Goal: Task Accomplishment & Management: Manage account settings

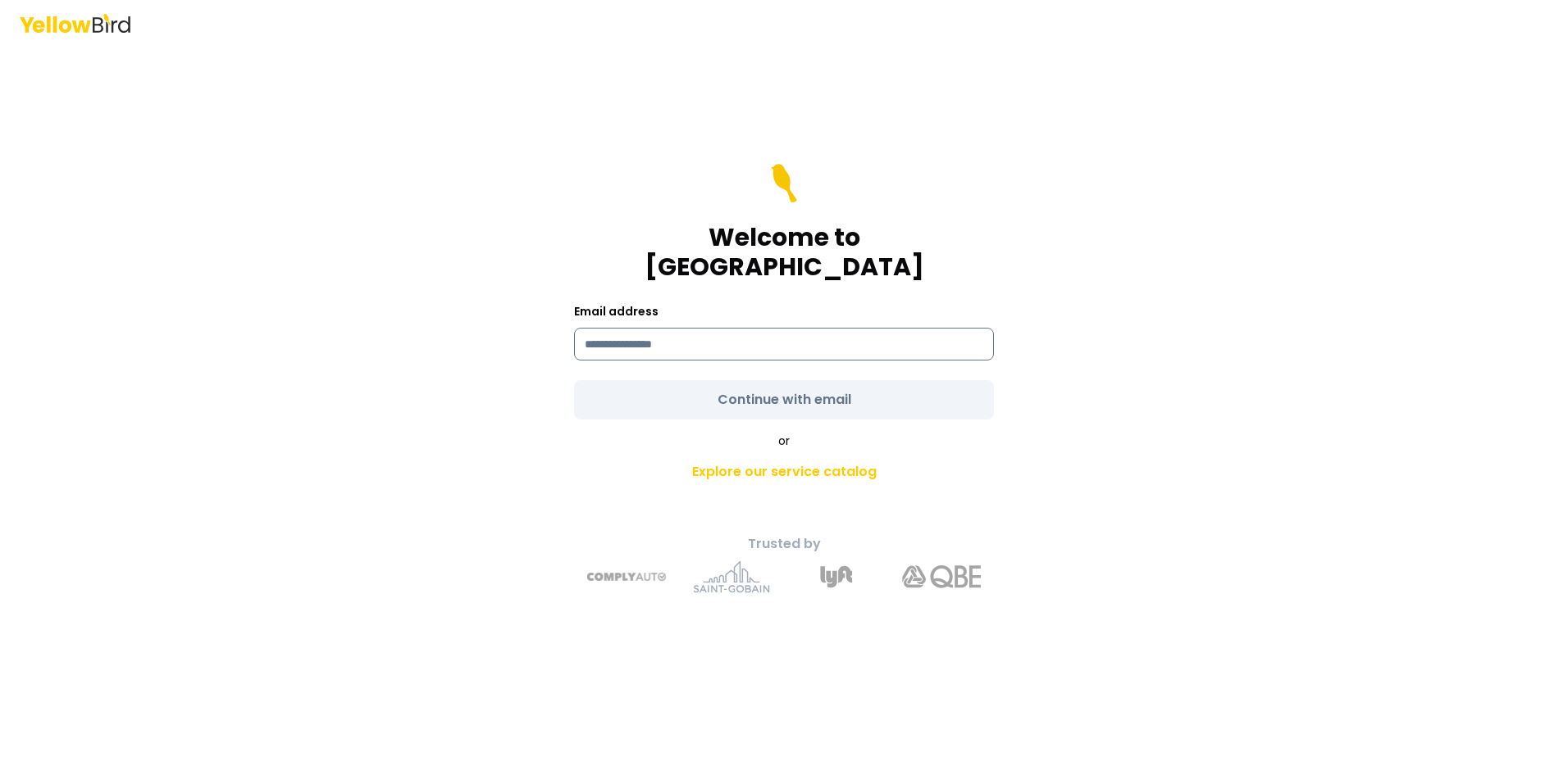
click at [753, 341] on input at bounding box center [783, 344] width 420 height 32
type input "**********"
click at [793, 385] on form "**********" at bounding box center [783, 292] width 420 height 256
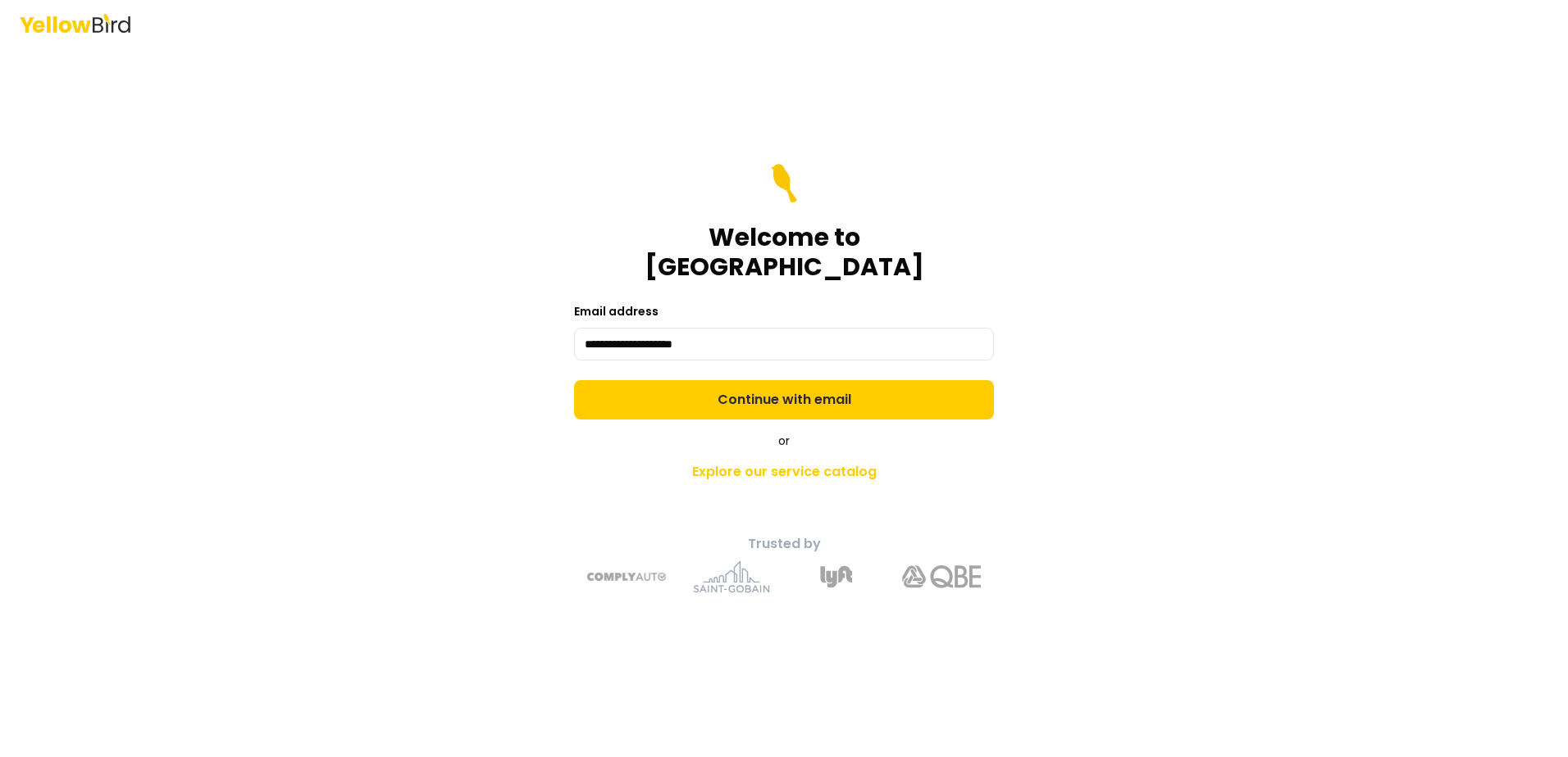
click at [793, 385] on button "Continue with email" at bounding box center [783, 400] width 420 height 39
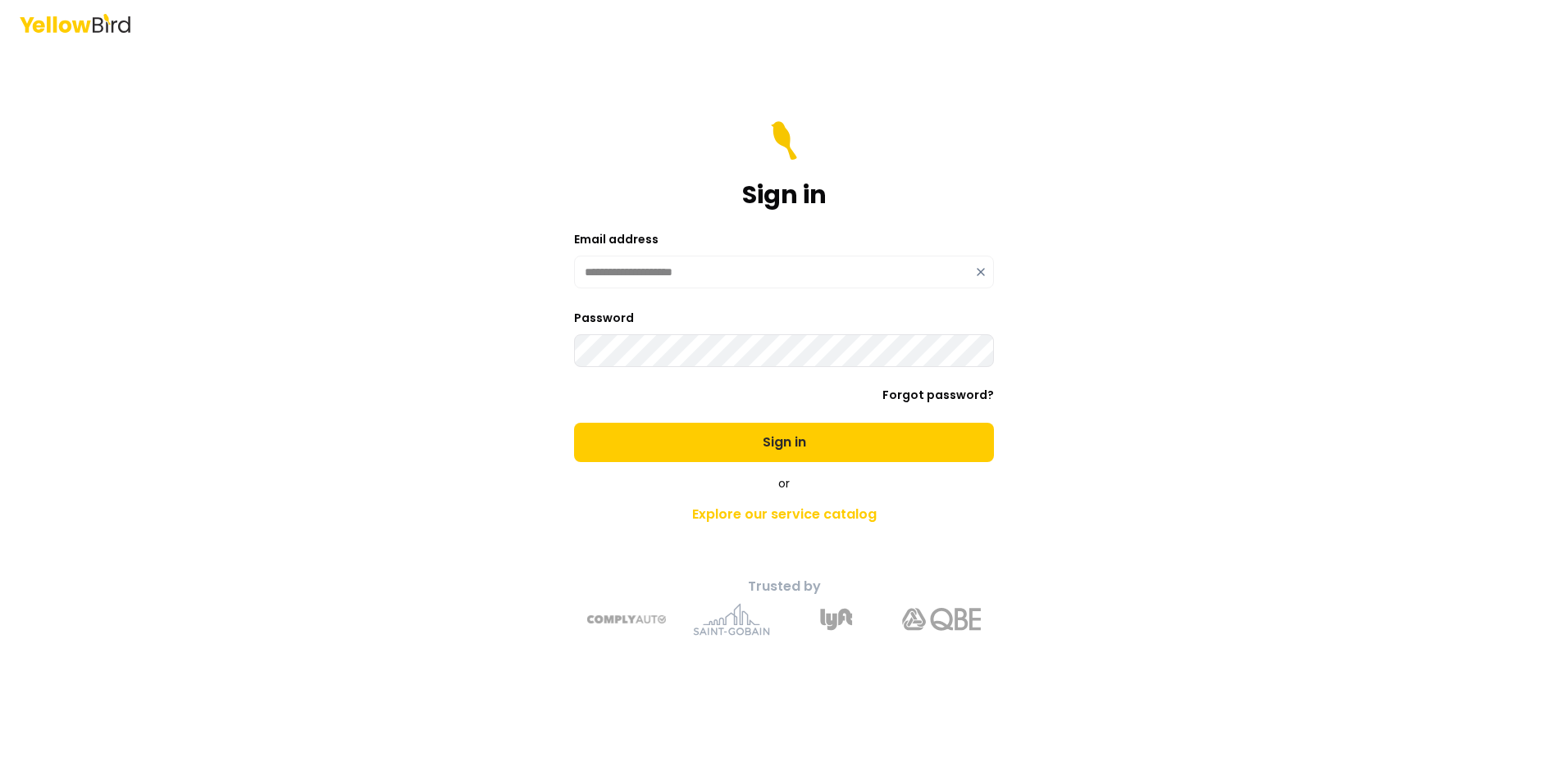
click at [574, 423] on button "Sign in" at bounding box center [783, 443] width 420 height 39
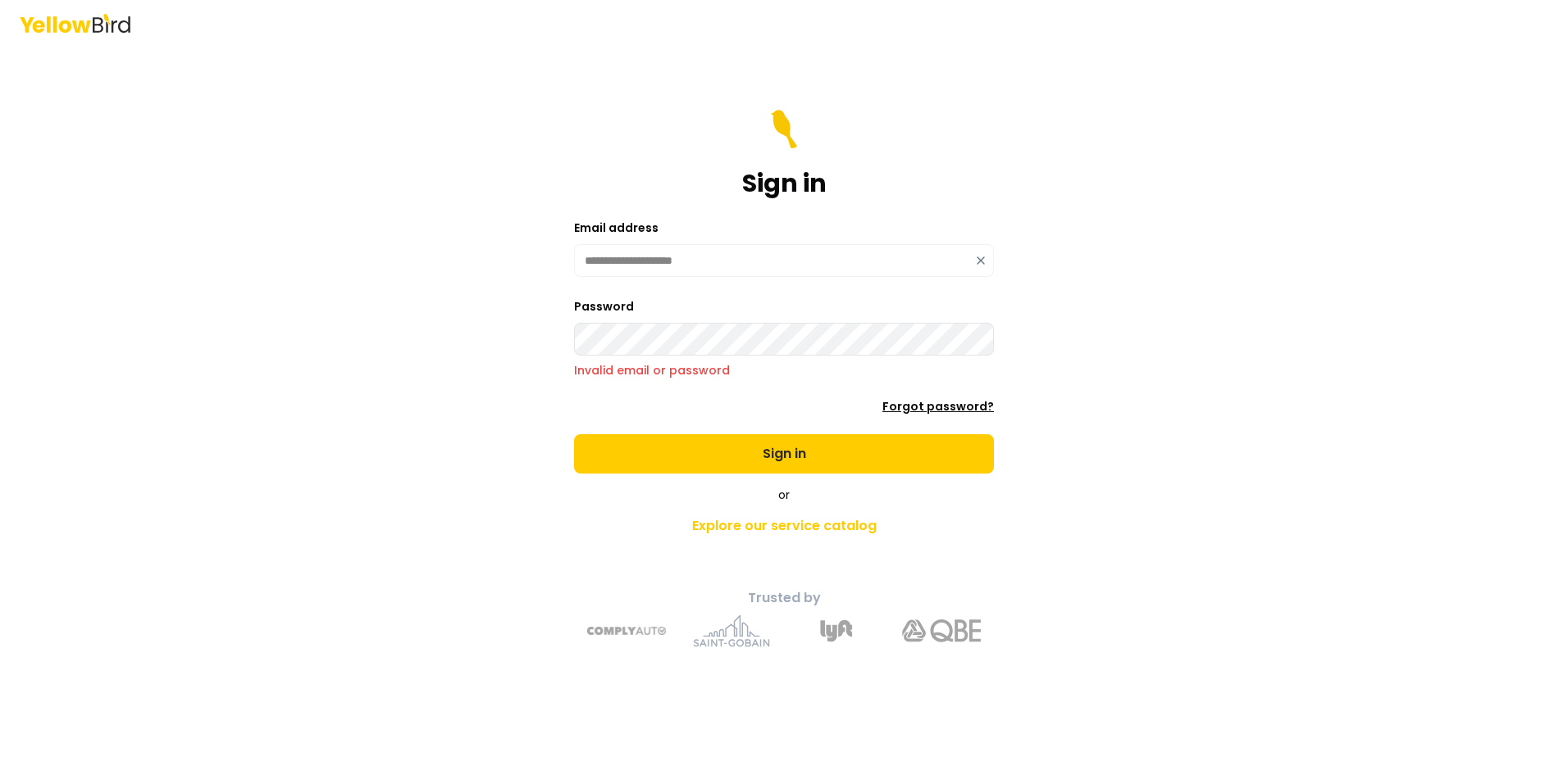
click at [910, 403] on link "Forgot password?" at bounding box center [938, 407] width 111 height 17
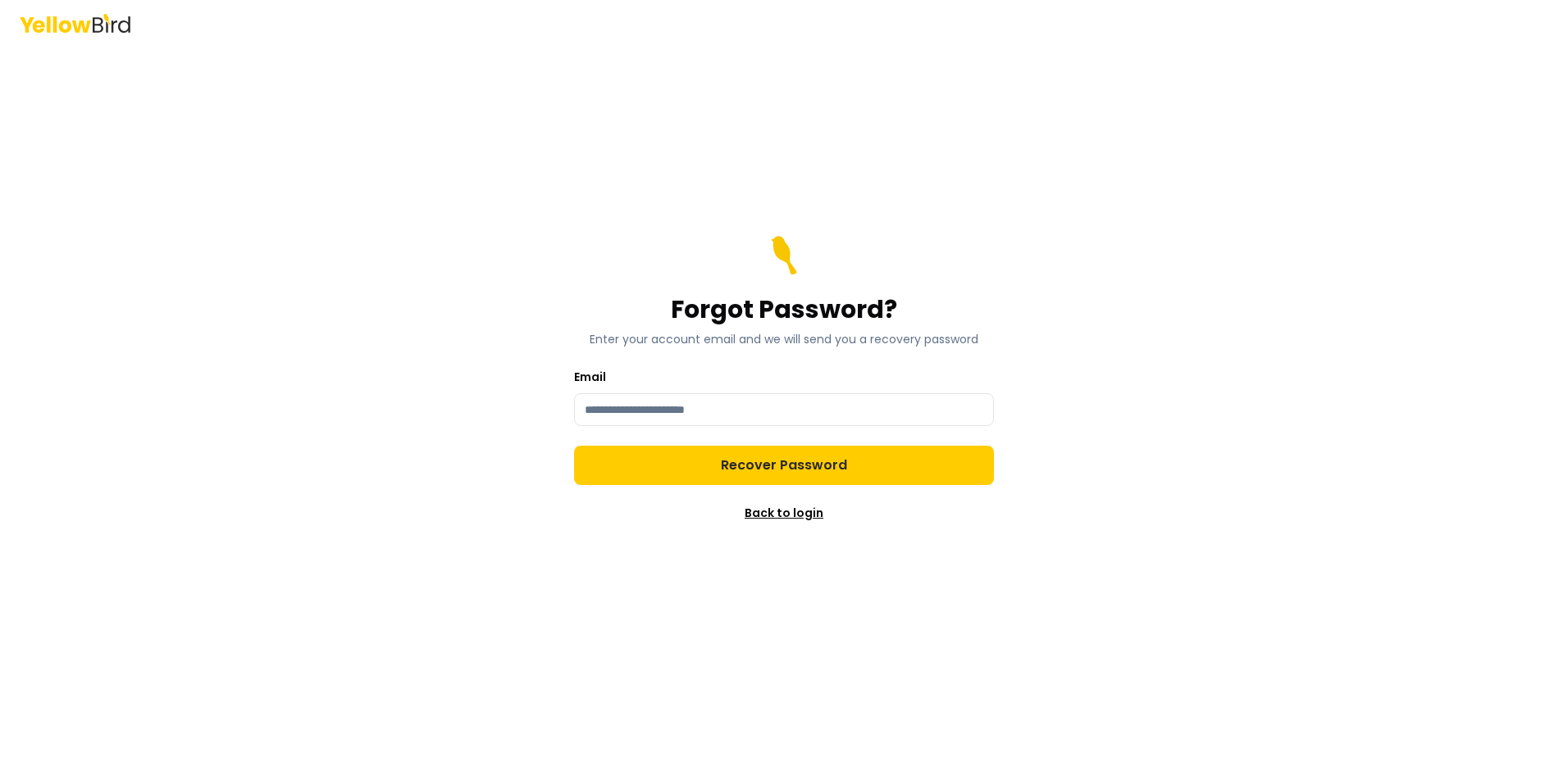
click at [789, 511] on link "Back to login" at bounding box center [783, 513] width 79 height 17
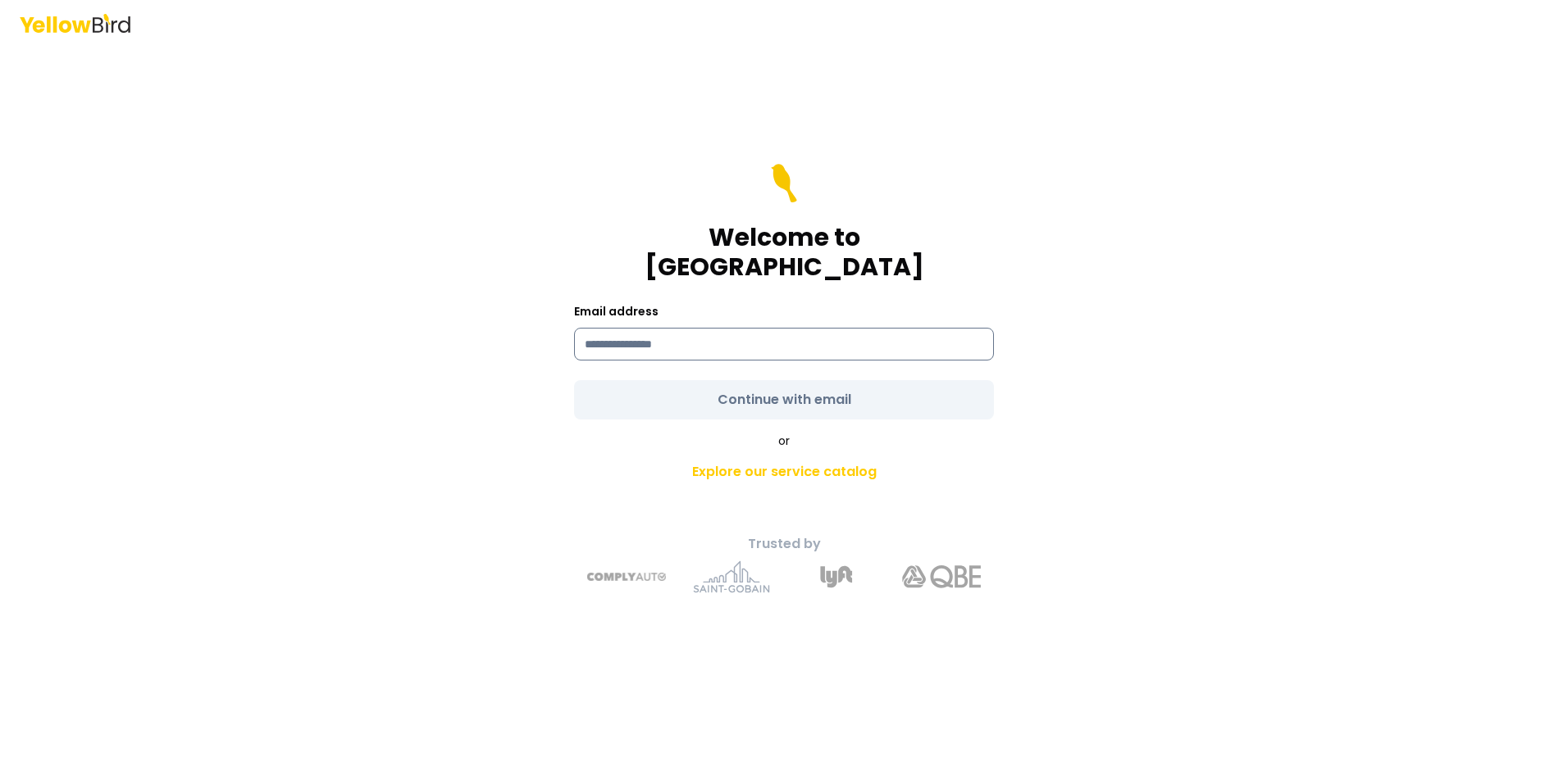
click at [767, 335] on input at bounding box center [783, 344] width 420 height 32
type input "**********"
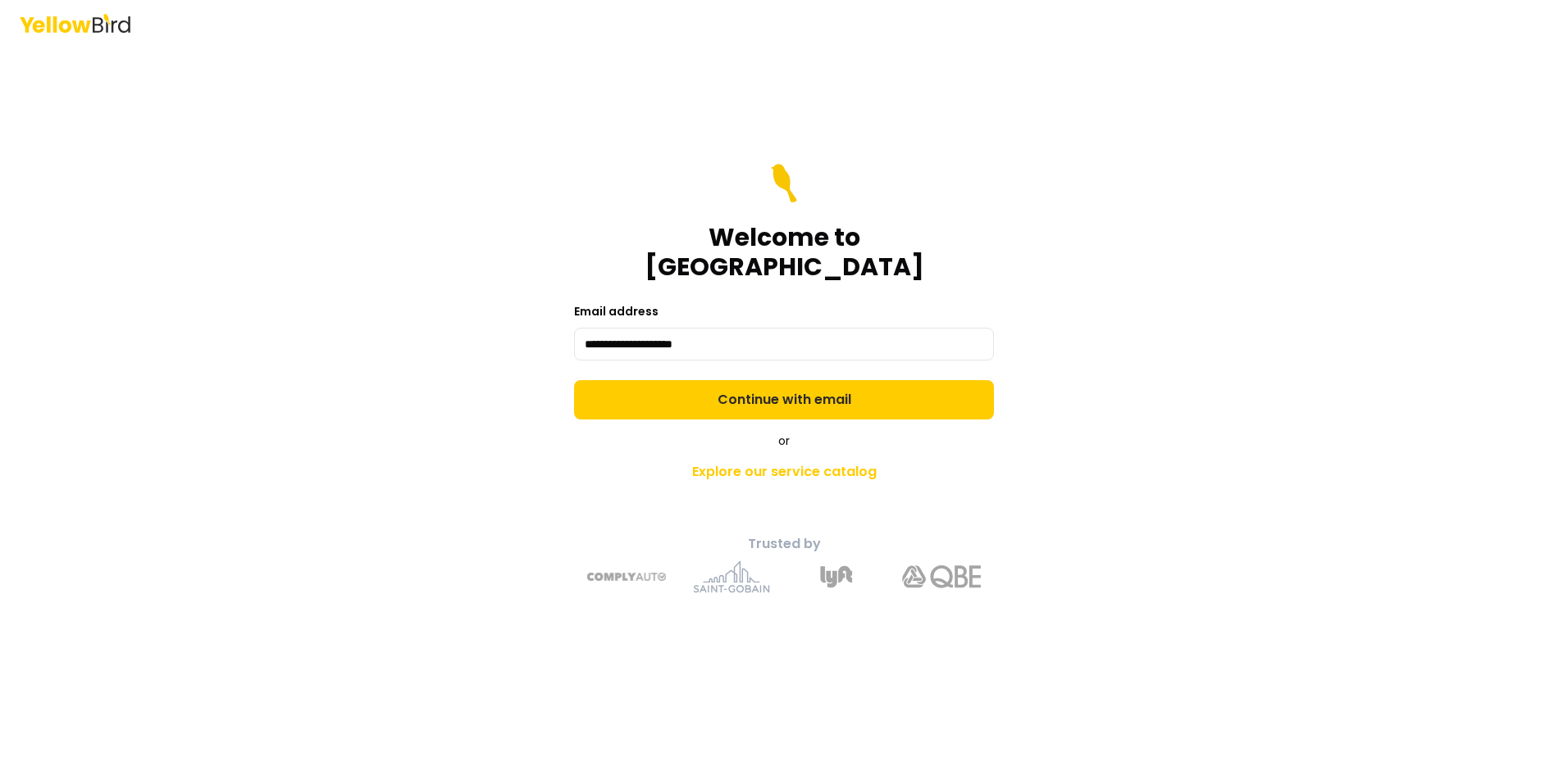
click at [791, 394] on form "**********" at bounding box center [783, 292] width 420 height 256
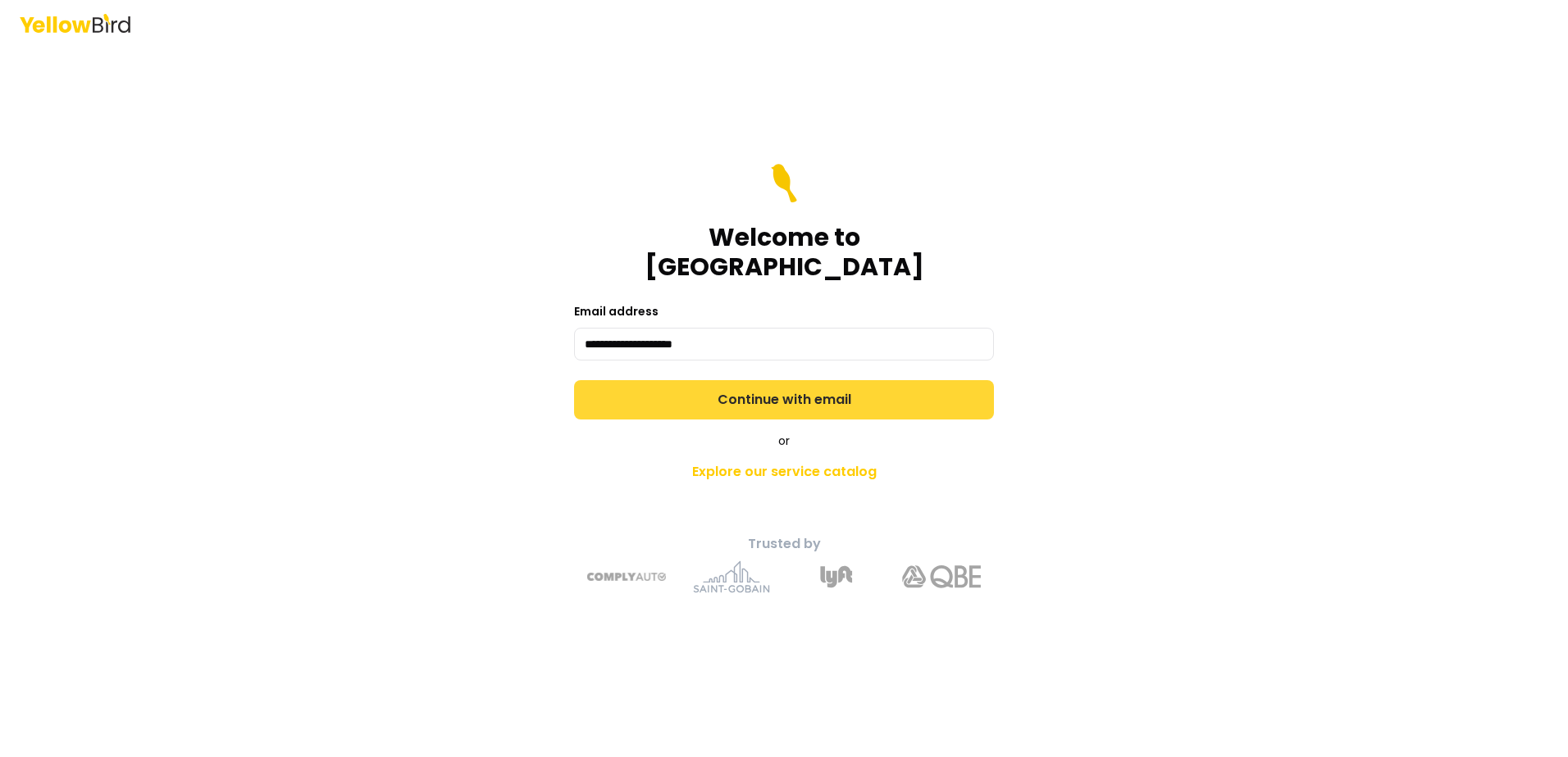
click at [790, 393] on button "Continue with email" at bounding box center [783, 400] width 420 height 39
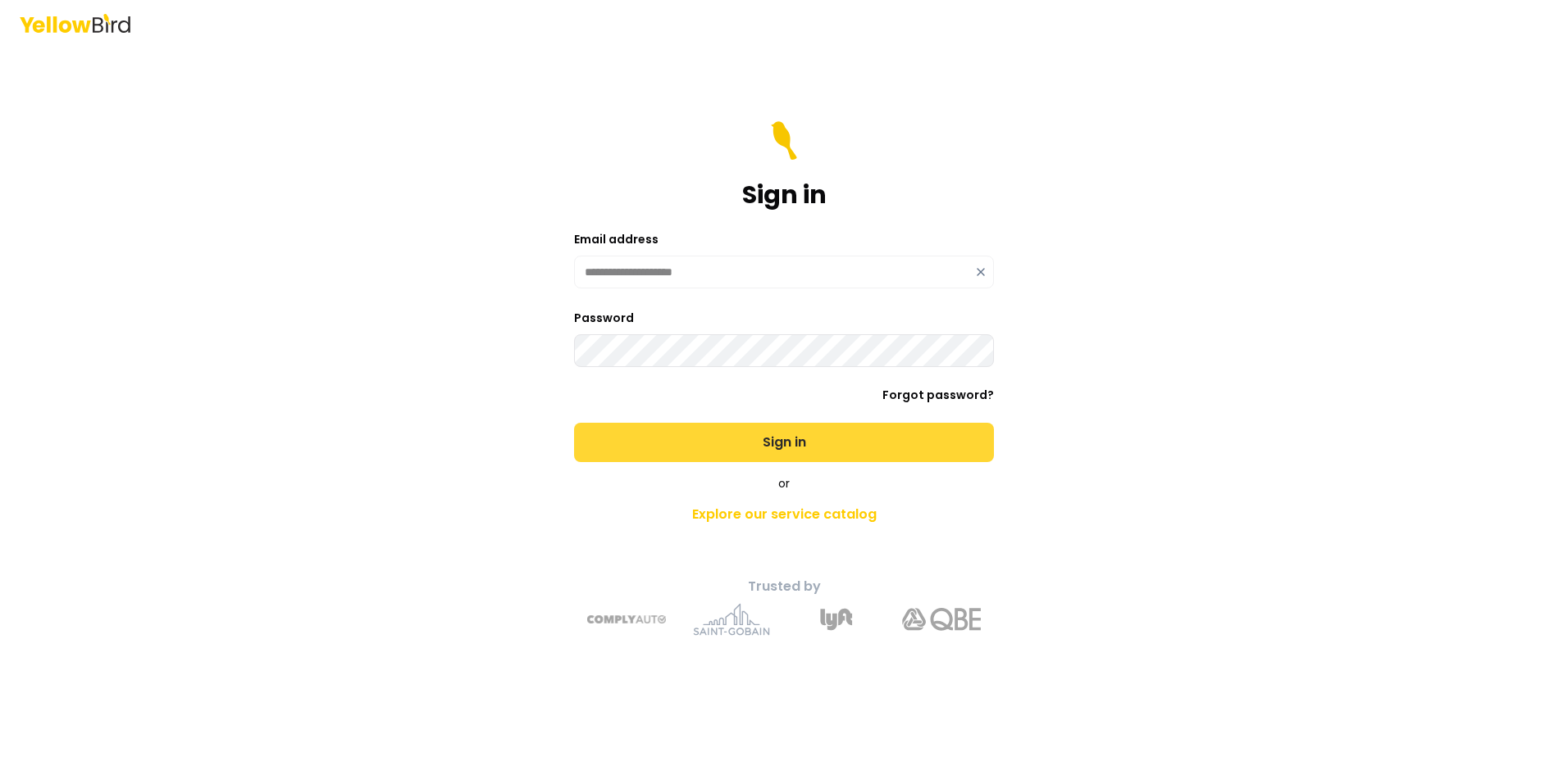
click at [775, 444] on button "Sign in" at bounding box center [783, 443] width 420 height 39
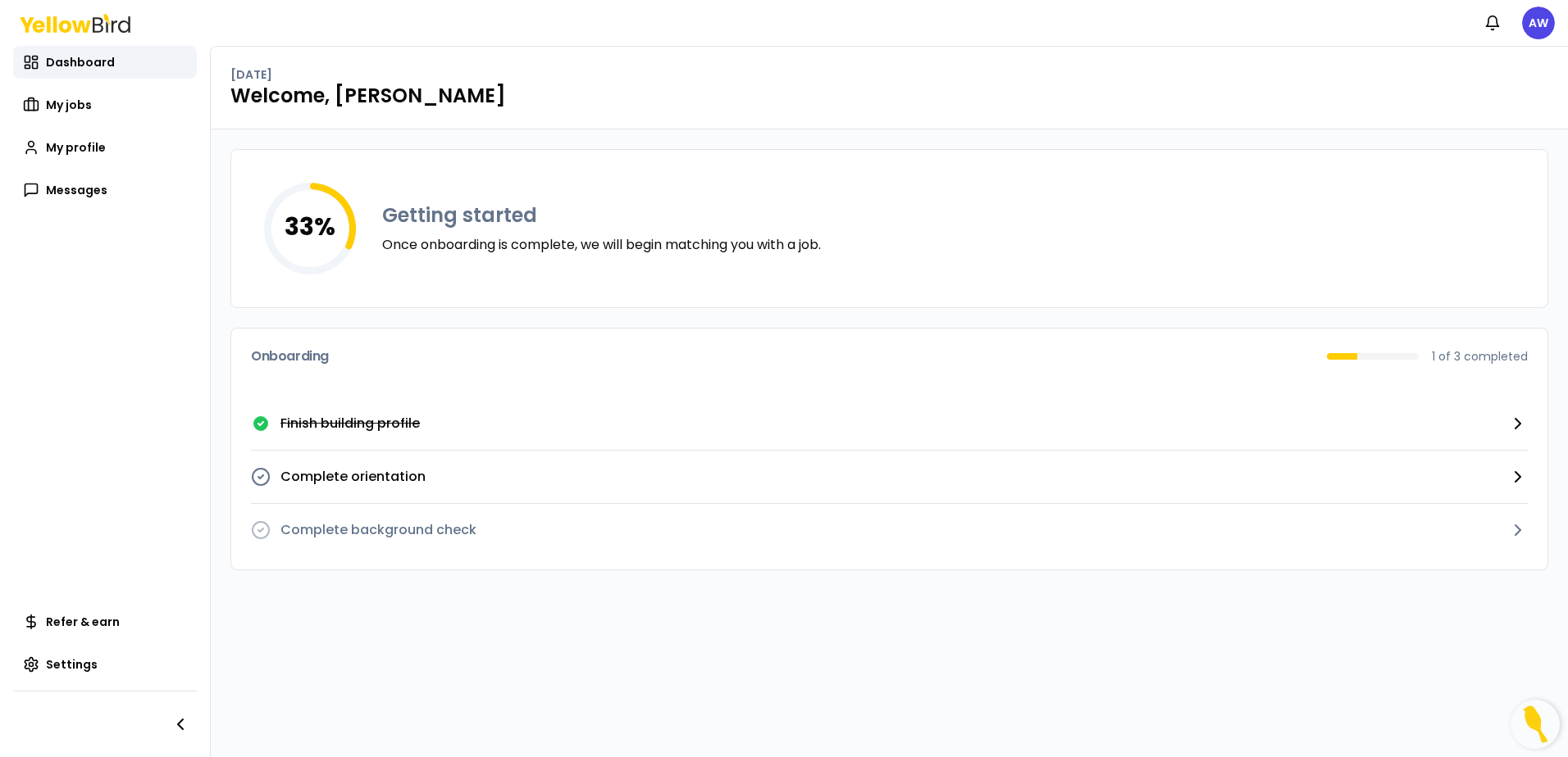
click at [1312, 238] on div "33 % Getting started Once onboarding is complete, we will begin matching you wi…" at bounding box center [889, 229] width 1316 height 158
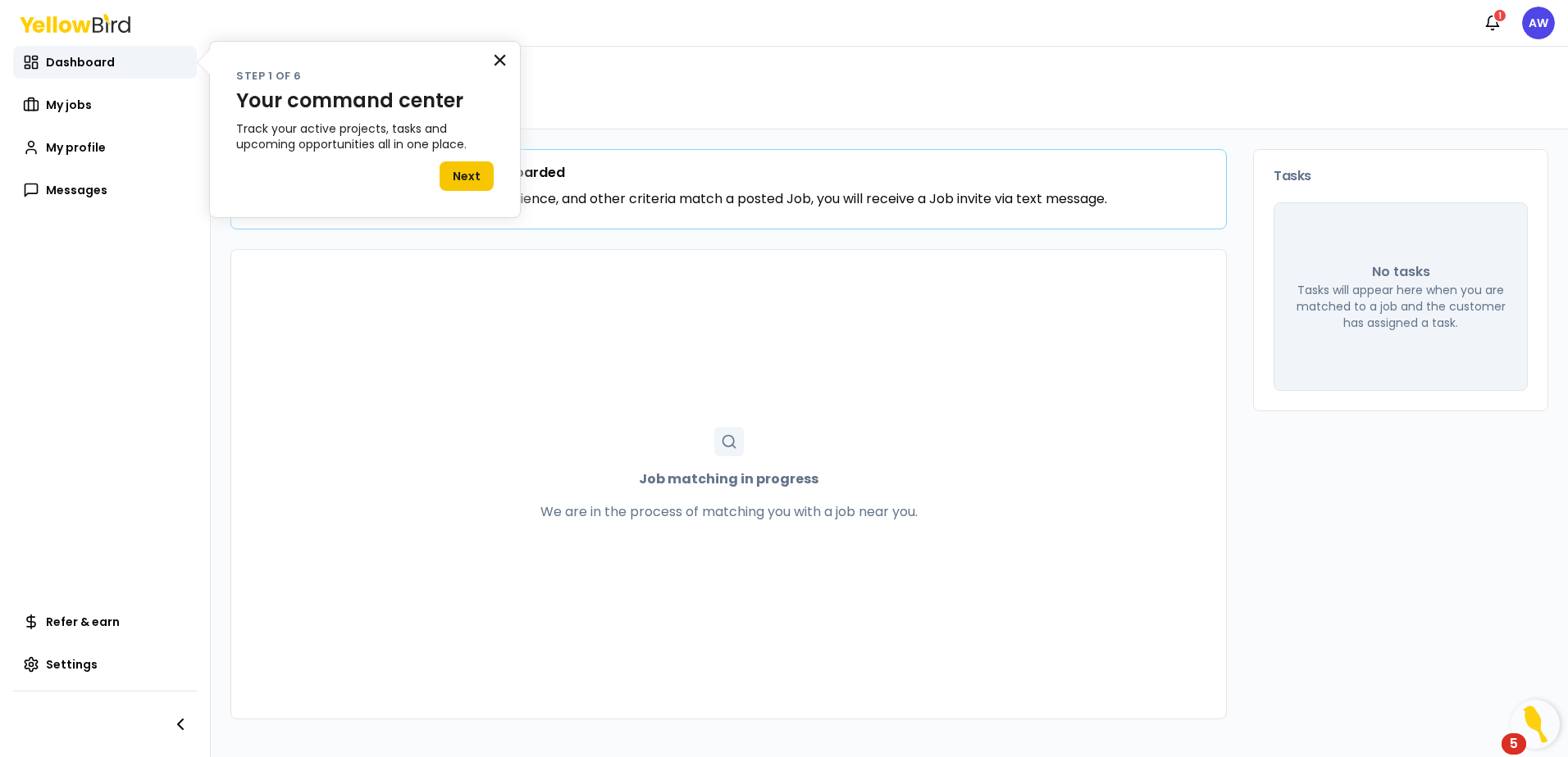
click at [504, 63] on button "×" at bounding box center [499, 59] width 16 height 26
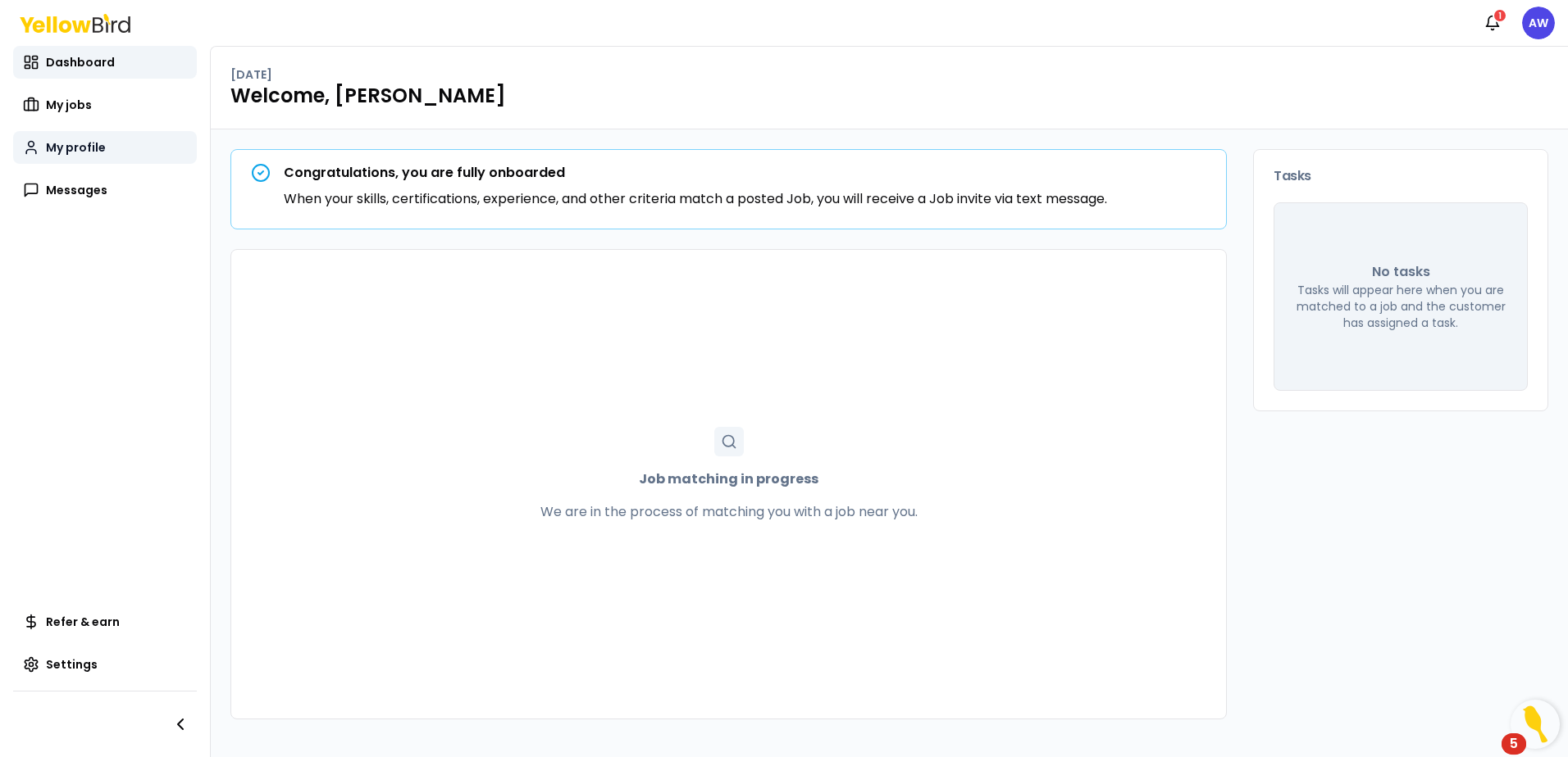
click at [89, 132] on link "My profile" at bounding box center [105, 147] width 183 height 32
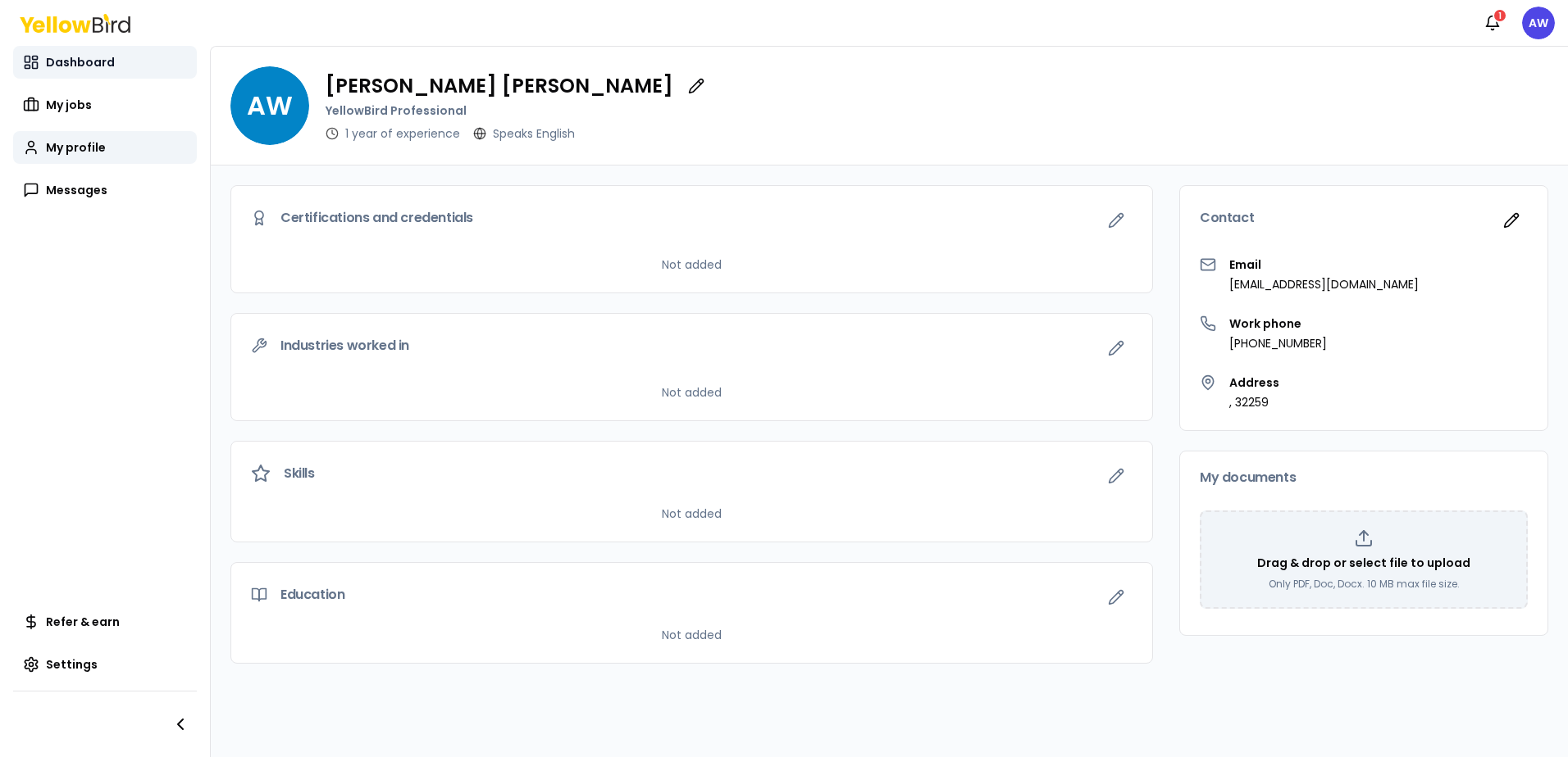
click at [74, 64] on span "Dashboard" at bounding box center [81, 62] width 69 height 17
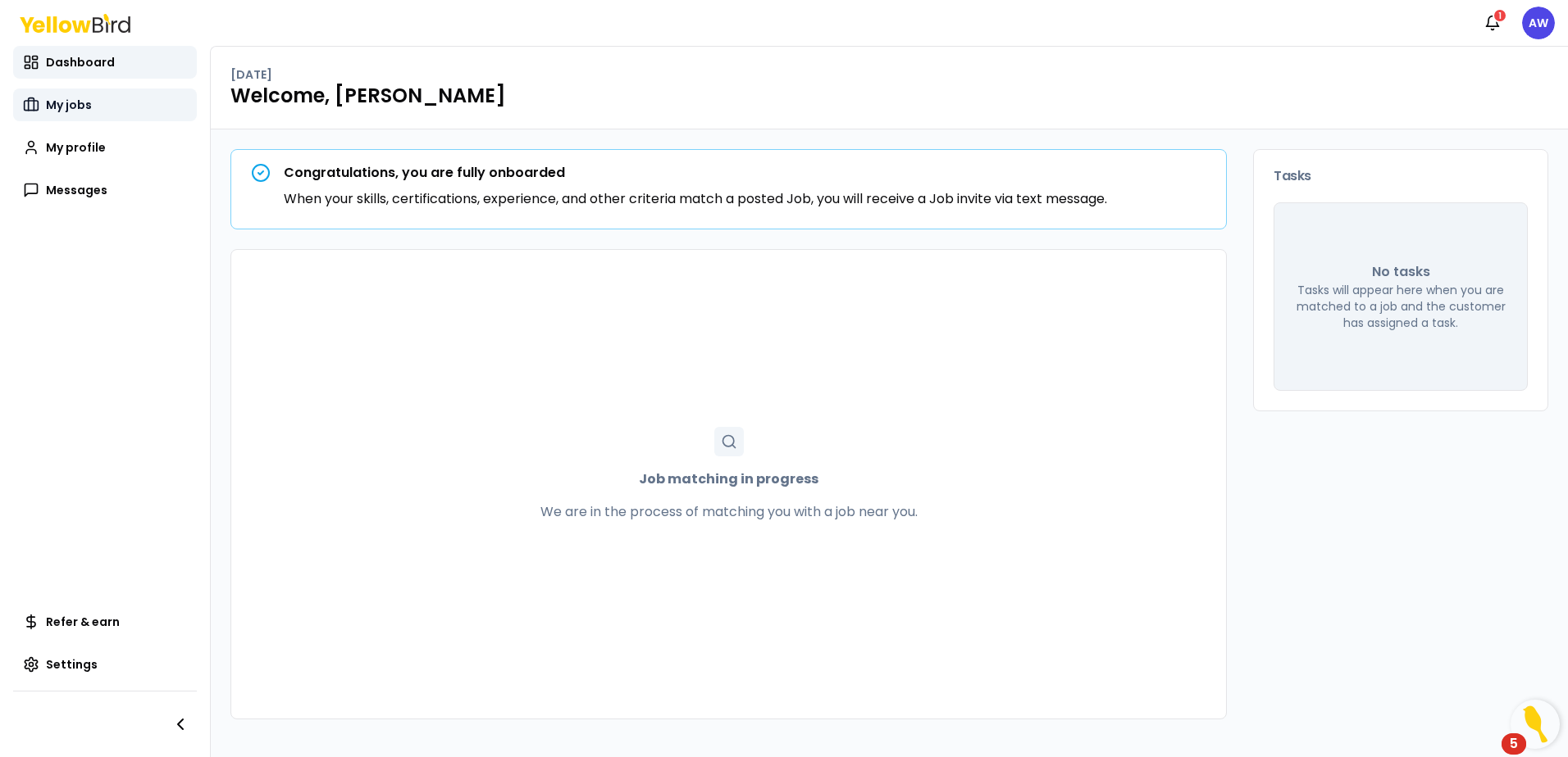
click at [108, 96] on link "My jobs" at bounding box center [105, 105] width 183 height 32
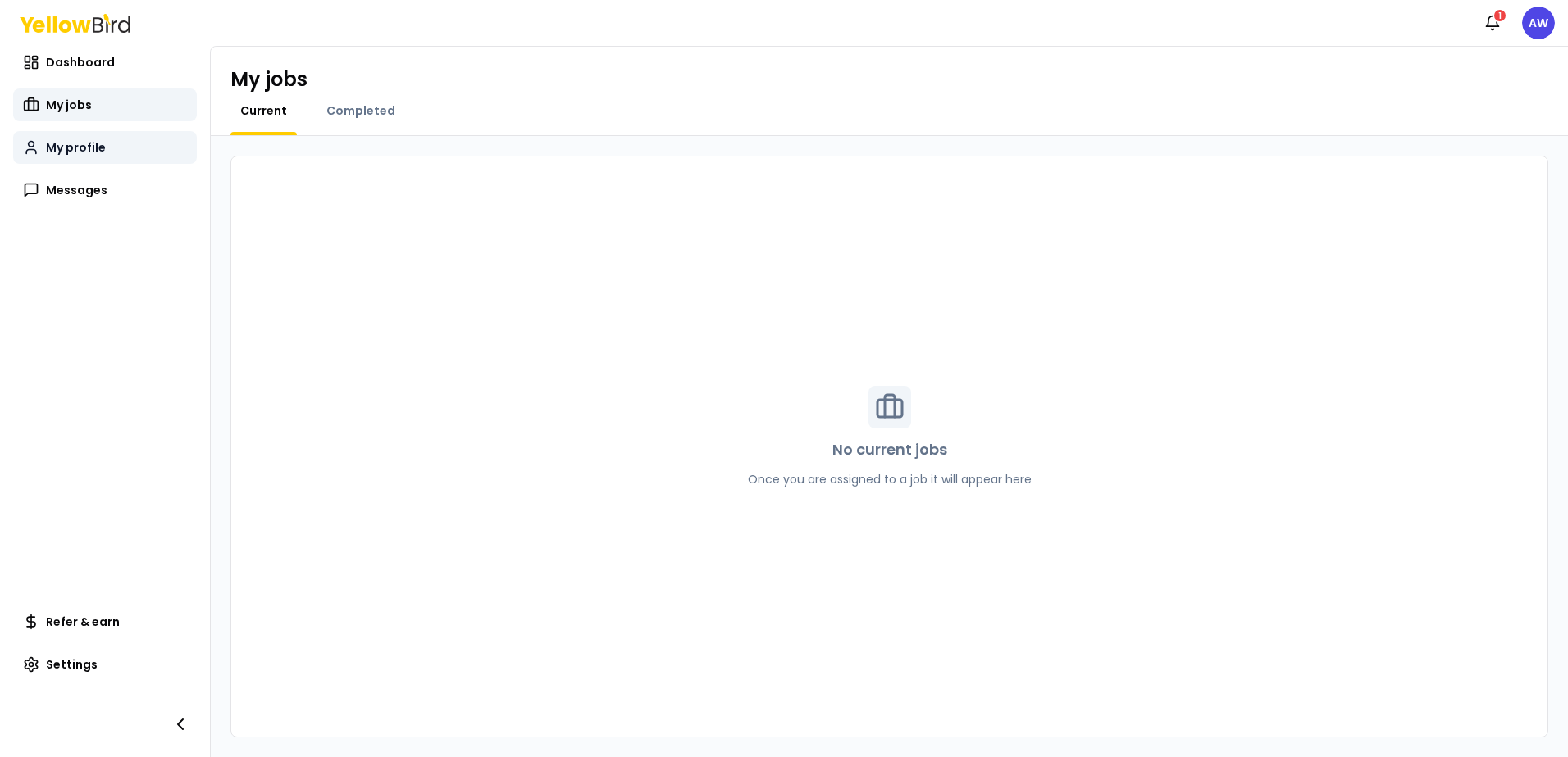
click at [111, 141] on link "My profile" at bounding box center [105, 147] width 183 height 32
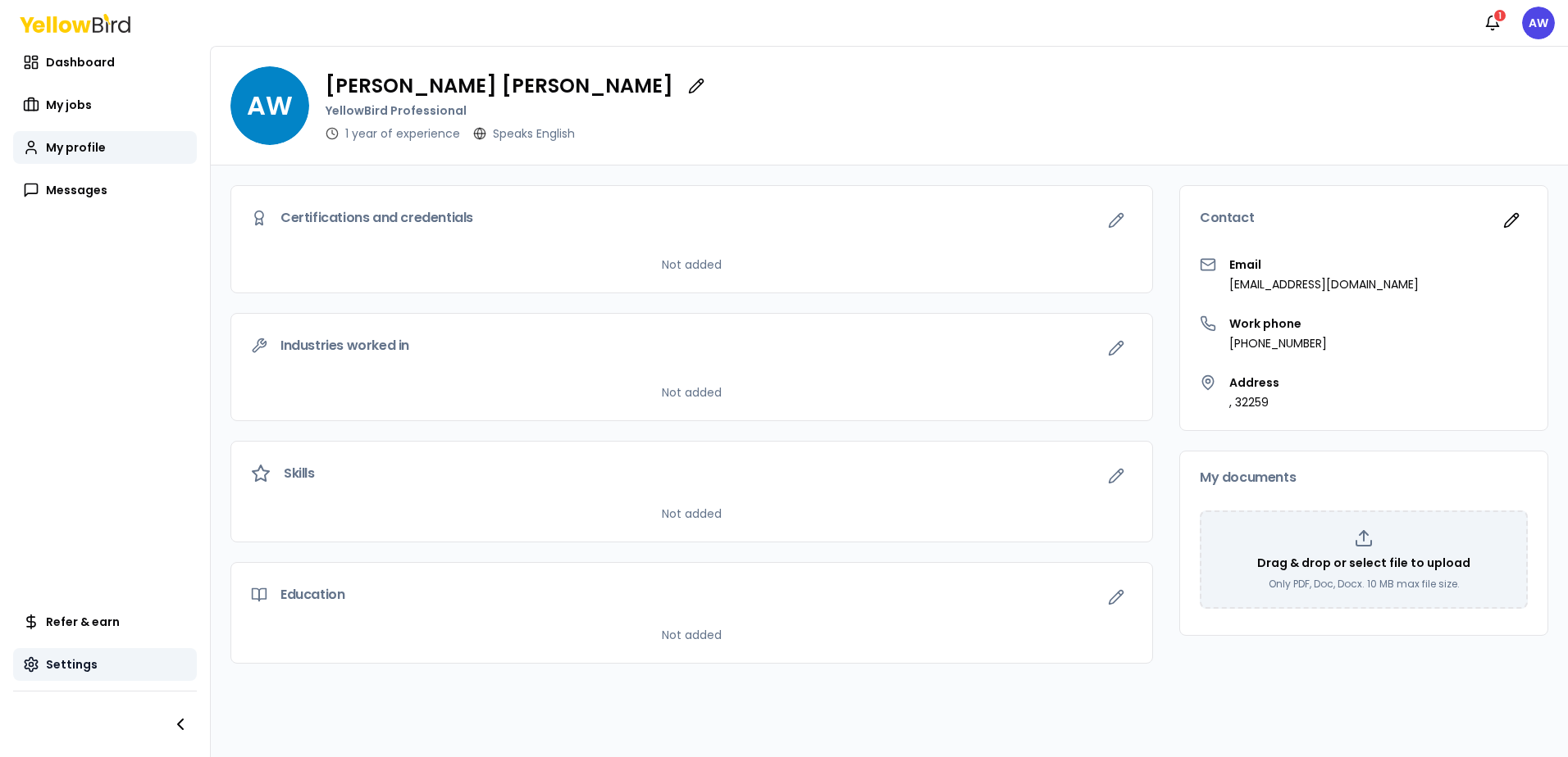
drag, startPoint x: 105, startPoint y: 650, endPoint x: 103, endPoint y: 669, distance: 19.1
click at [100, 665] on link "Settings" at bounding box center [105, 664] width 183 height 32
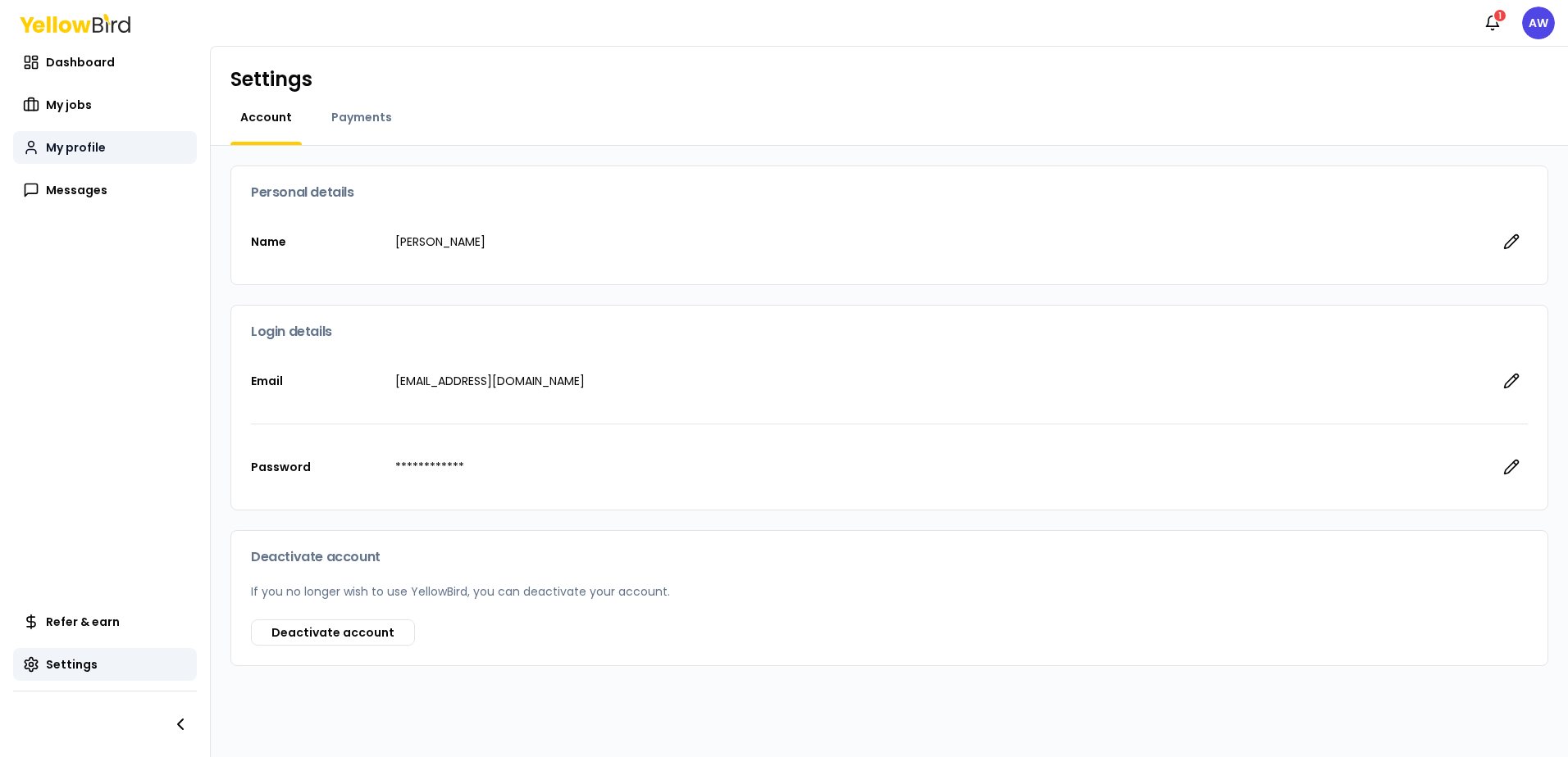
click at [62, 145] on span "My profile" at bounding box center [76, 147] width 60 height 17
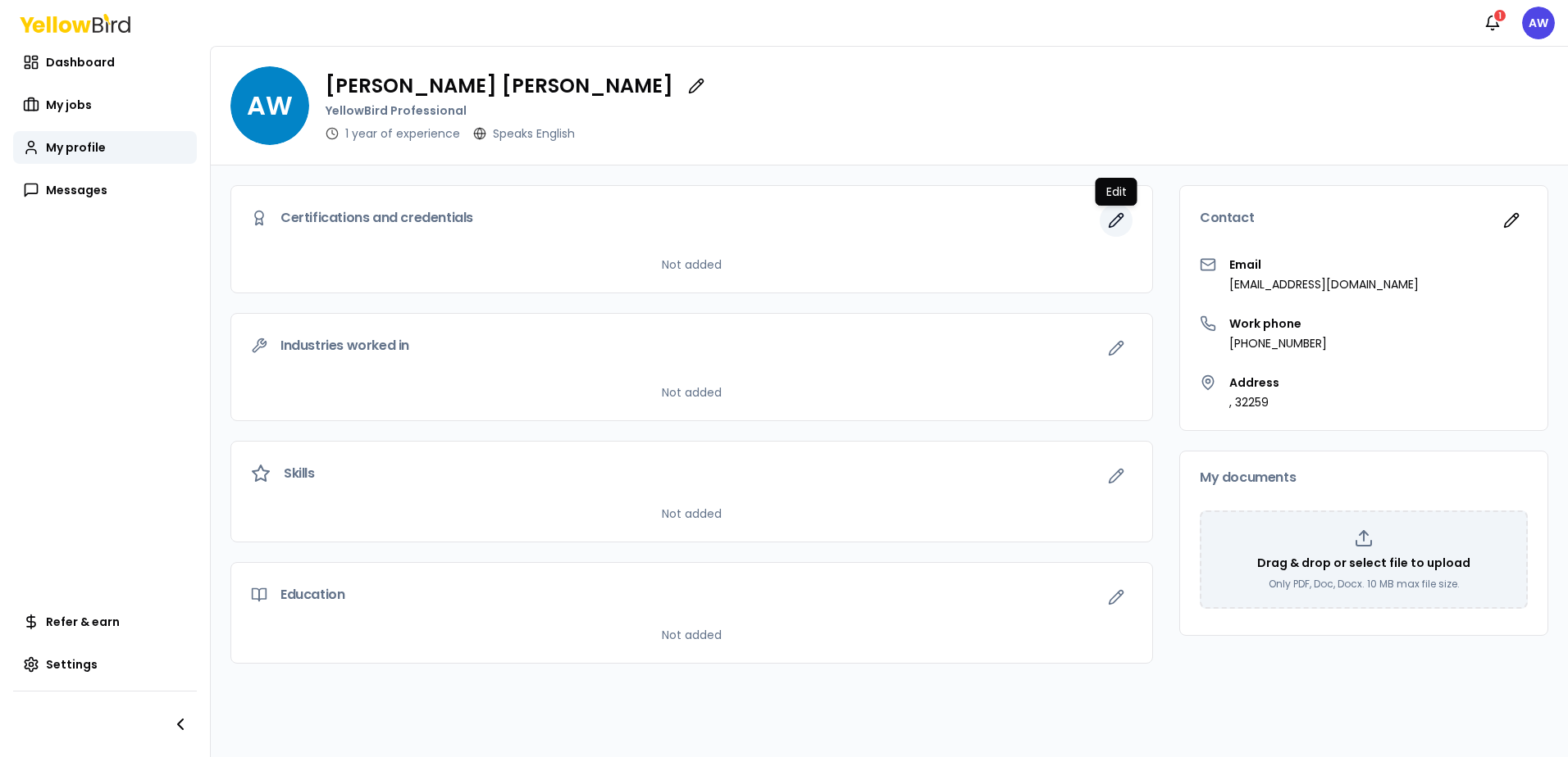
click at [1113, 233] on button "button" at bounding box center [1115, 220] width 32 height 32
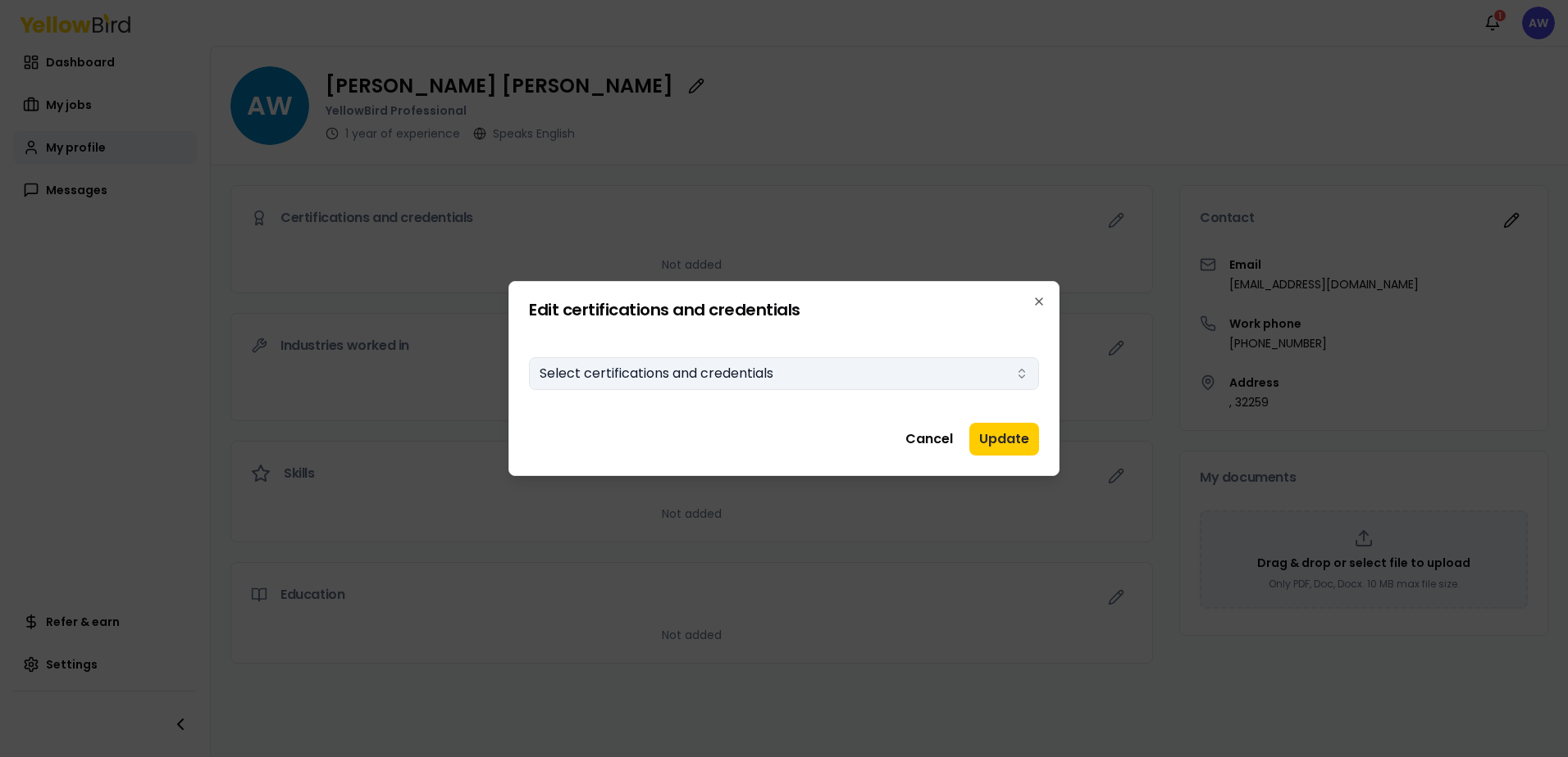
click at [772, 372] on button "Select certifications and credentials" at bounding box center [784, 373] width 510 height 32
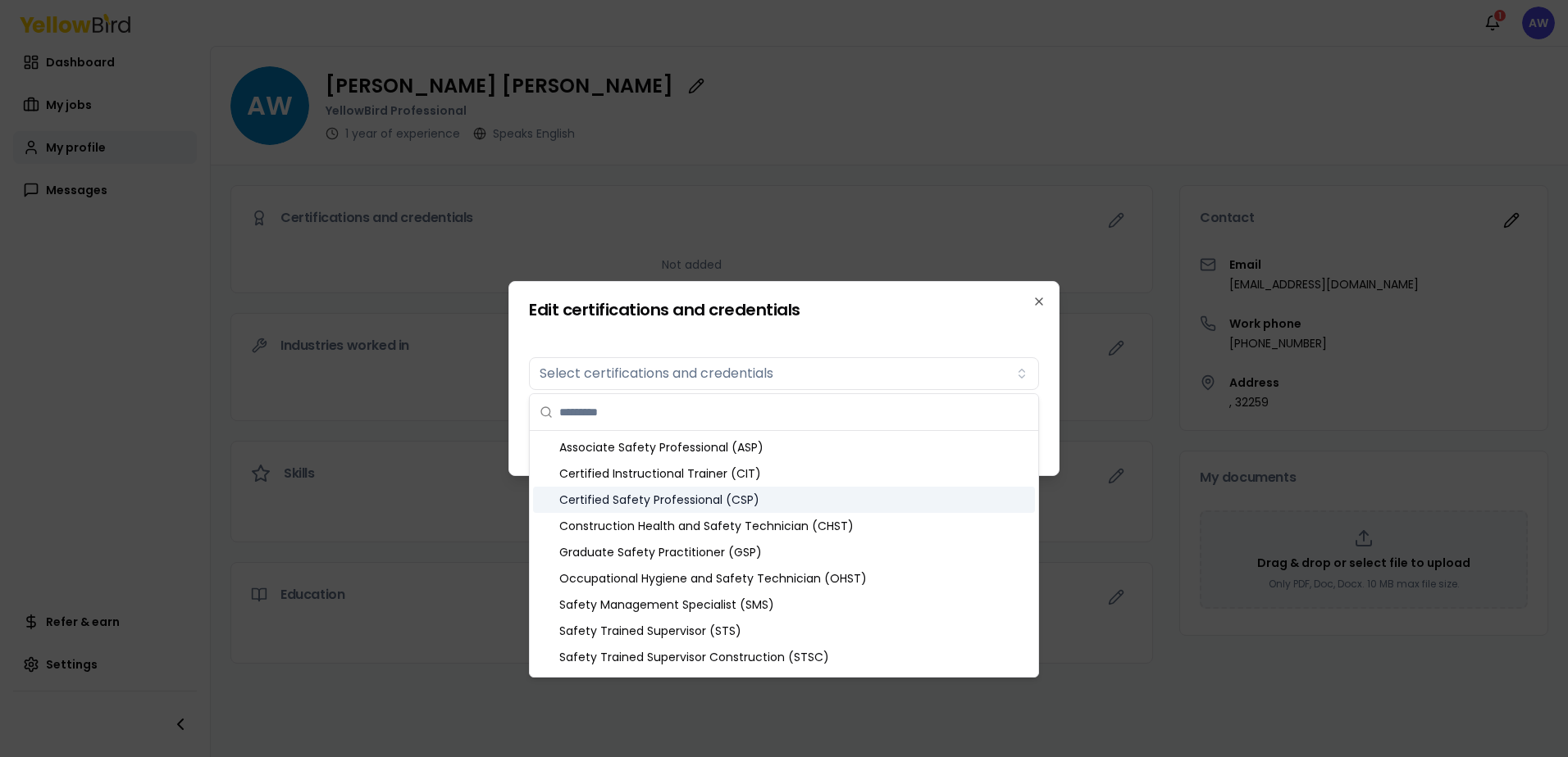
click at [796, 499] on div "Certified Safety Professional (CSP)" at bounding box center [783, 500] width 501 height 26
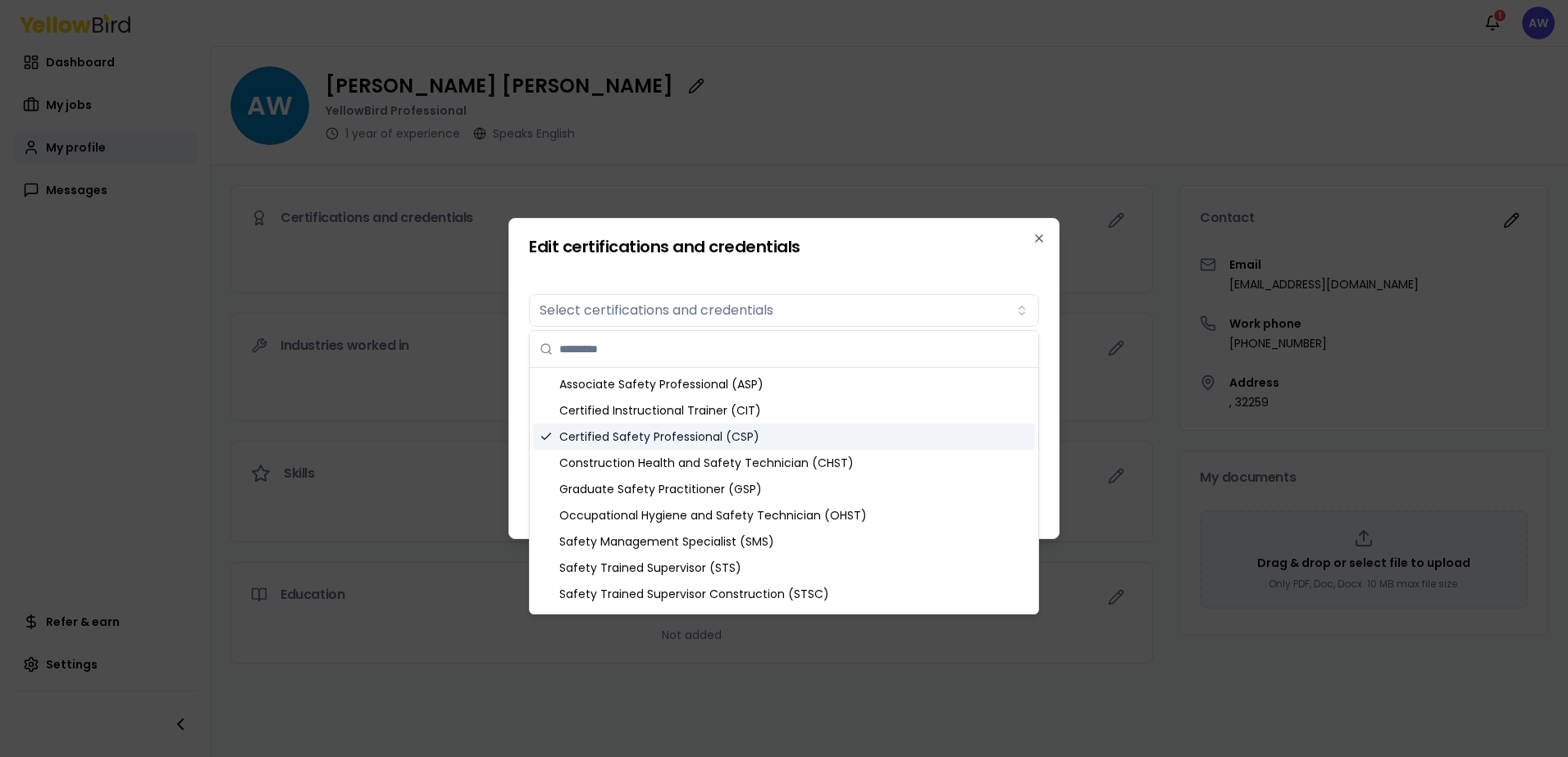
click at [803, 440] on div "Certified Safety Professional (CSP)" at bounding box center [783, 436] width 501 height 26
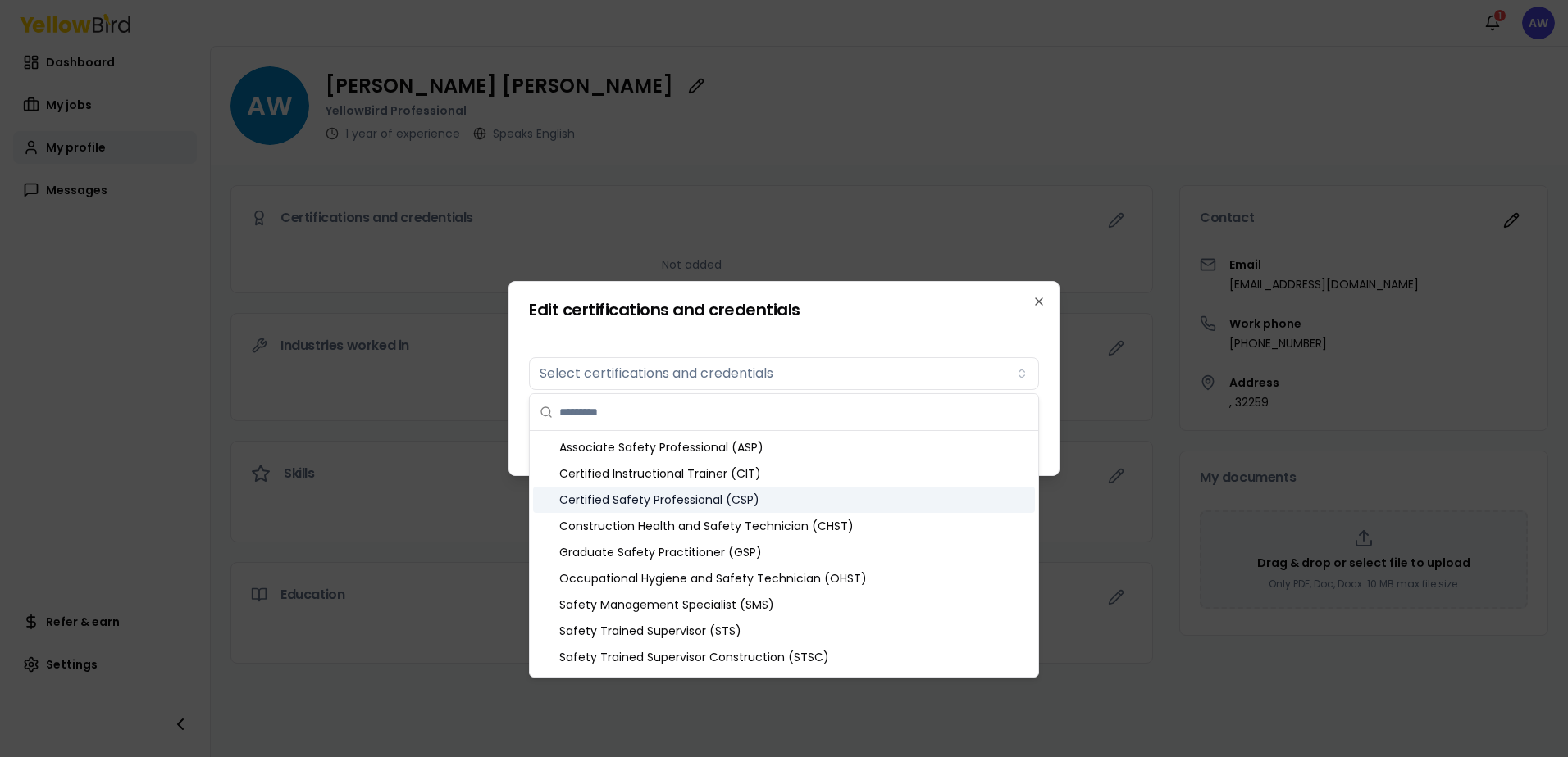
click at [803, 440] on div "Associate Safety Professional (ASP)" at bounding box center [783, 448] width 501 height 26
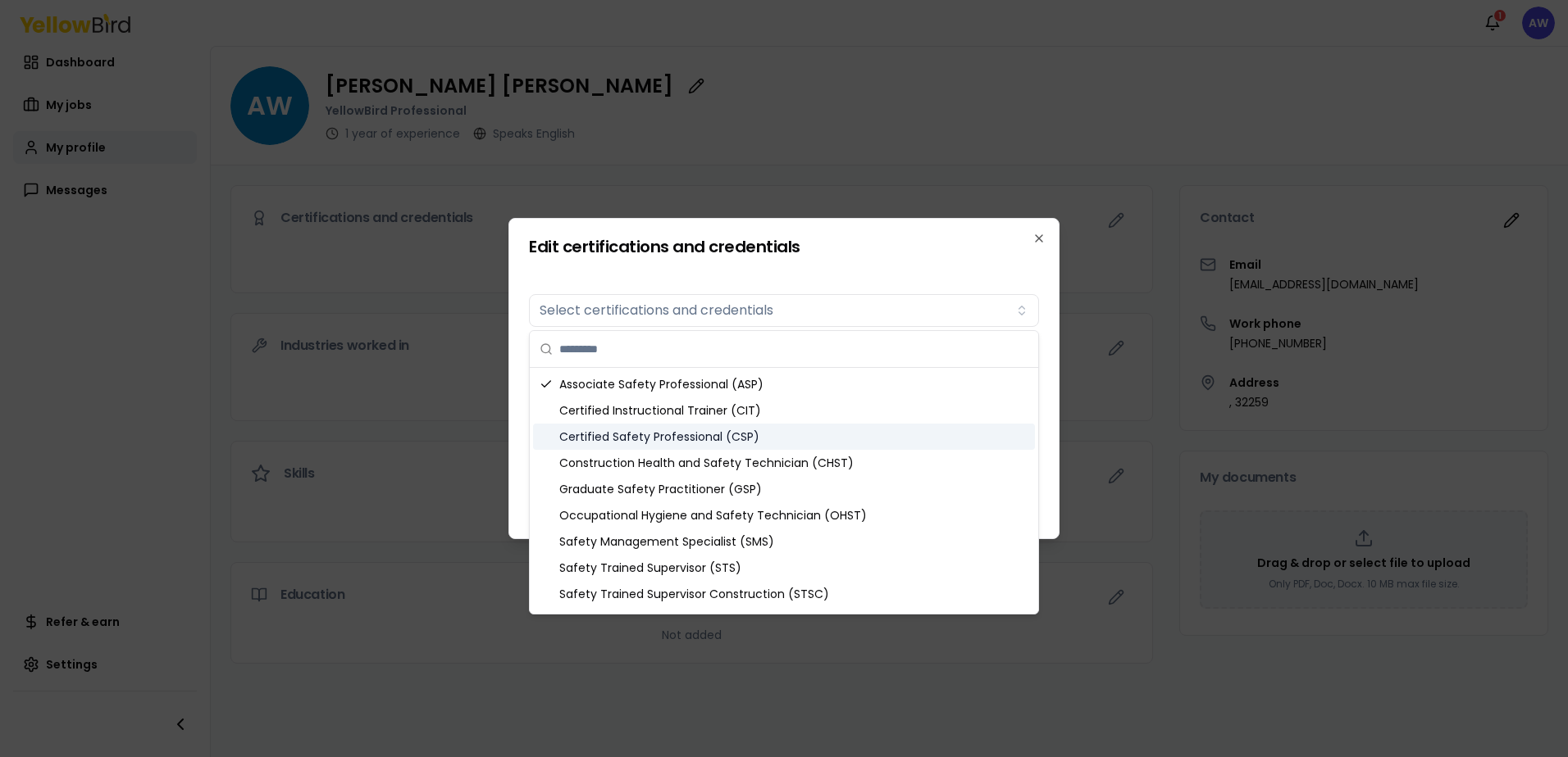
click at [799, 435] on div "Certified Safety Professional (CSP)" at bounding box center [783, 436] width 501 height 26
click at [796, 382] on div "Associate Safety Professional (ASP)" at bounding box center [783, 385] width 501 height 26
click at [886, 267] on div "Edit certifications and credentials Certifications Select certifications and cr…" at bounding box center [784, 378] width 551 height 322
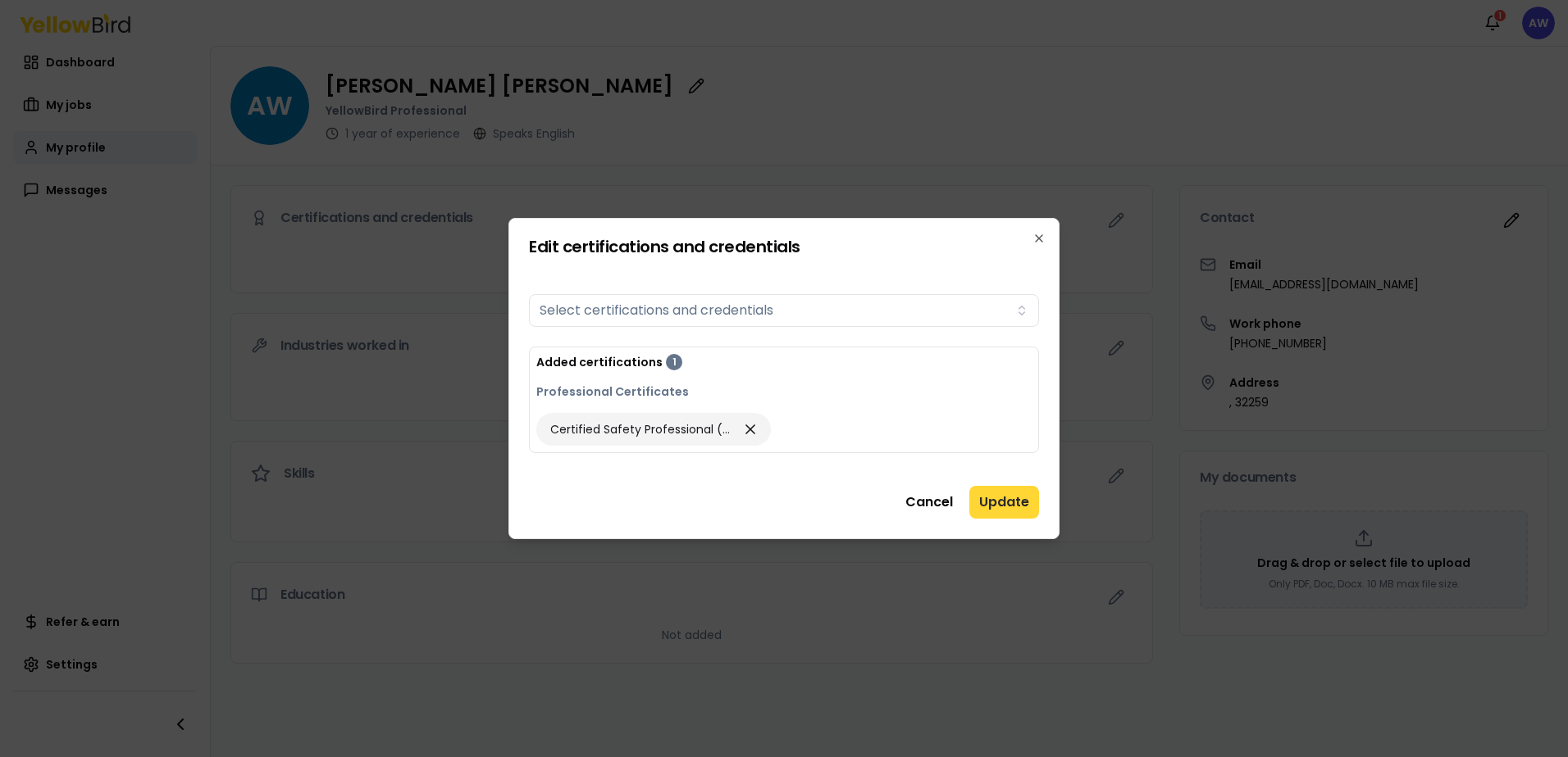
click at [992, 501] on button "Update" at bounding box center [1004, 502] width 70 height 32
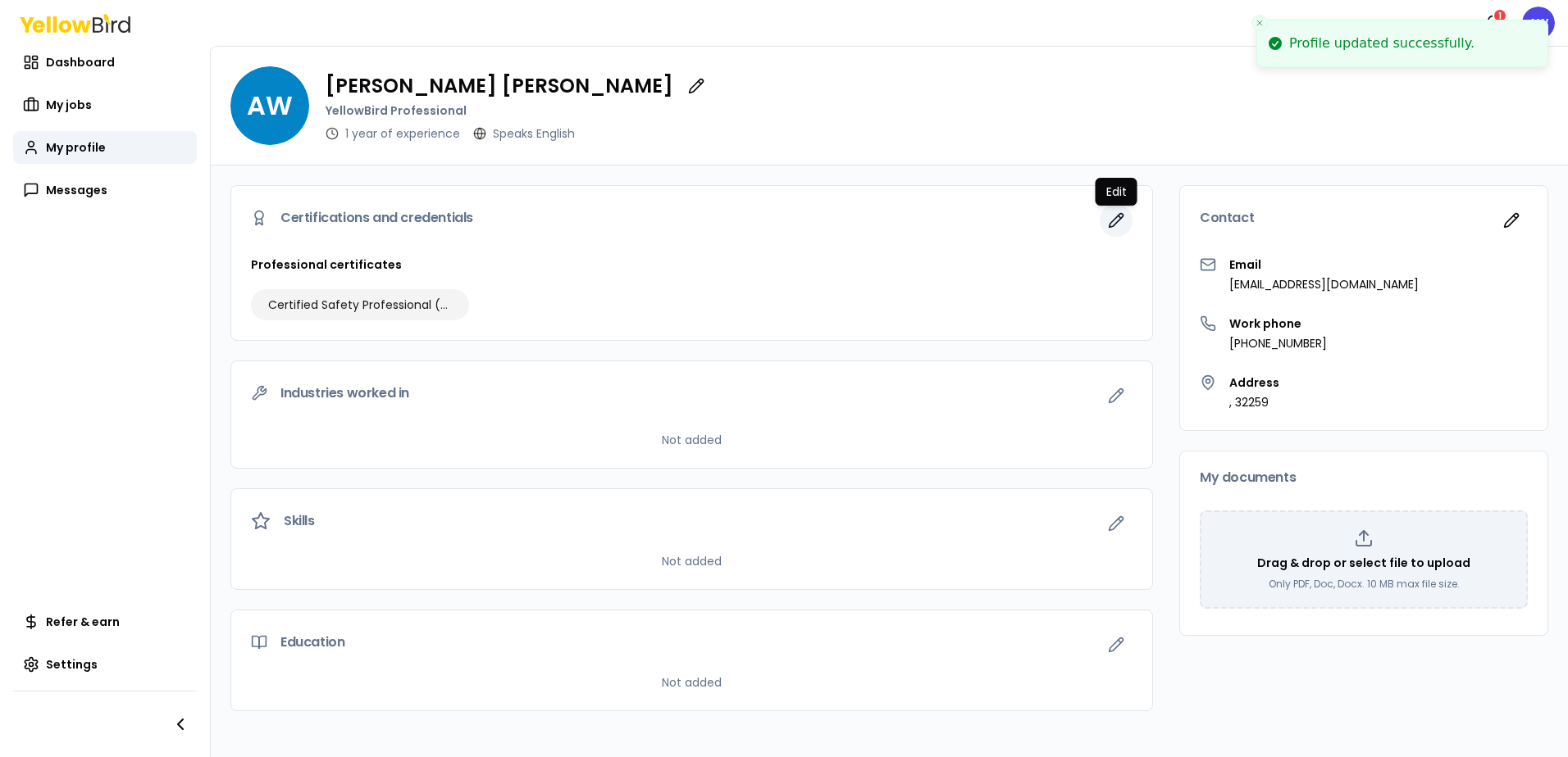
click at [1123, 224] on icon "button" at bounding box center [1116, 221] width 17 height 17
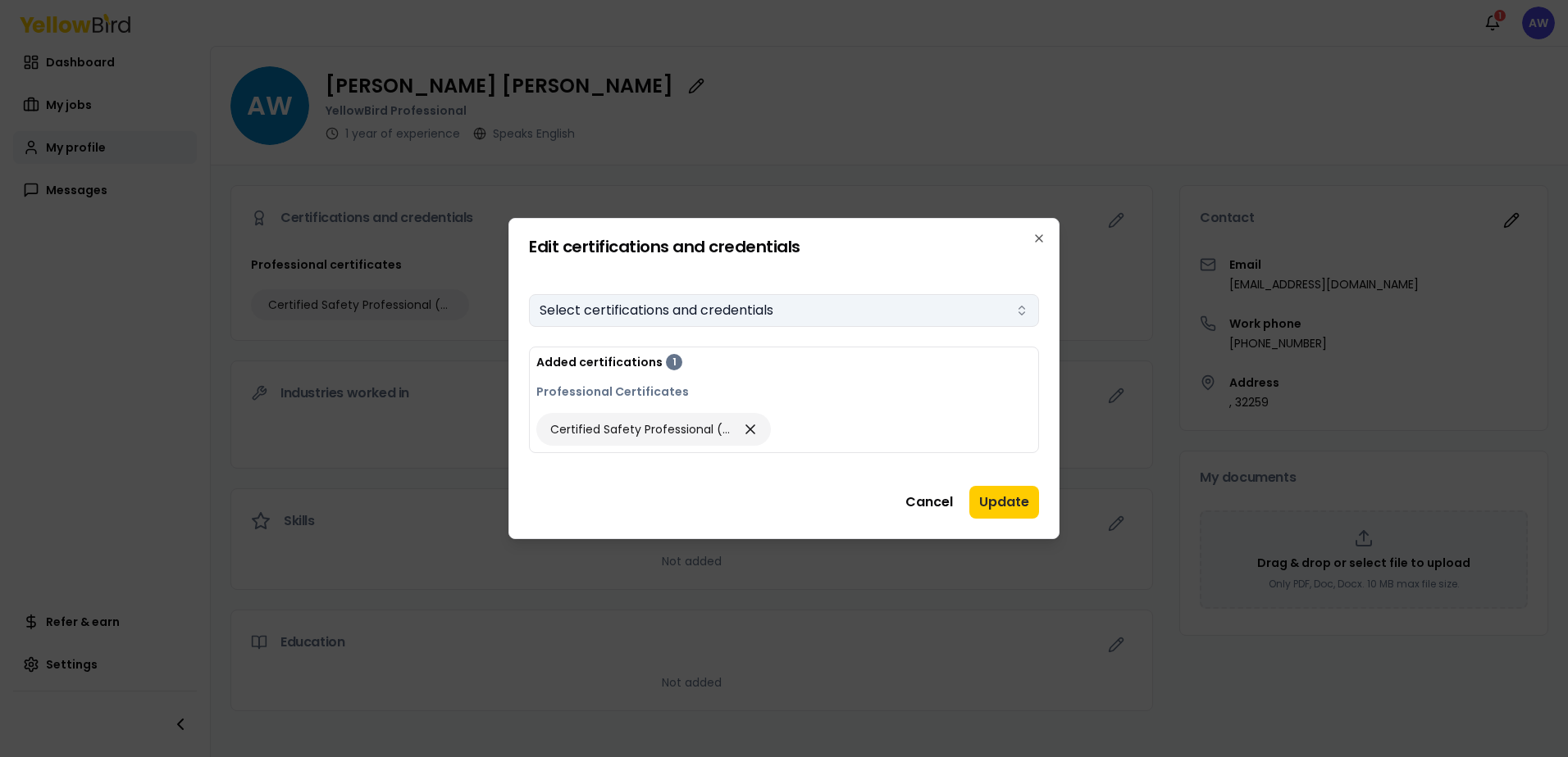
click at [813, 326] on button "Select certifications and credentials" at bounding box center [784, 310] width 510 height 32
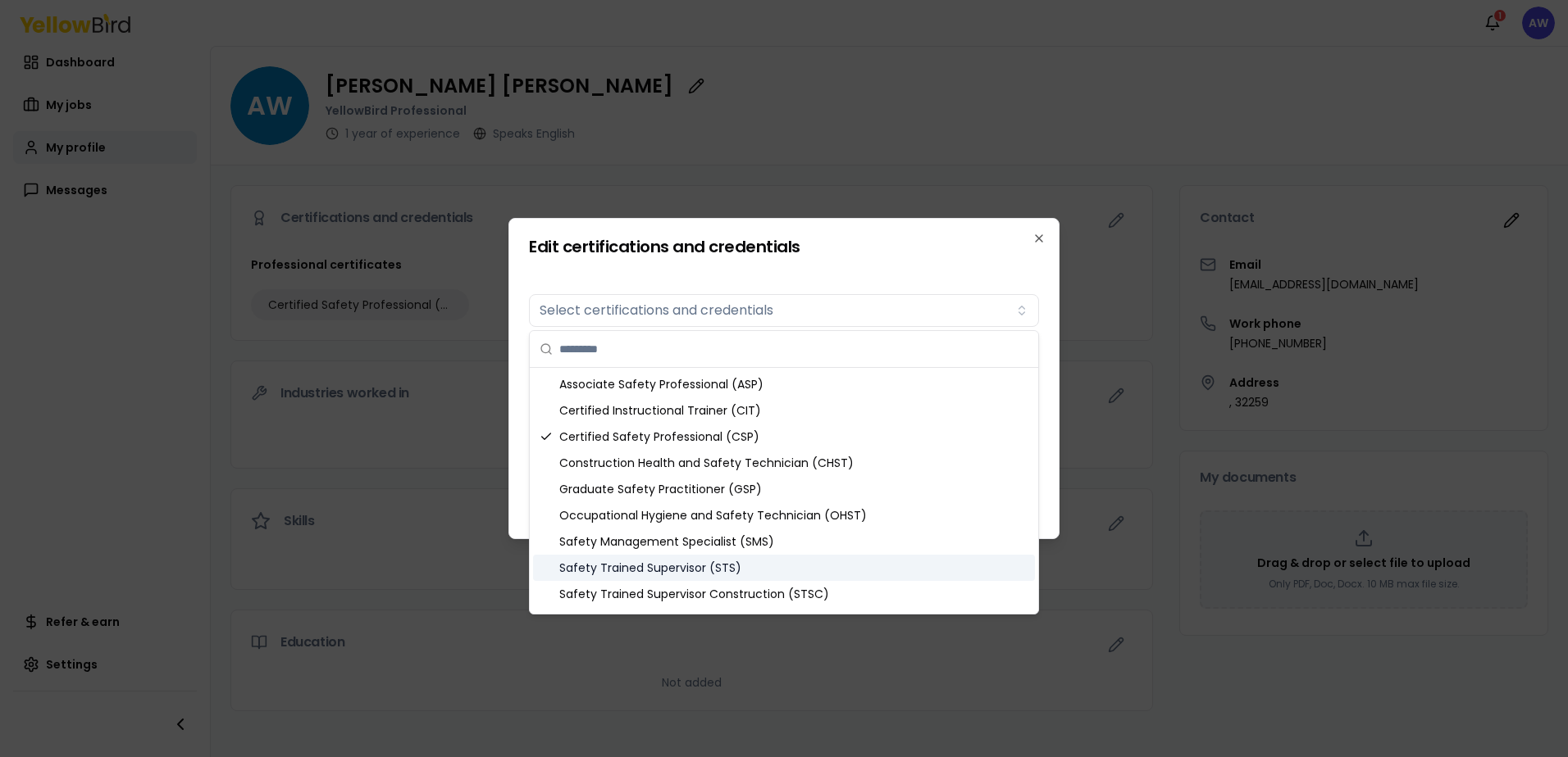
click at [793, 565] on div "Safety Trained Supervisor (STS)" at bounding box center [783, 568] width 501 height 26
click at [862, 584] on div "Safety Trained Supervisor Construction (STSC)" at bounding box center [783, 594] width 501 height 26
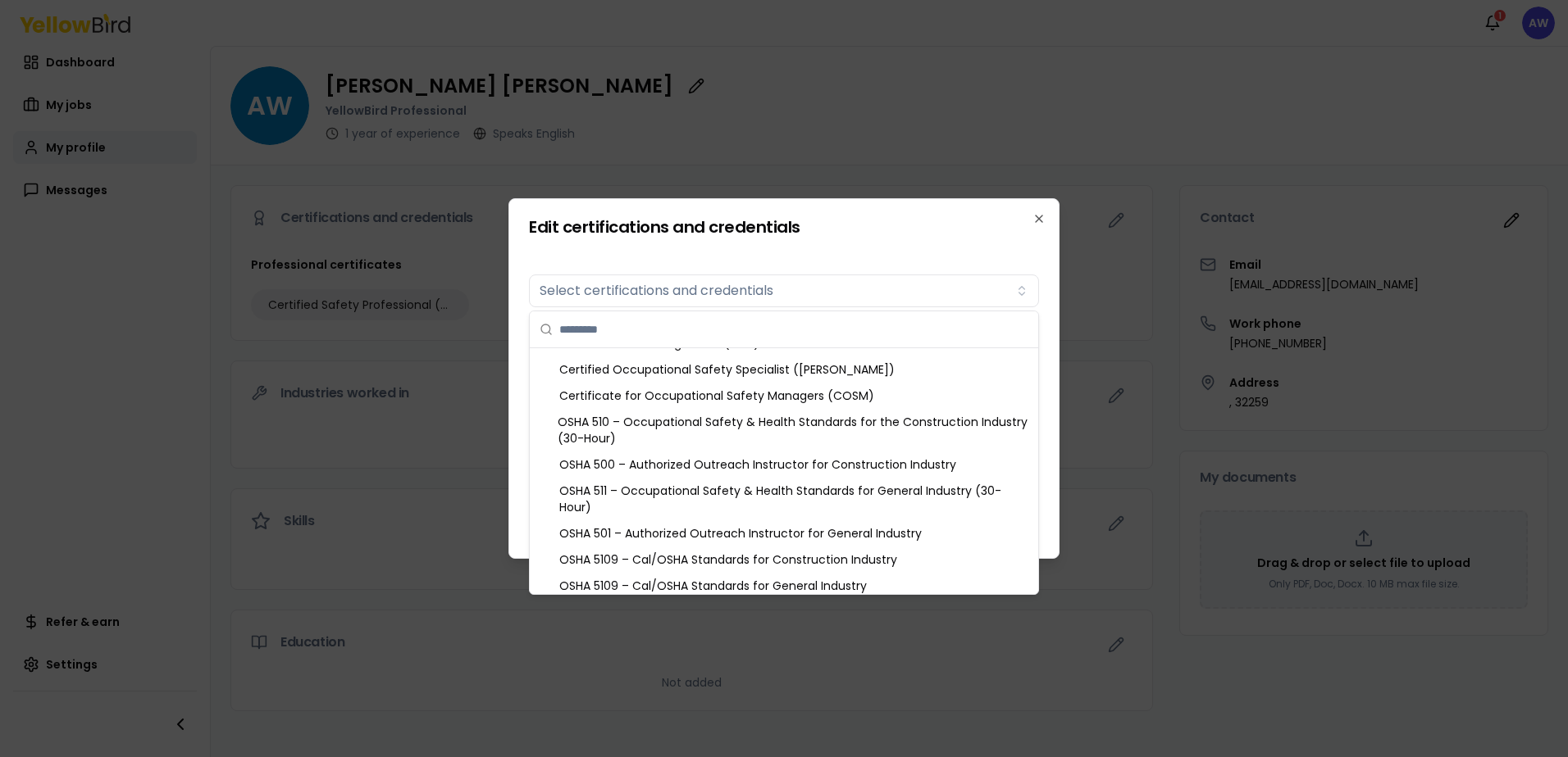
scroll to position [743, 0]
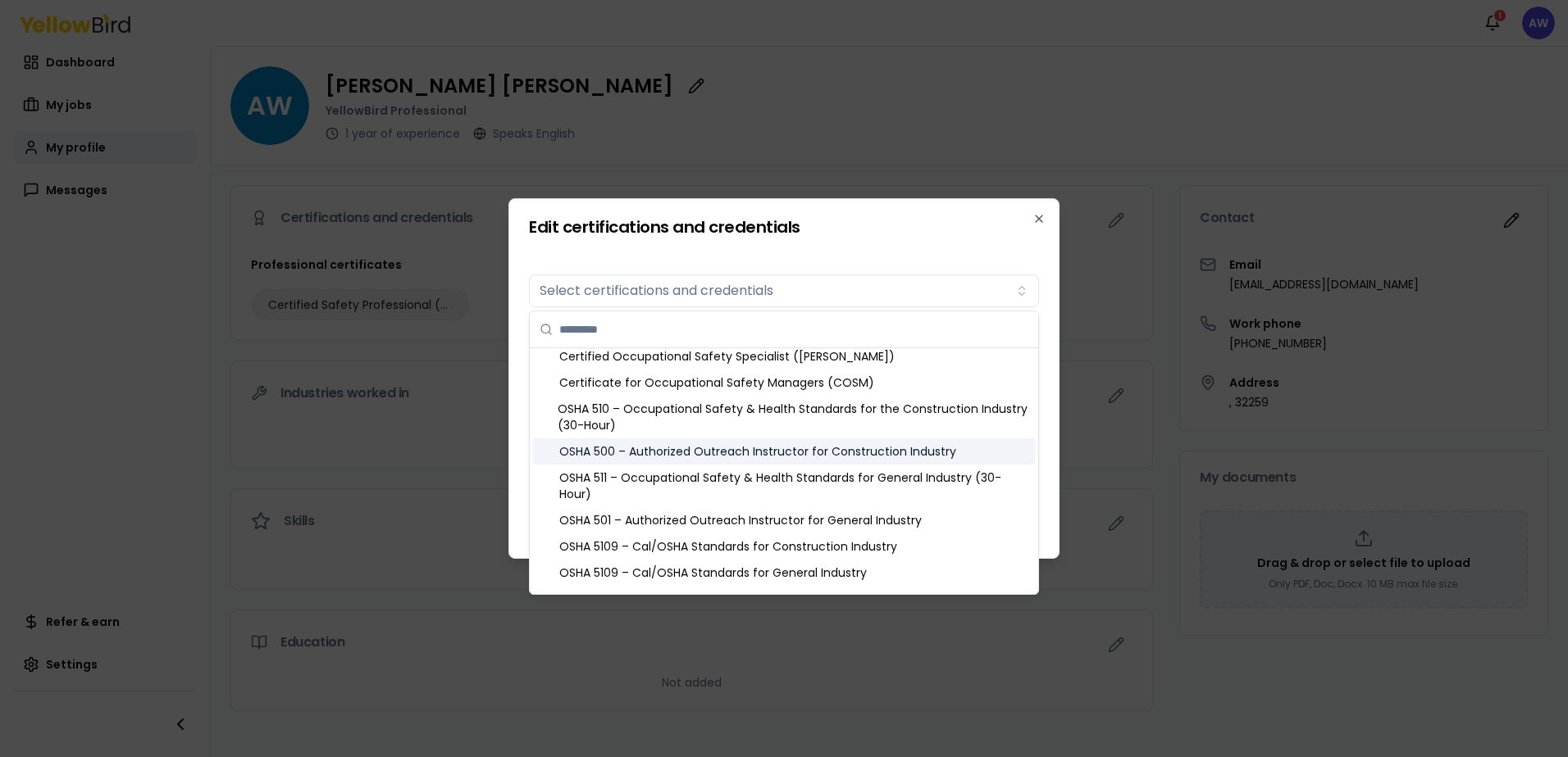
click at [956, 463] on div "OSHA 500 – Authorized Outreach Instructor for Construction Industry" at bounding box center [783, 451] width 501 height 26
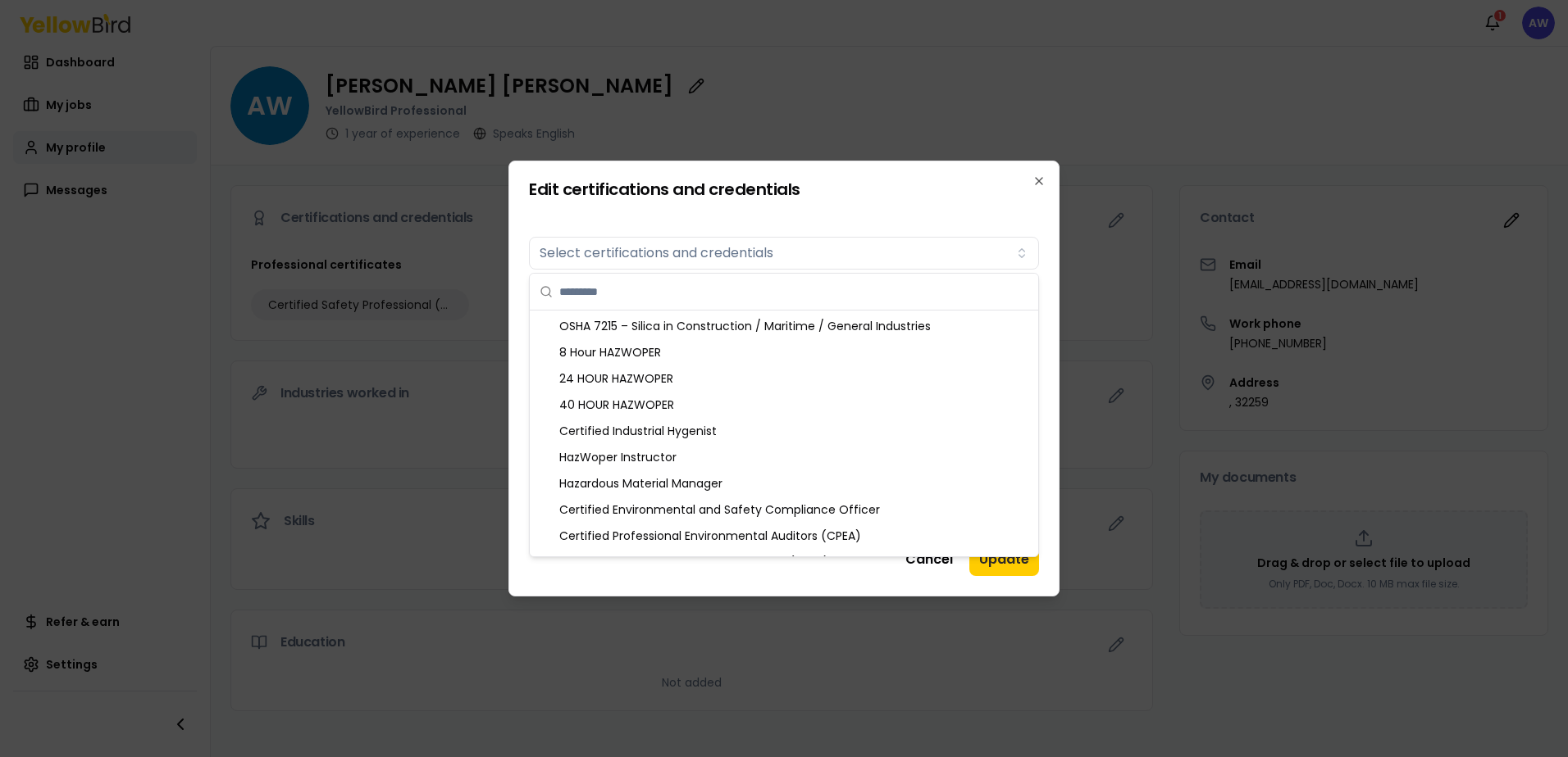
scroll to position [1530, 0]
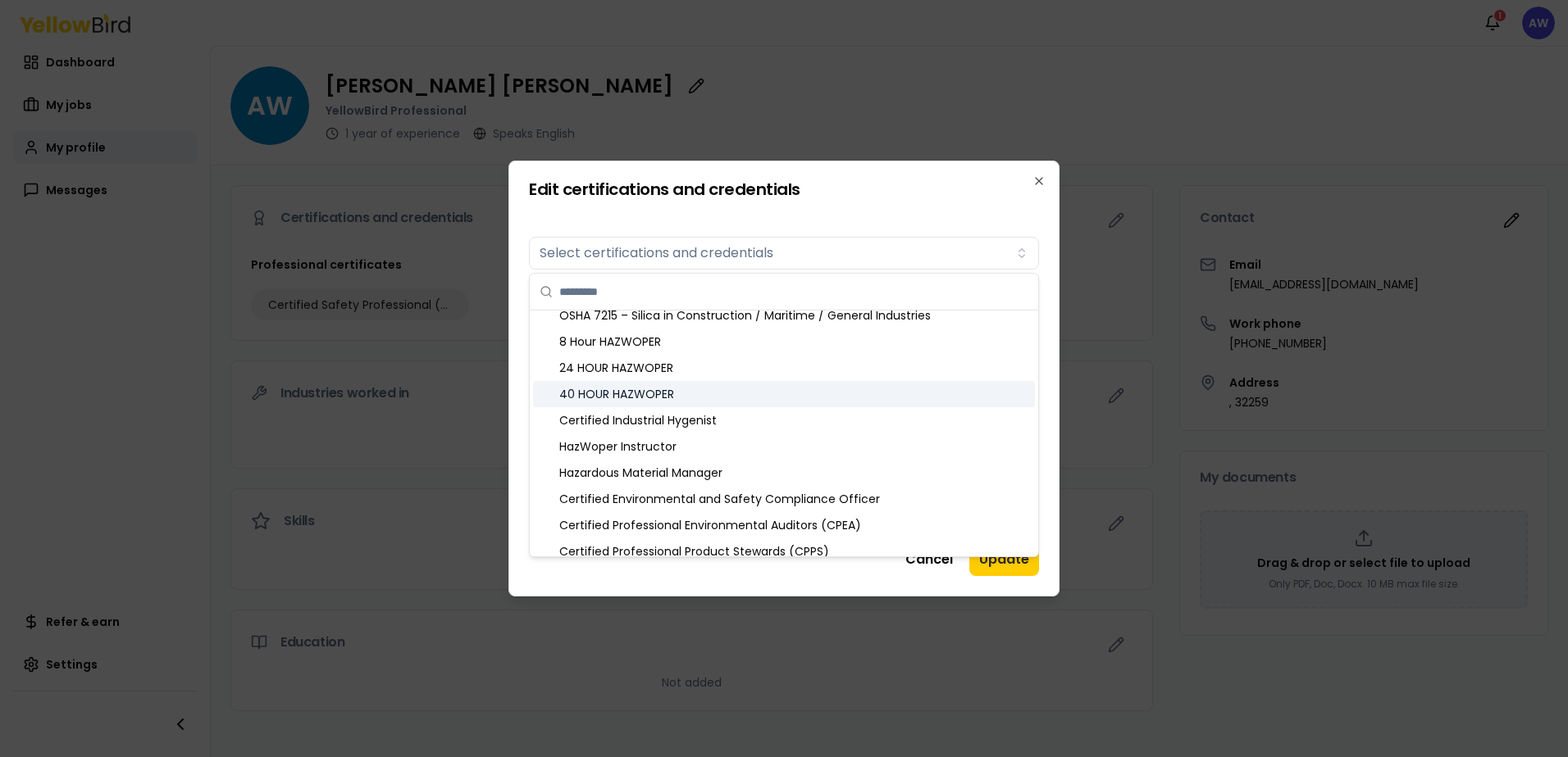
click at [918, 395] on div "40 HOUR HAZWOPER" at bounding box center [783, 394] width 501 height 26
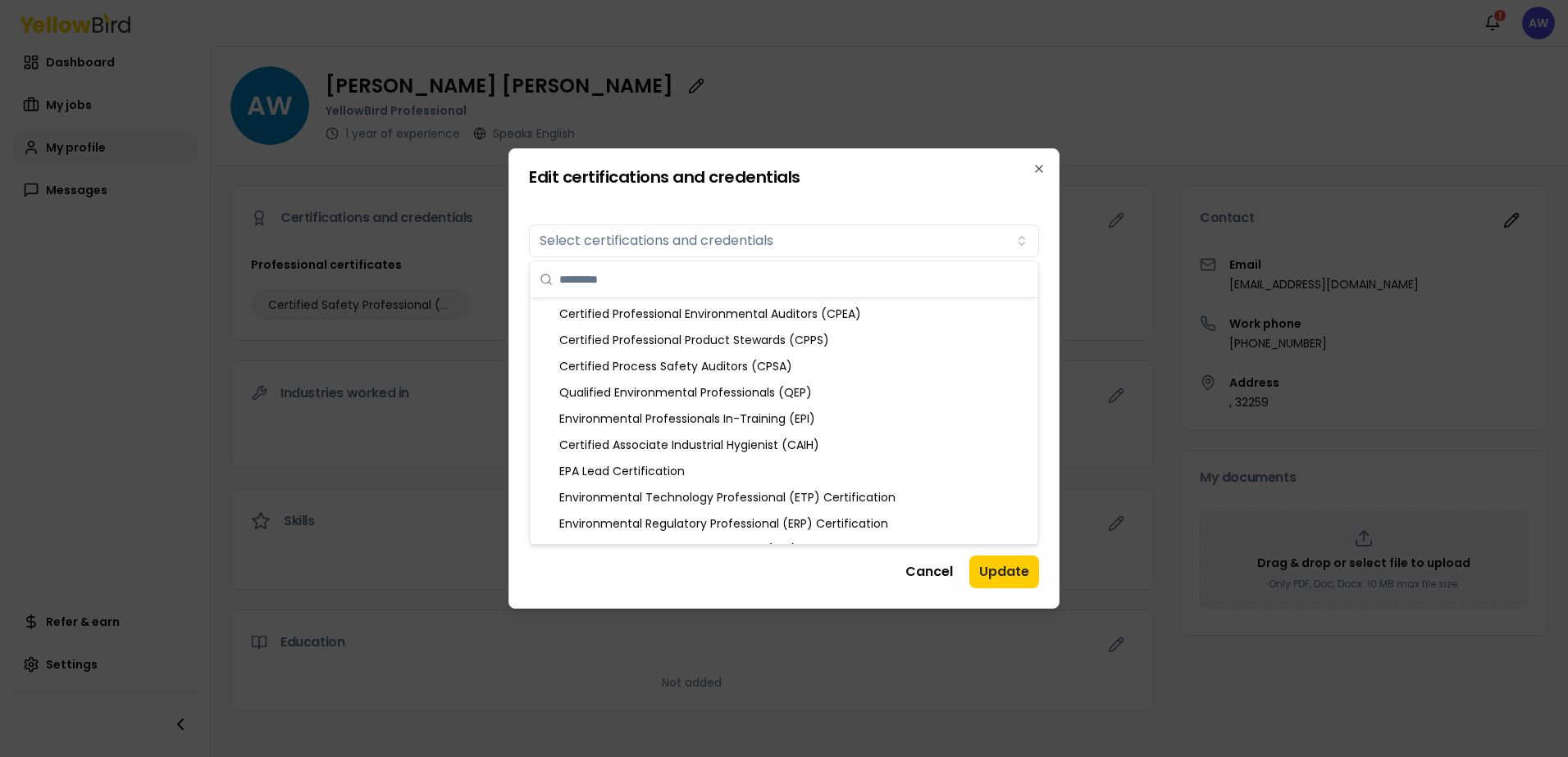
scroll to position [1760, 0]
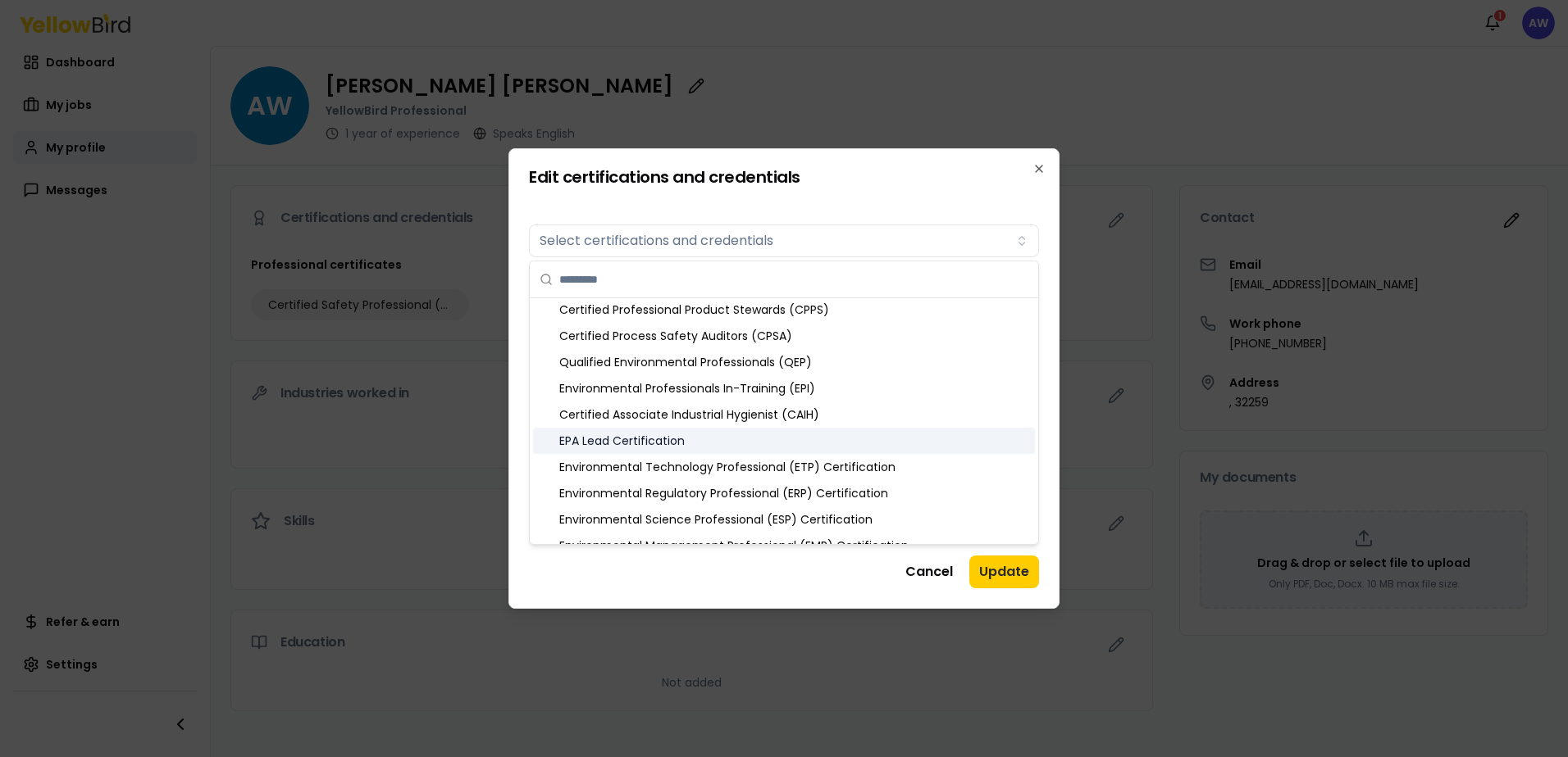
click at [850, 449] on div "EPA Lead Certification" at bounding box center [783, 441] width 501 height 26
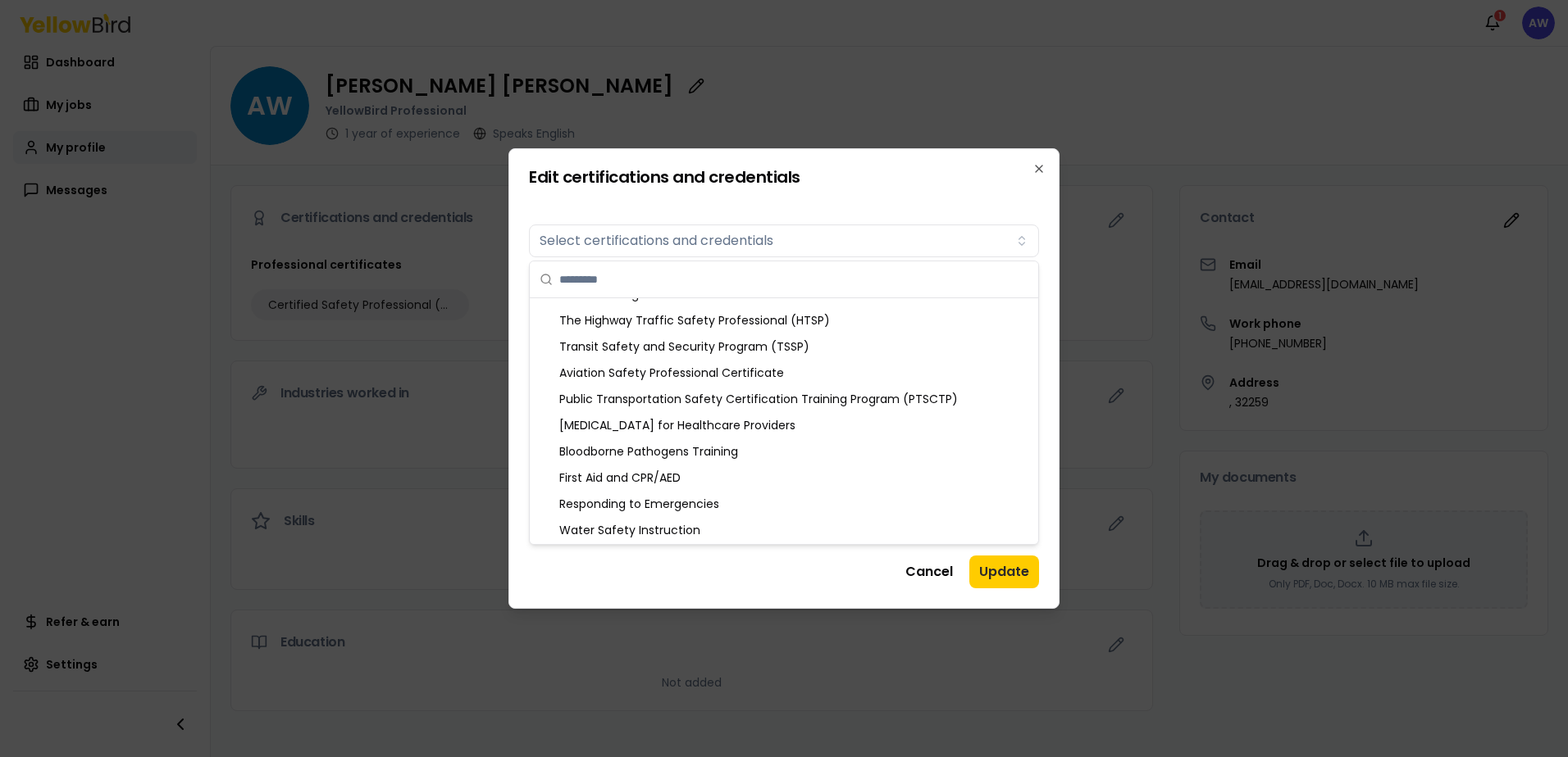
scroll to position [2039, 0]
click at [897, 476] on div "First Aid and CPR/AED" at bounding box center [783, 475] width 501 height 26
click at [888, 456] on div "Bloodborne Pathogens Training" at bounding box center [783, 449] width 501 height 26
click at [881, 499] on div "Responding to Emergencies" at bounding box center [783, 501] width 501 height 26
click at [871, 522] on div "Water Safety Instruction" at bounding box center [783, 528] width 501 height 26
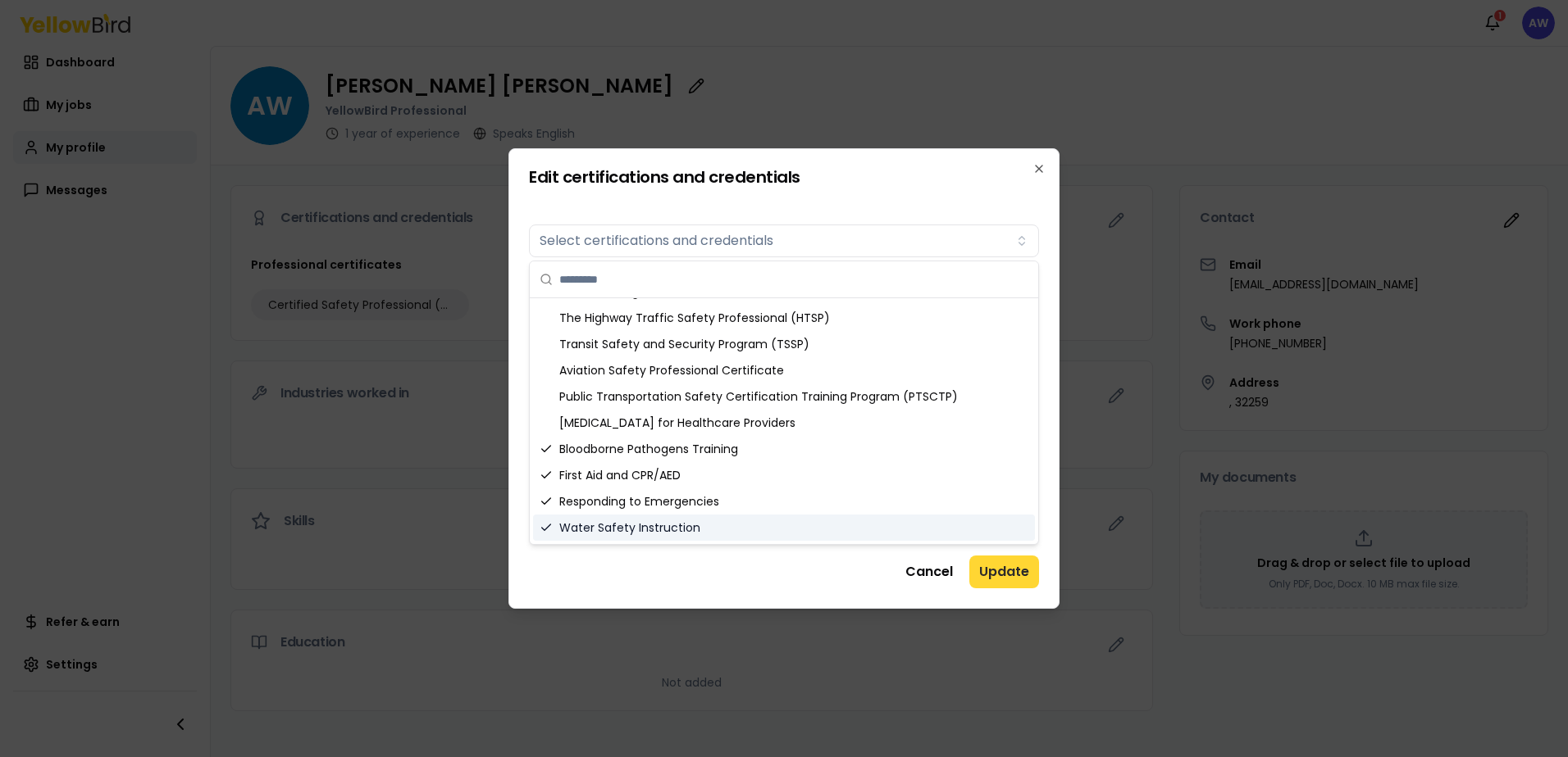
click at [994, 575] on button "Update" at bounding box center [1004, 572] width 70 height 32
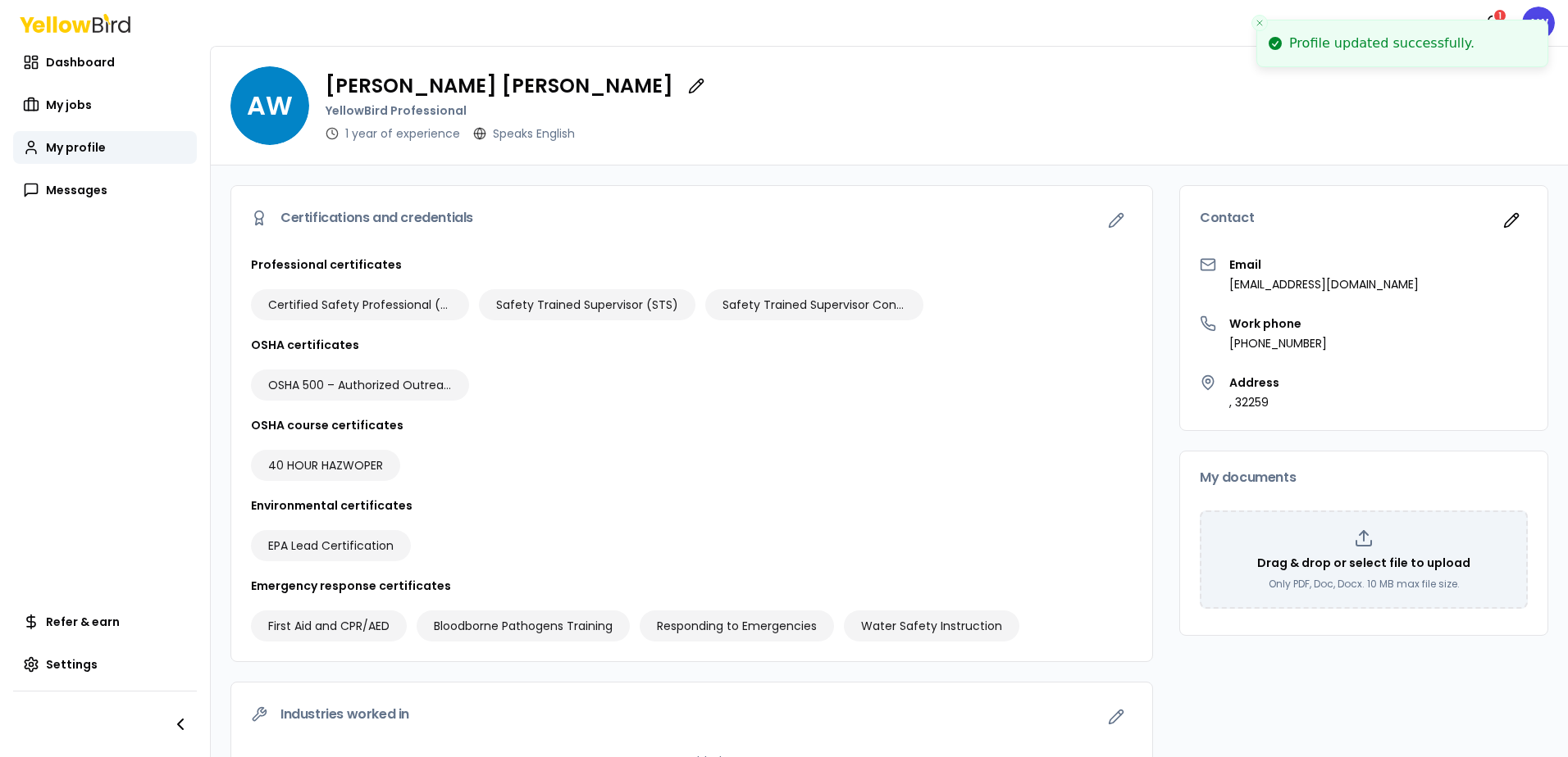
scroll to position [296, 0]
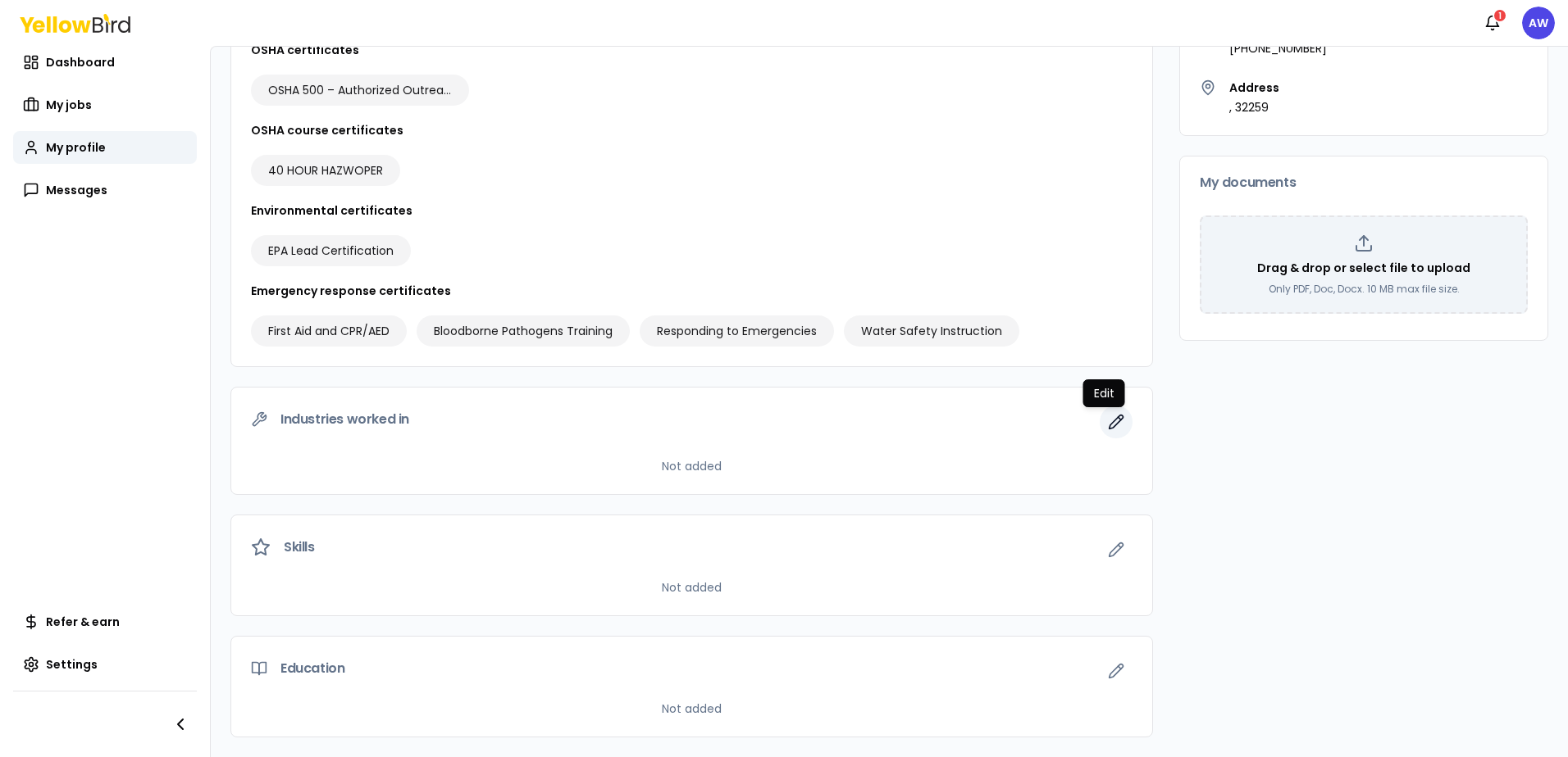
click at [1101, 434] on button "button" at bounding box center [1115, 422] width 32 height 32
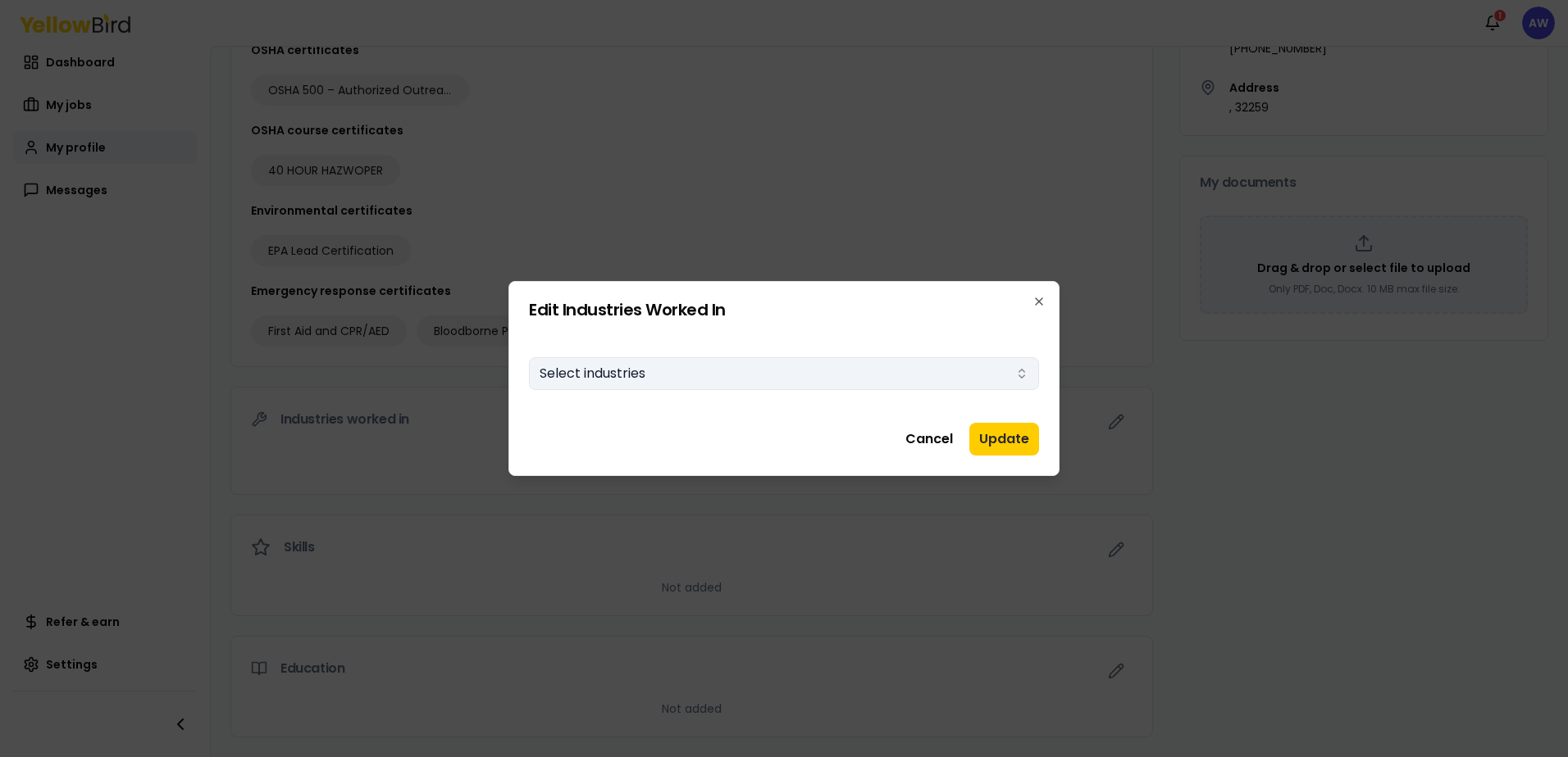
click at [1017, 381] on button "Select industries" at bounding box center [784, 373] width 510 height 32
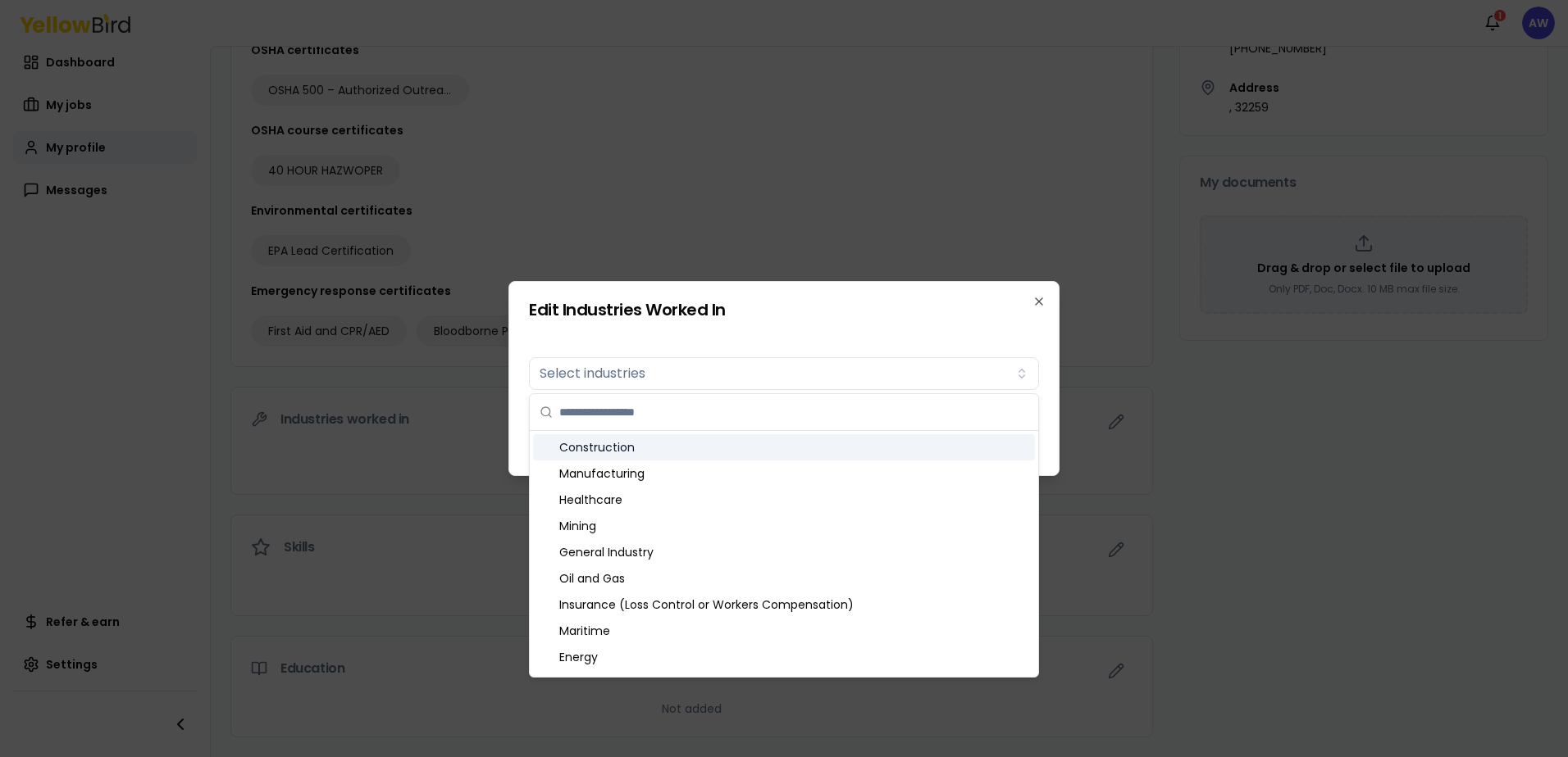
click at [850, 444] on div "Construction" at bounding box center [783, 448] width 501 height 26
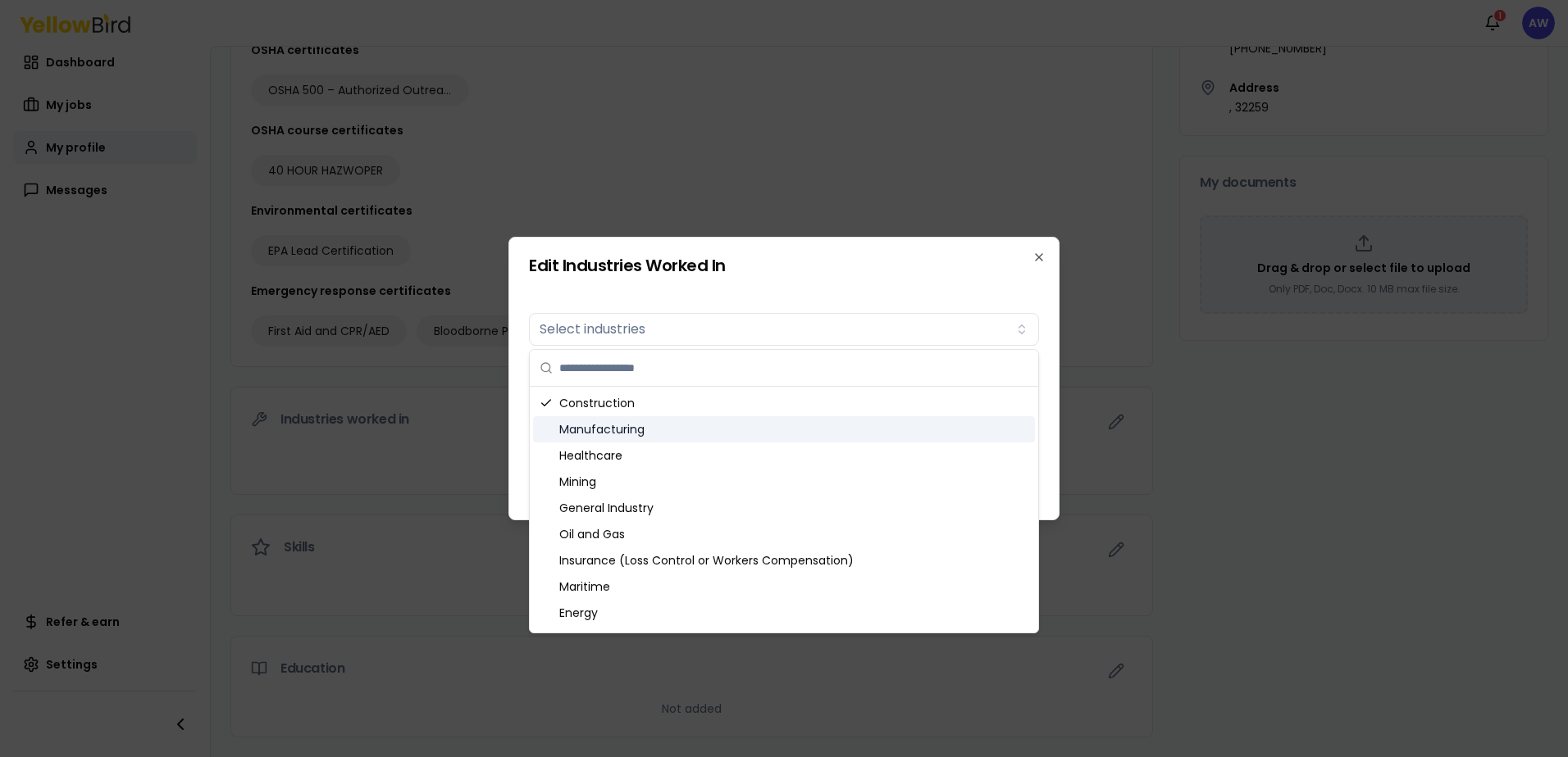
click at [765, 438] on div "Manufacturing" at bounding box center [783, 429] width 501 height 26
click at [736, 459] on div "Healthcare" at bounding box center [783, 456] width 501 height 26
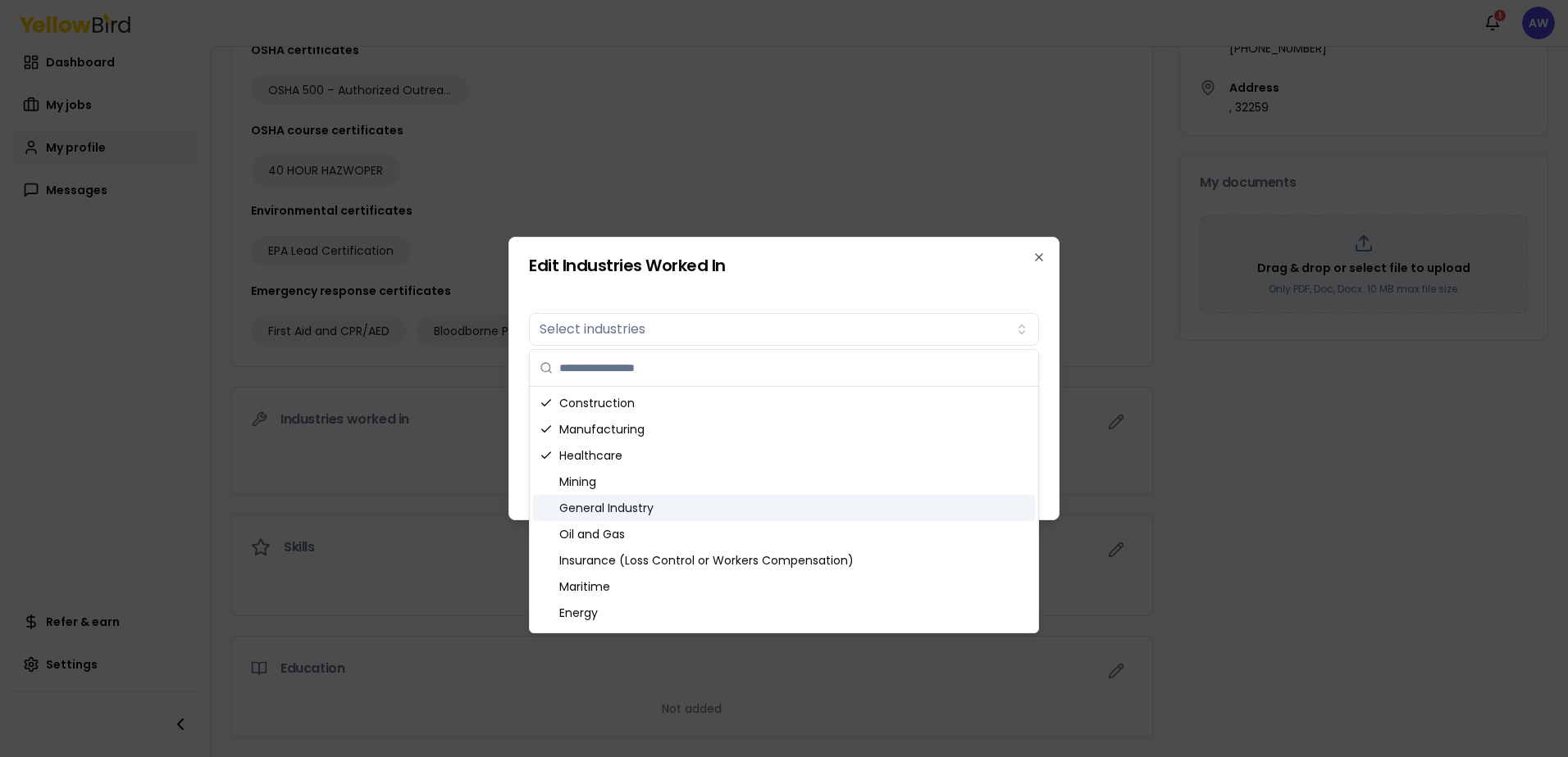
click at [752, 498] on div "General Industry" at bounding box center [783, 508] width 501 height 26
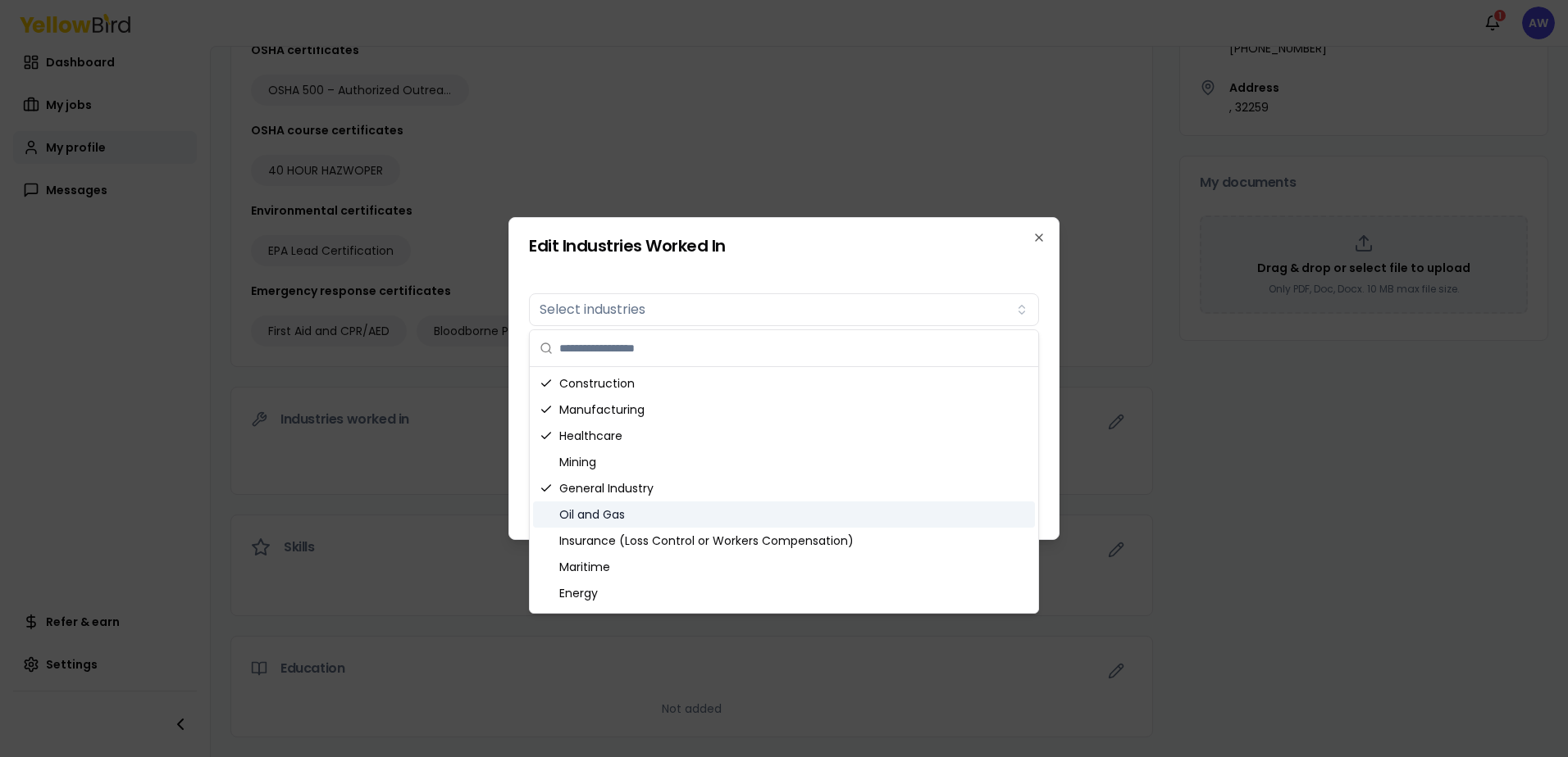
click at [717, 513] on div "Oil and Gas" at bounding box center [783, 514] width 501 height 26
click at [716, 533] on div "Insurance (Loss Control or Workers Compensation)" at bounding box center [783, 541] width 501 height 26
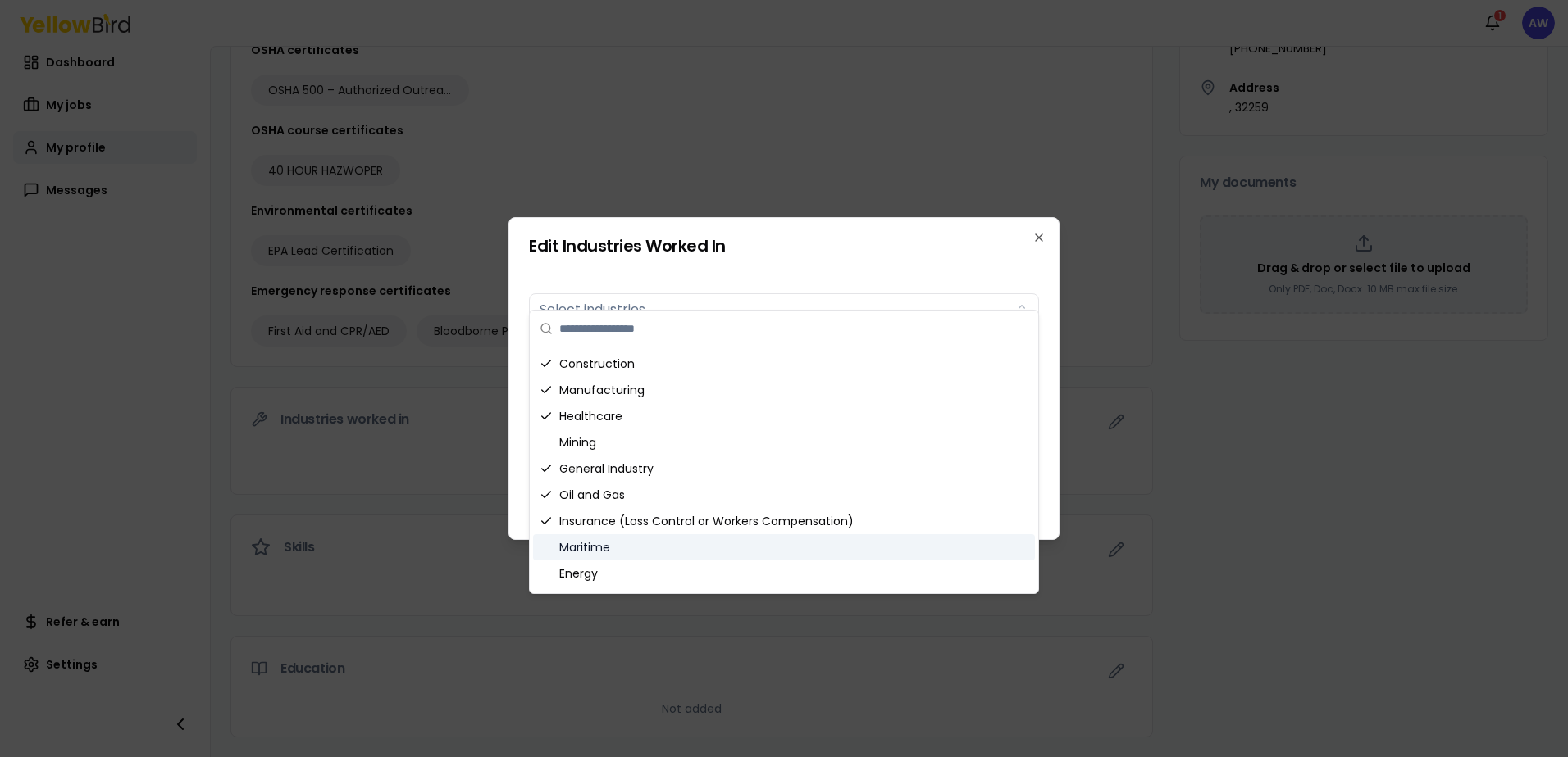
click at [704, 557] on div "Maritime" at bounding box center [783, 548] width 501 height 26
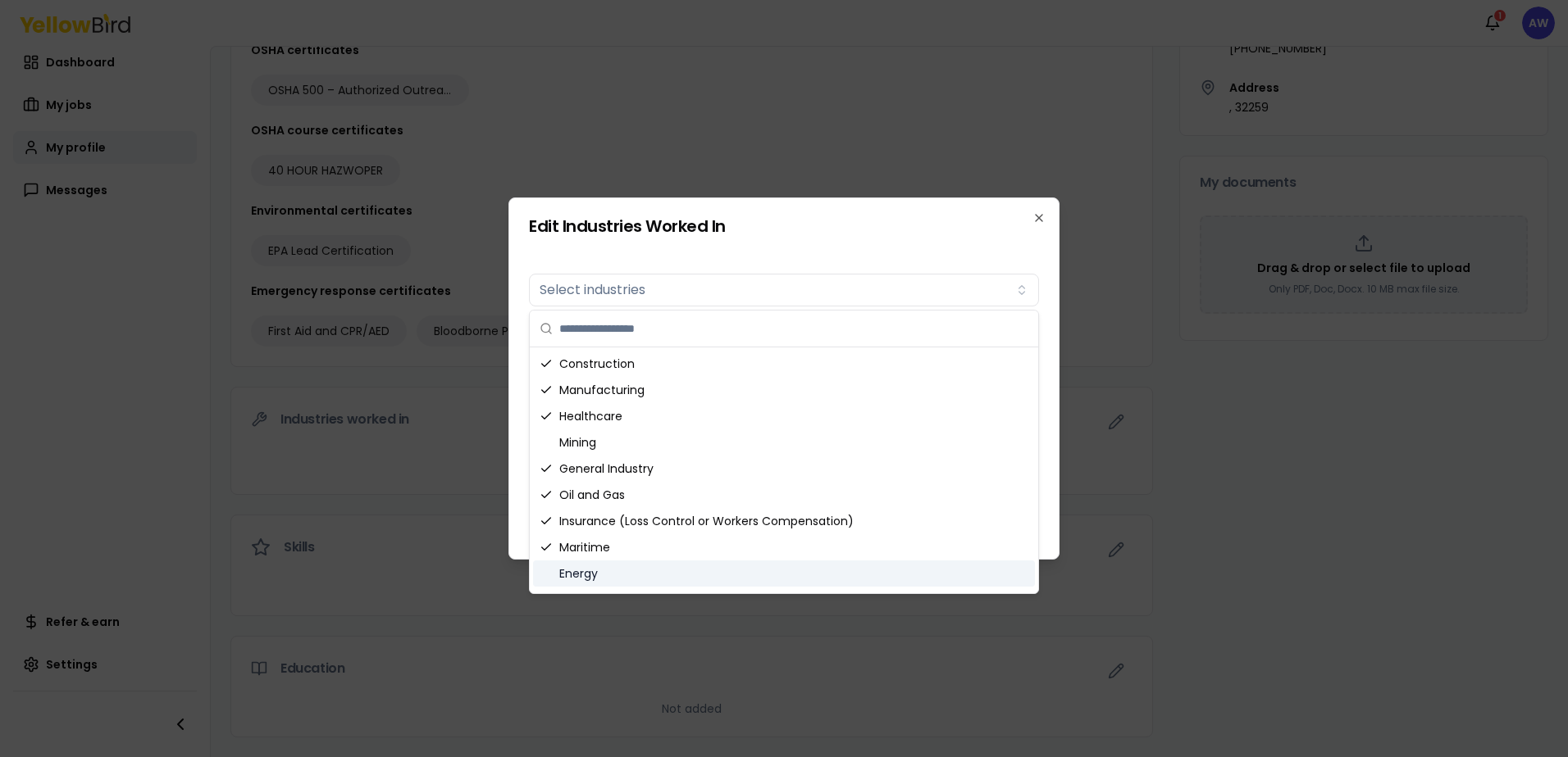
click at [705, 565] on div "Energy" at bounding box center [783, 574] width 501 height 26
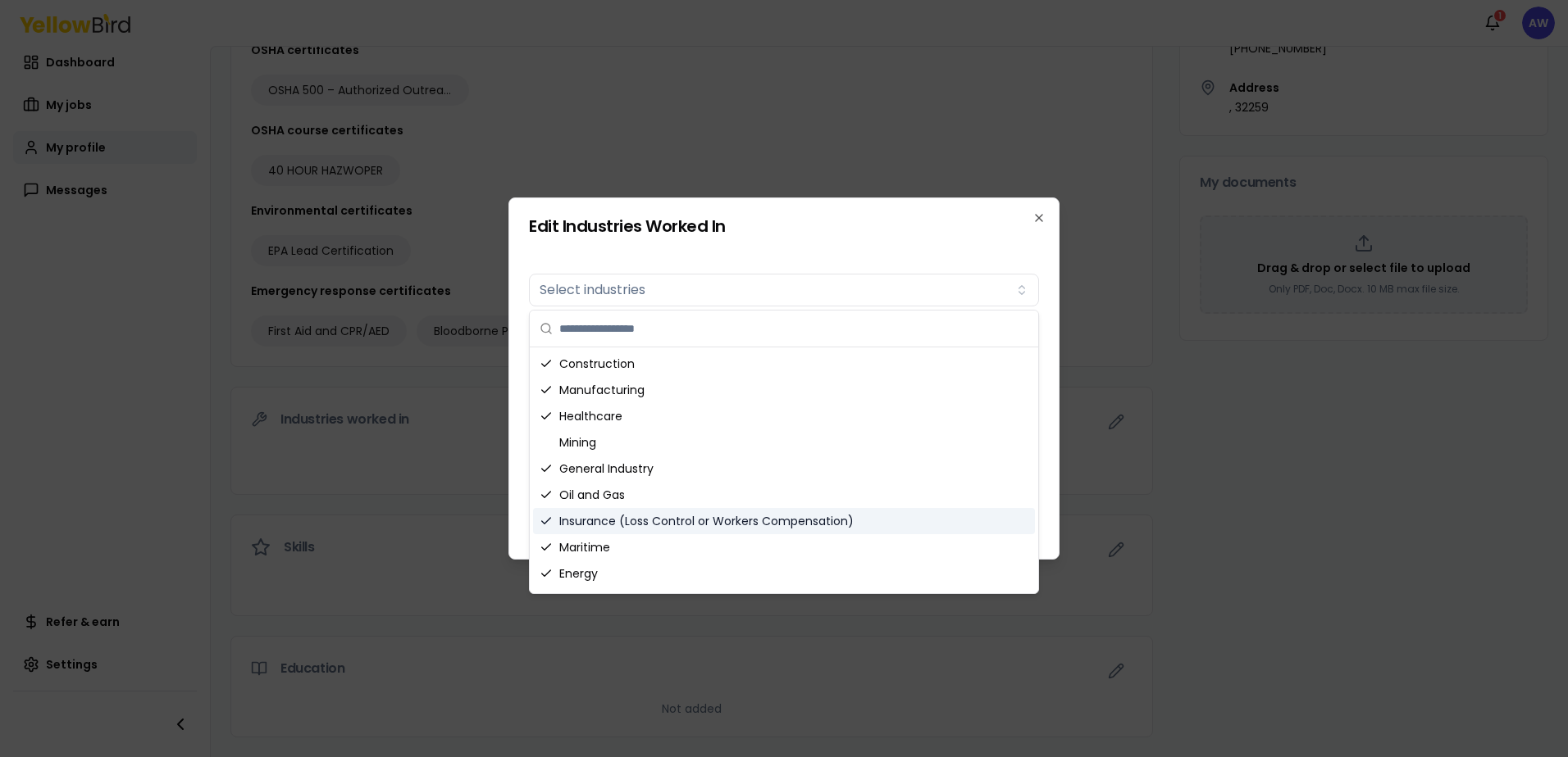
scroll to position [49, 0]
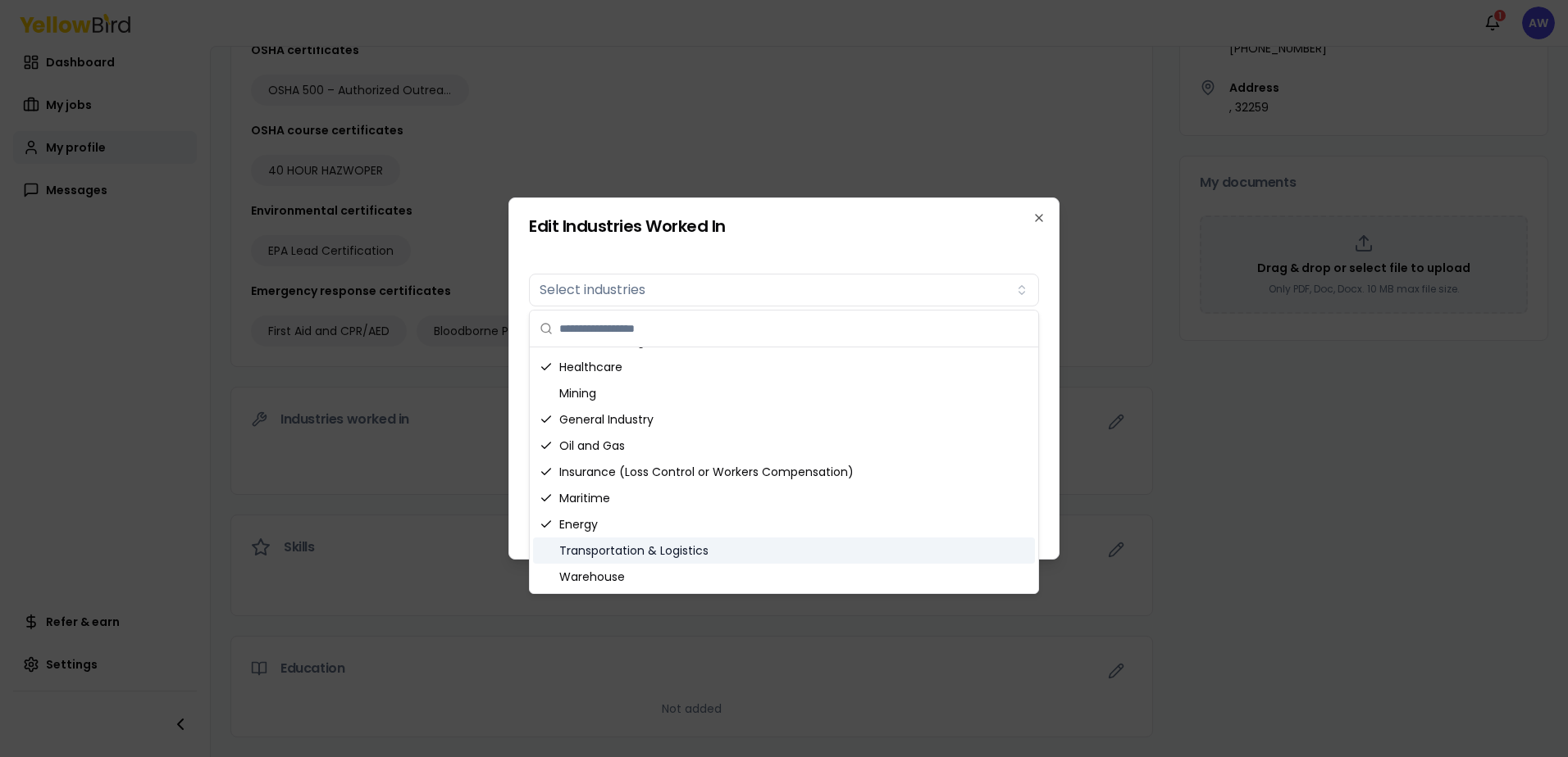
click at [829, 560] on div "Transportation & Logistics" at bounding box center [783, 550] width 501 height 26
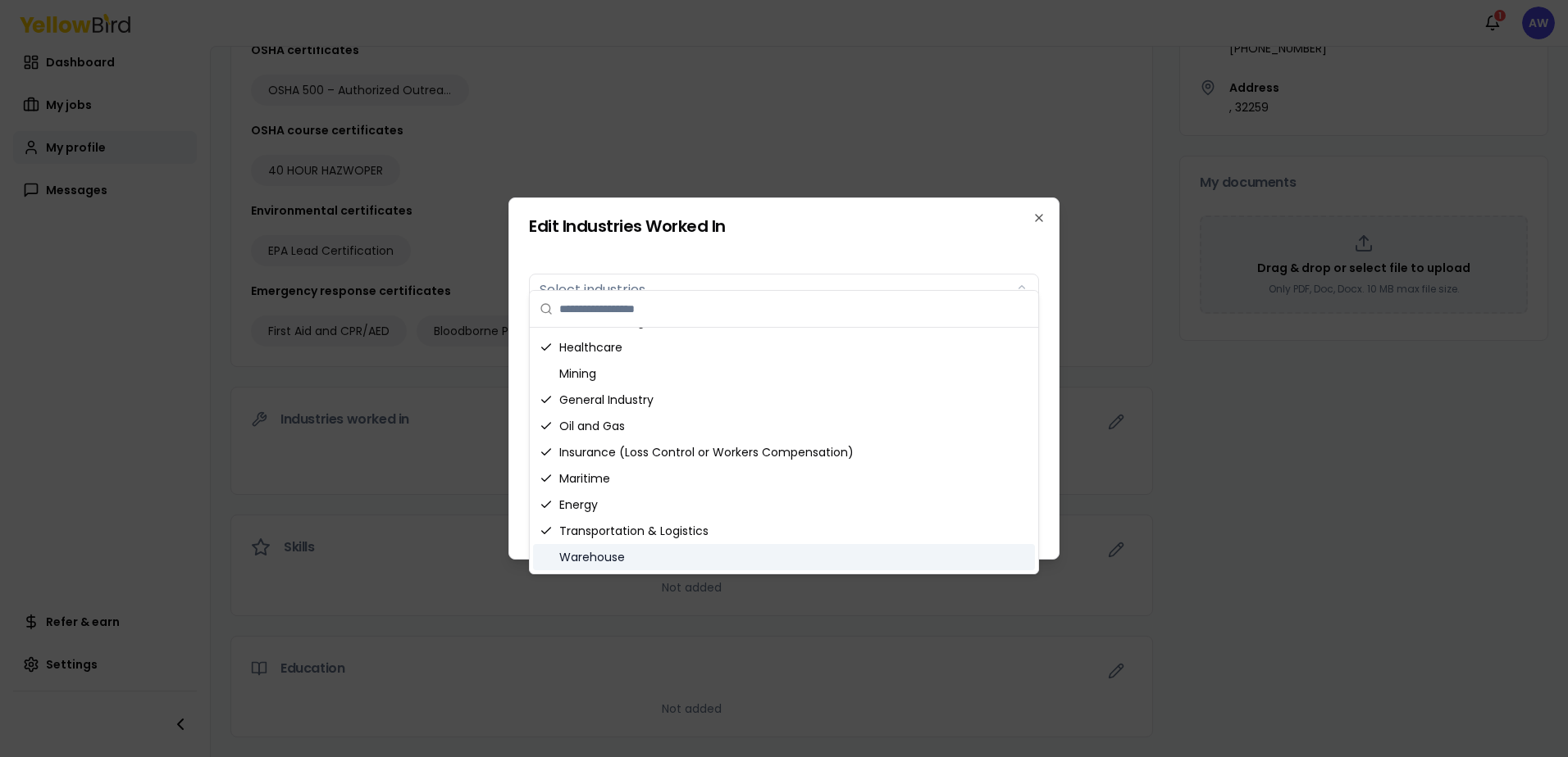
click at [822, 563] on div "Warehouse" at bounding box center [783, 557] width 501 height 26
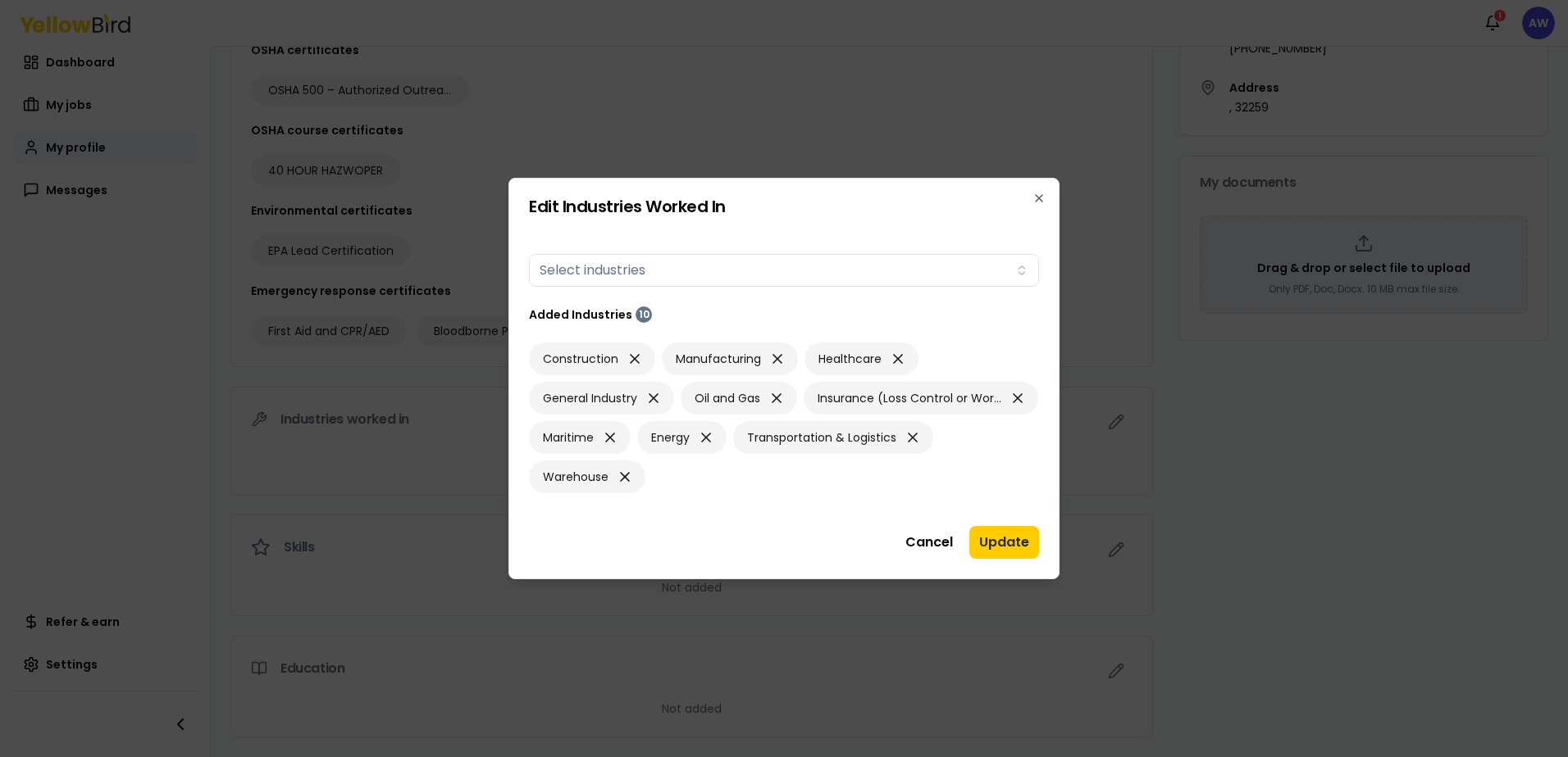
click at [1053, 498] on div "Edit Industries Worked In Industries worked in Select industries Added Industri…" at bounding box center [784, 379] width 551 height 402
click at [993, 536] on button "Update" at bounding box center [1004, 542] width 70 height 32
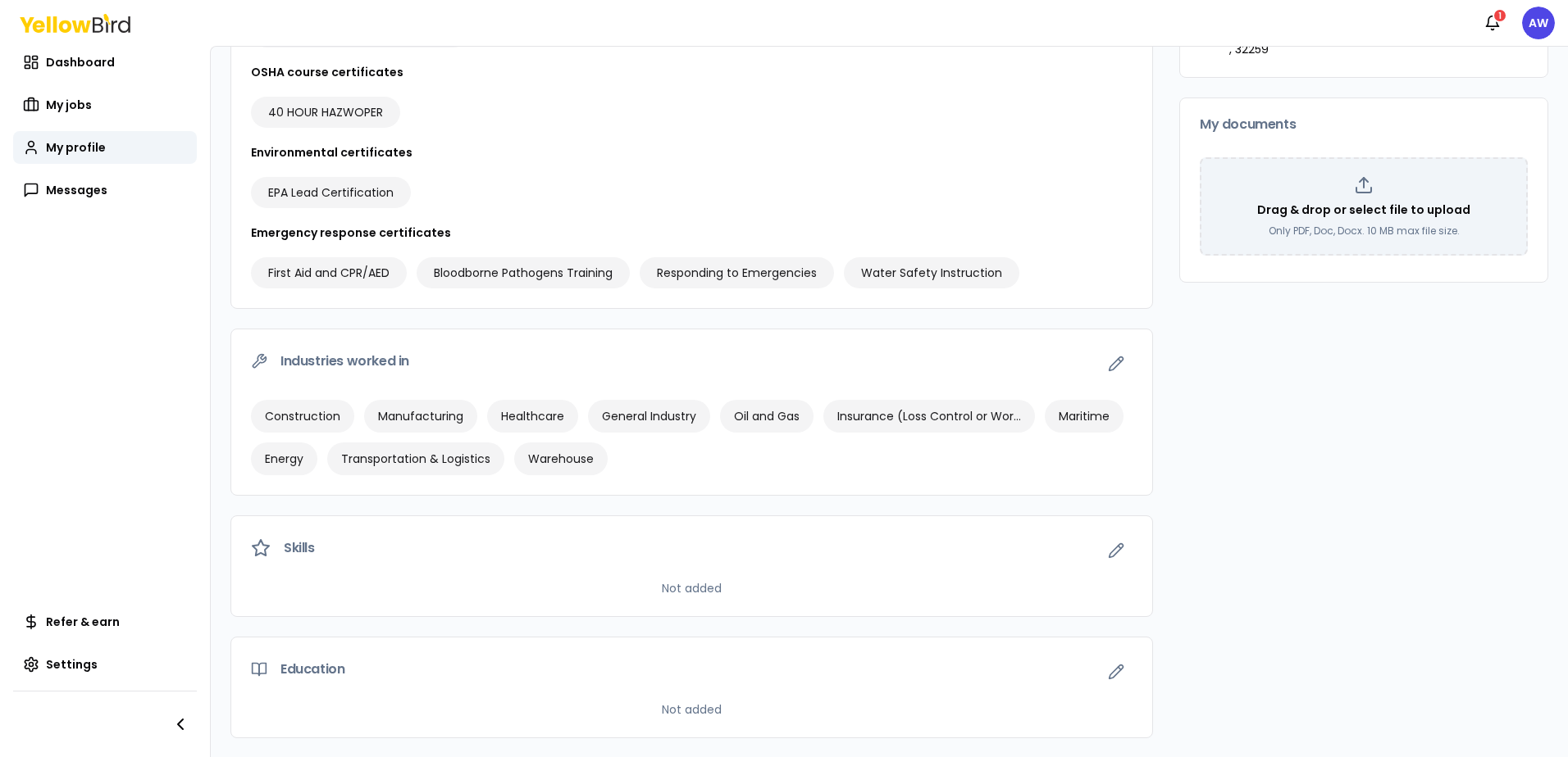
scroll to position [354, 0]
click at [1107, 548] on icon "button" at bounding box center [1116, 550] width 17 height 17
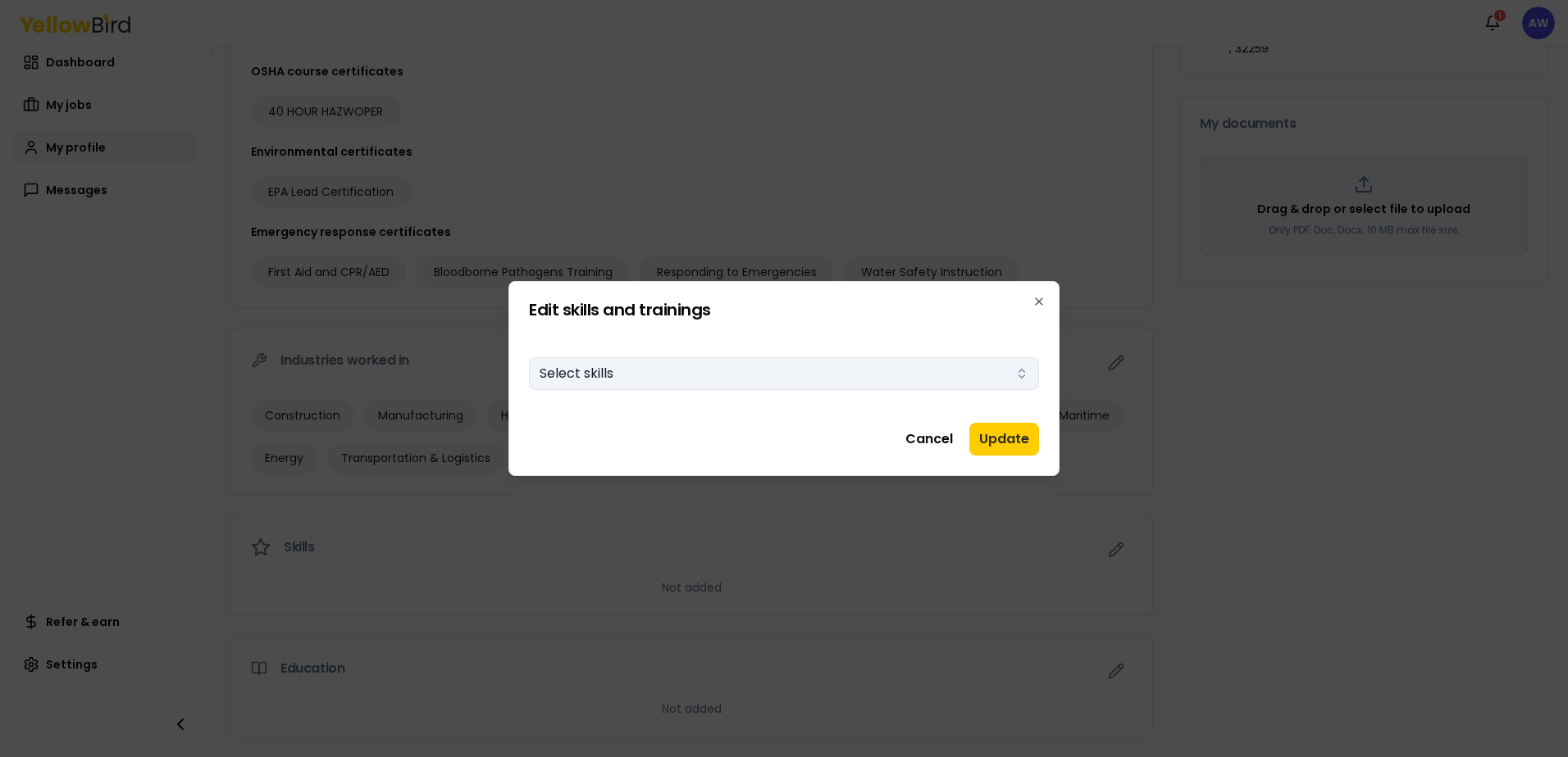
click at [1020, 375] on icon "button" at bounding box center [1021, 373] width 13 height 13
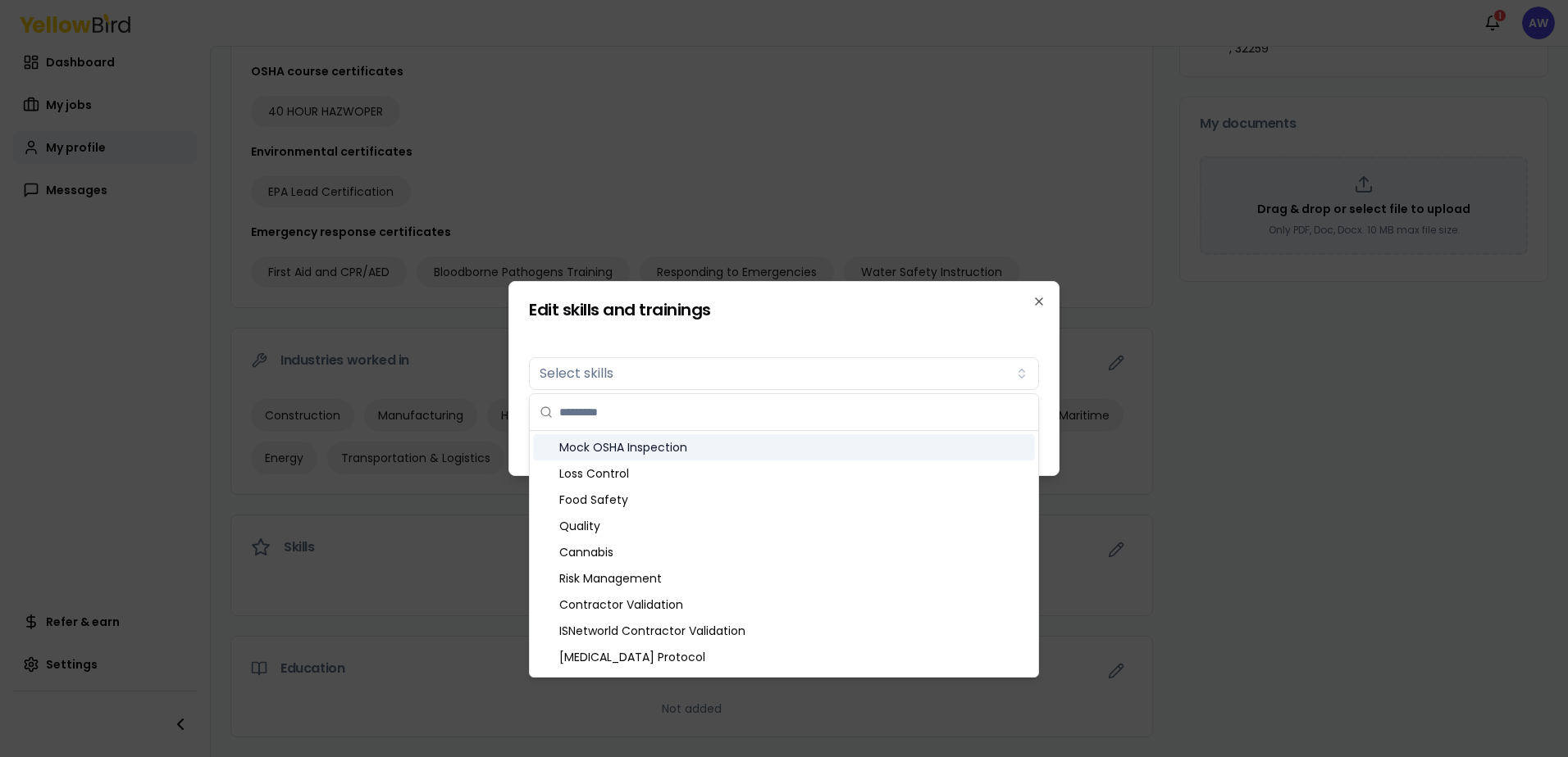
click at [881, 450] on div "Mock OSHA Inspection" at bounding box center [783, 448] width 501 height 26
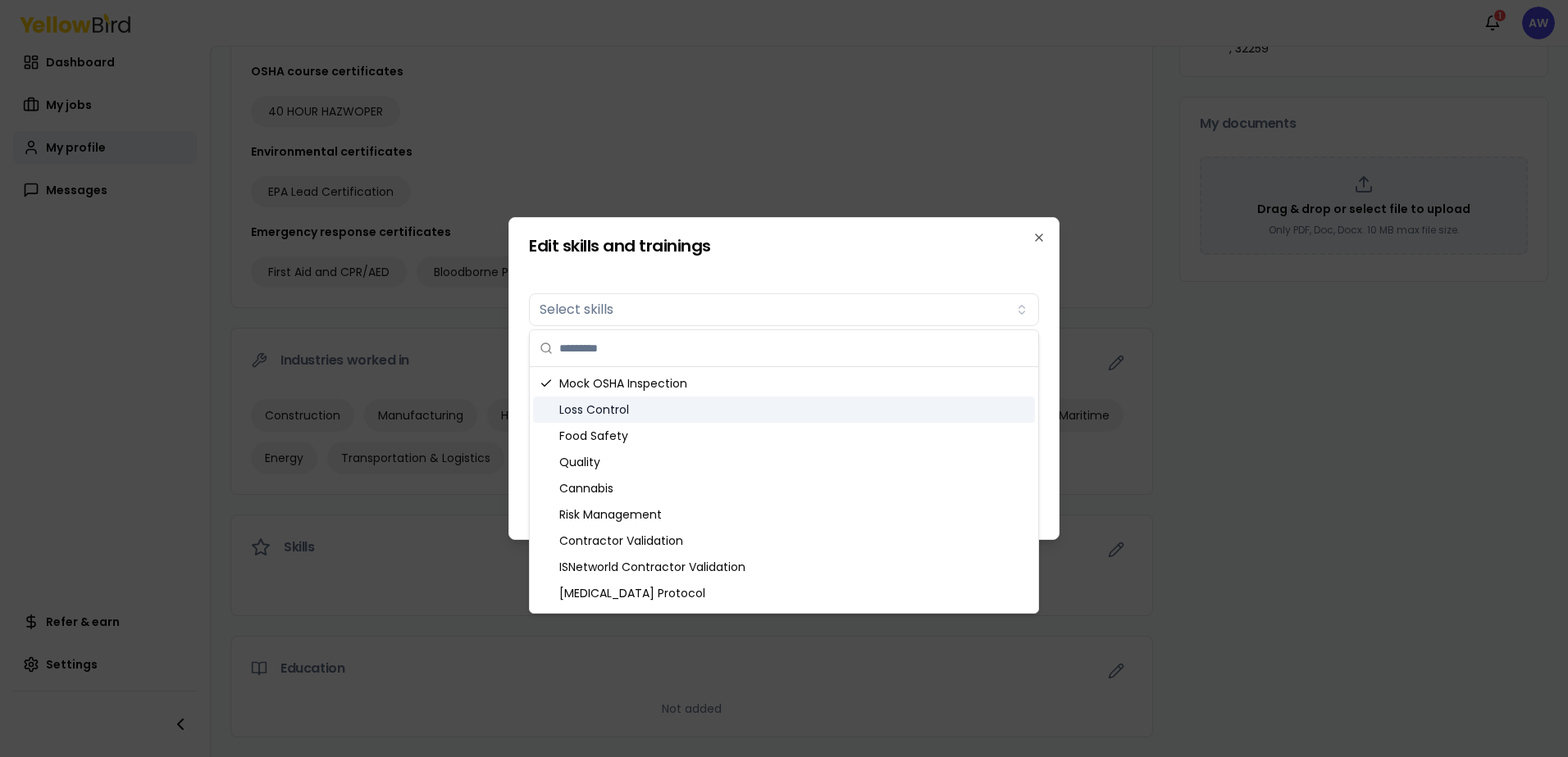
click at [753, 413] on div "Loss Control" at bounding box center [783, 410] width 501 height 26
click at [742, 437] on div "Food Safety" at bounding box center [783, 436] width 501 height 26
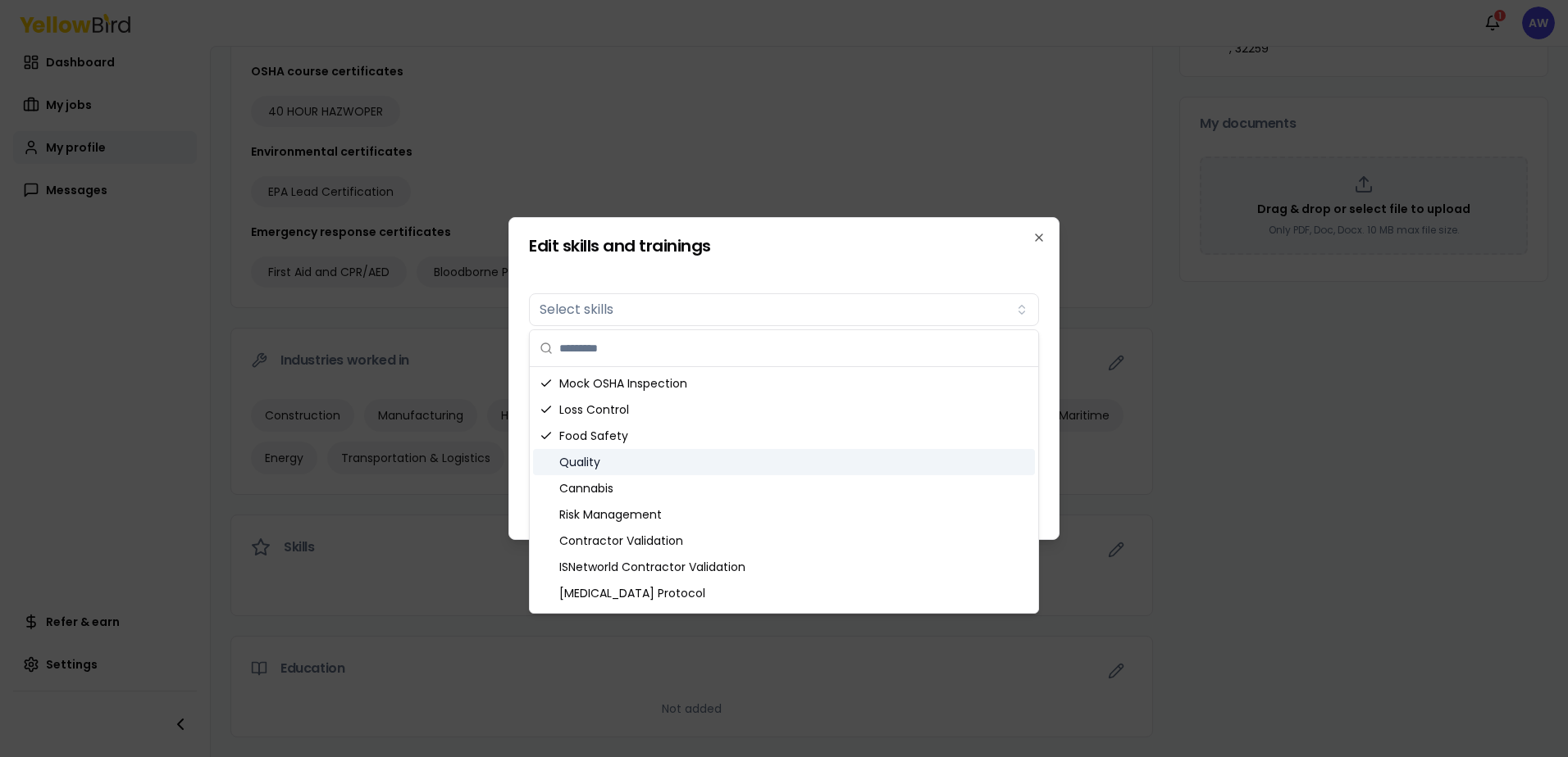
click at [736, 461] on div "Quality" at bounding box center [783, 462] width 501 height 26
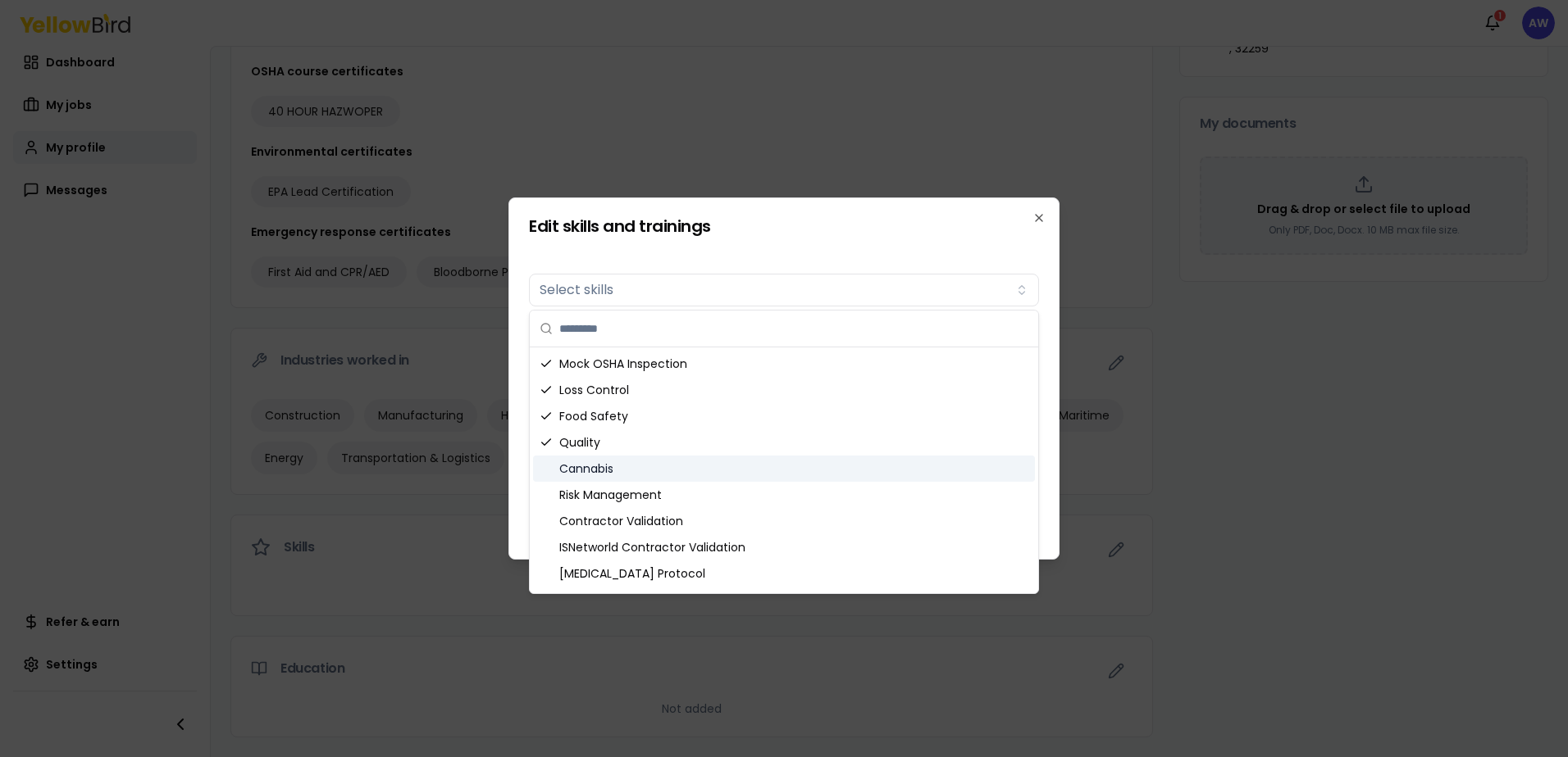
click at [739, 476] on div "Cannabis" at bounding box center [783, 469] width 501 height 26
click at [740, 497] on div "Risk Management" at bounding box center [783, 495] width 501 height 26
click at [736, 510] on div "Contractor Validation" at bounding box center [783, 522] width 501 height 26
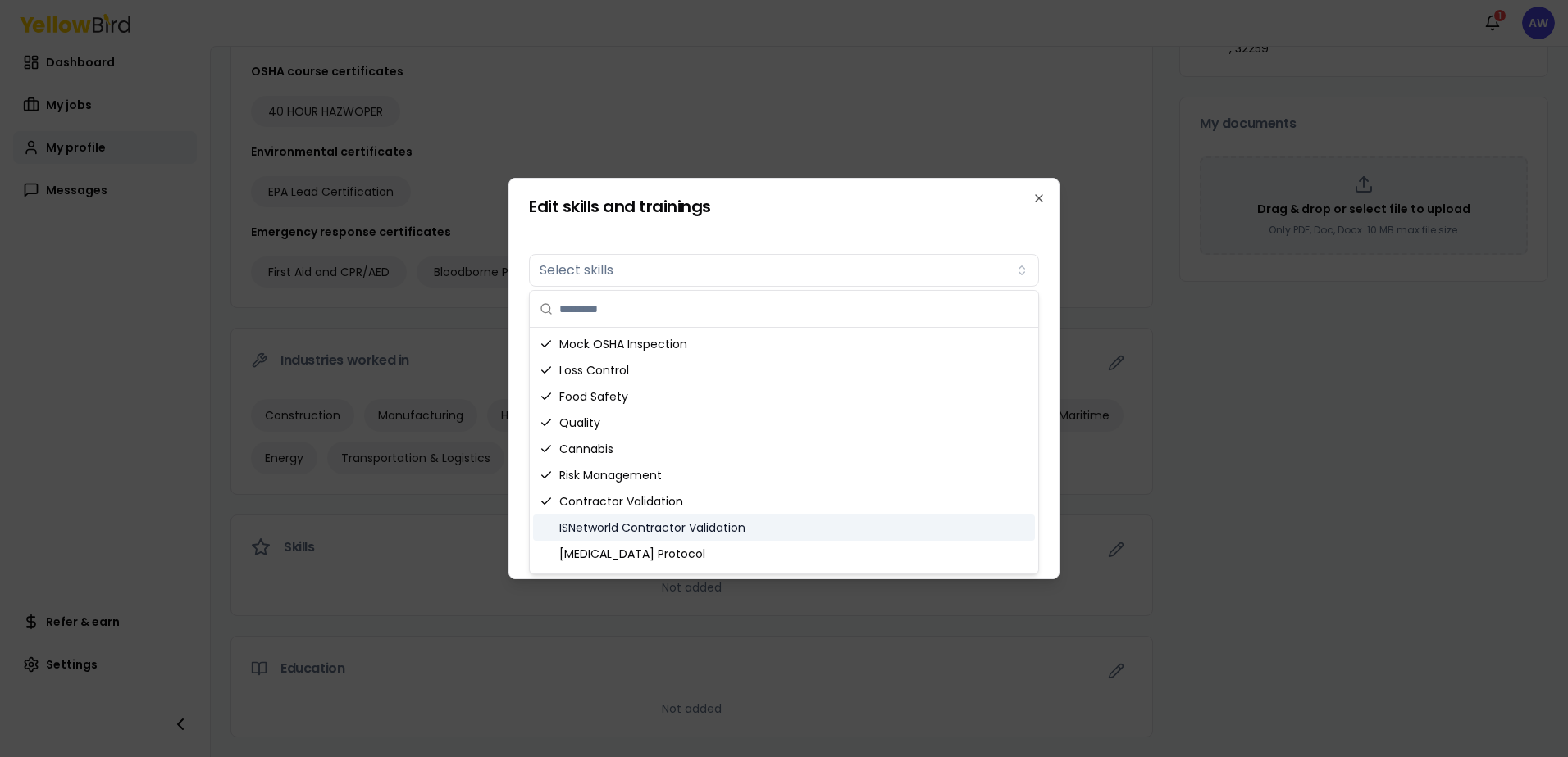
click at [763, 525] on div "ISNetworld Contractor Validation" at bounding box center [783, 528] width 501 height 26
click at [761, 557] on div "[MEDICAL_DATA] Protocol" at bounding box center [783, 554] width 501 height 26
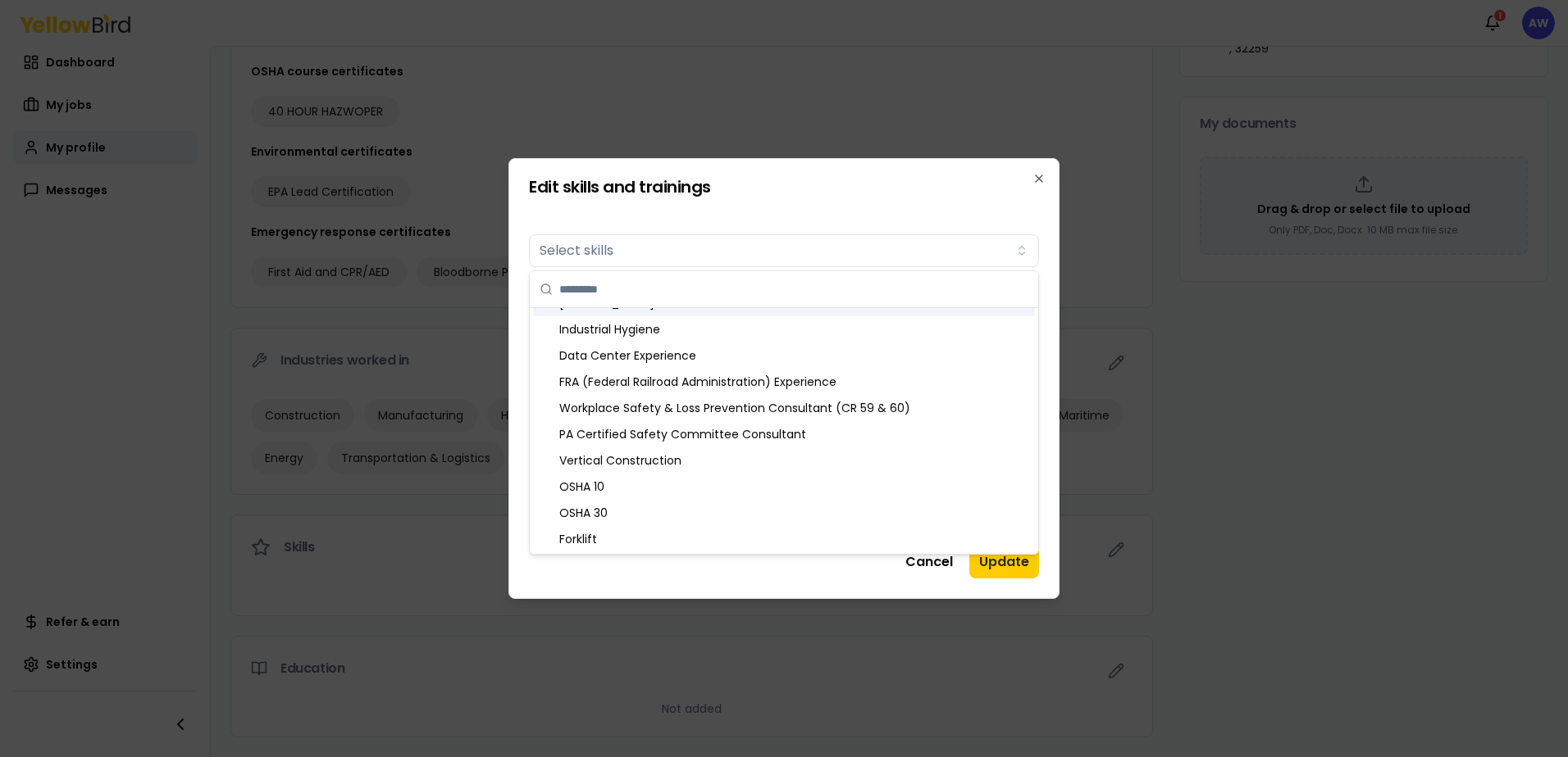
scroll to position [230, 0]
click at [950, 346] on div "Data Center Experience" at bounding box center [783, 358] width 501 height 26
click at [826, 338] on div "Industrial Hygiene" at bounding box center [783, 331] width 501 height 26
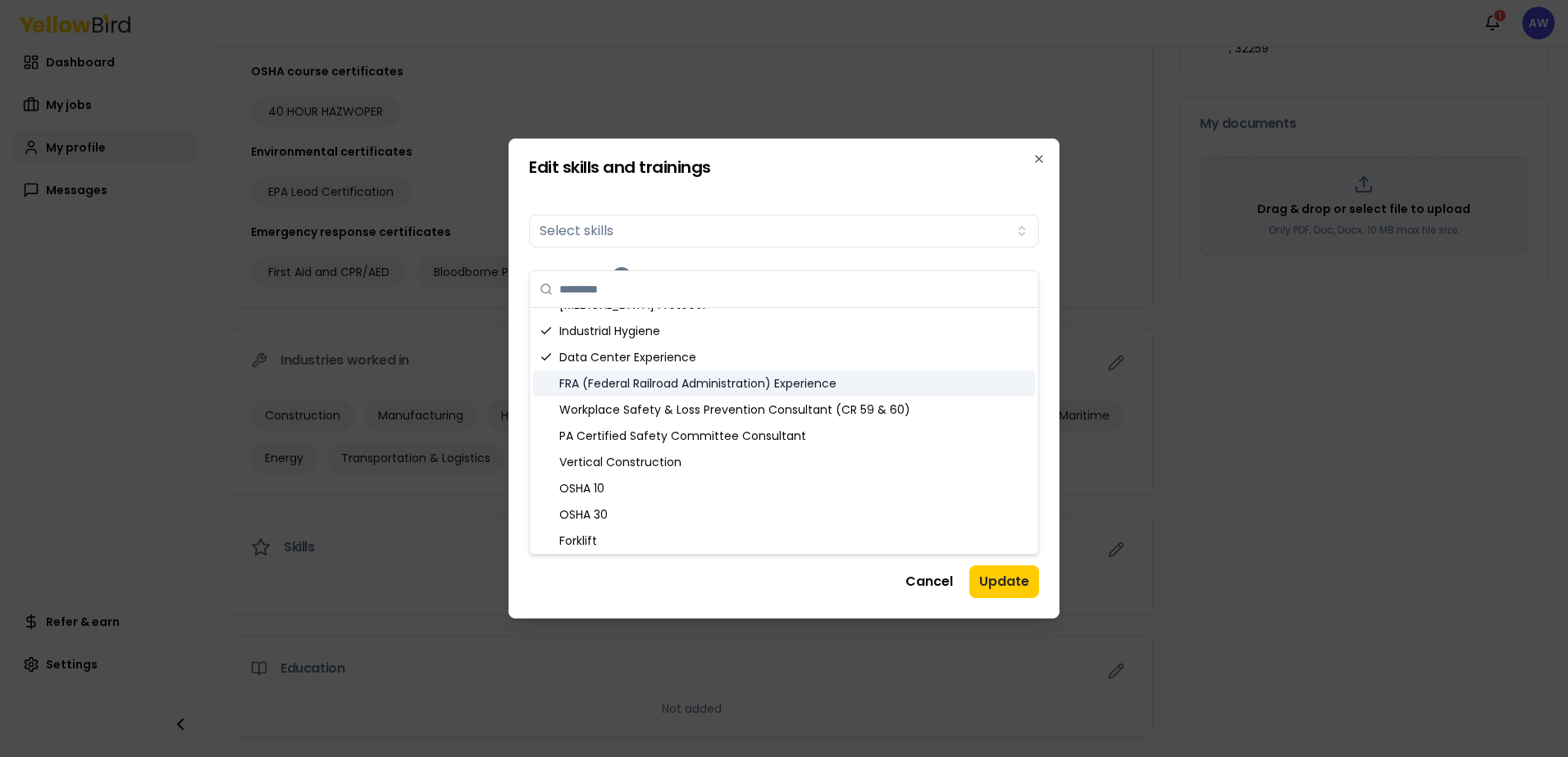
click at [848, 388] on div "FRA (Federal Railroad Administration) Experience" at bounding box center [783, 384] width 501 height 26
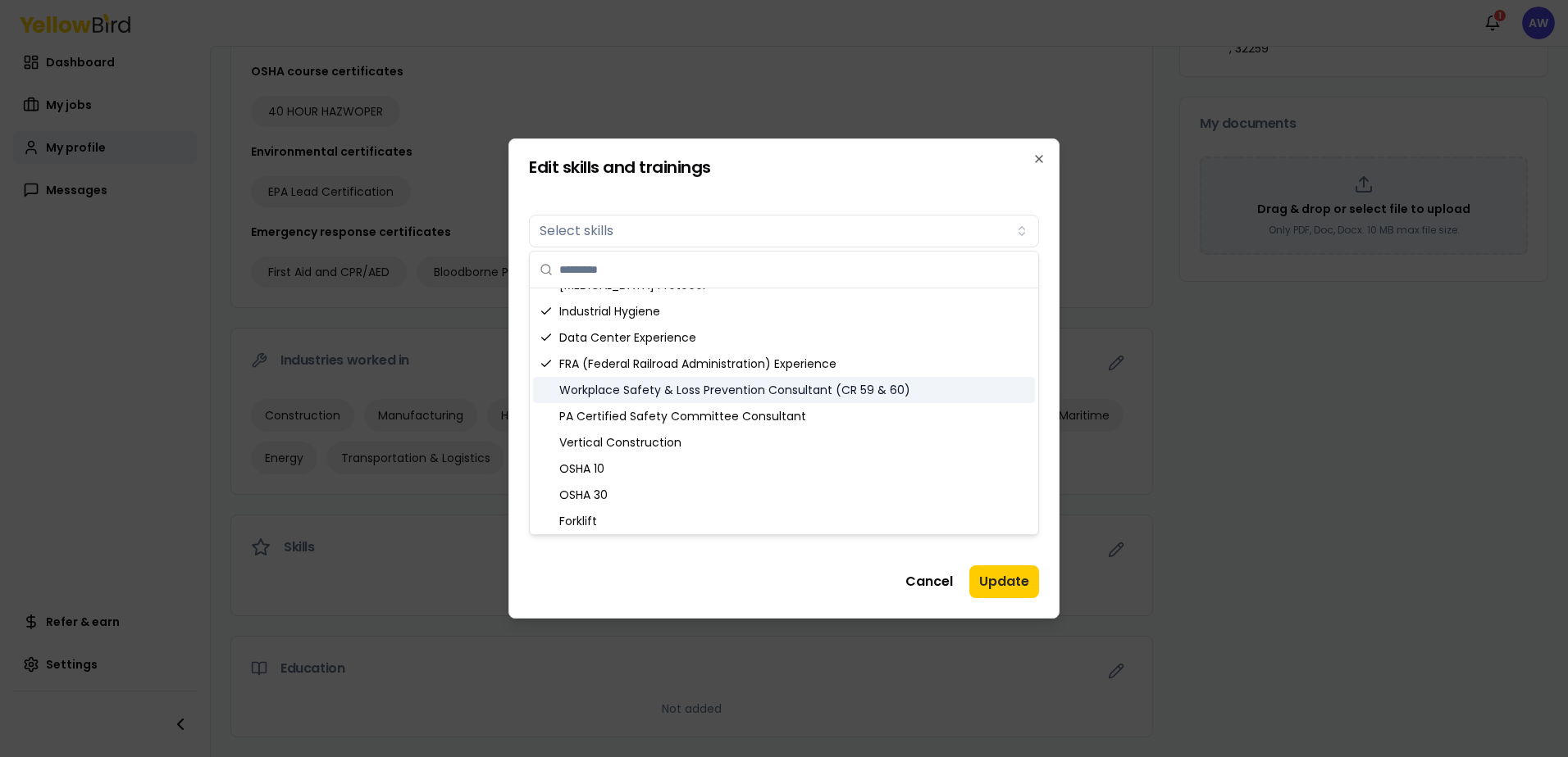
click at [856, 395] on div "Workplace Safety & Loss Prevention Consultant (CR 59 & 60)" at bounding box center [783, 390] width 501 height 26
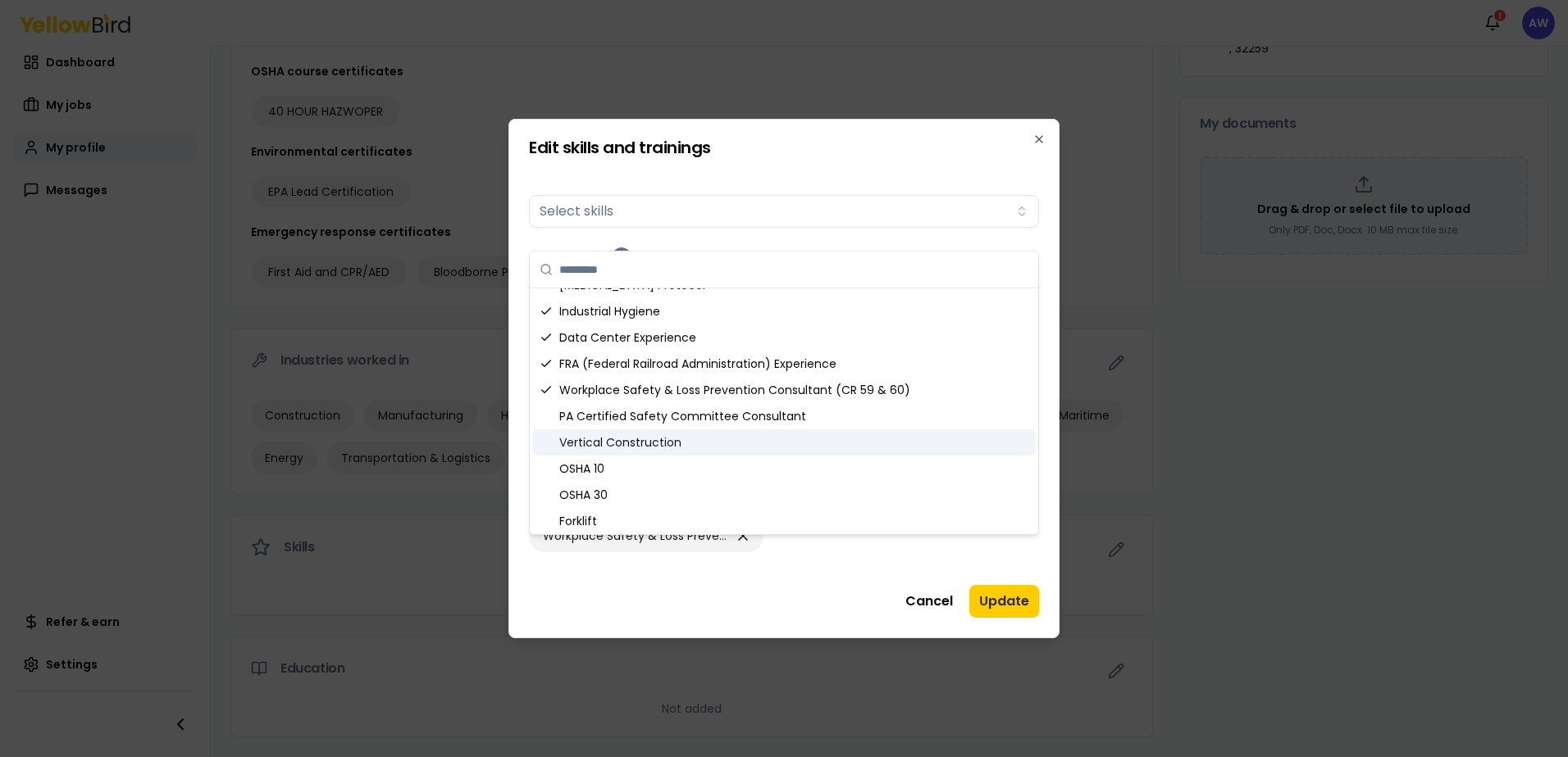
click at [793, 438] on div "Vertical Construction" at bounding box center [783, 443] width 501 height 26
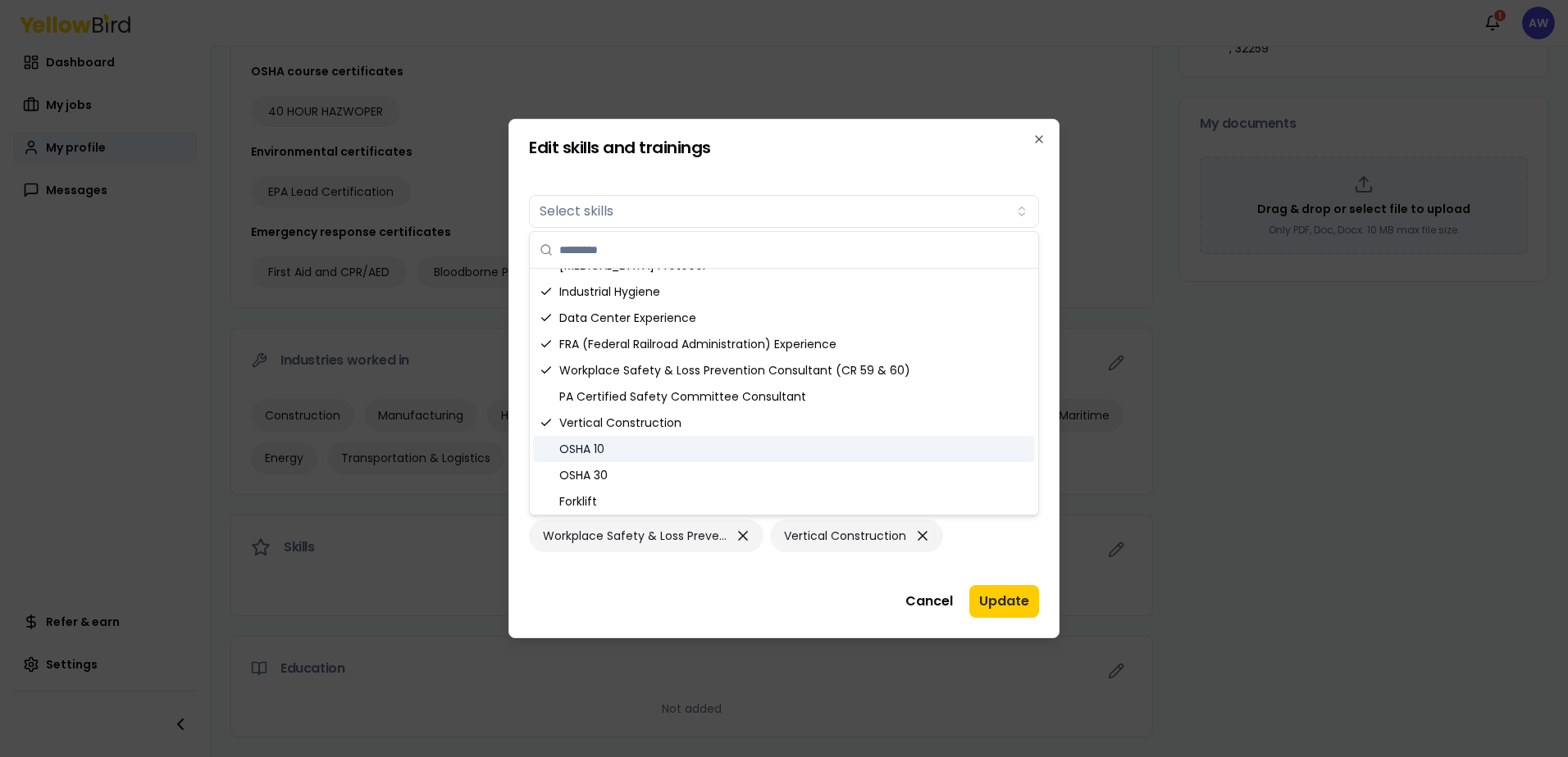
click at [778, 448] on div "OSHA 10" at bounding box center [783, 449] width 501 height 26
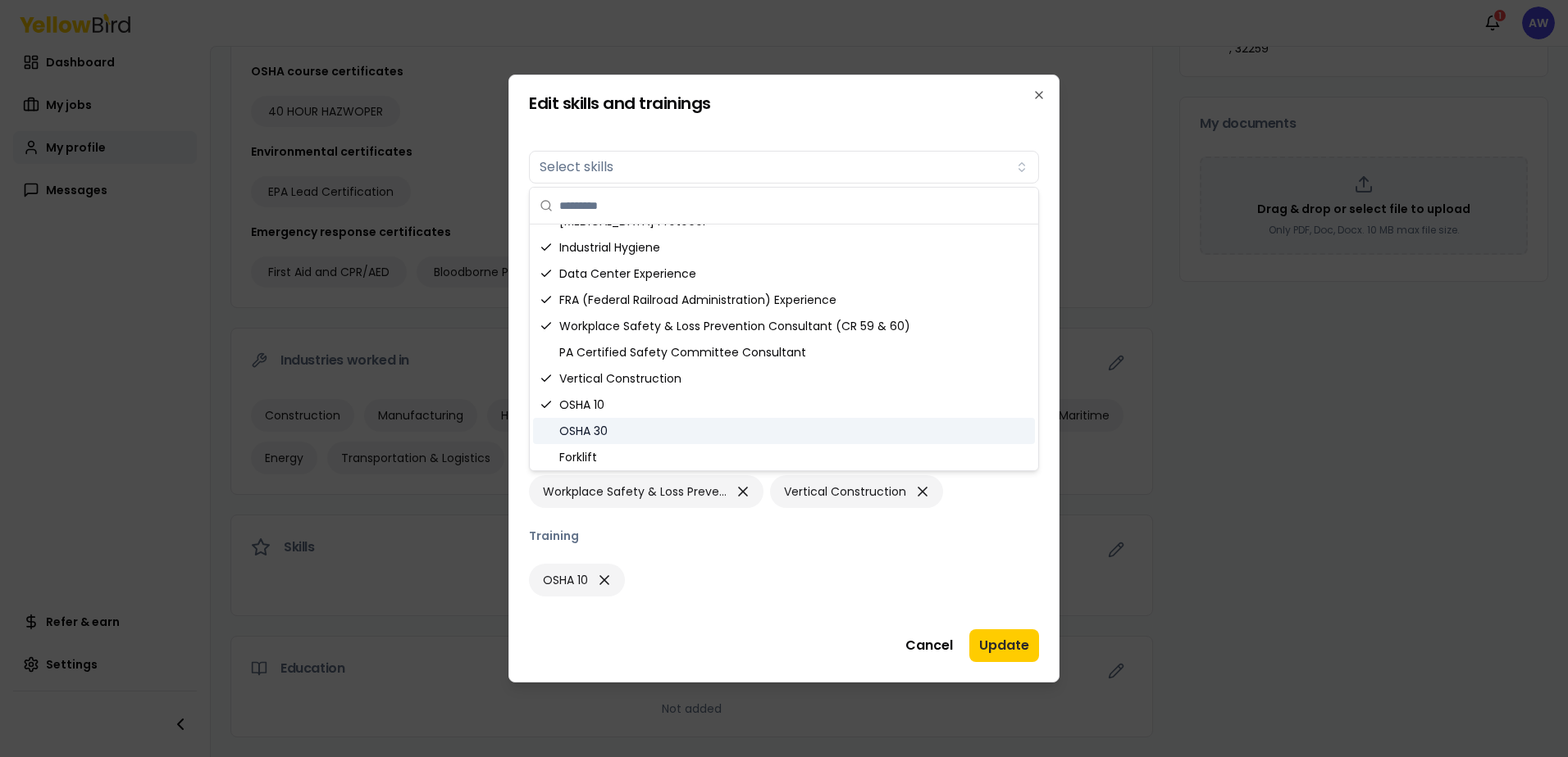
click at [764, 425] on div "OSHA 30" at bounding box center [783, 431] width 501 height 26
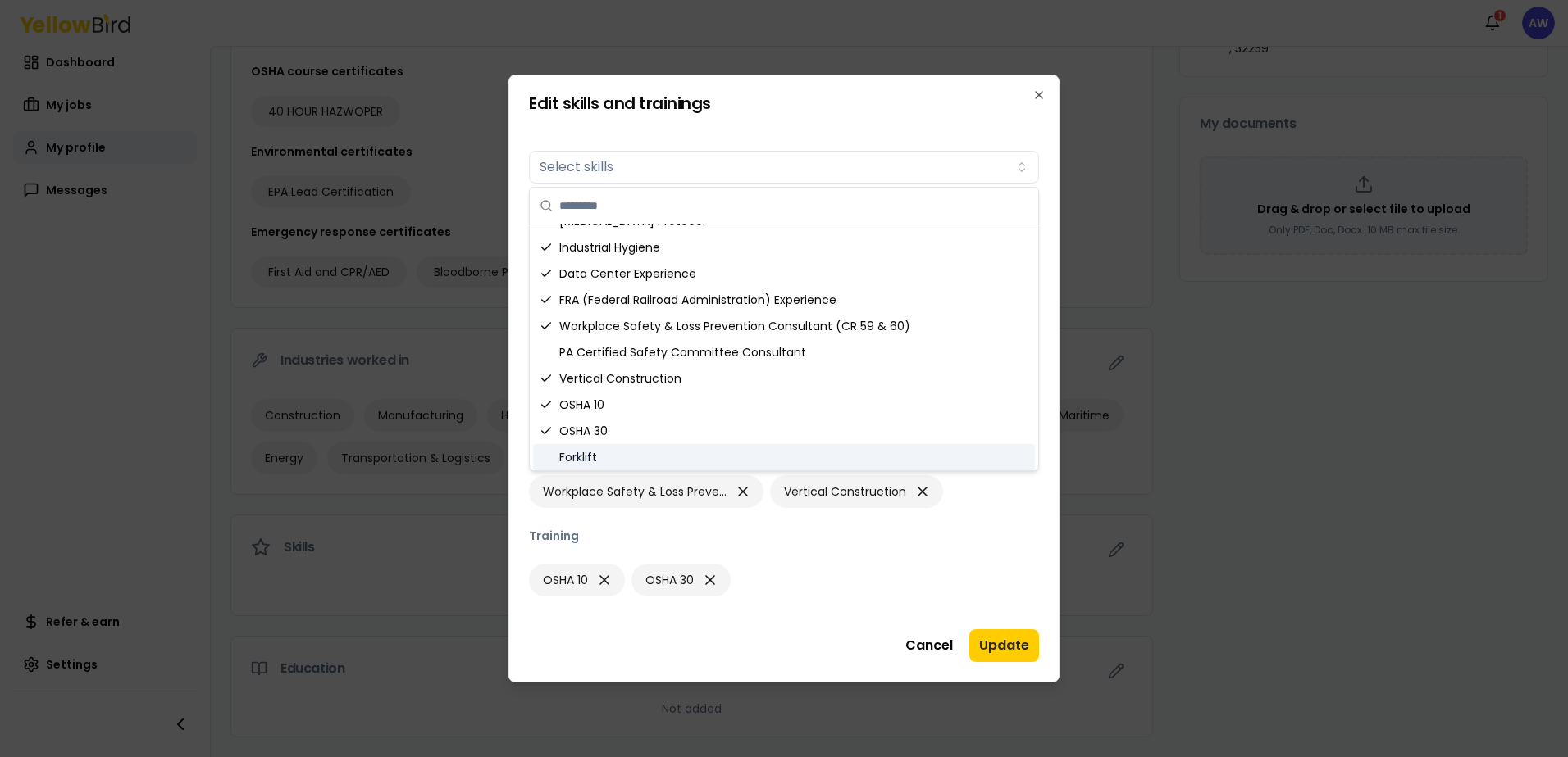
click at [752, 454] on div "Forklift" at bounding box center [783, 458] width 501 height 26
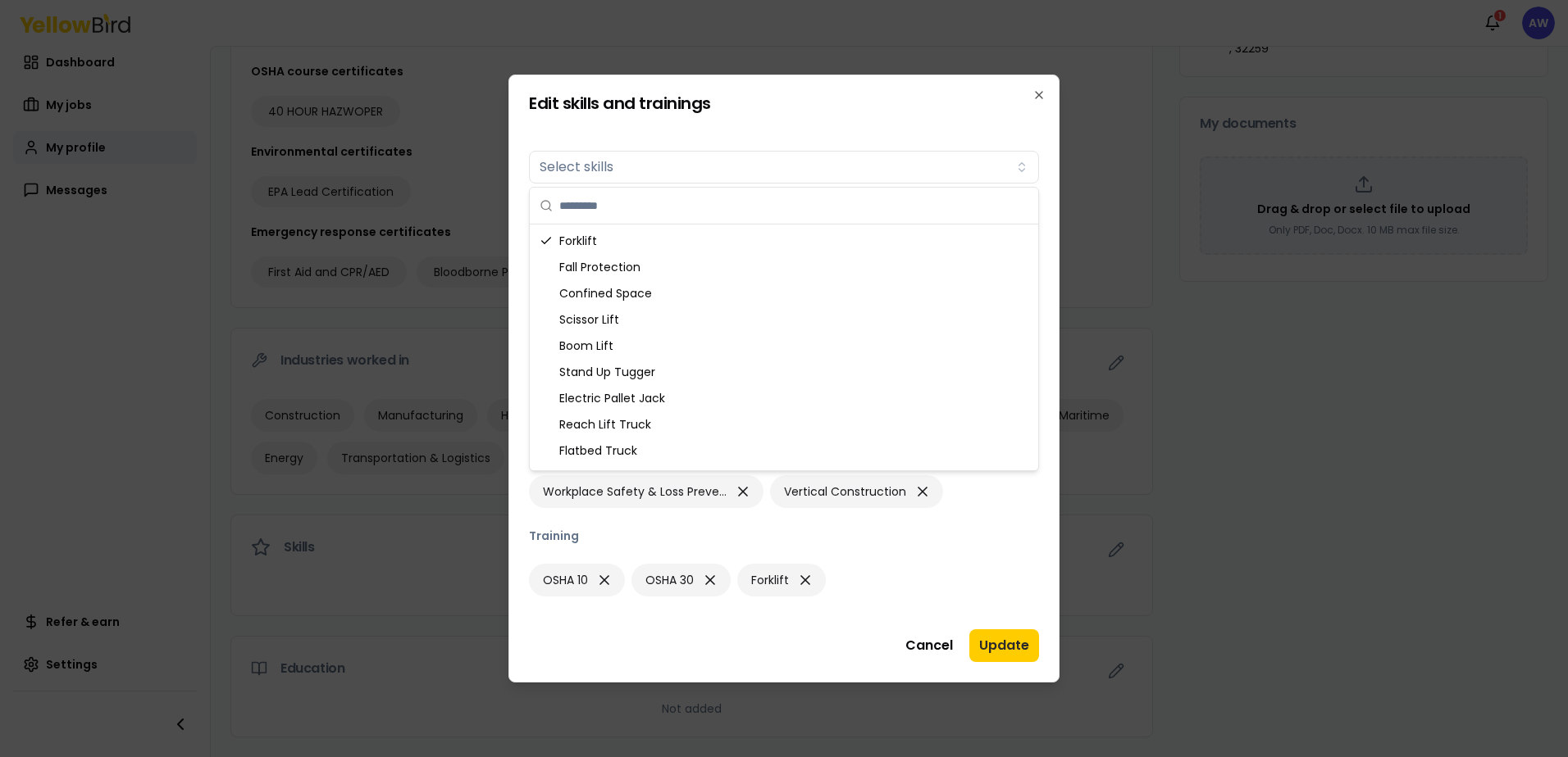
scroll to position [442, 0]
click at [765, 270] on div "Fall Protection" at bounding box center [783, 271] width 501 height 26
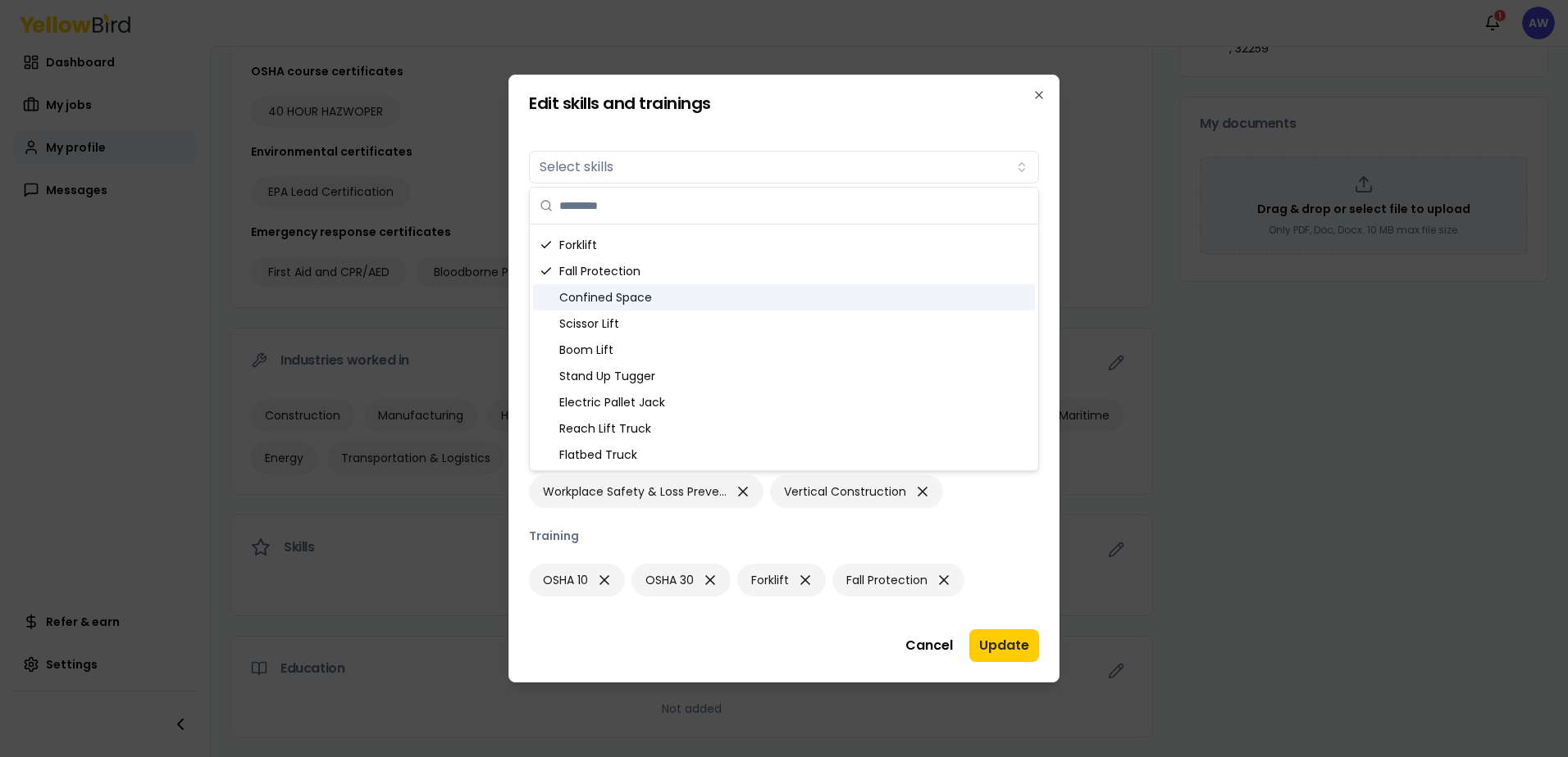
click at [772, 303] on div "Confined Space" at bounding box center [783, 297] width 501 height 26
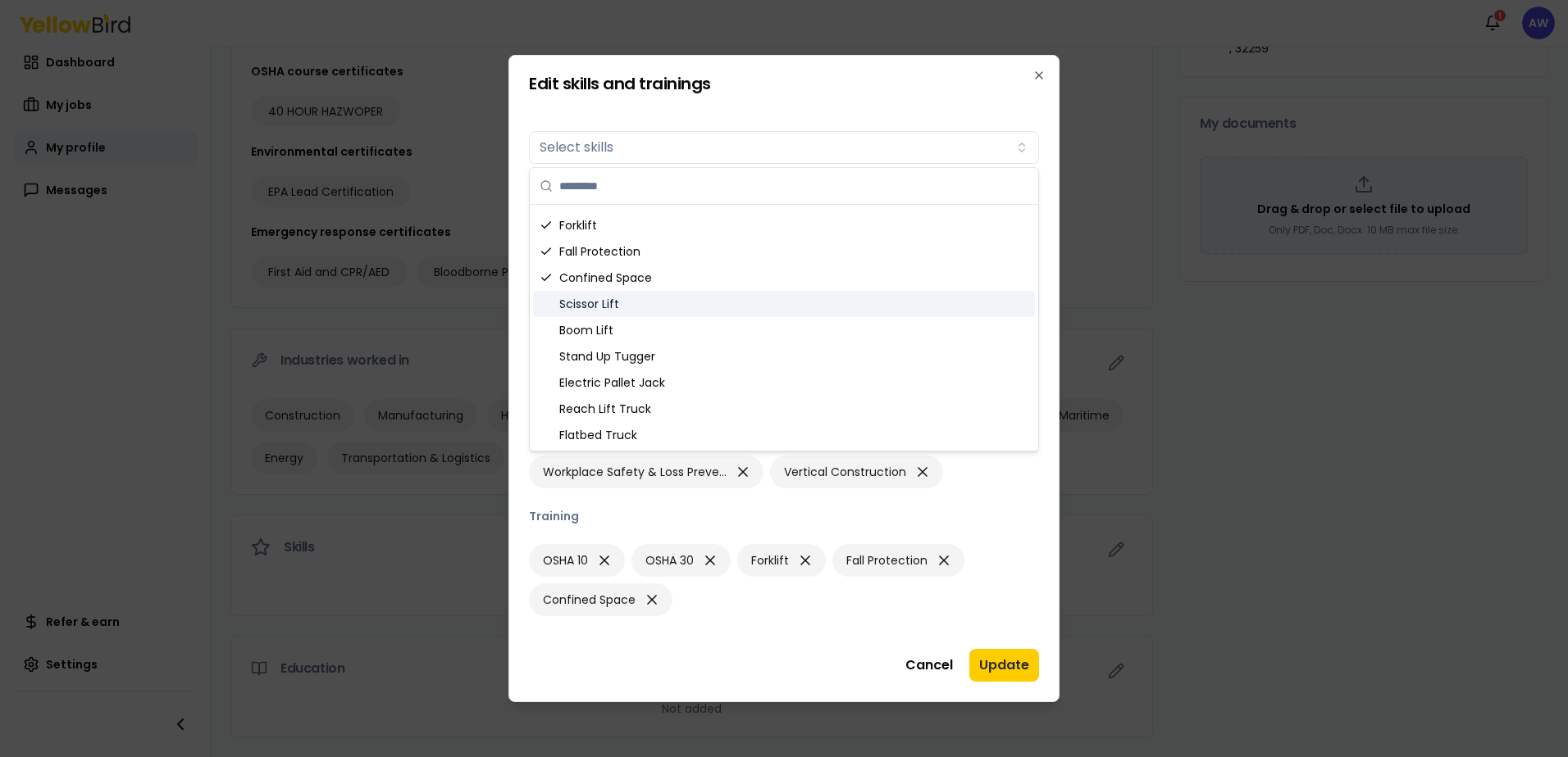
click at [772, 311] on div "Scissor Lift" at bounding box center [783, 304] width 501 height 26
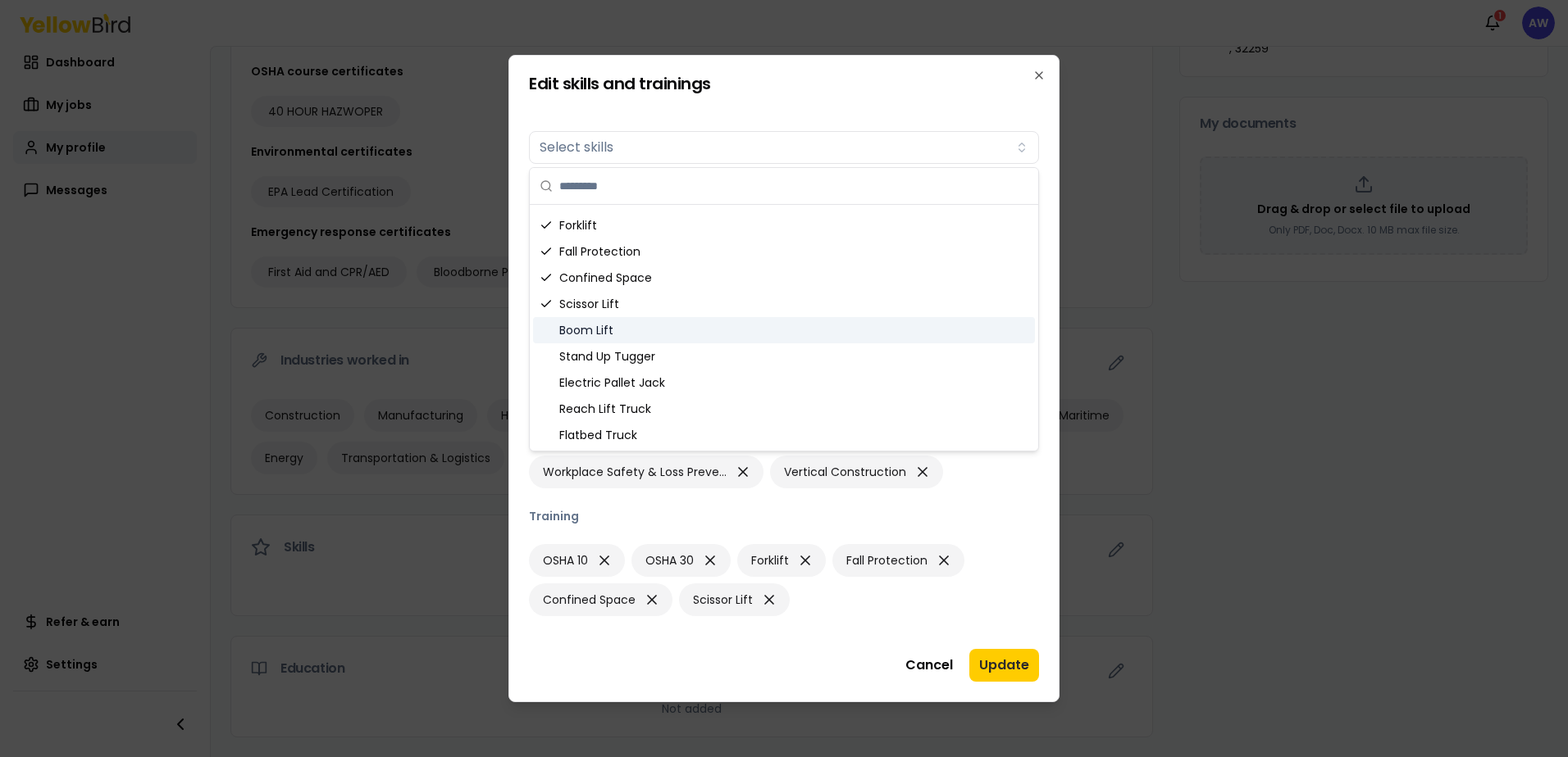
click at [761, 324] on div "Boom Lift" at bounding box center [783, 330] width 501 height 26
click at [775, 353] on div "Stand Up Tugger" at bounding box center [783, 357] width 501 height 26
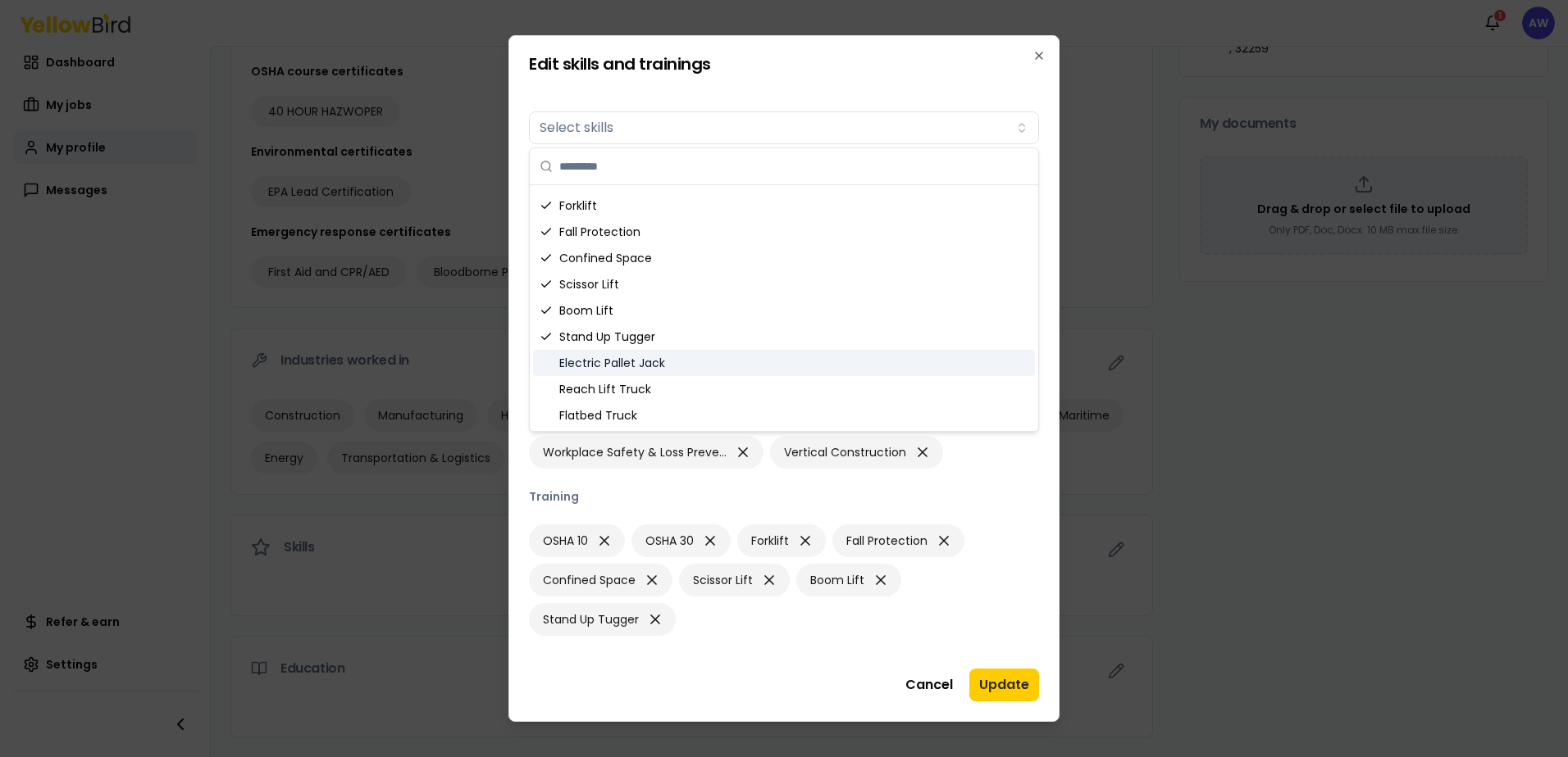
click at [775, 355] on div "Electric Pallet Jack" at bounding box center [783, 363] width 501 height 26
click at [772, 373] on div "Electric Pallet Jack" at bounding box center [783, 363] width 501 height 26
click at [772, 380] on div "Reach Lift Truck" at bounding box center [783, 389] width 501 height 26
click at [776, 352] on div "Electric Pallet Jack" at bounding box center [783, 363] width 501 height 26
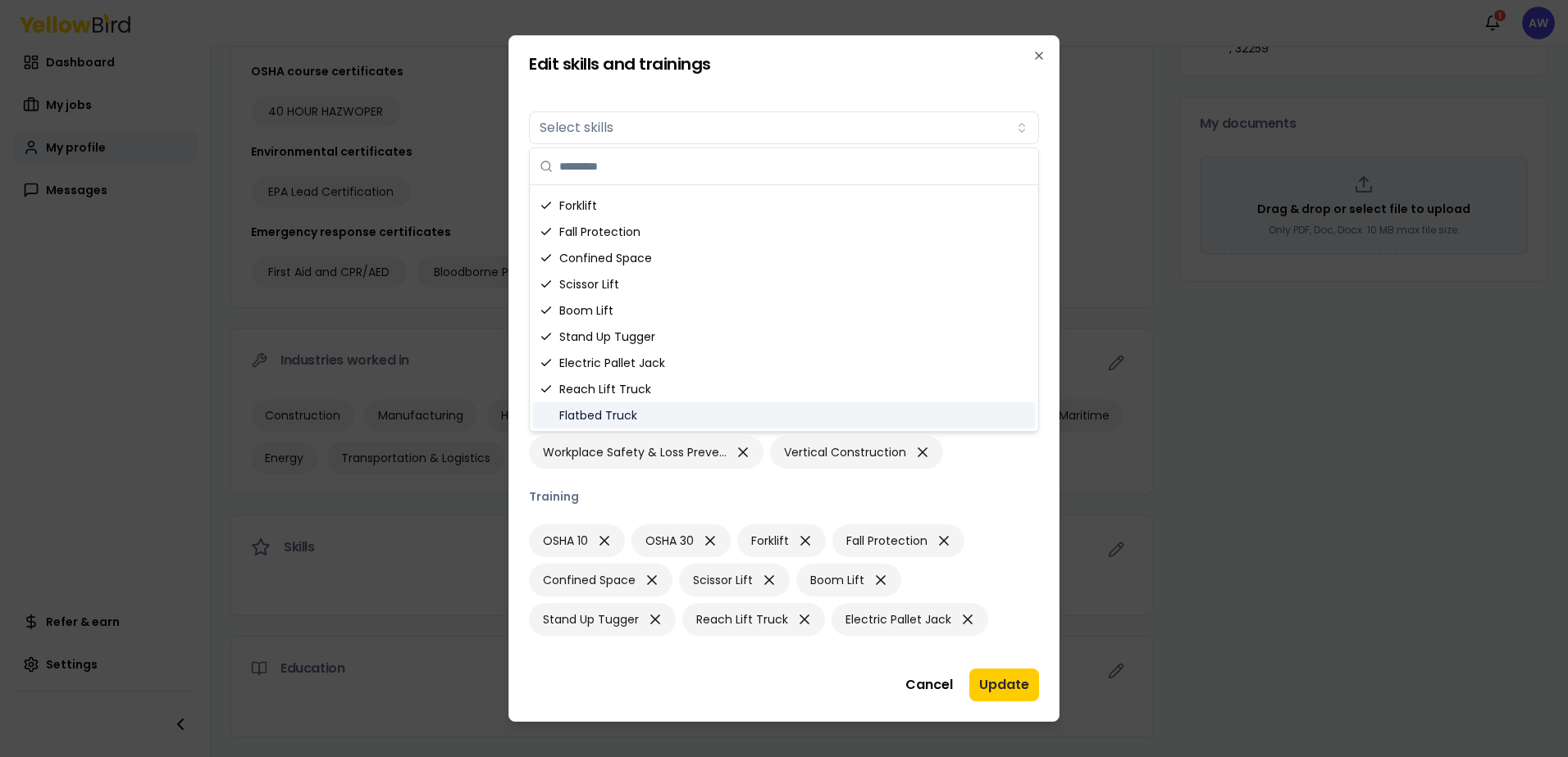
click at [852, 423] on div "Flatbed Truck" at bounding box center [783, 415] width 501 height 26
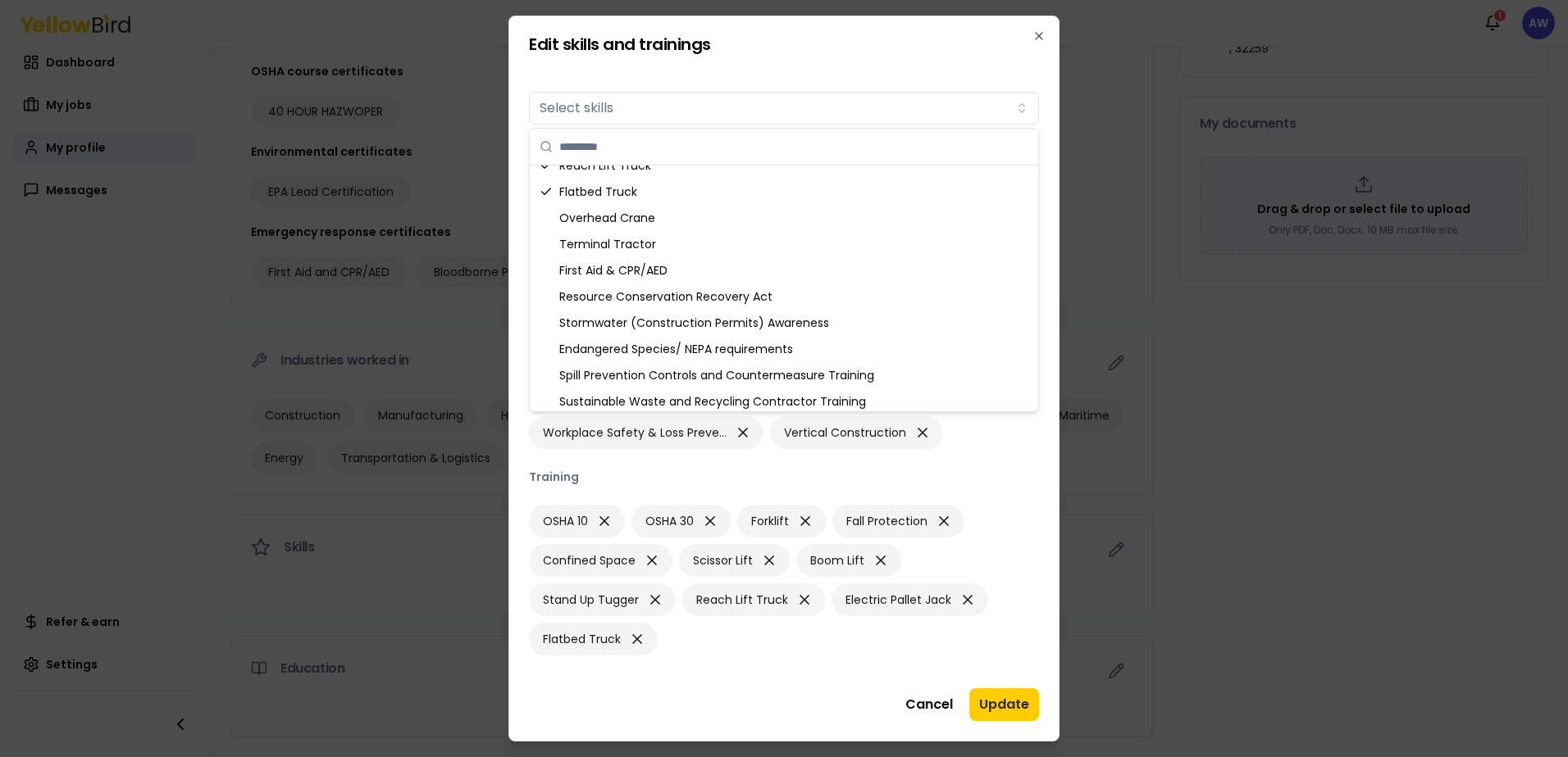
scroll to position [633, 0]
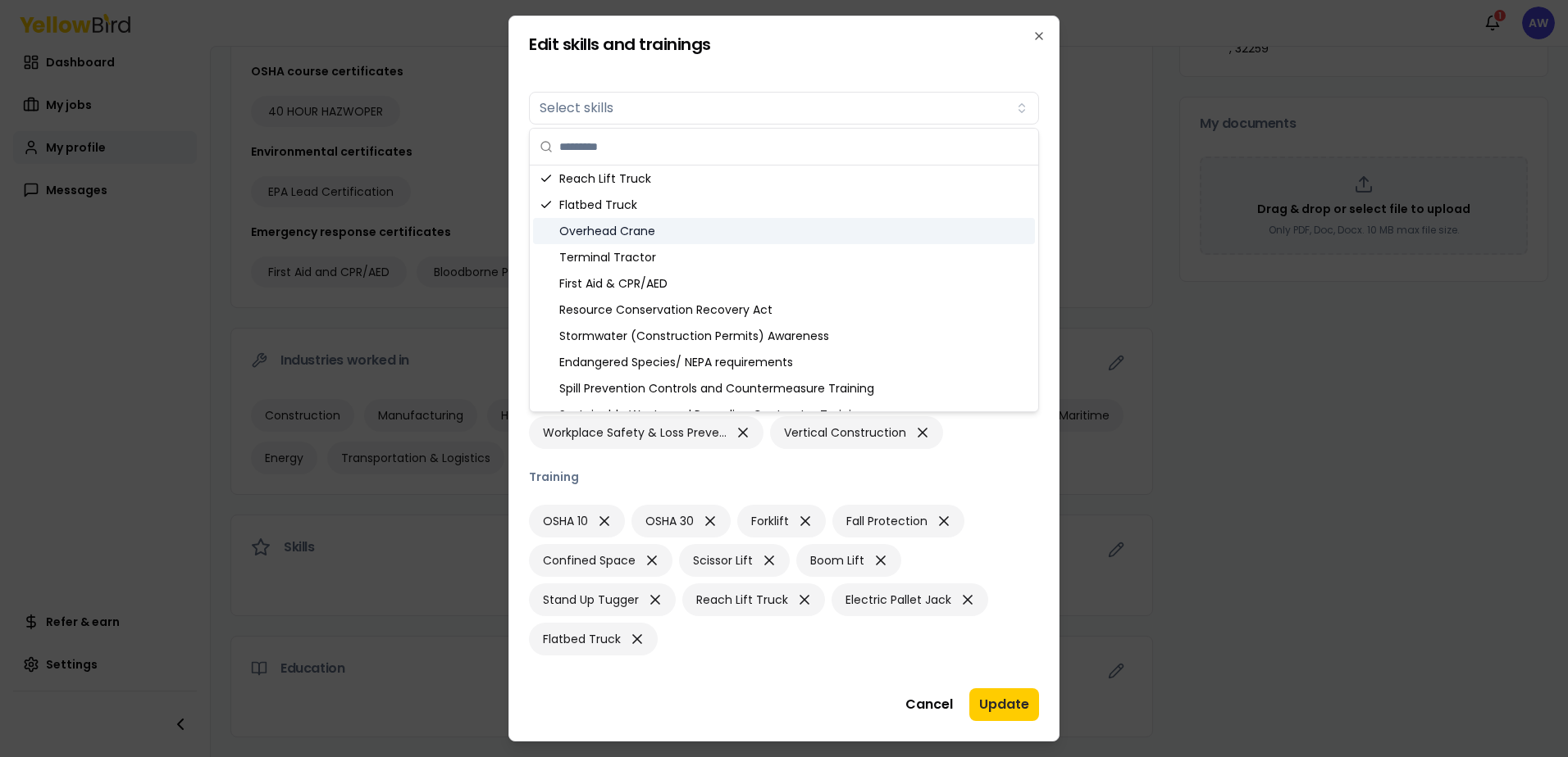
click at [840, 234] on div "Overhead Crane" at bounding box center [783, 231] width 501 height 26
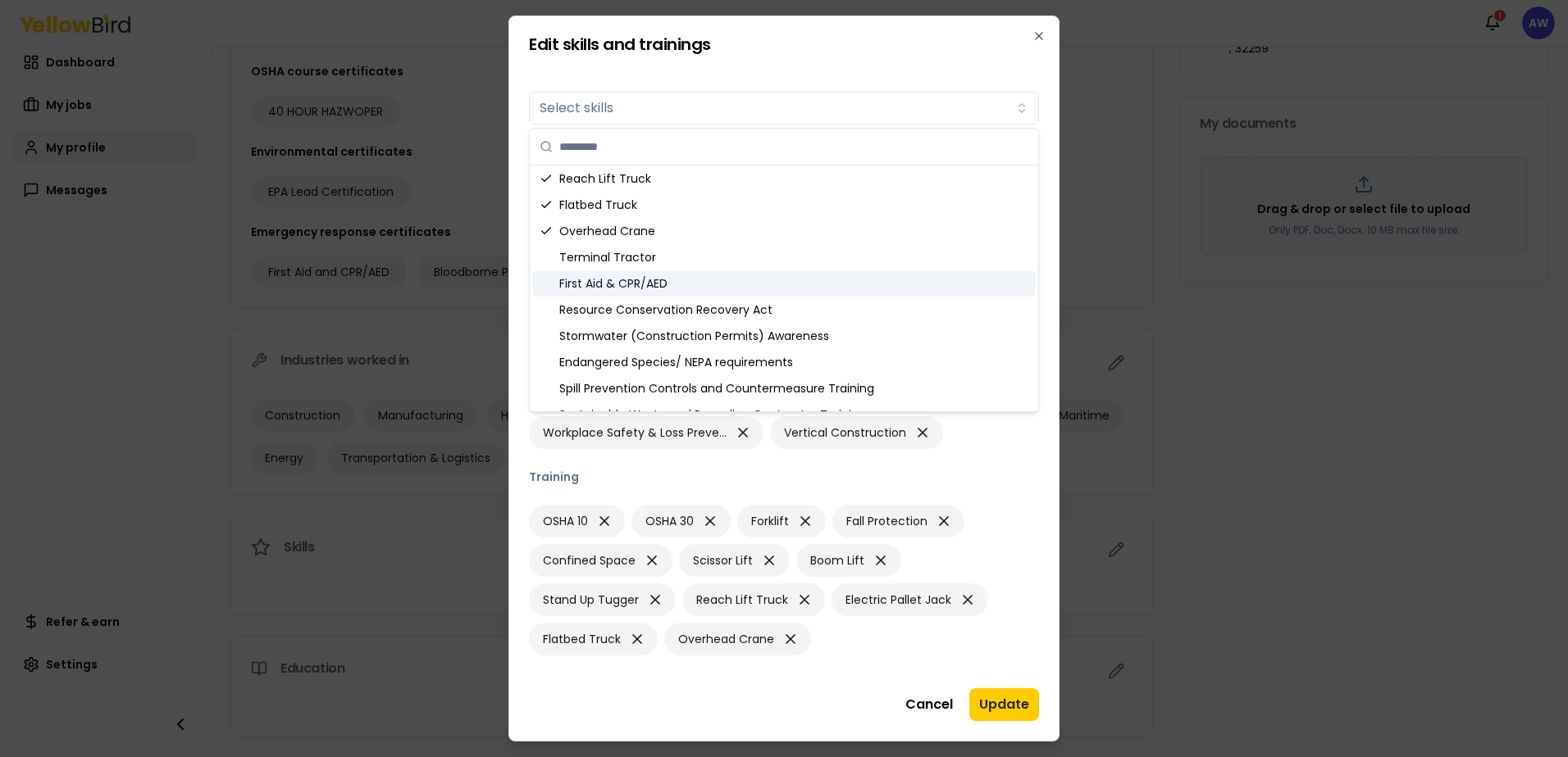
click at [871, 291] on div "First Aid & CPR/AED" at bounding box center [783, 284] width 501 height 26
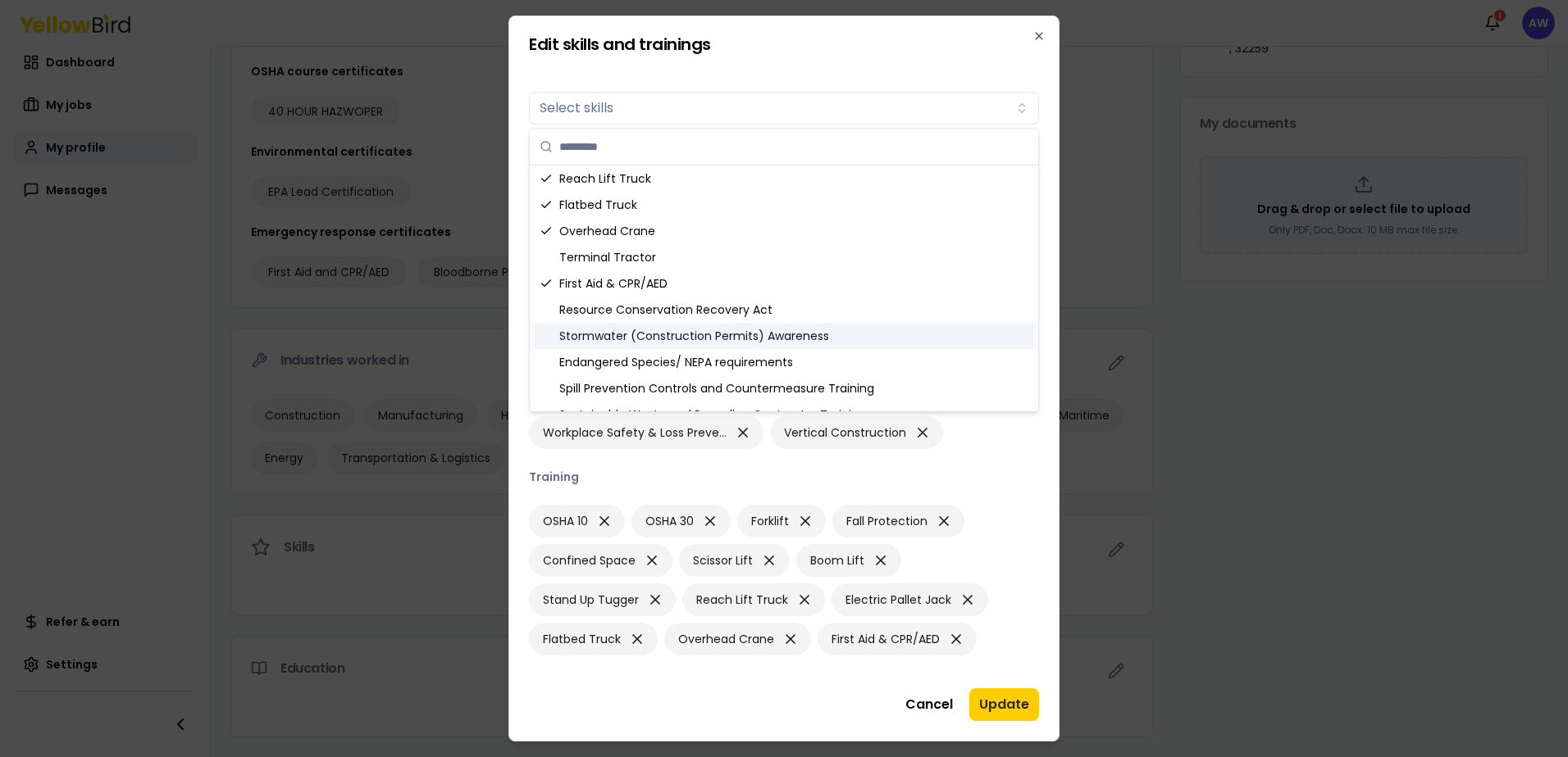
click at [897, 329] on div "Stormwater (Construction Permits) Awareness" at bounding box center [783, 336] width 501 height 26
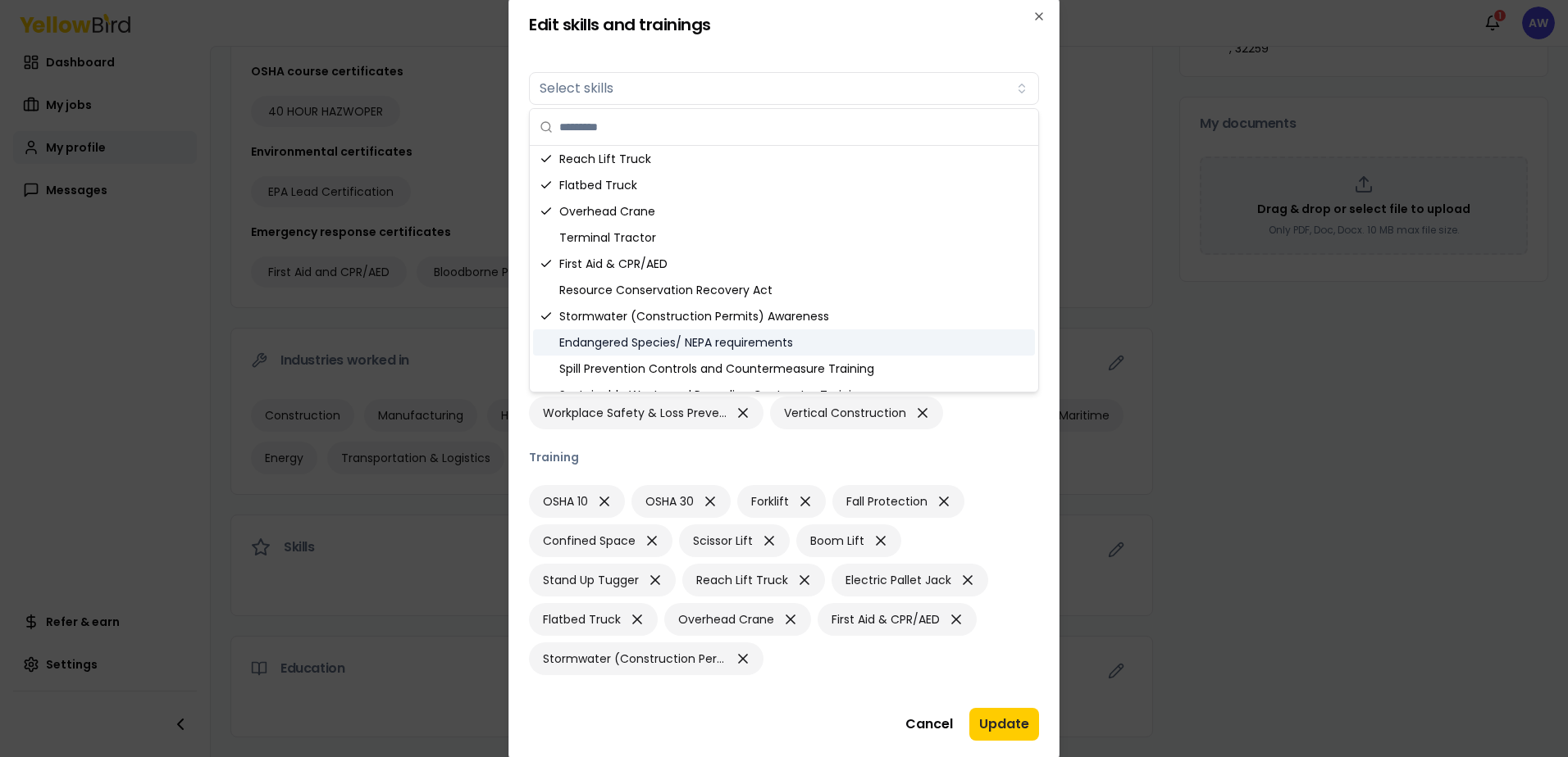
click at [911, 338] on div "Endangered Species/ NEPA requirements" at bounding box center [783, 343] width 501 height 26
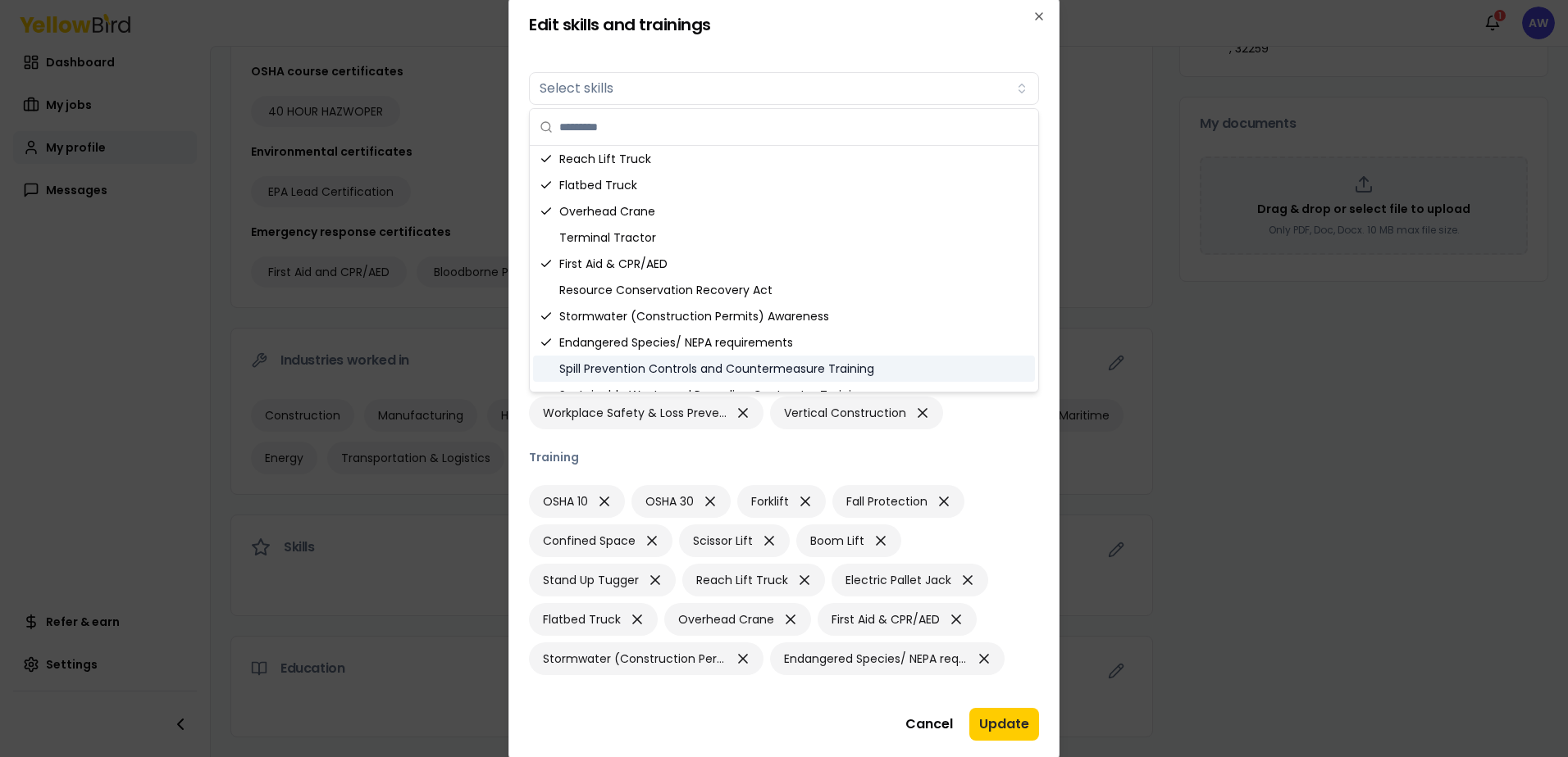
click at [942, 366] on div "Spill Prevention Controls and Countermeasure Training" at bounding box center [783, 369] width 501 height 26
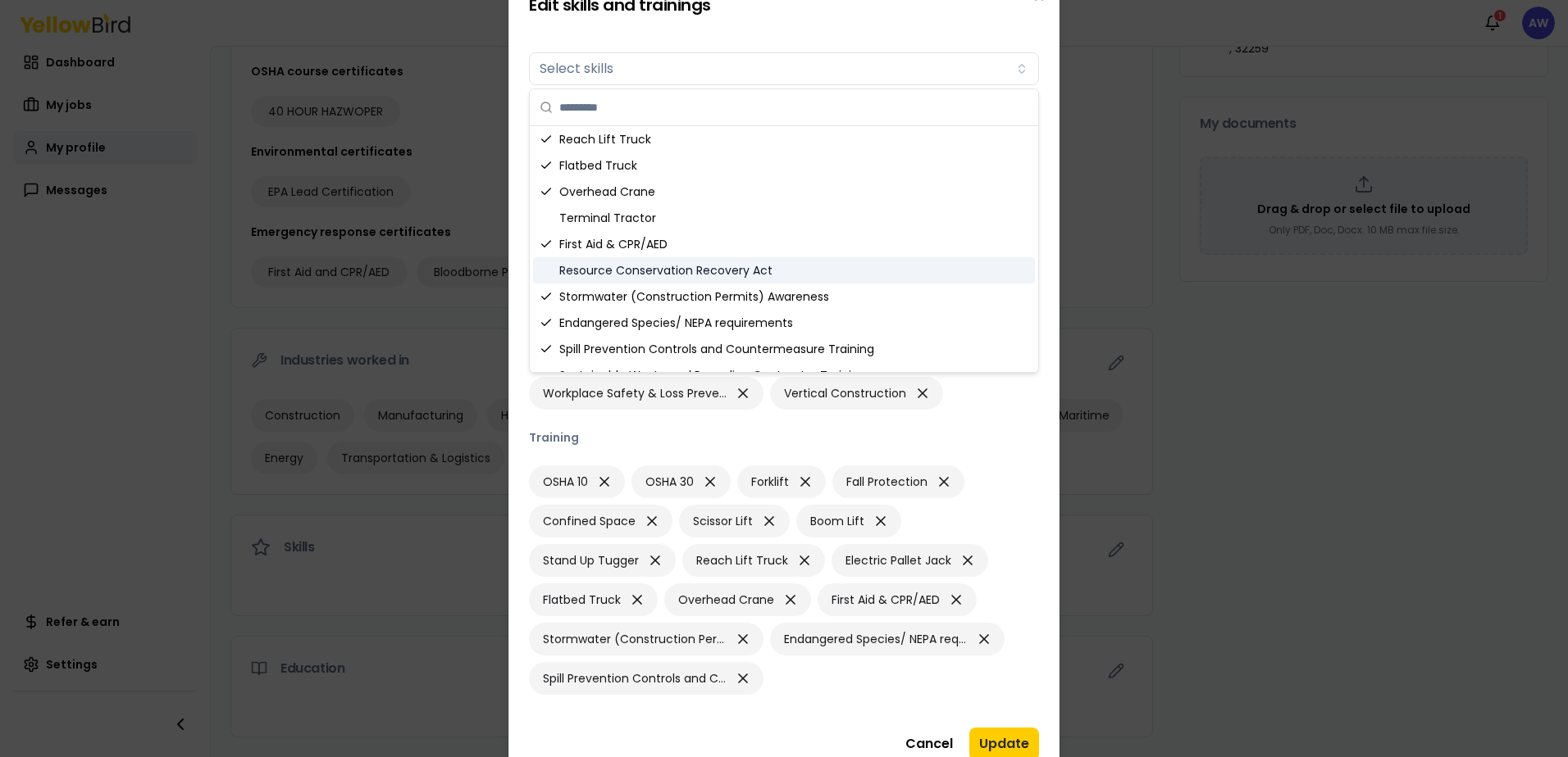
click at [939, 280] on div "Resource Conservation Recovery Act" at bounding box center [783, 271] width 501 height 26
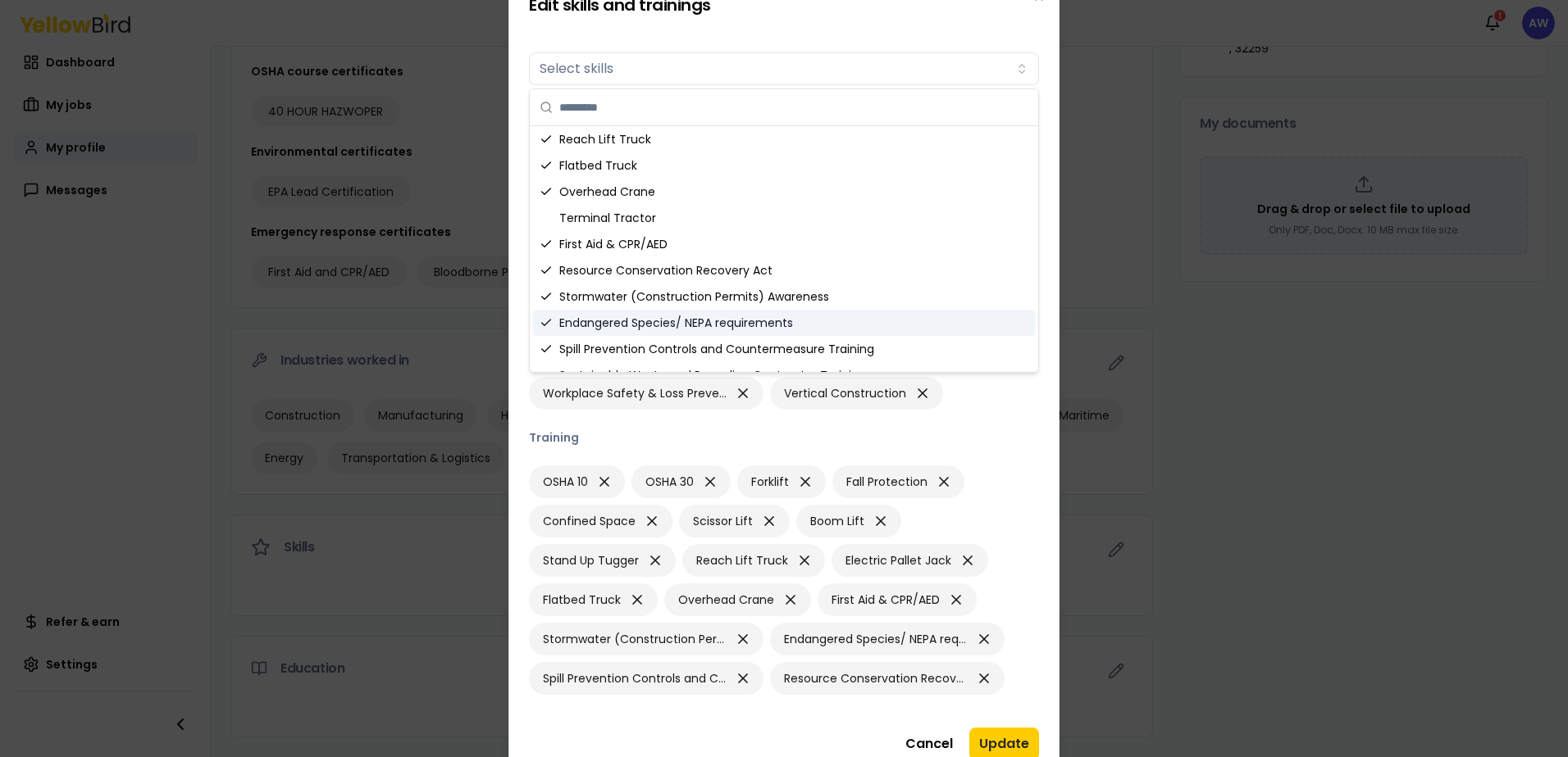
scroll to position [679, 0]
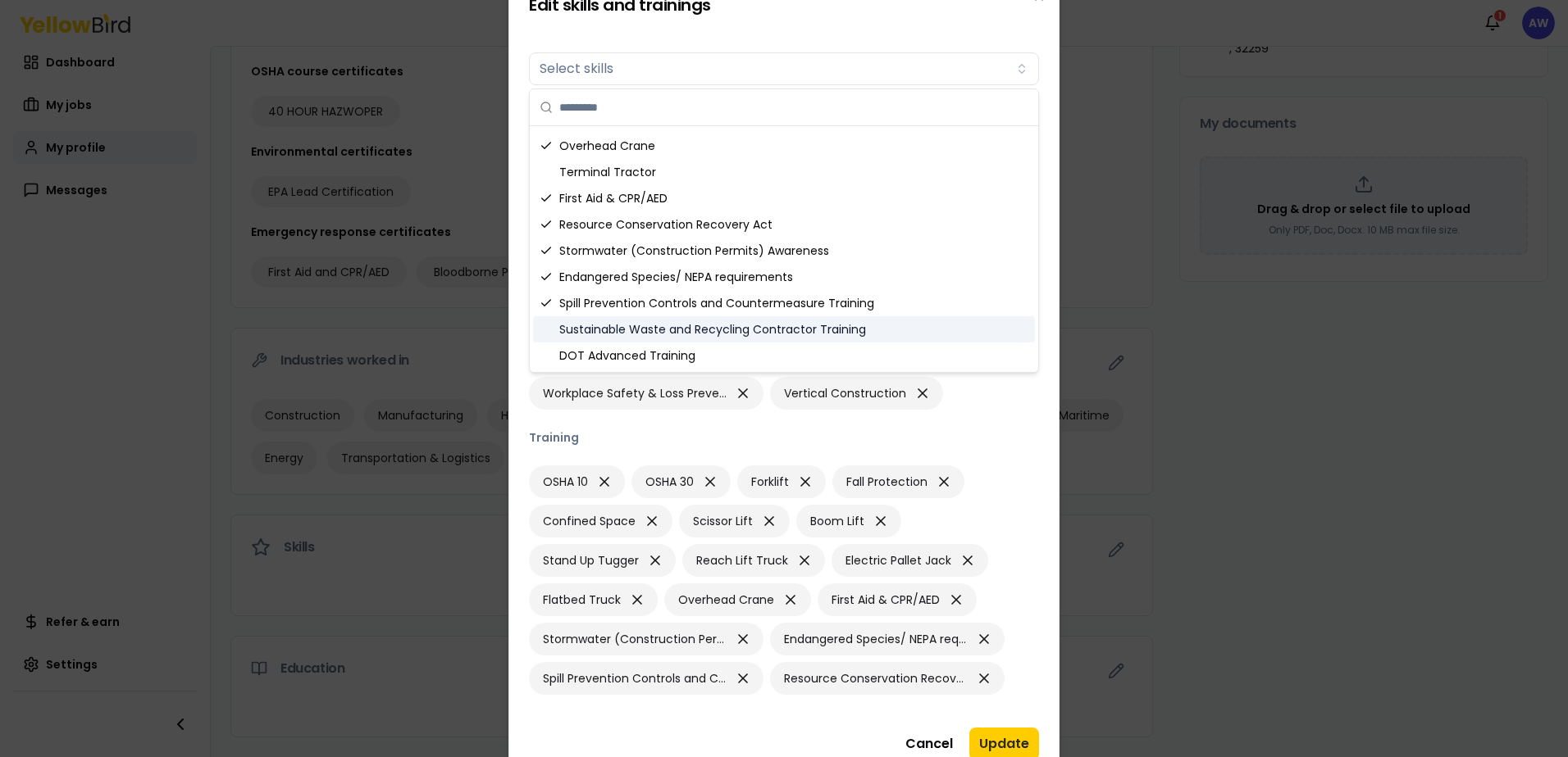
click at [956, 325] on div "Sustainable Waste and Recycling Contractor Training" at bounding box center [783, 330] width 501 height 26
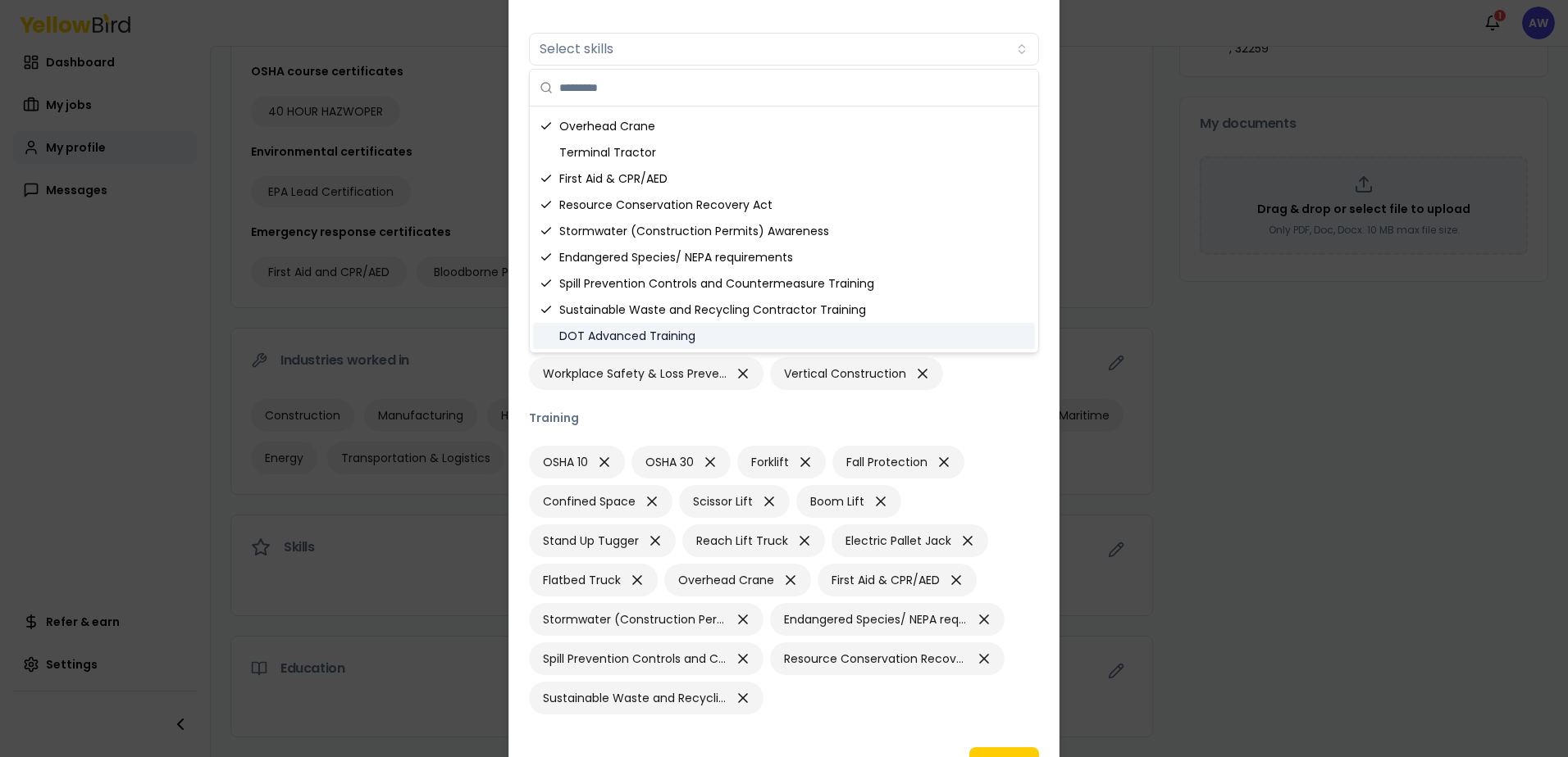
click at [939, 337] on div "DOT Advanced Training" at bounding box center [783, 336] width 501 height 26
click at [955, 367] on div "Mock OSHA Inspection Loss Control Food Safety Quality Cannabis Risk Management …" at bounding box center [784, 275] width 510 height 230
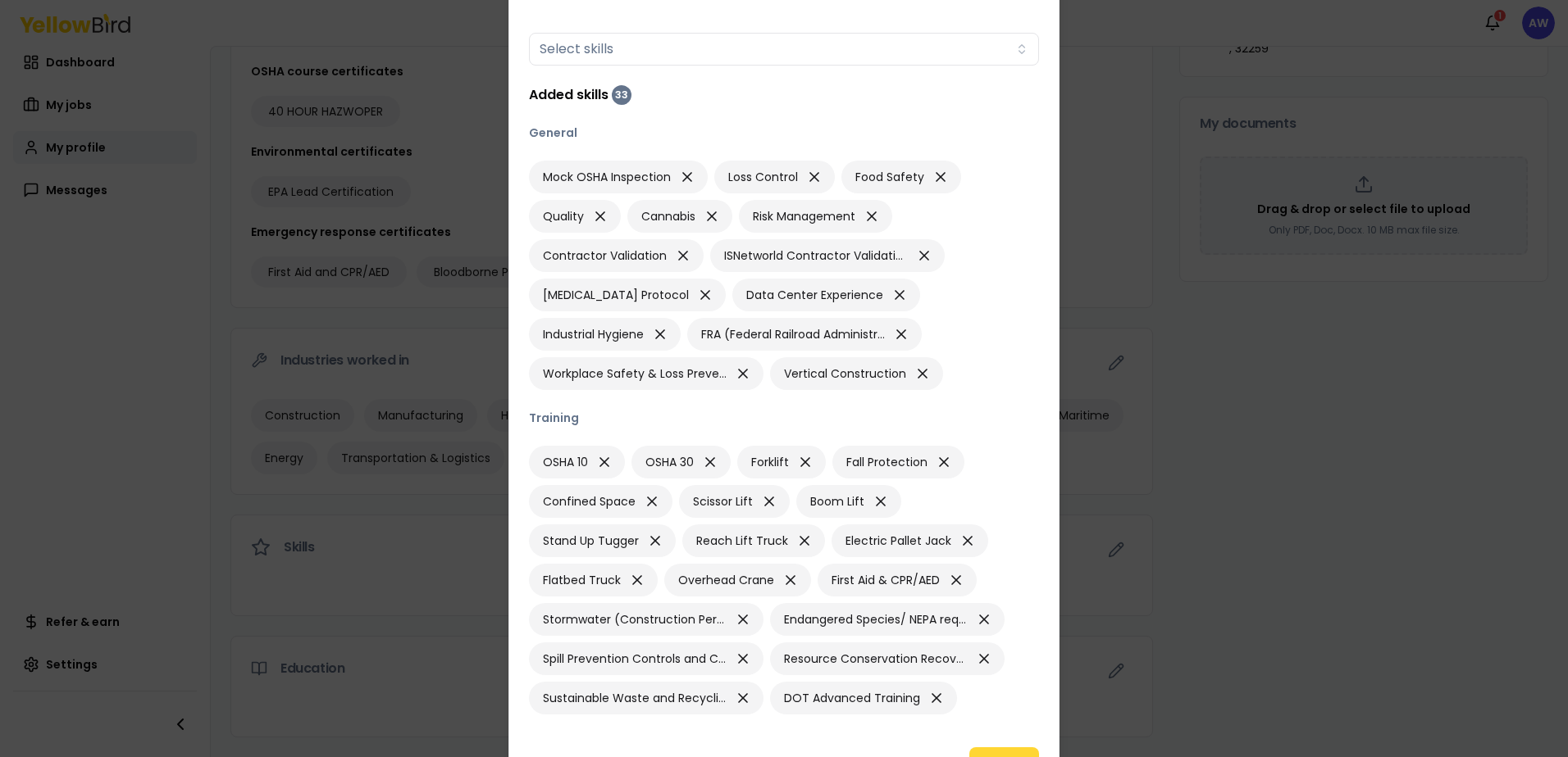
click at [1005, 748] on button "Update" at bounding box center [1004, 763] width 70 height 32
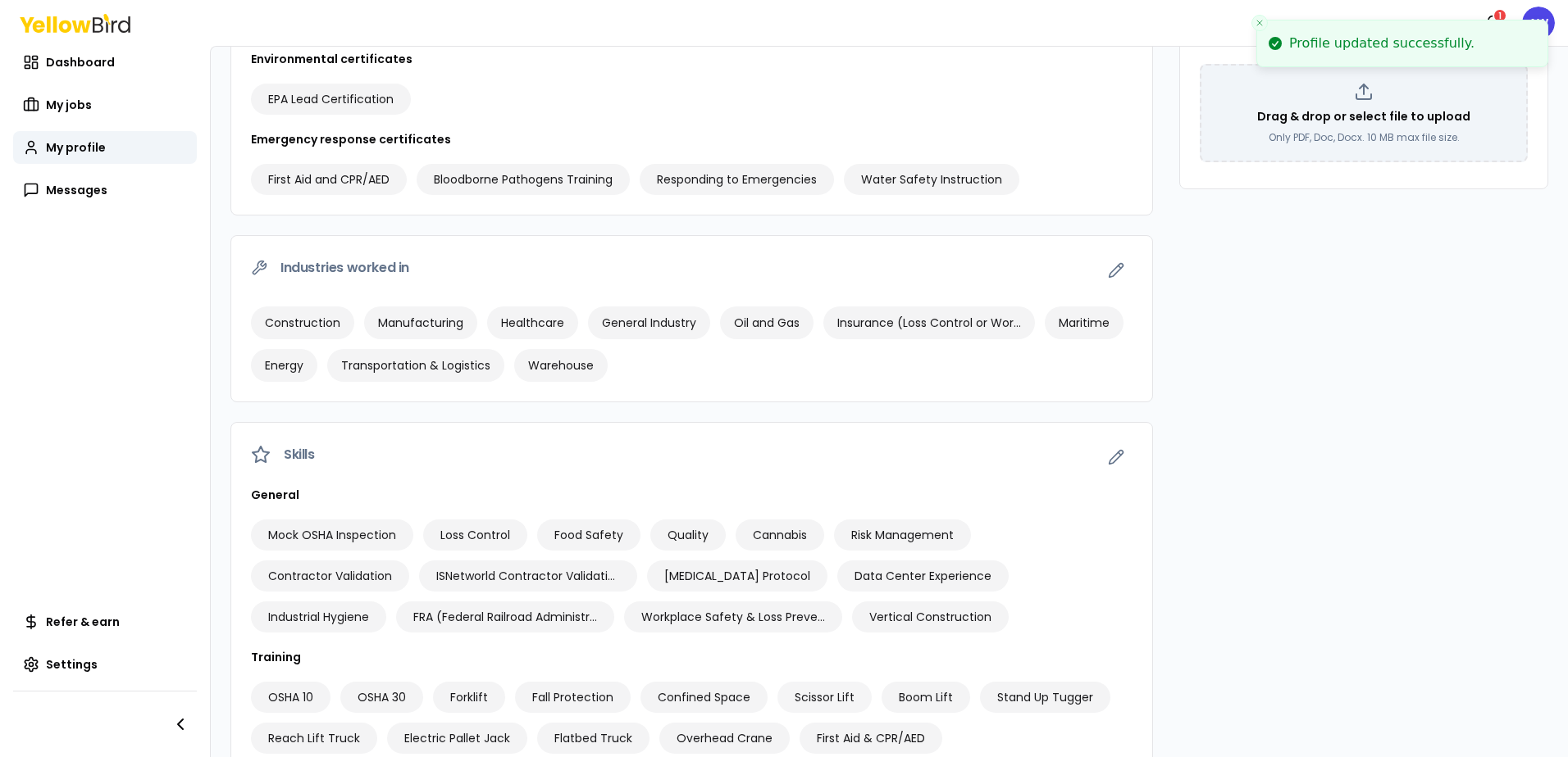
scroll to position [687, 0]
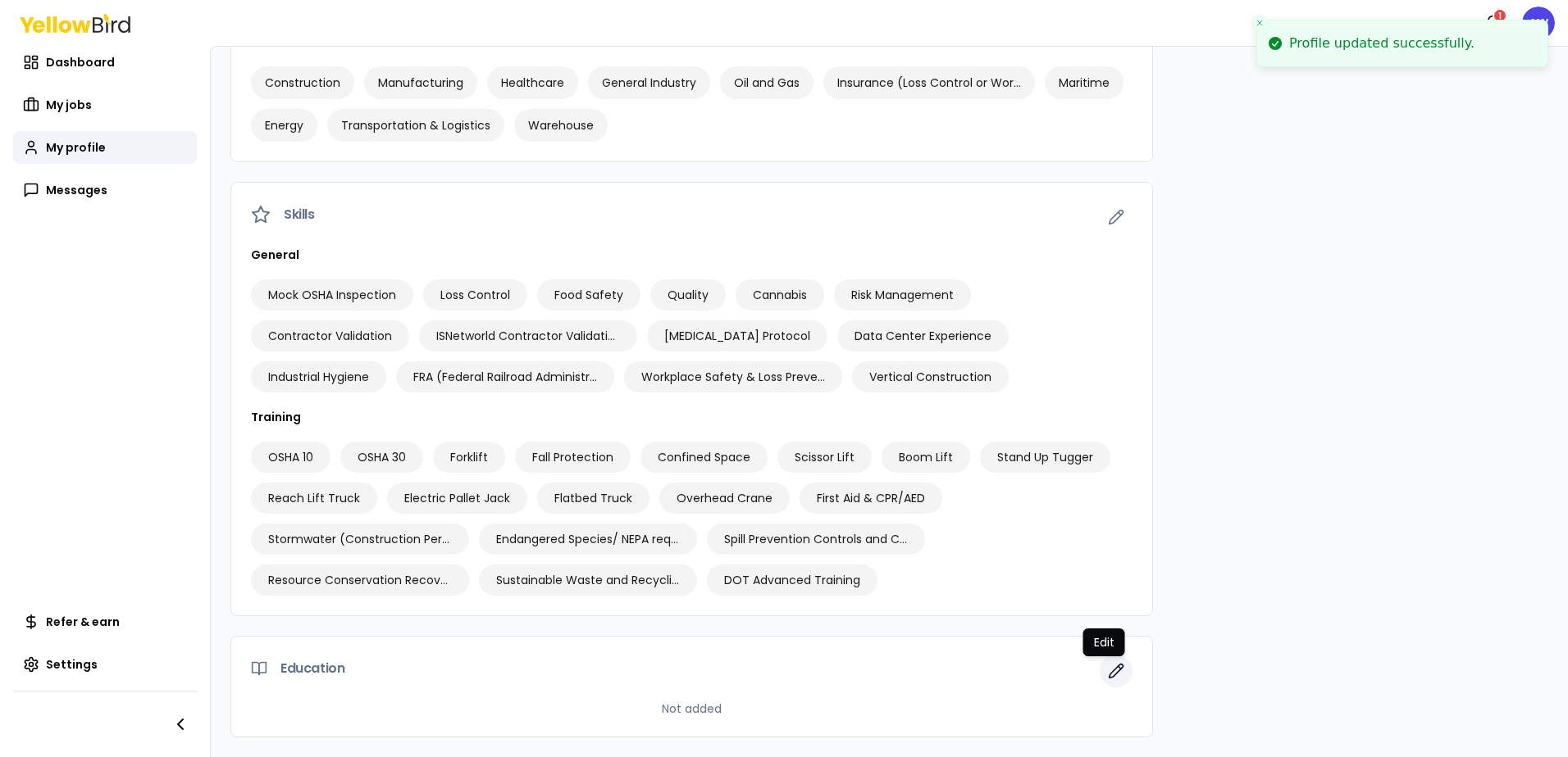
click at [1119, 667] on icon "button" at bounding box center [1119, 667] width 3 height 3
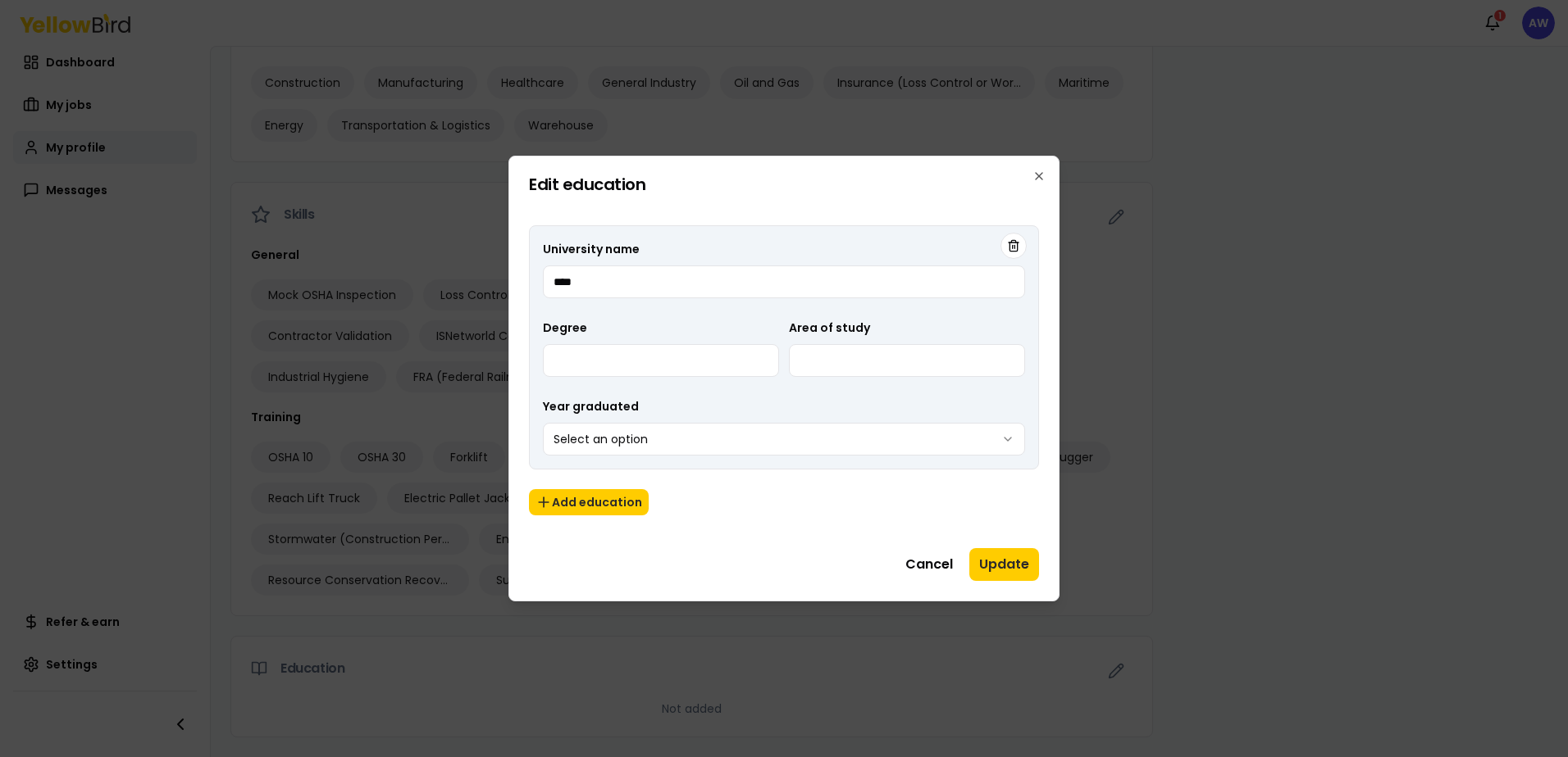
type input "****"
type input "*********"
type input "**********"
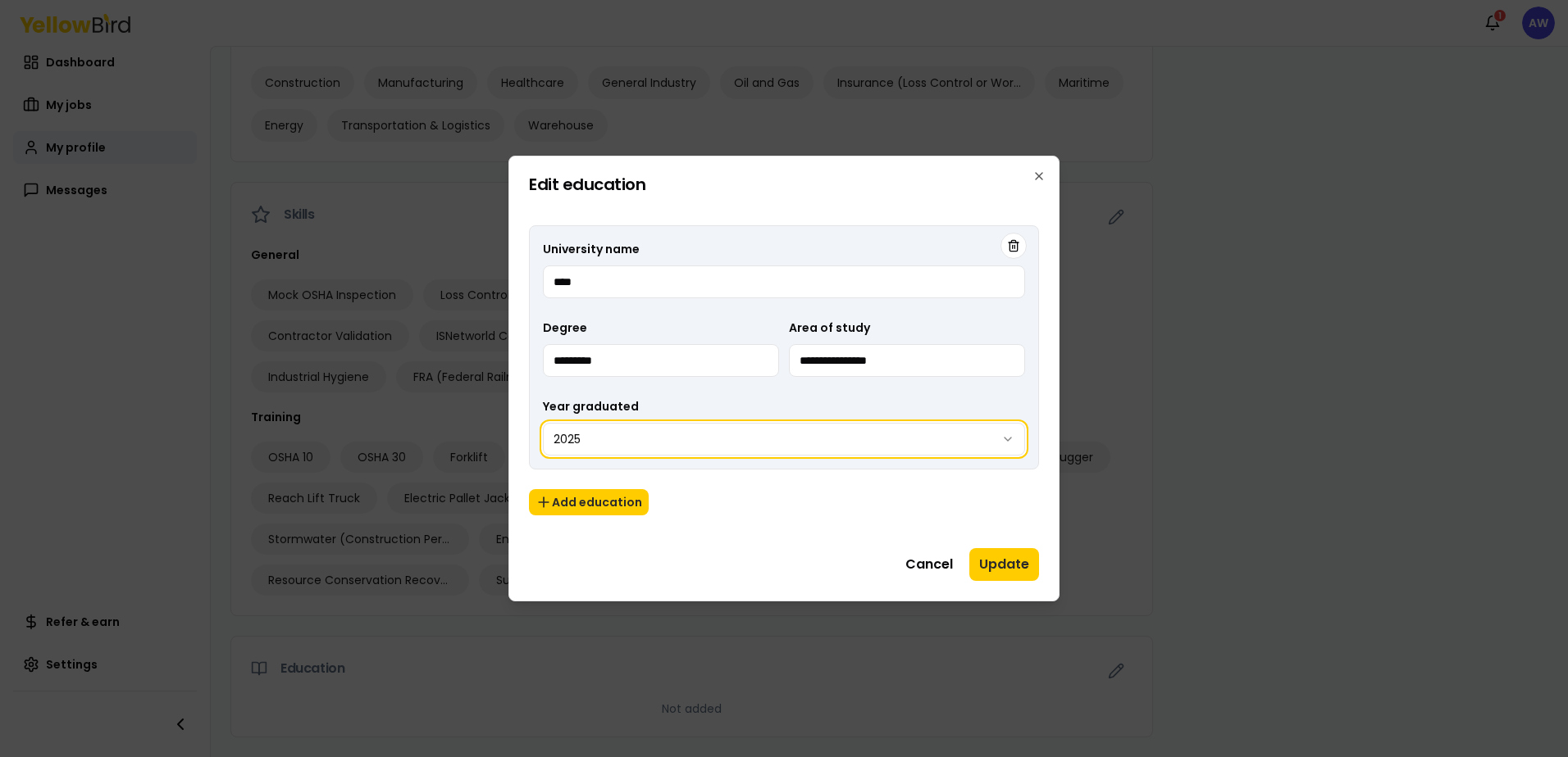
select select "****"
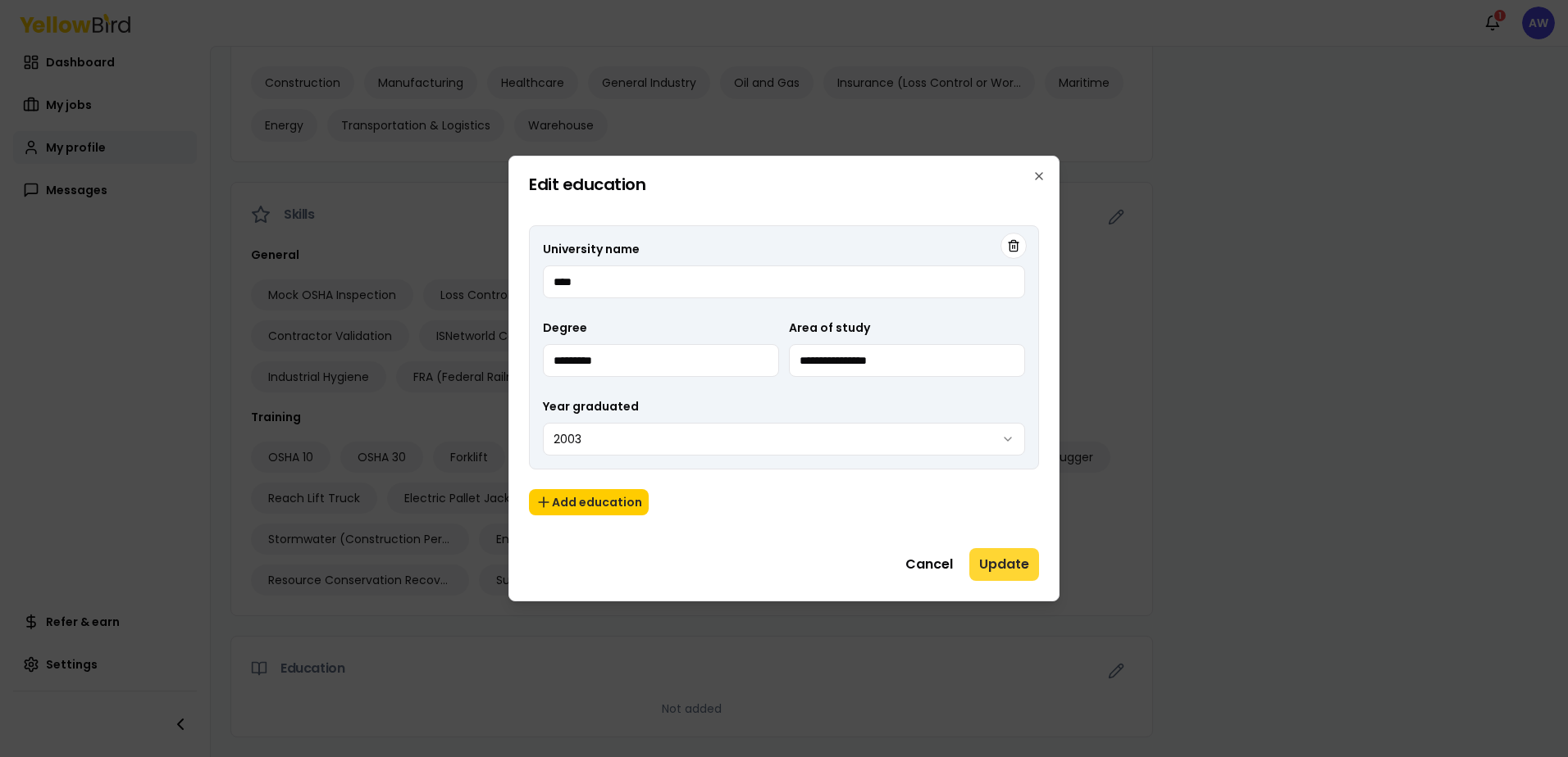
click at [1016, 568] on button "Update" at bounding box center [1004, 564] width 70 height 32
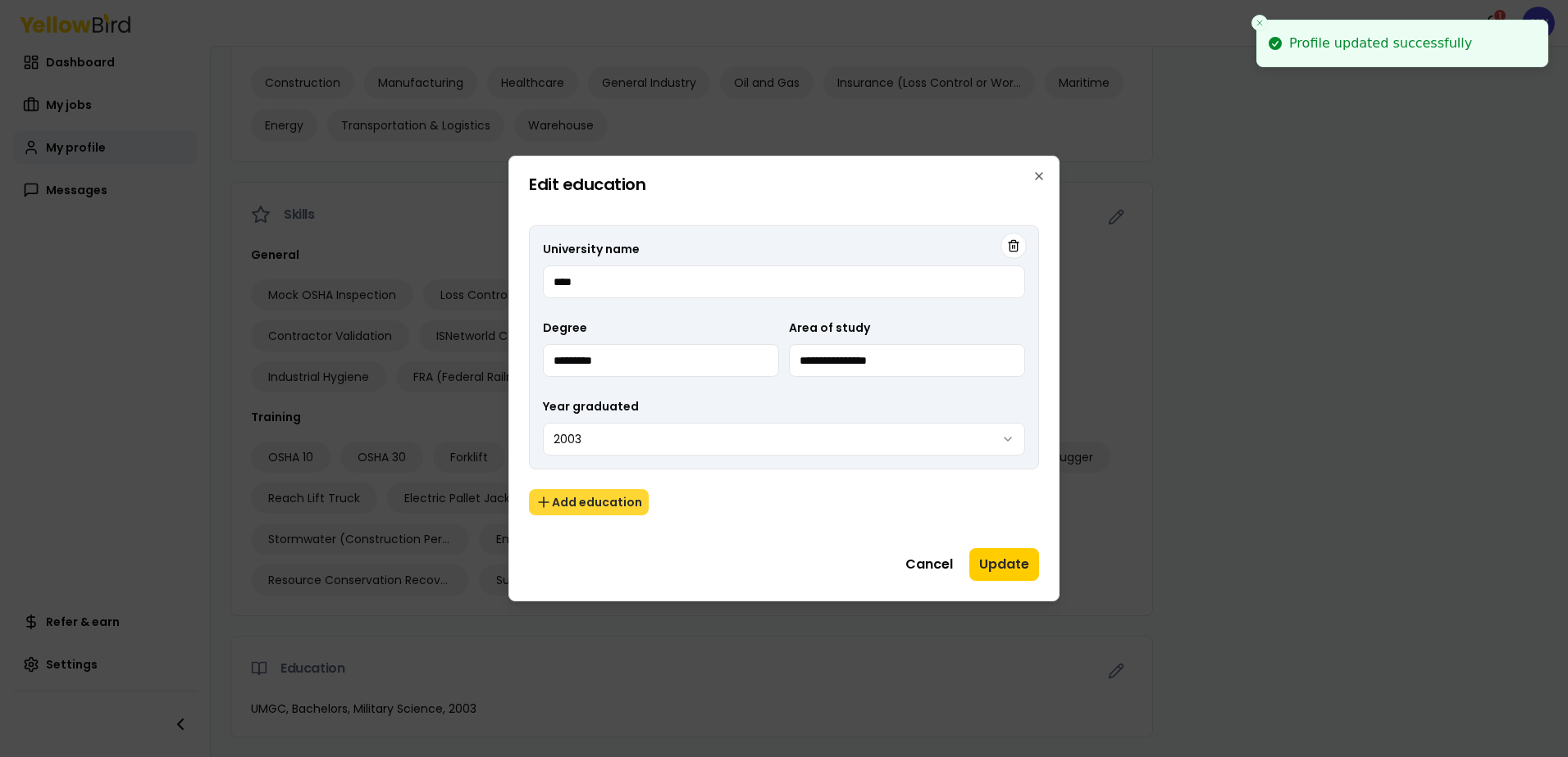
click at [564, 504] on button "Add education" at bounding box center [588, 502] width 120 height 26
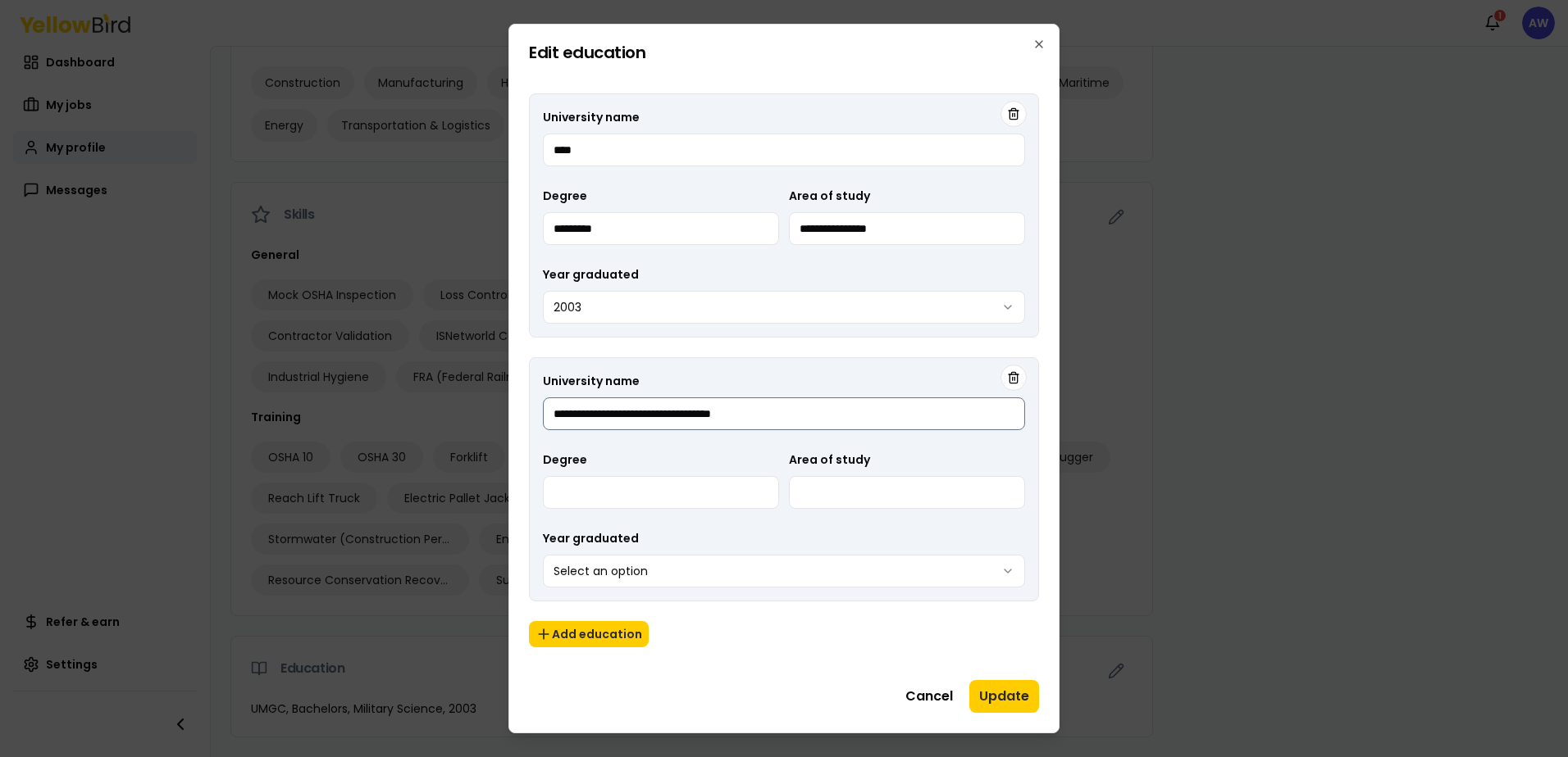
type input "**********"
type input "*******"
type input "**********"
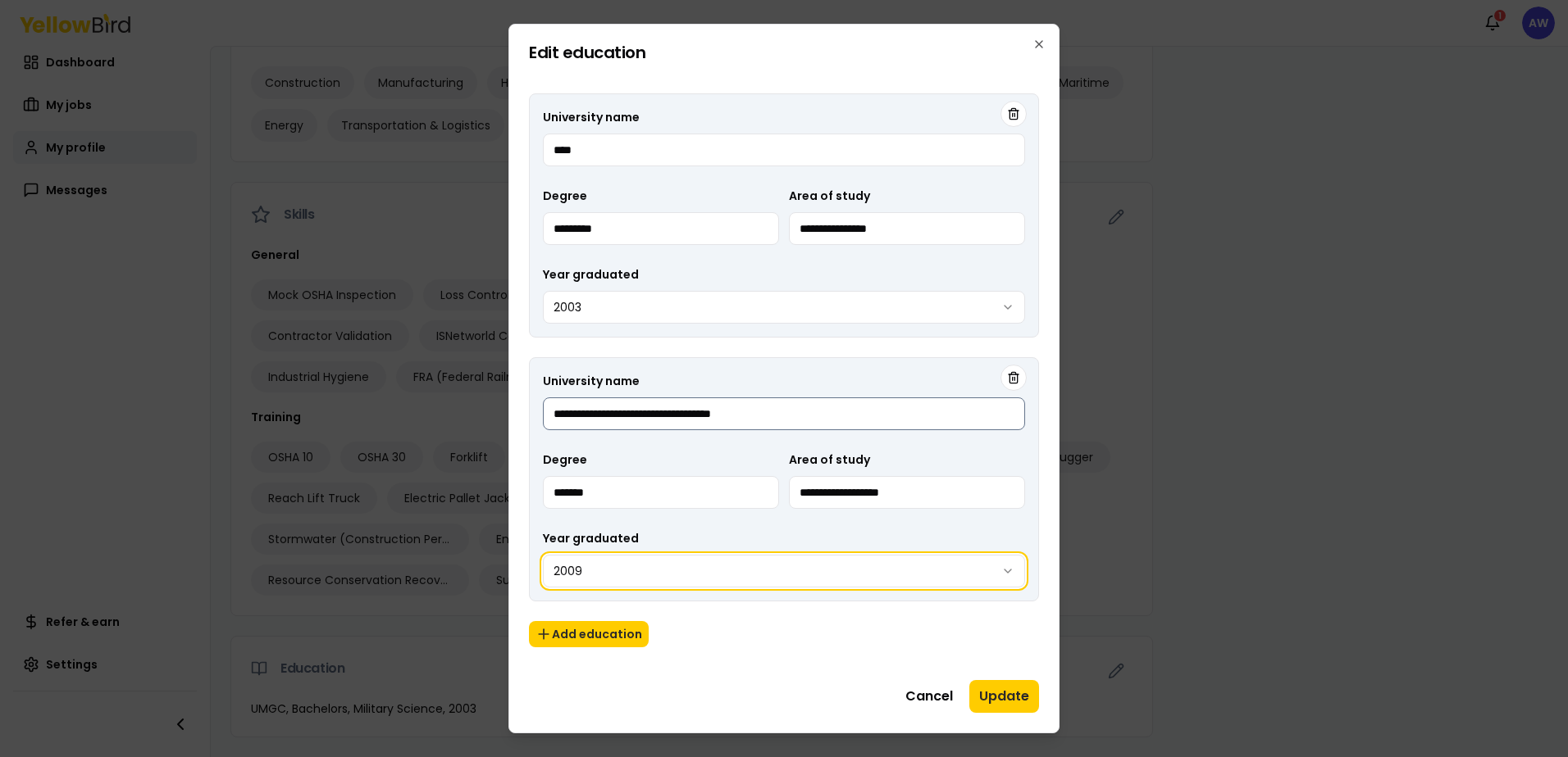
select select "****"
click at [781, 404] on input "**********" at bounding box center [784, 413] width 482 height 32
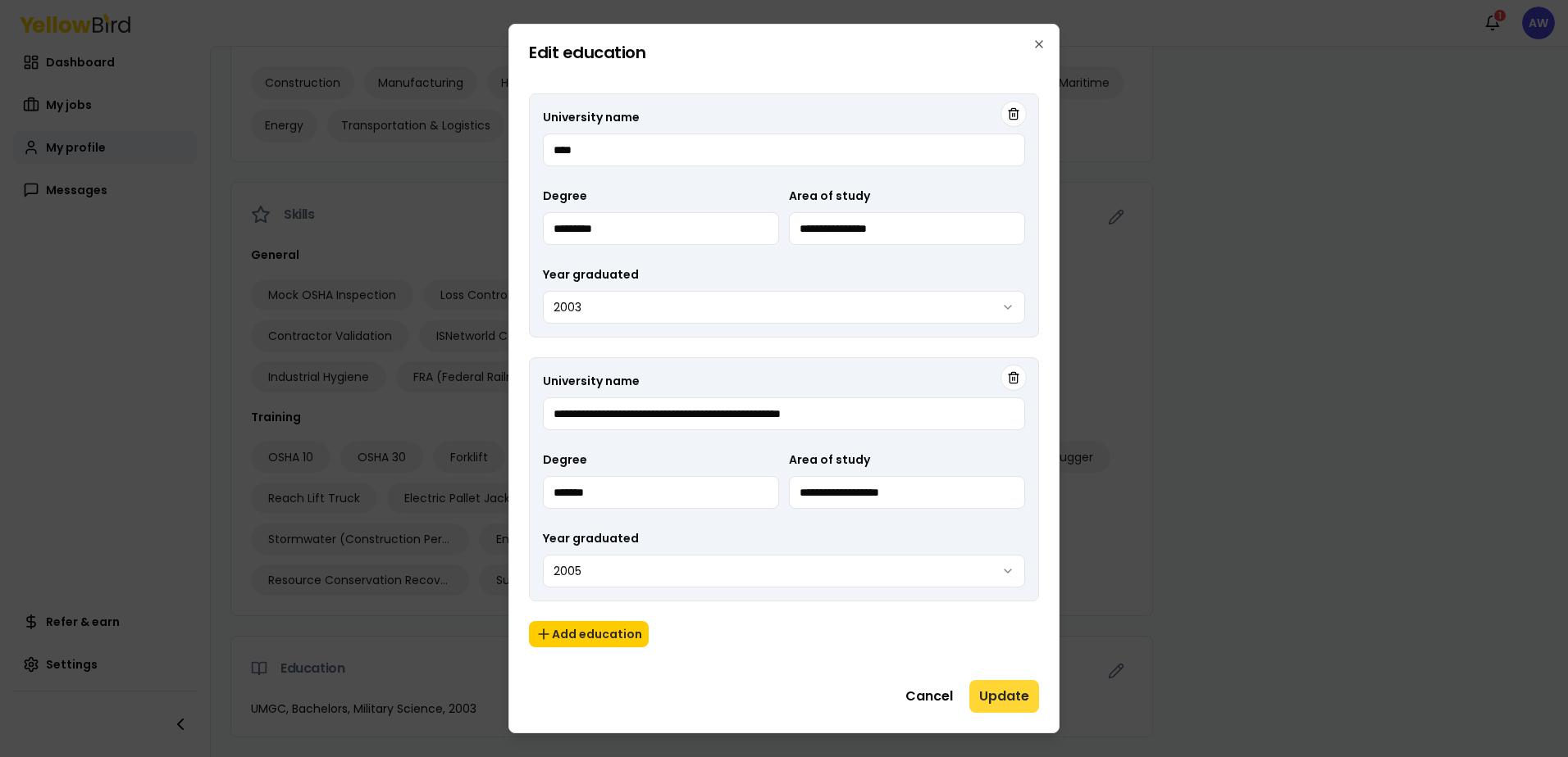
type input "**********"
click at [1013, 697] on button "Update" at bounding box center [1004, 696] width 70 height 32
click at [590, 645] on button "Add education" at bounding box center [588, 635] width 120 height 26
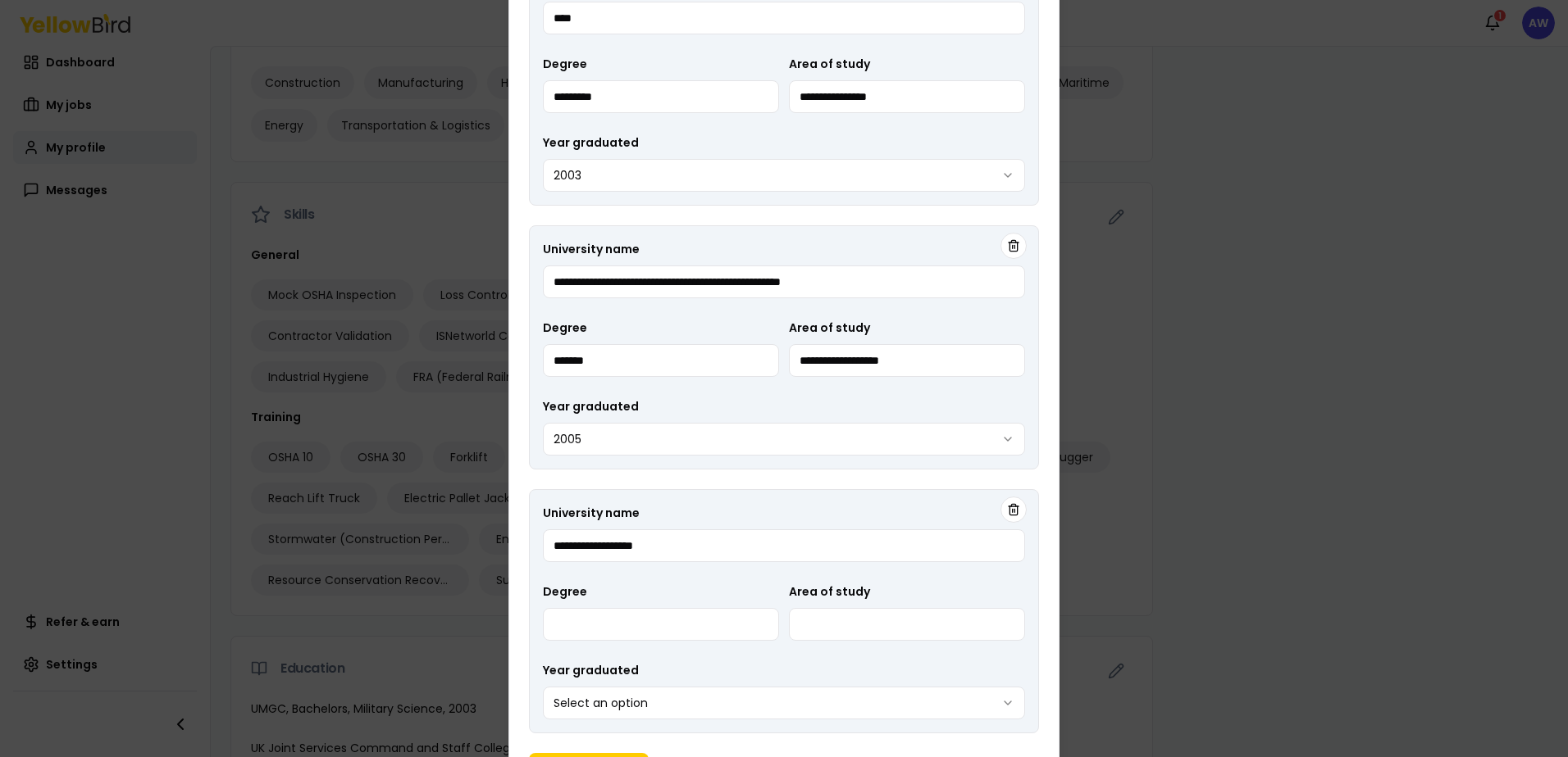
type input "**********"
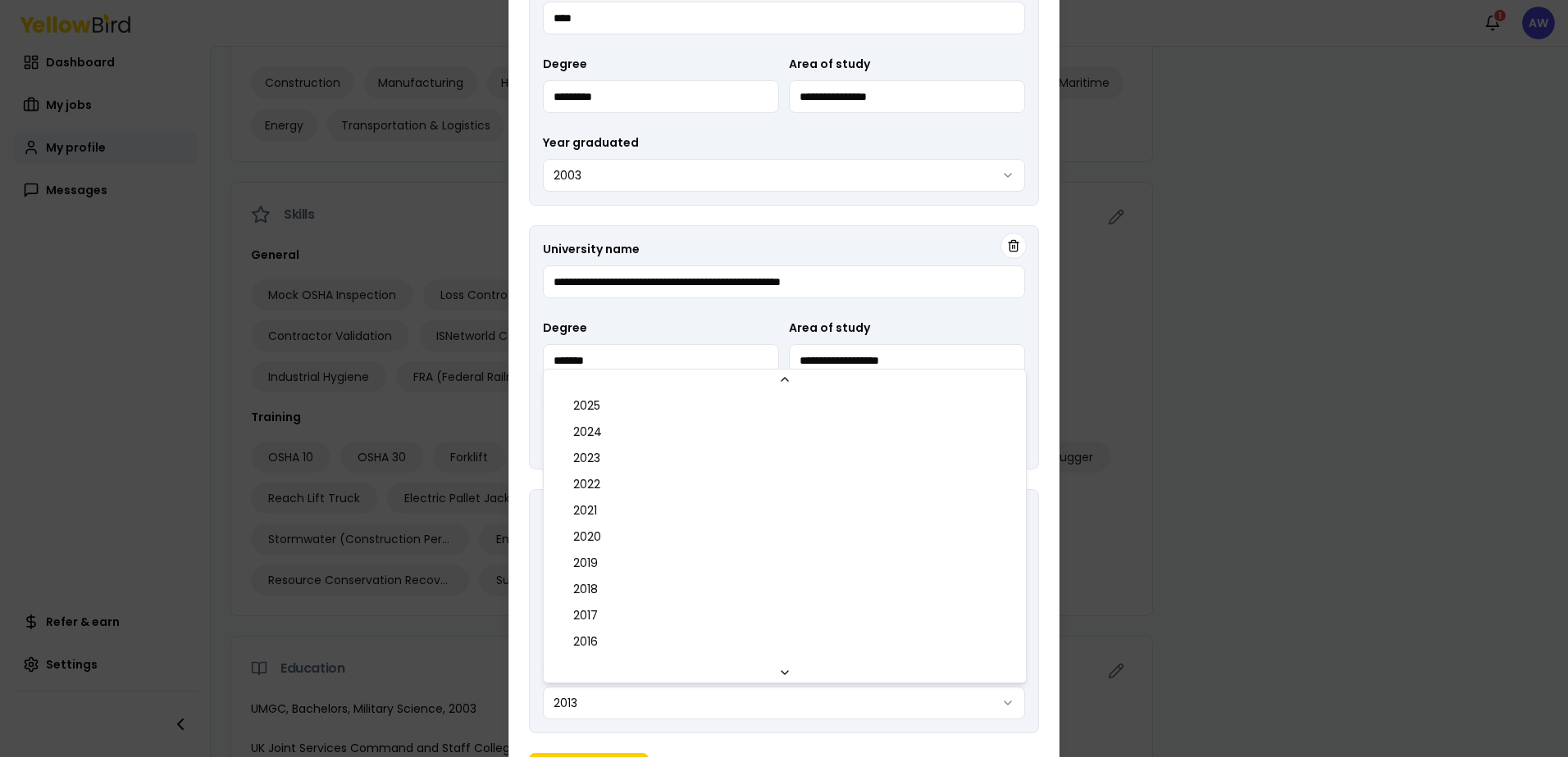
click at [678, 700] on body "Notifications 1 AW Dashboard My jobs My profile Messages Refer & earn Settings …" at bounding box center [784, 378] width 1568 height 757
select select "****"
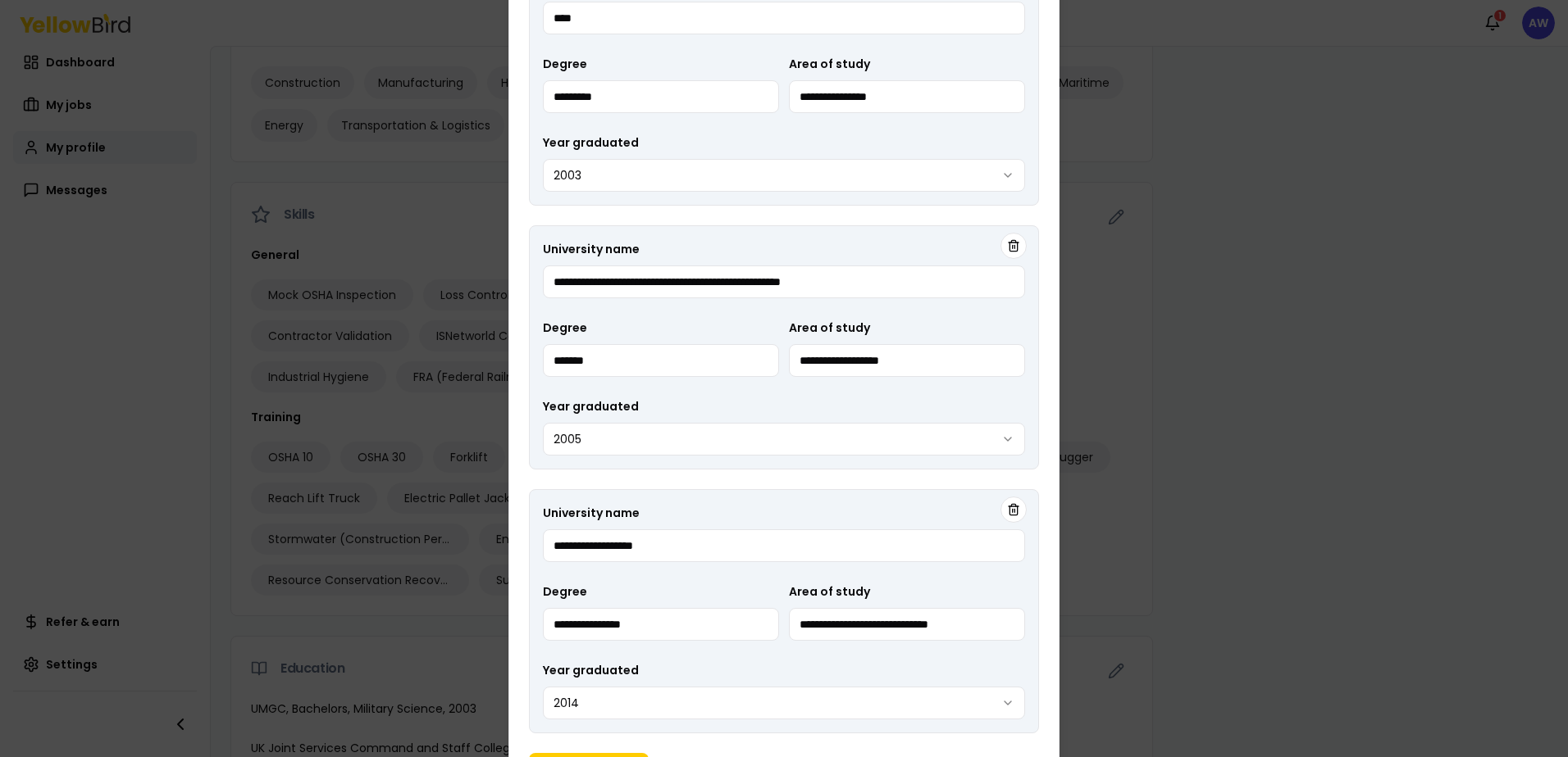
click at [843, 498] on div "**********" at bounding box center [784, 612] width 510 height 245
drag, startPoint x: 864, startPoint y: 507, endPoint x: 892, endPoint y: 438, distance: 74.5
click at [892, 438] on form "**********" at bounding box center [784, 370] width 510 height 857
click at [565, 756] on button "Add education" at bounding box center [588, 766] width 120 height 26
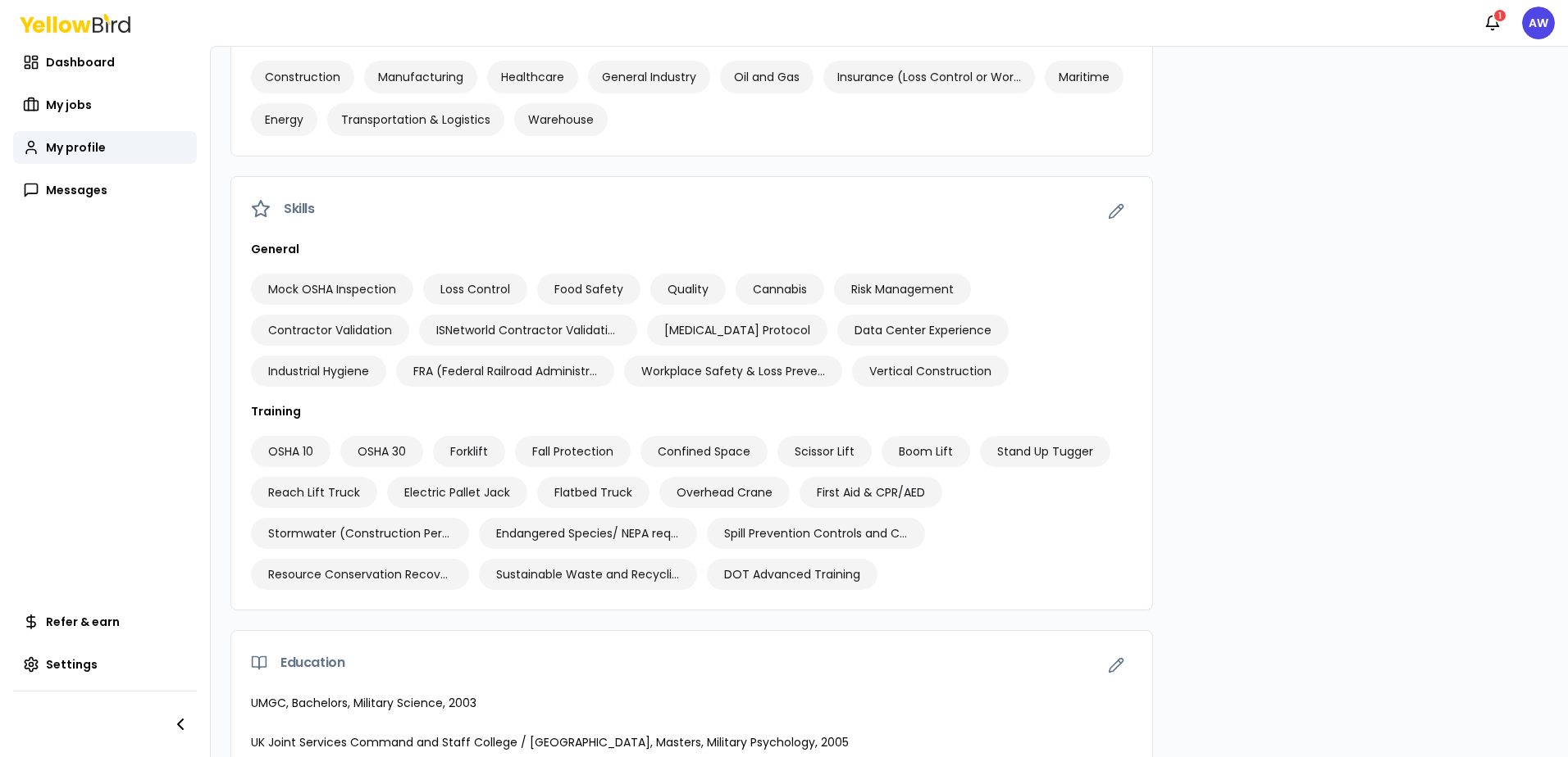
scroll to position [726, 0]
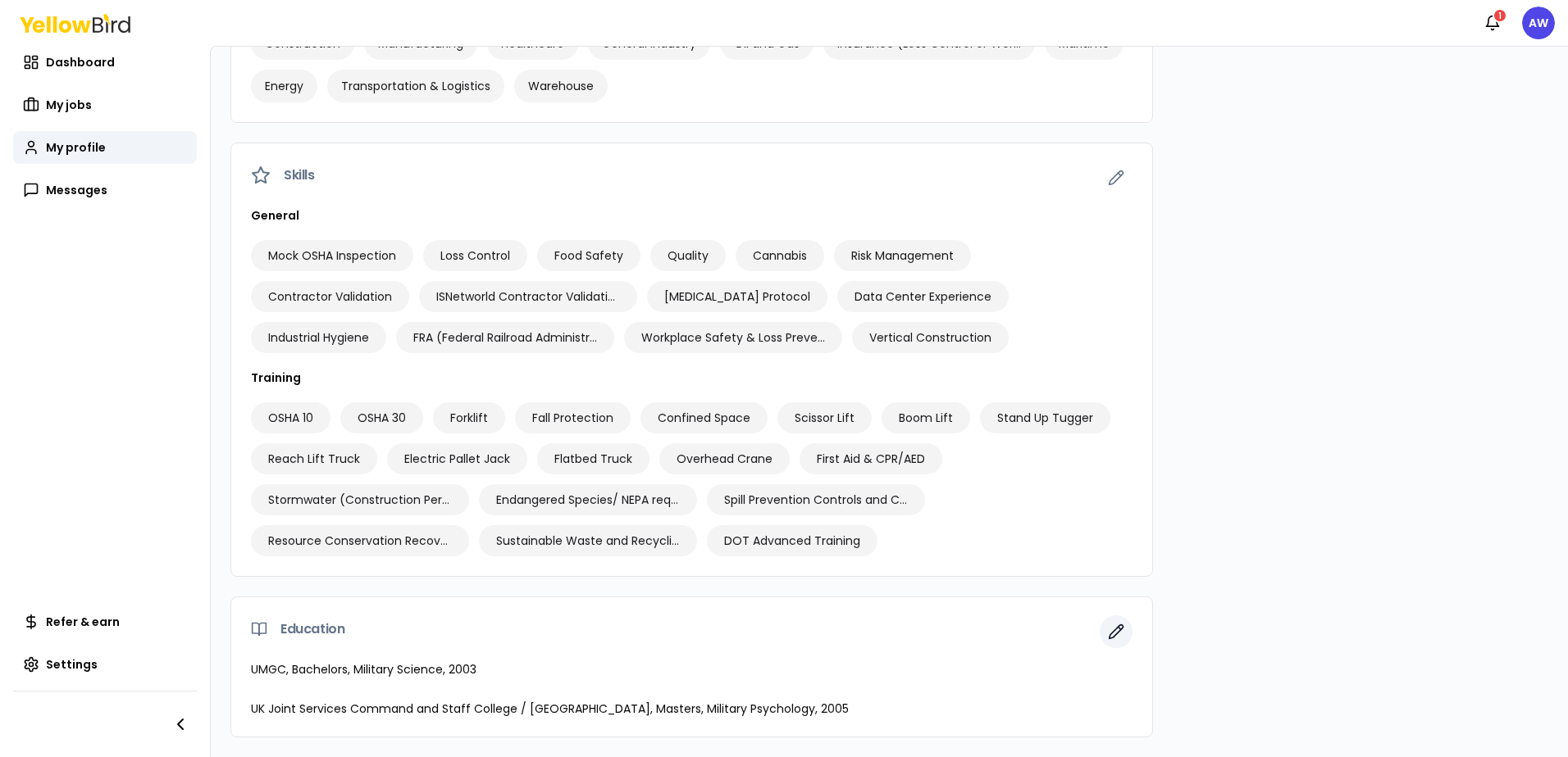
click at [1107, 630] on icon "button" at bounding box center [1116, 632] width 17 height 17
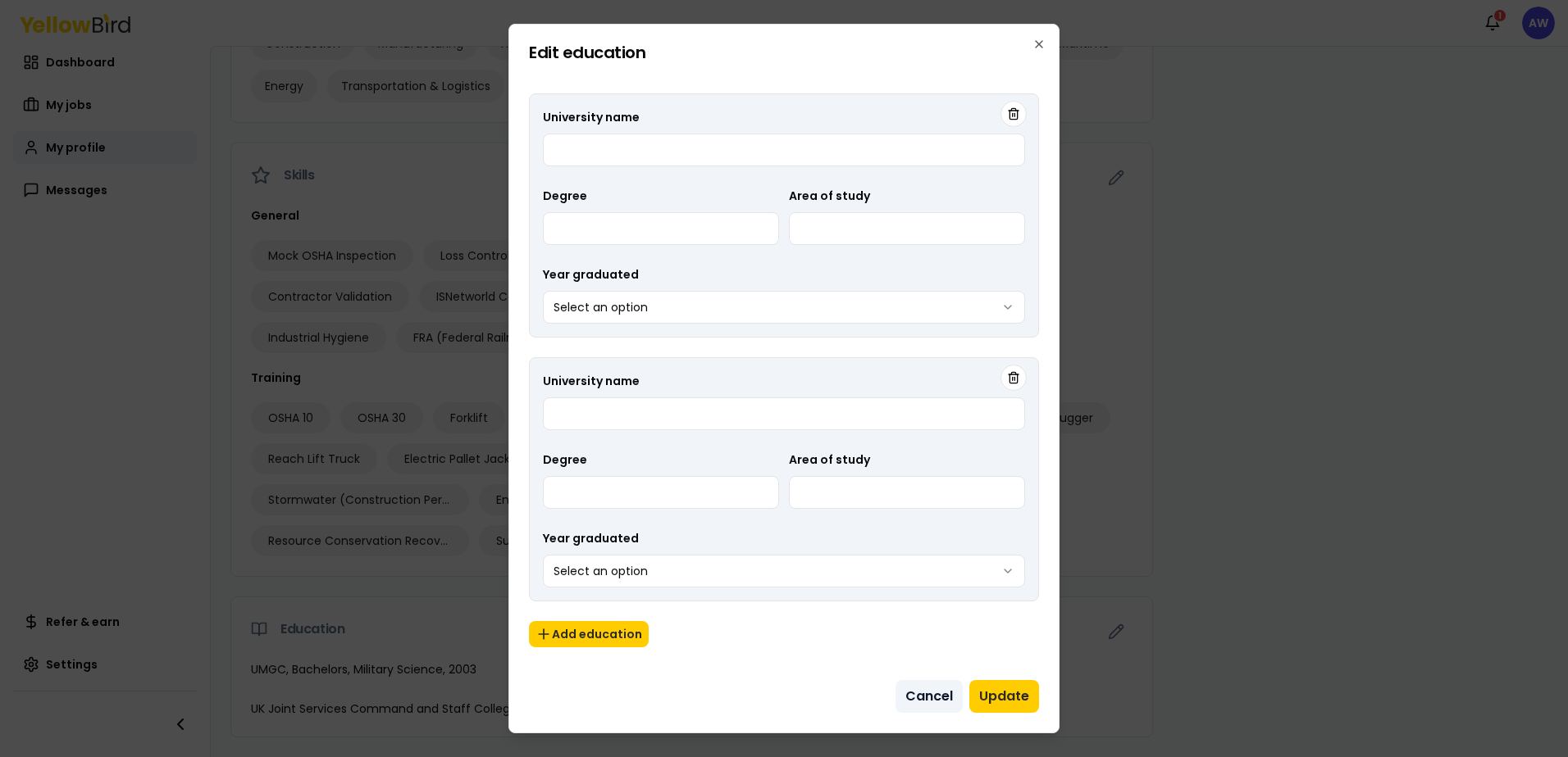
click at [939, 702] on button "Cancel" at bounding box center [929, 696] width 68 height 32
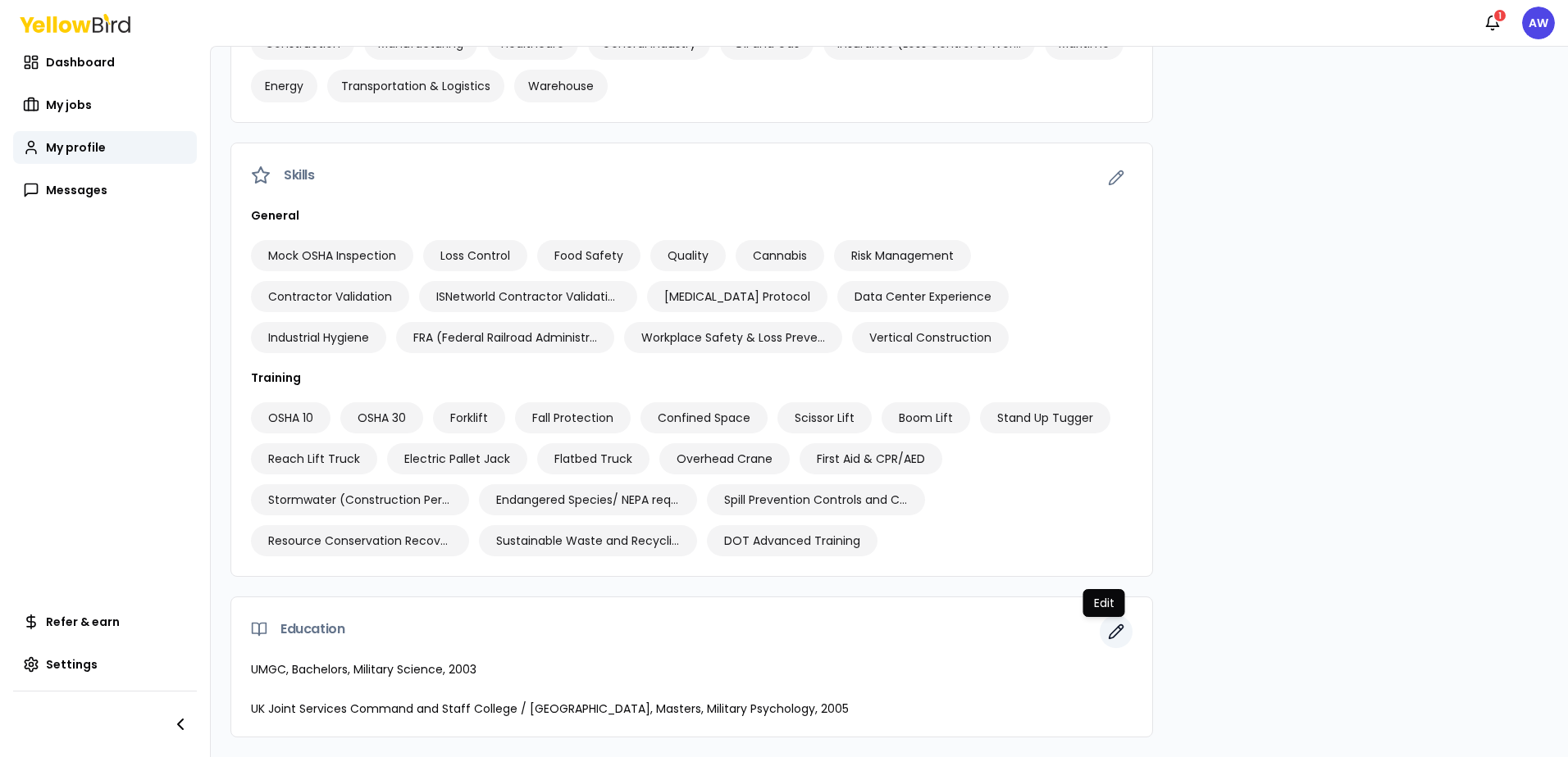
click at [1099, 637] on button "button" at bounding box center [1115, 631] width 32 height 32
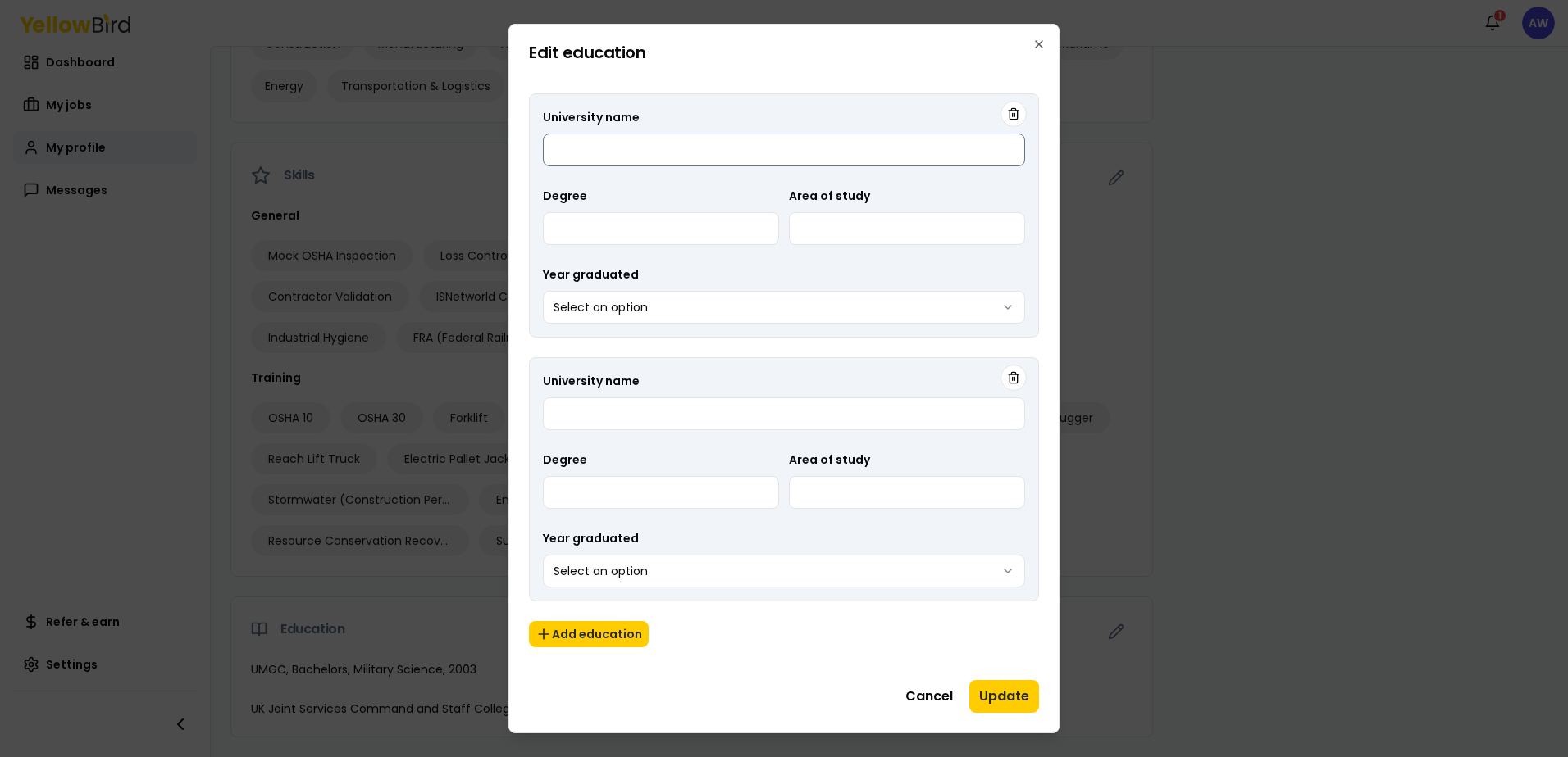
click at [716, 144] on input "University name" at bounding box center [784, 149] width 482 height 32
type input "**********"
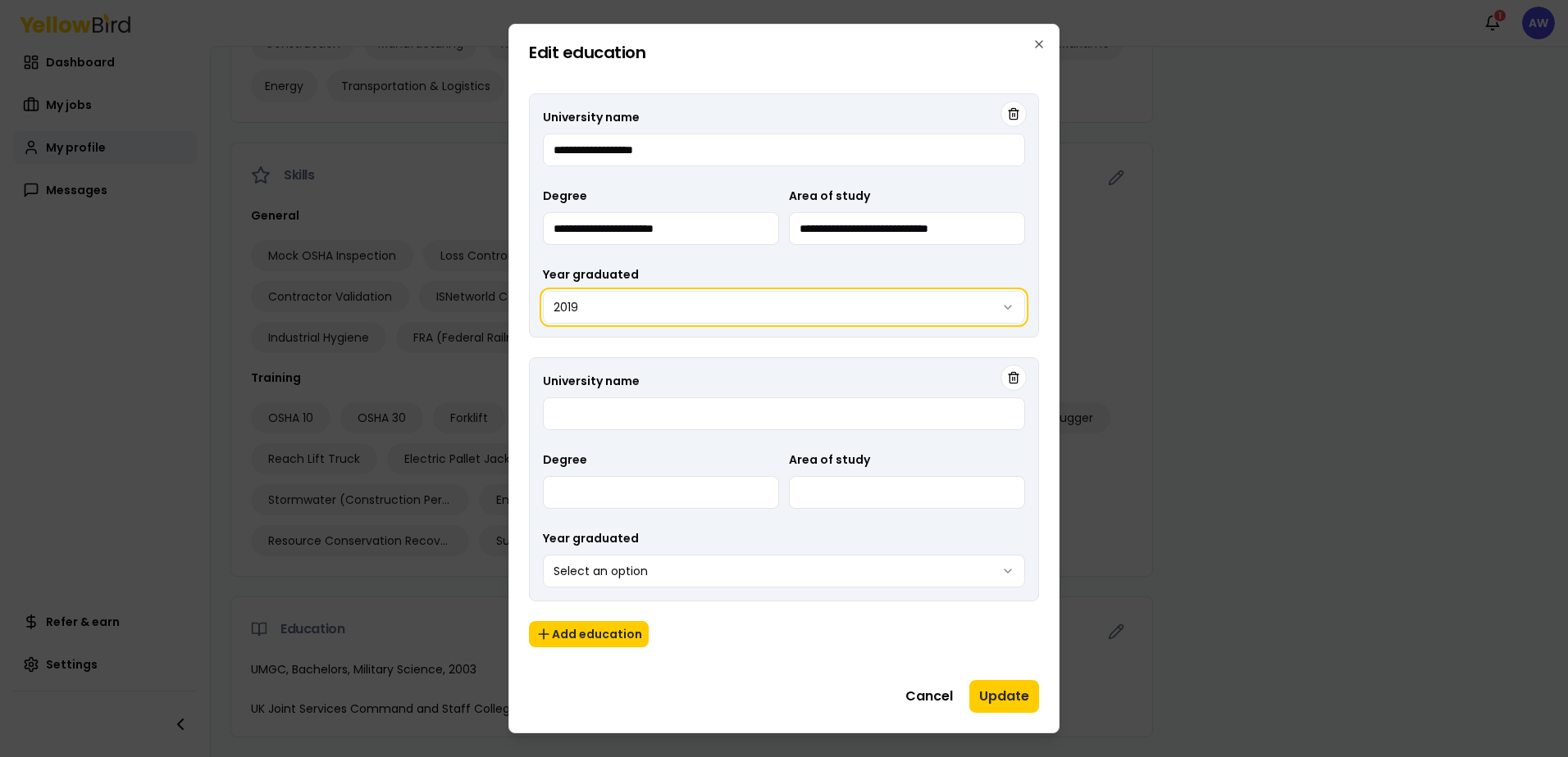
select select "****"
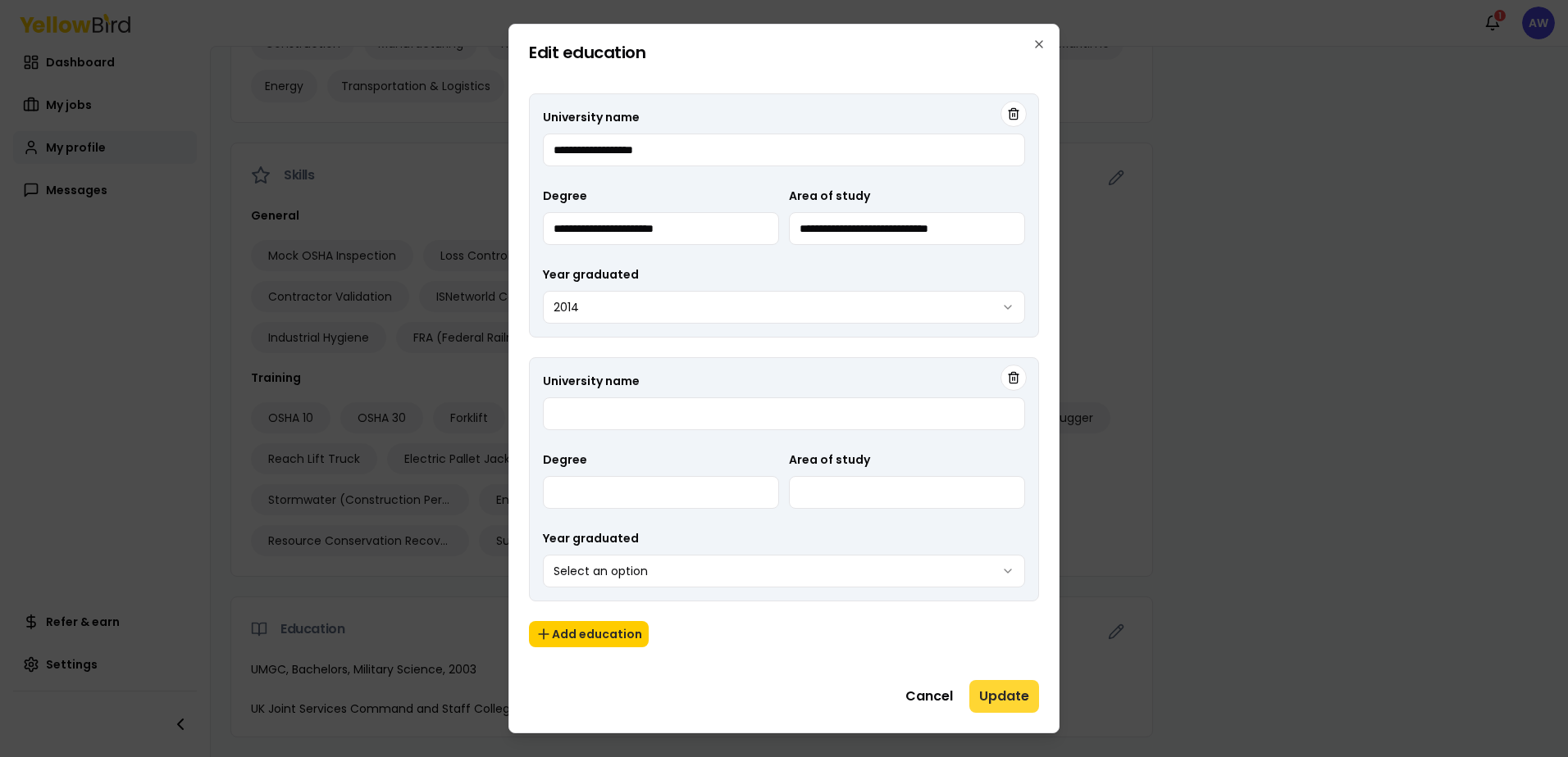
click at [1003, 698] on button "Update" at bounding box center [1004, 696] width 70 height 32
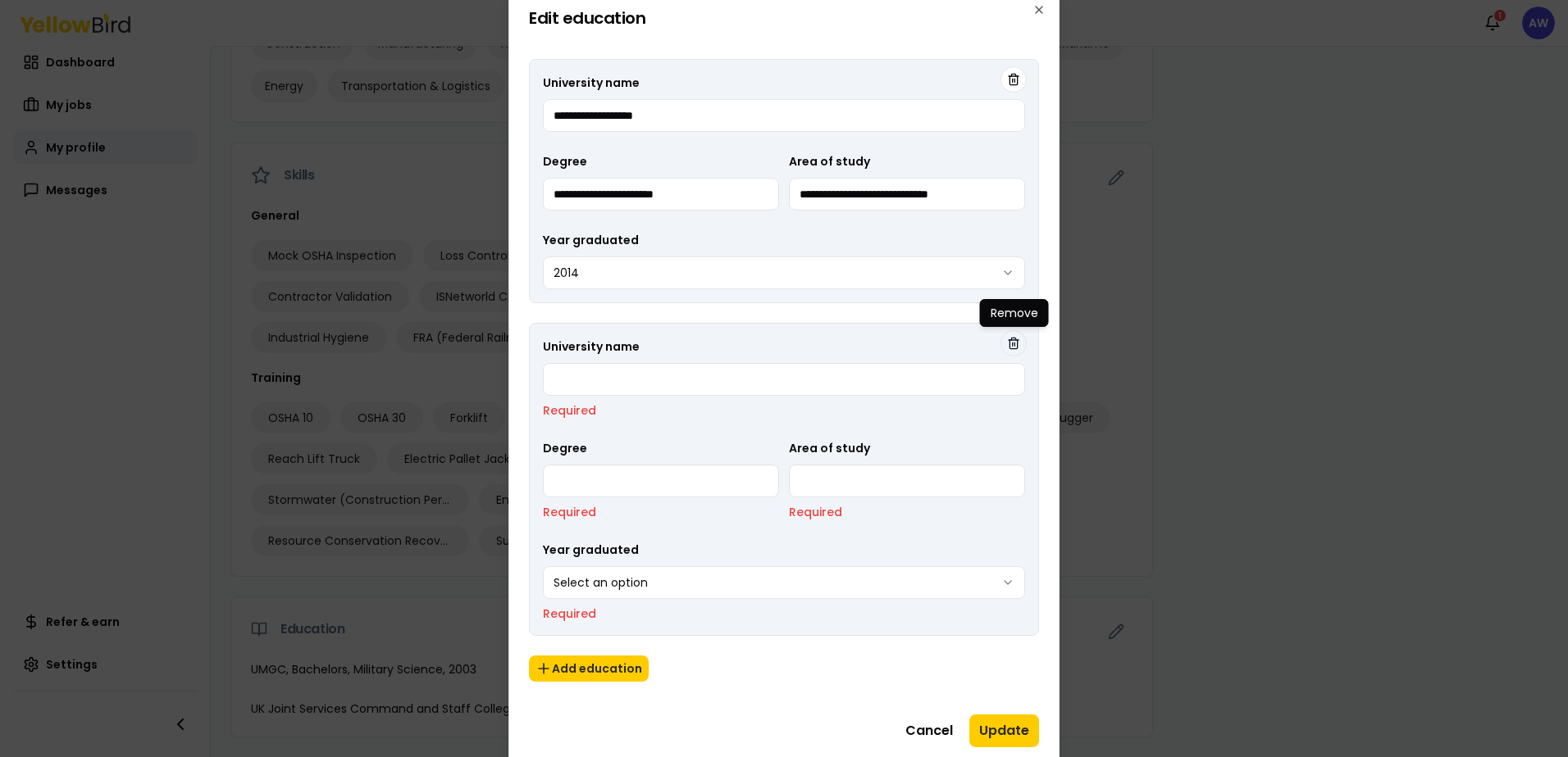
click at [1011, 341] on icon "button" at bounding box center [1013, 344] width 13 height 13
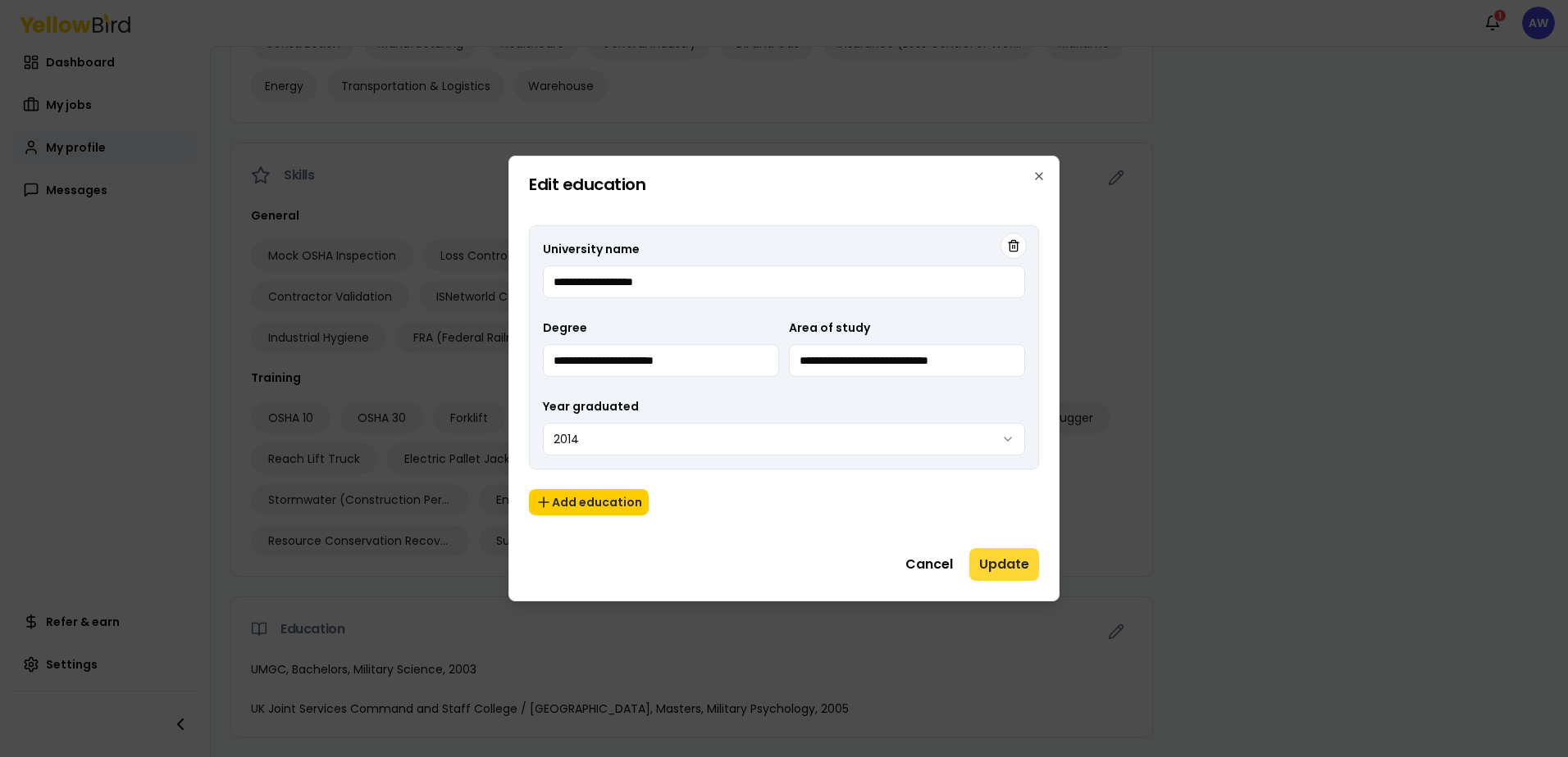
click at [1009, 560] on button "Update" at bounding box center [1004, 564] width 70 height 32
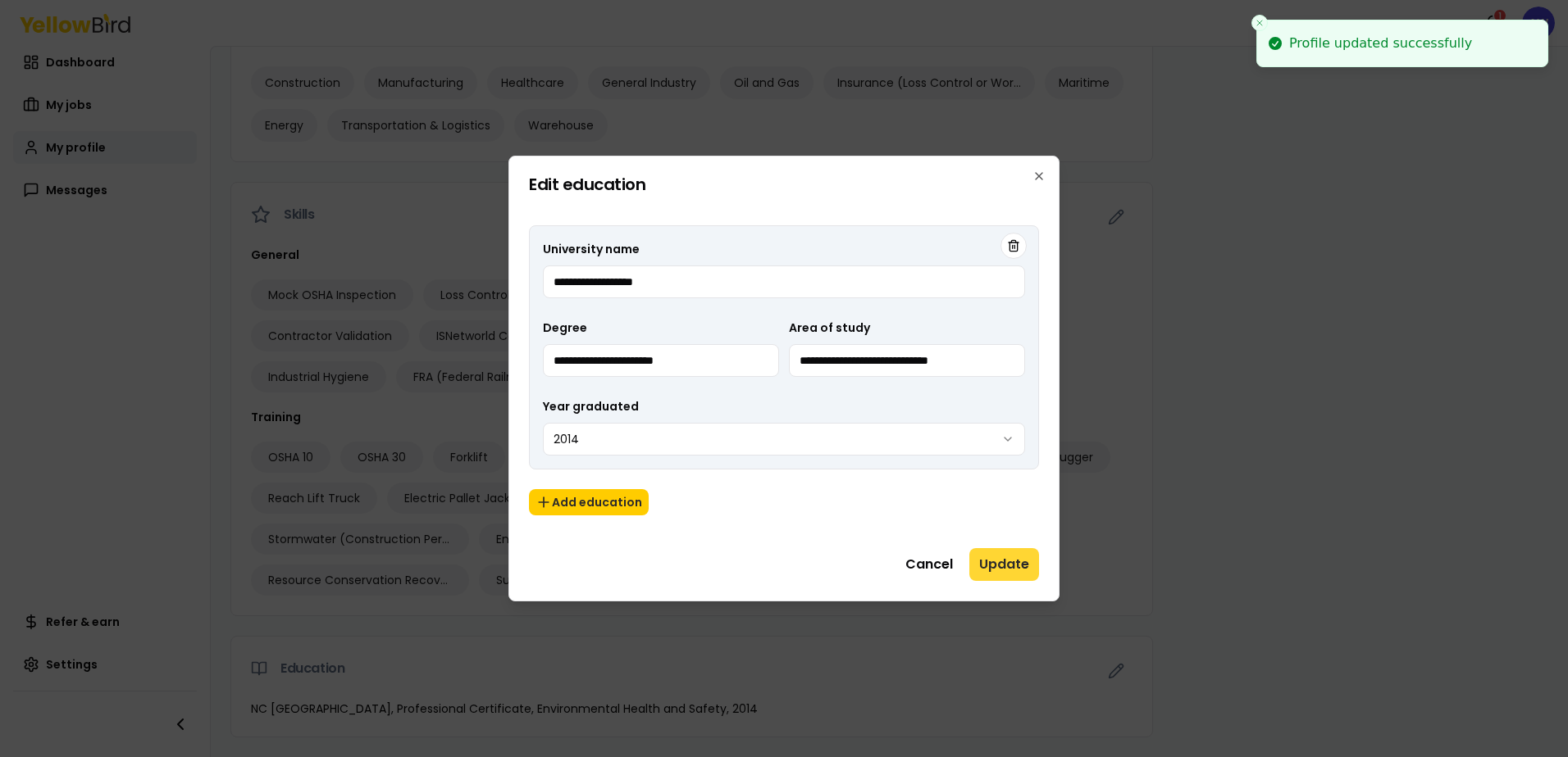
scroll to position [687, 0]
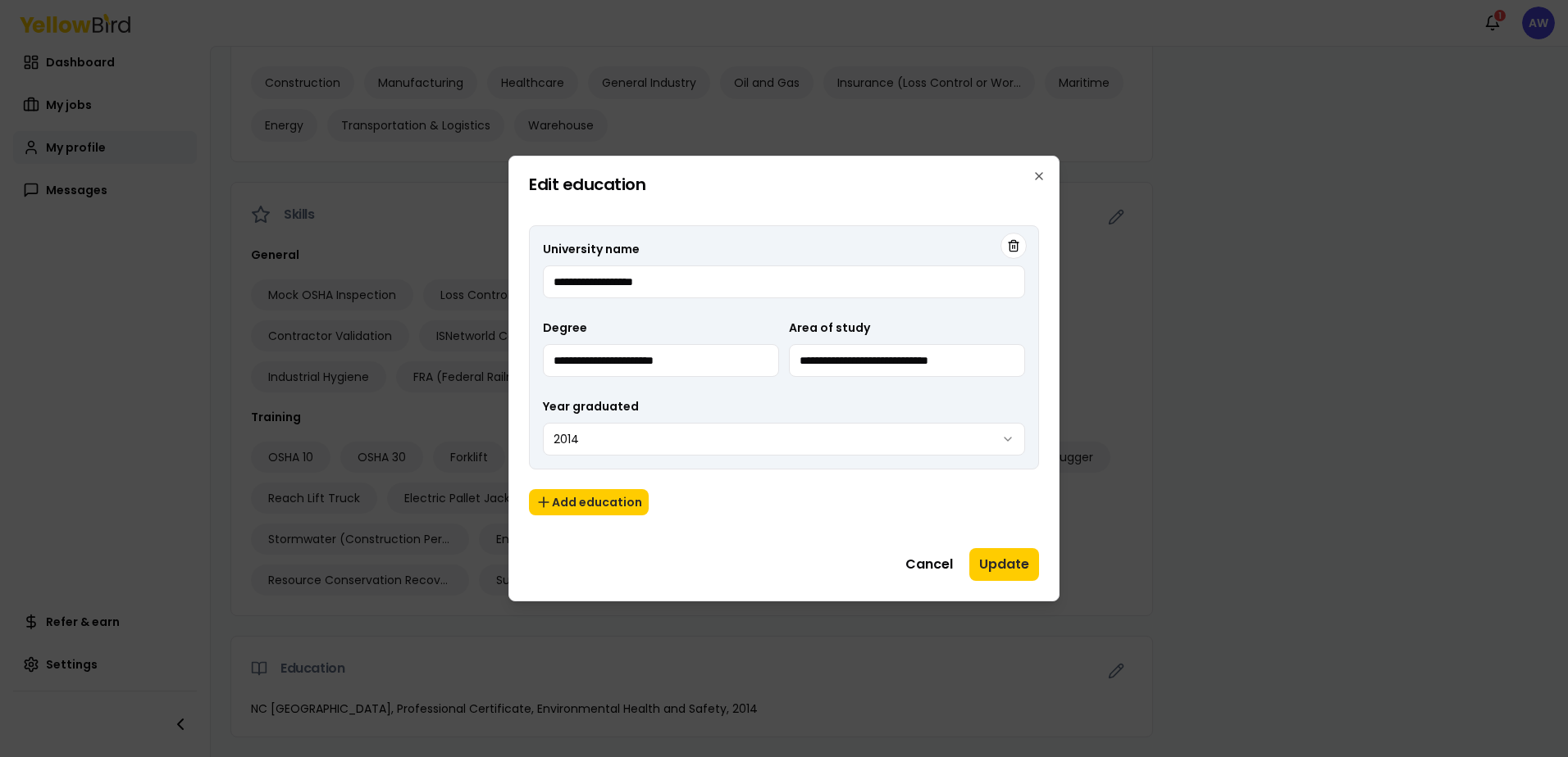
drag, startPoint x: 1046, startPoint y: 167, endPoint x: 1022, endPoint y: 174, distance: 25.0
click at [1045, 167] on div "**********" at bounding box center [784, 378] width 551 height 446
click at [1036, 177] on icon "button" at bounding box center [1039, 176] width 13 height 13
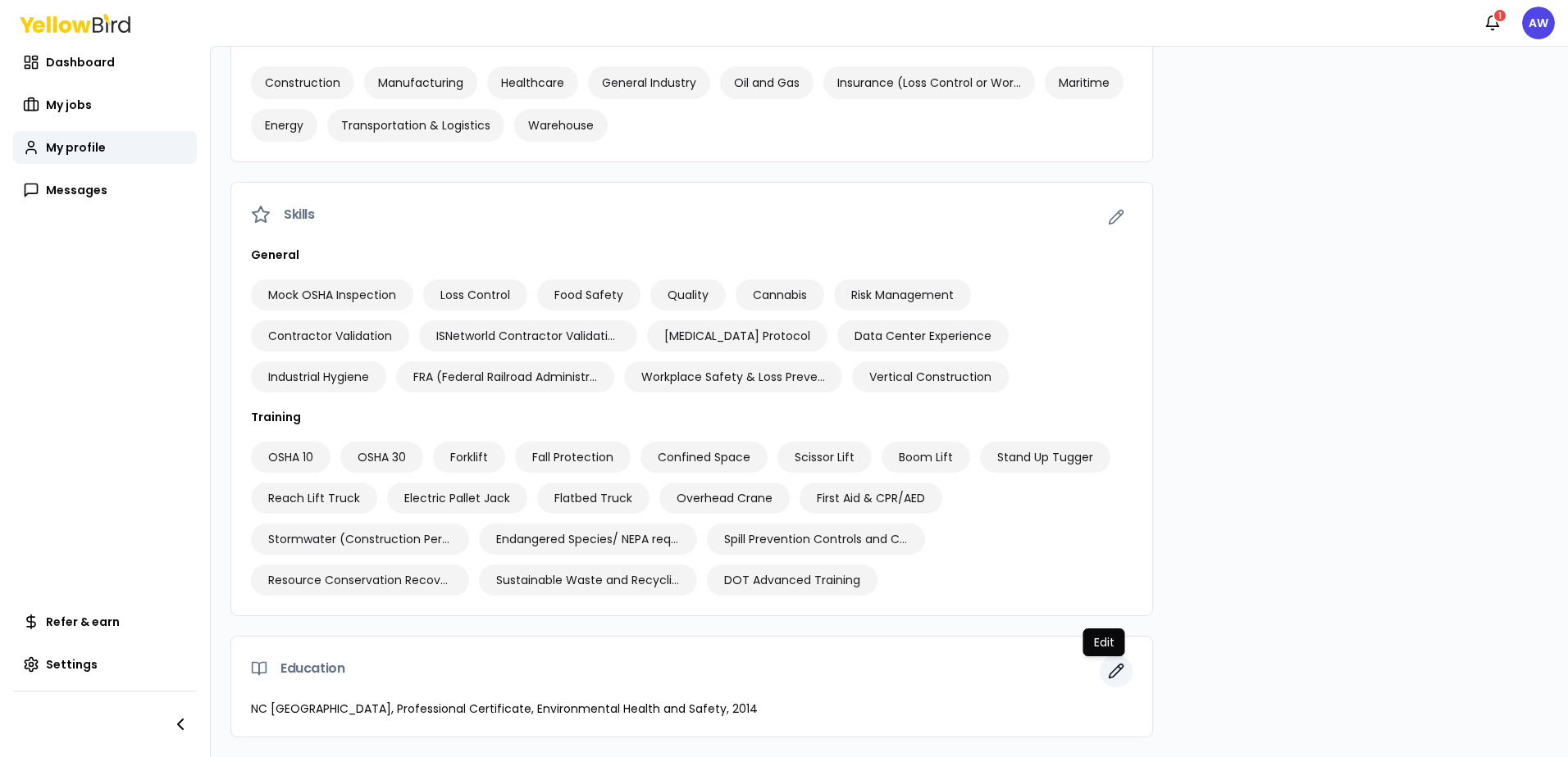
click at [1109, 672] on icon "button" at bounding box center [1116, 672] width 14 height 14
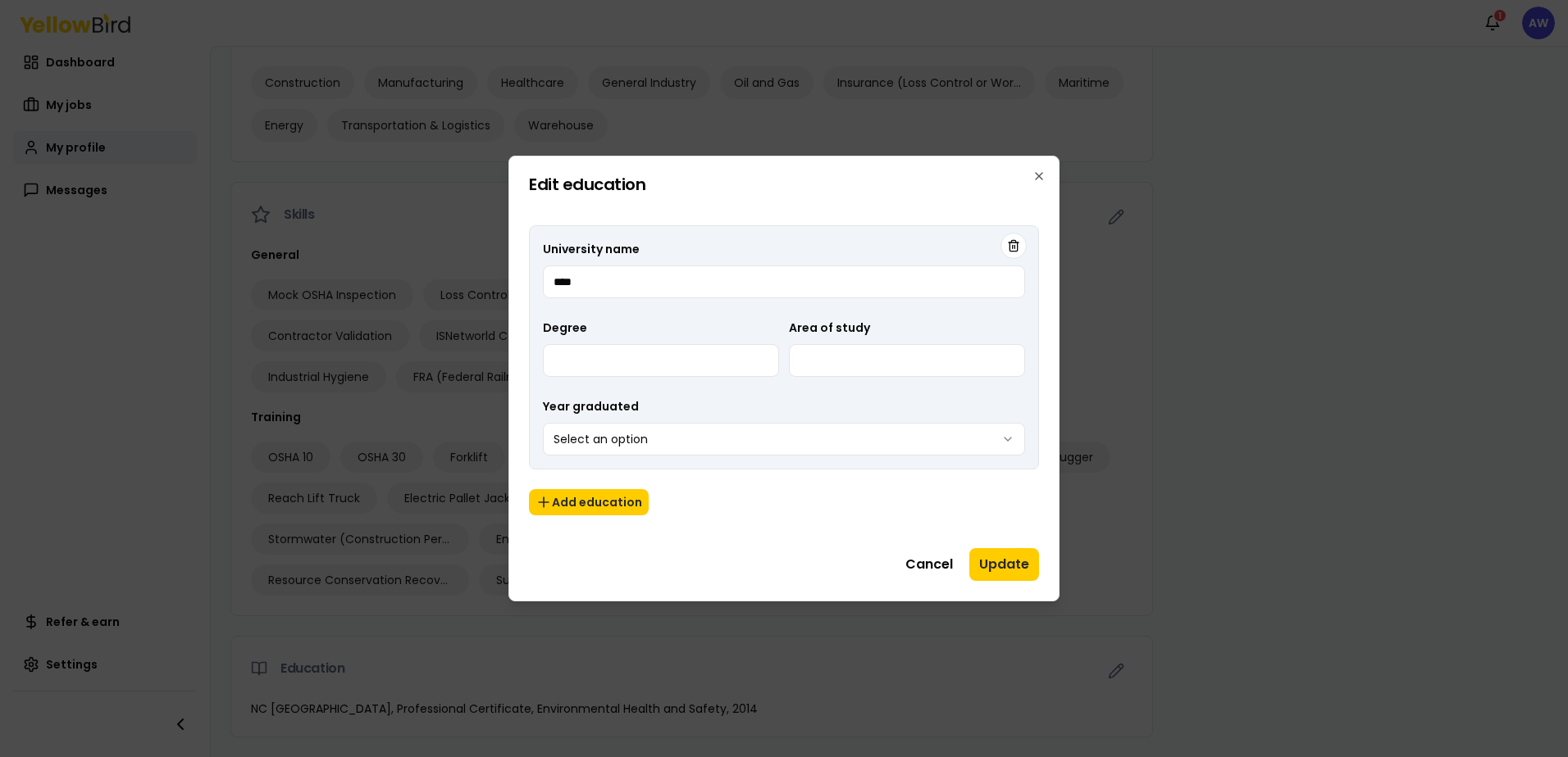
type input "****"
type input "*********"
type input "**********"
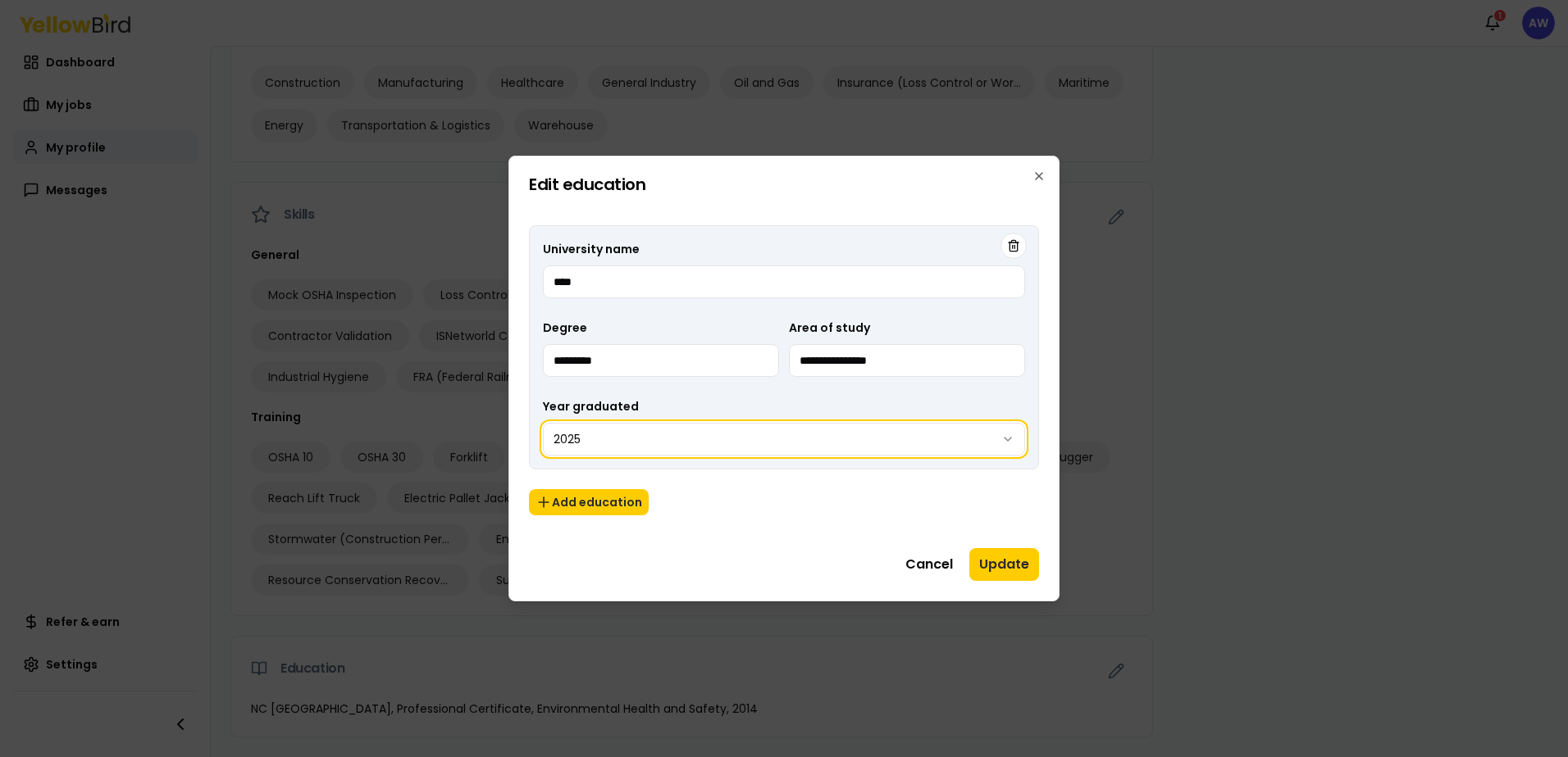
select select "****"
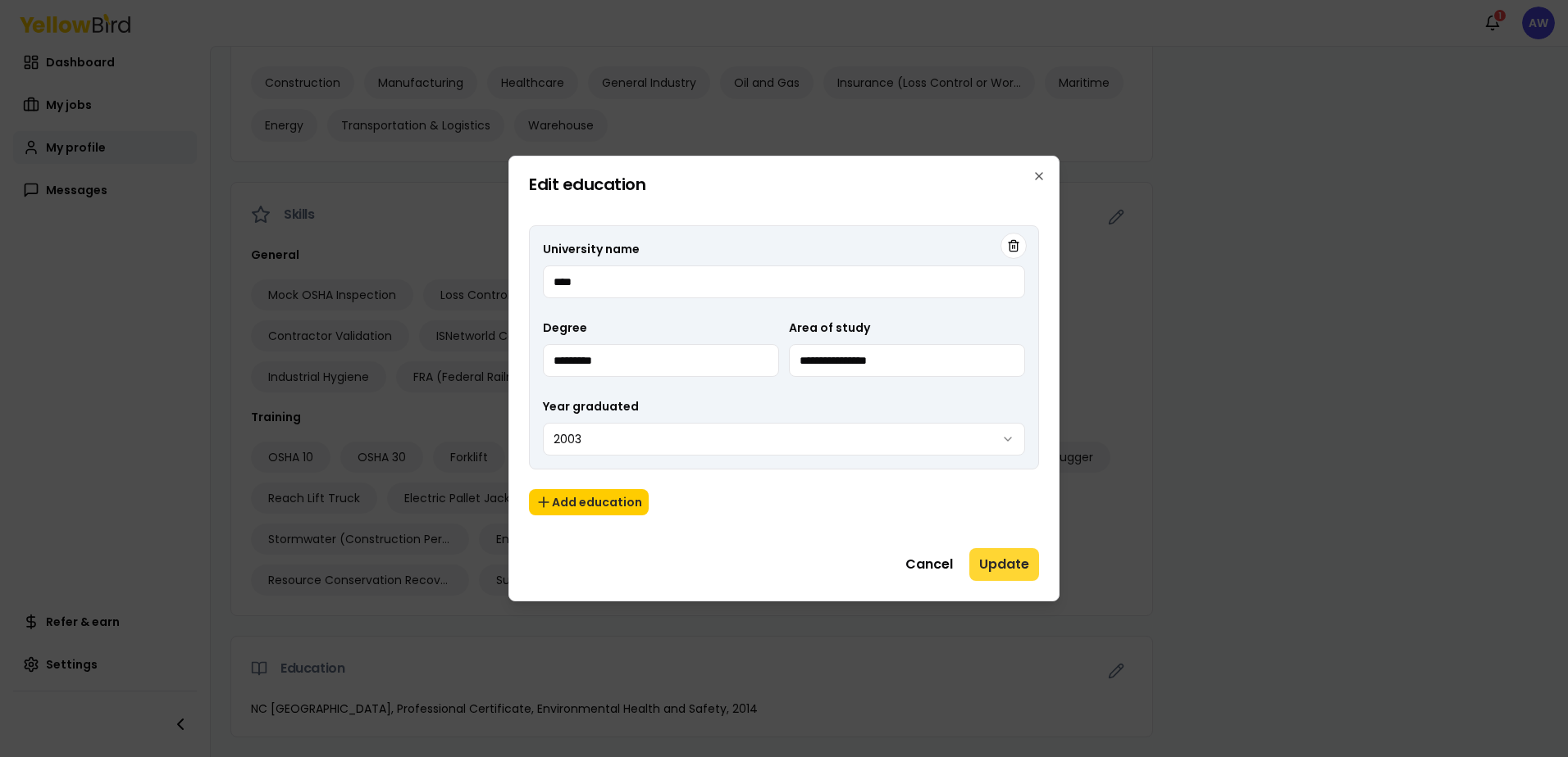
click at [1020, 566] on button "Update" at bounding box center [1004, 564] width 70 height 32
click at [1038, 176] on icon "button" at bounding box center [1038, 176] width 6 height 6
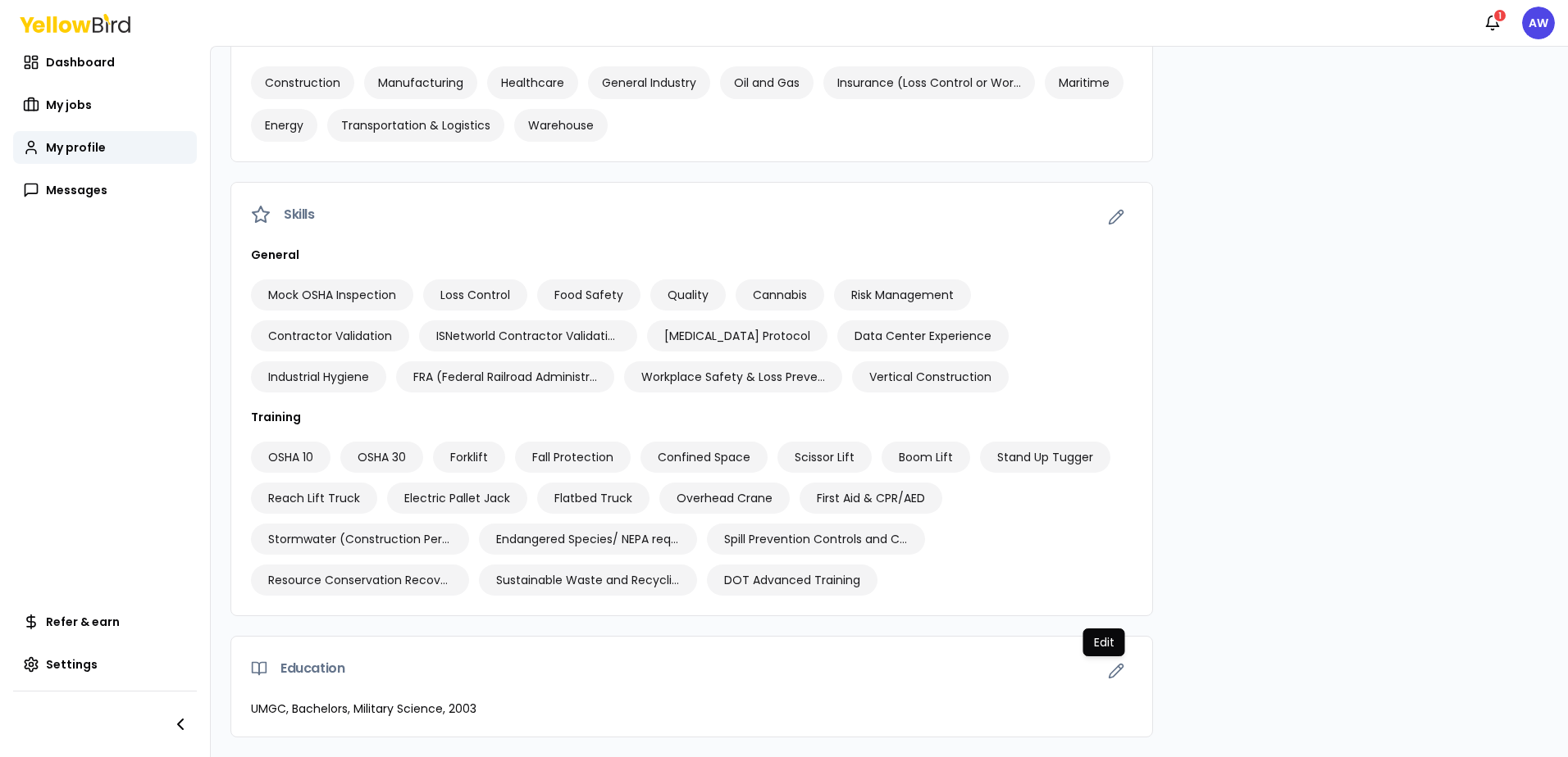
click at [1320, 506] on div "Contact Email [EMAIL_ADDRESS][DOMAIN_NAME] Work phone [PHONE_NUMBER] Address , …" at bounding box center [1363, 119] width 369 height 1240
click at [1109, 672] on icon "button" at bounding box center [1116, 672] width 17 height 17
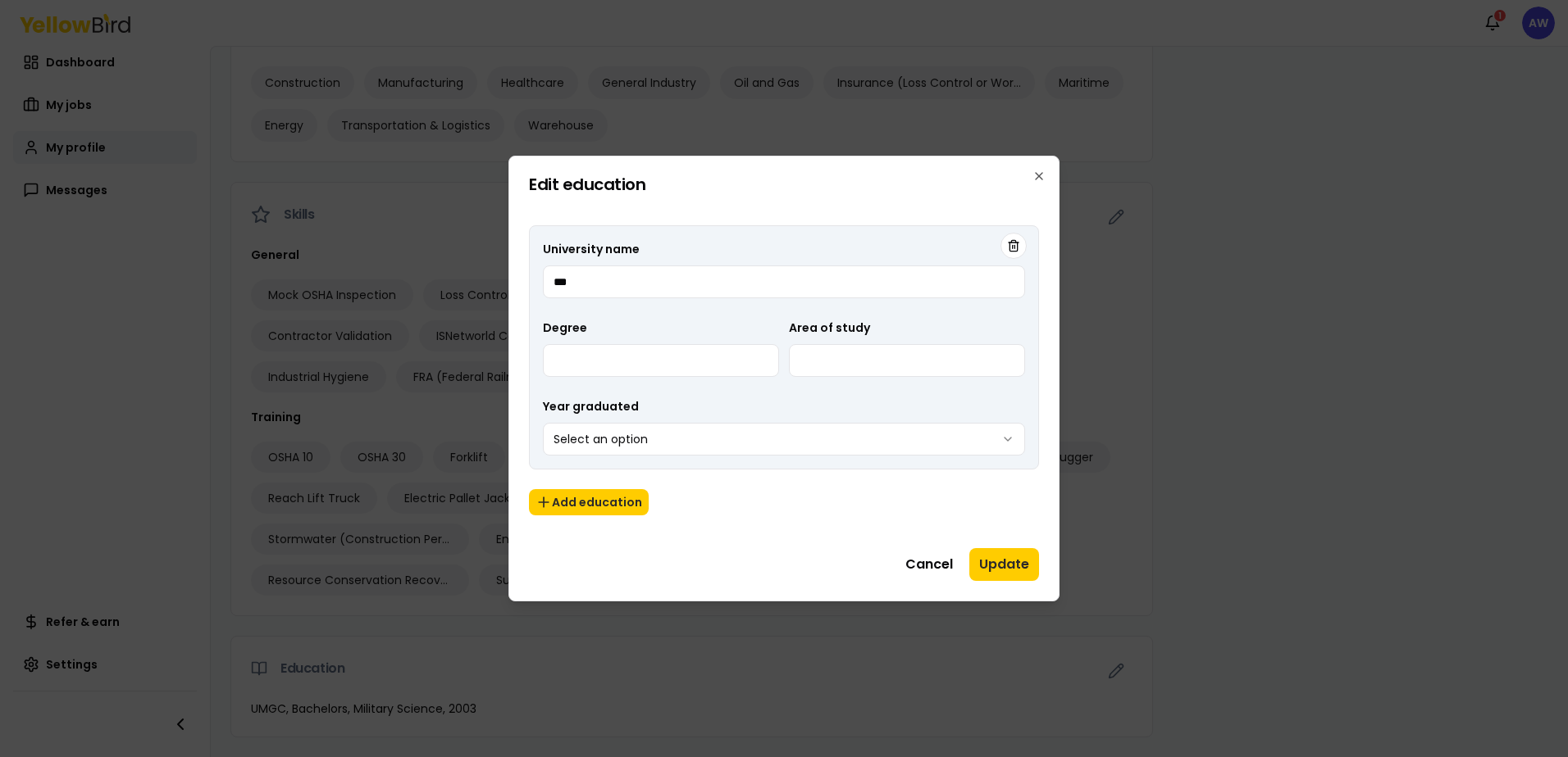
type input "**********"
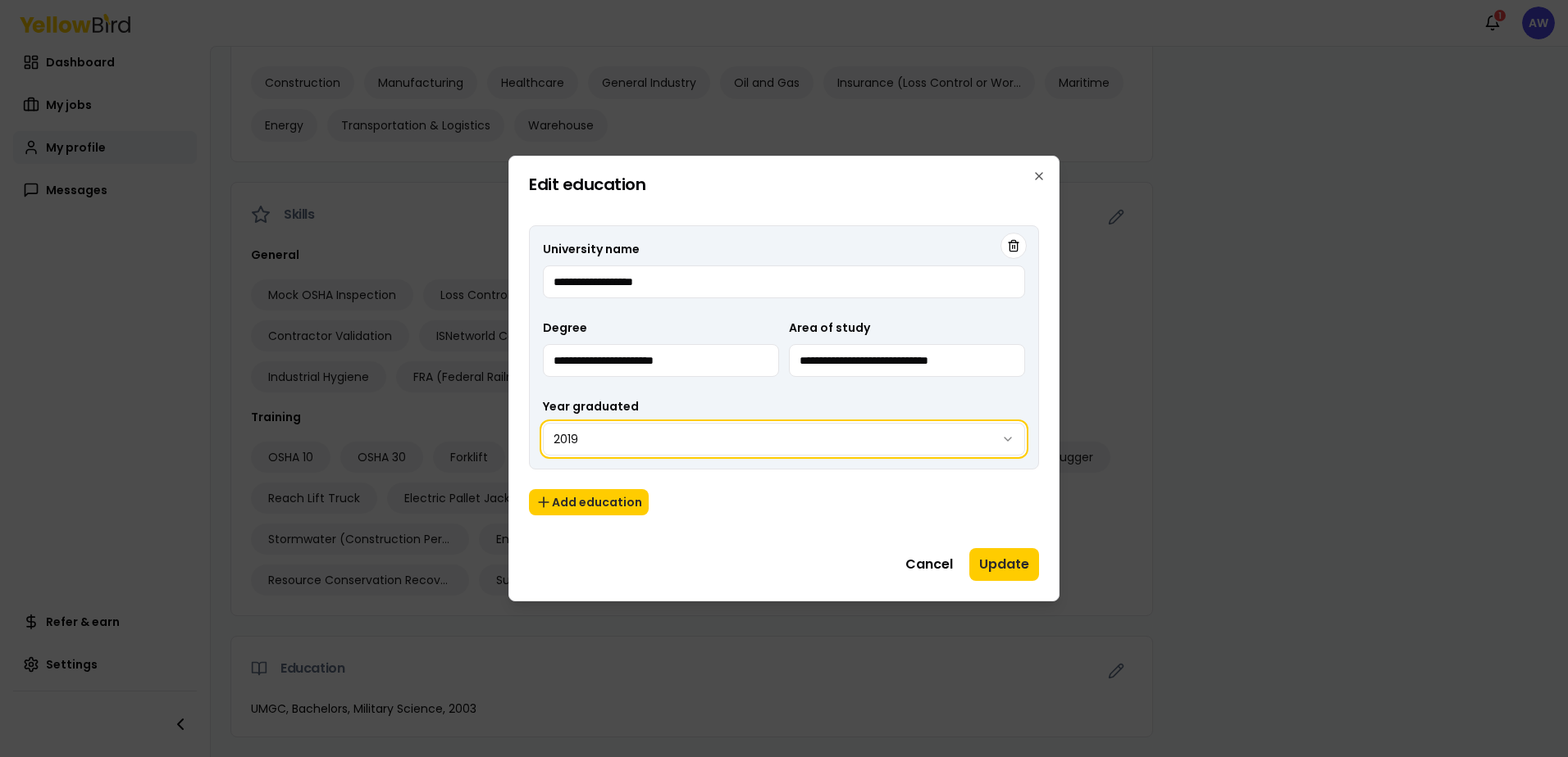
select select "****"
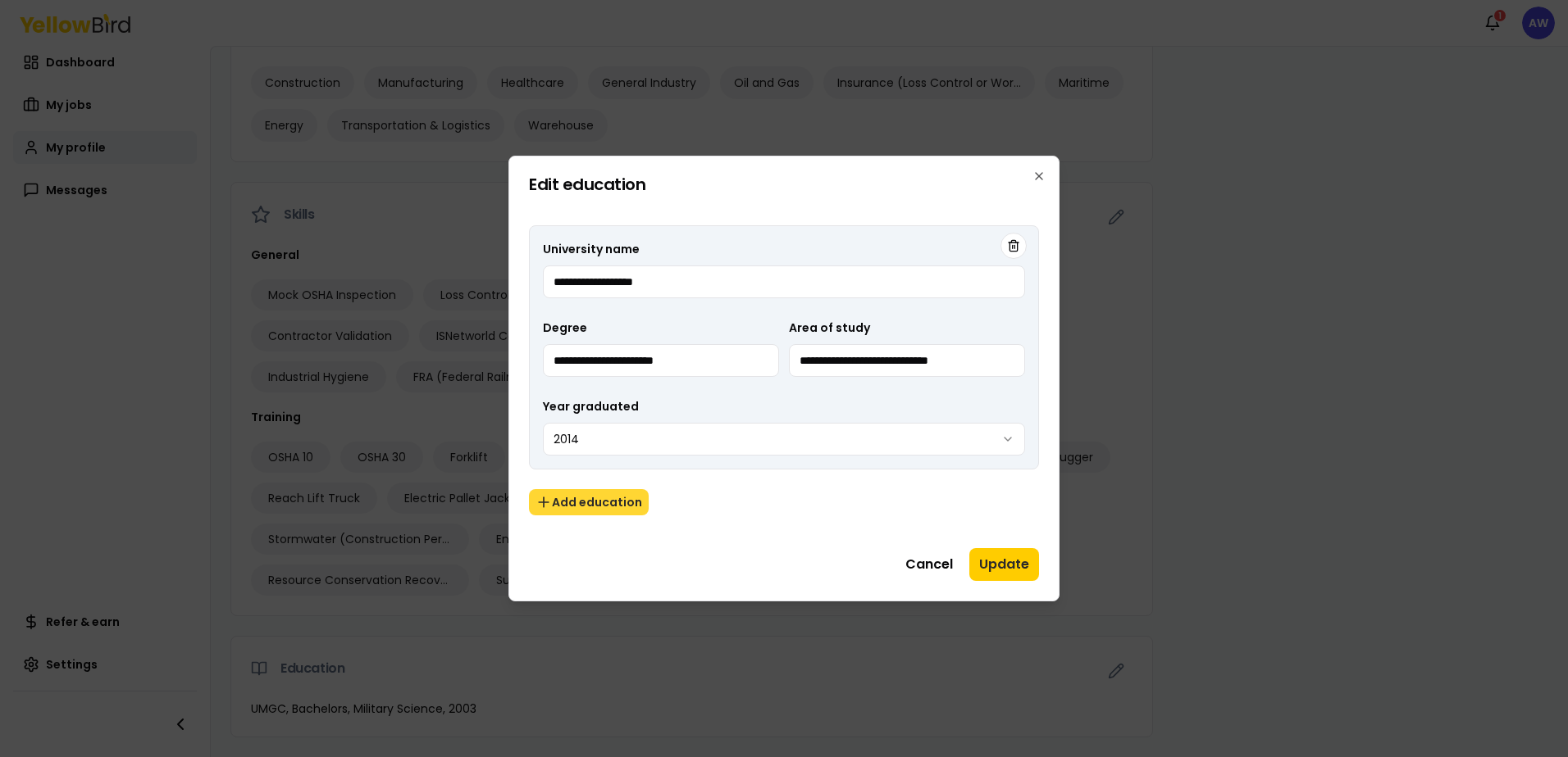
click at [601, 494] on button "Add education" at bounding box center [588, 502] width 120 height 26
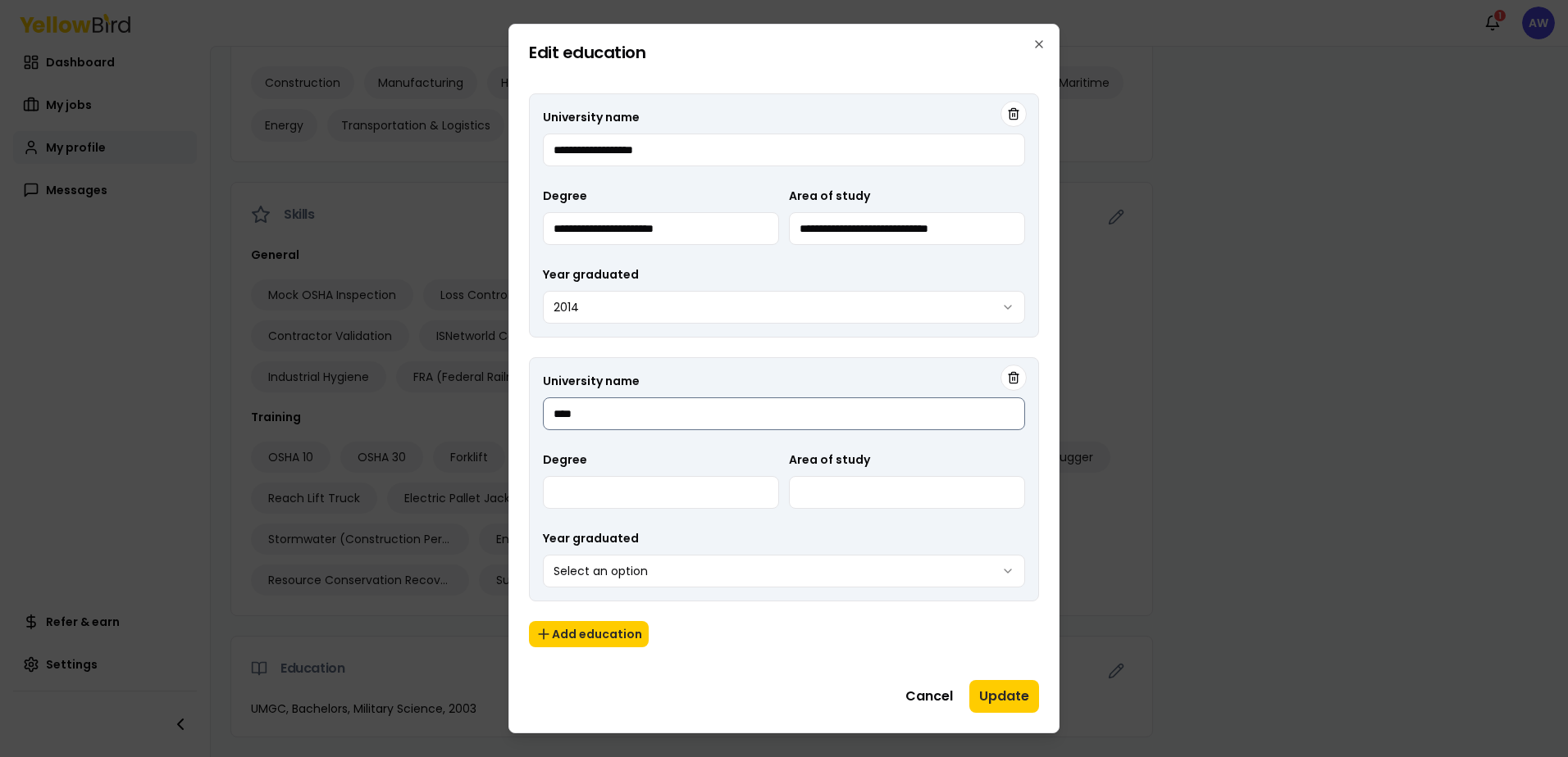
type input "****"
type input "*********"
type input "**********"
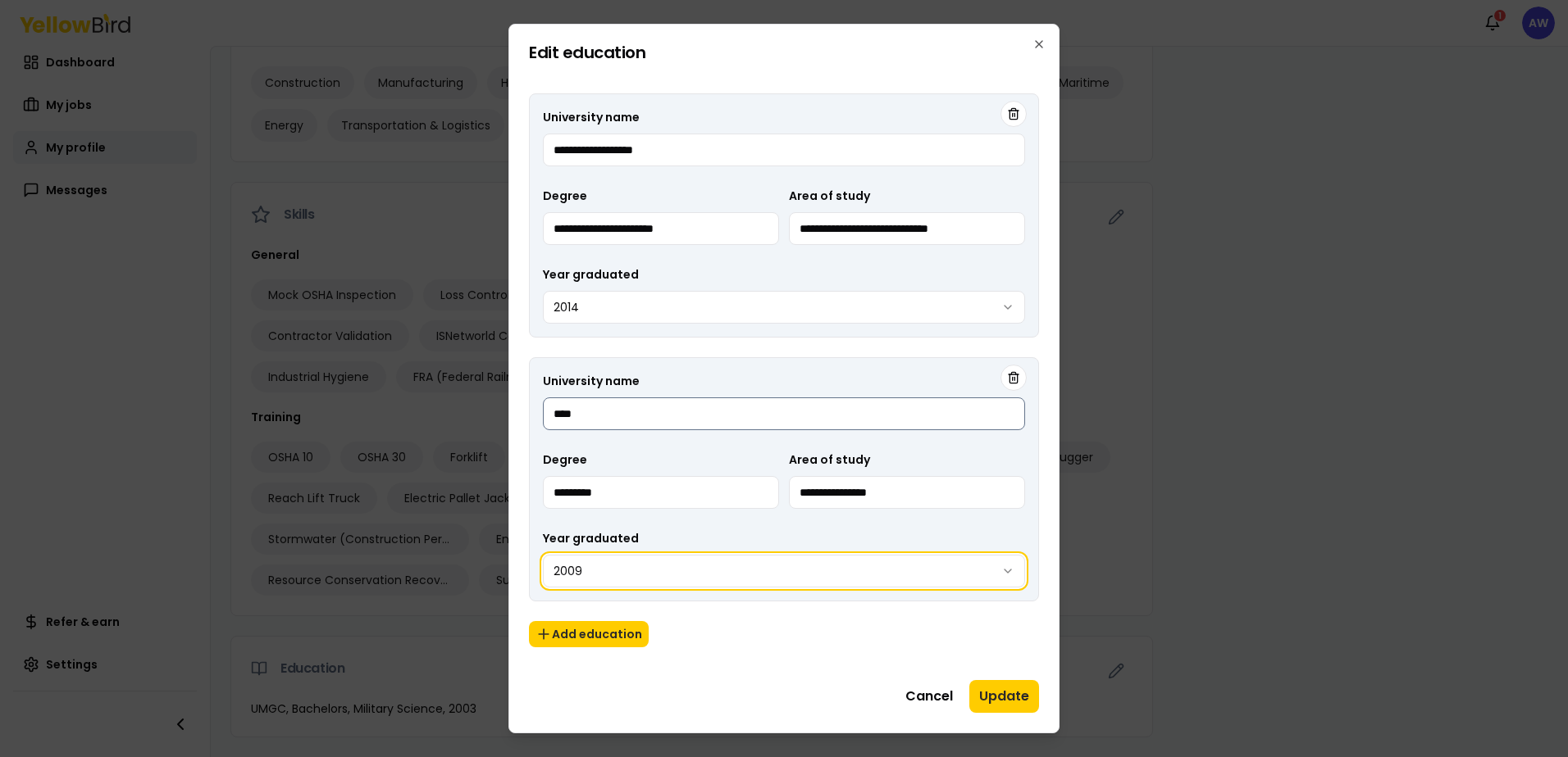
select select "****"
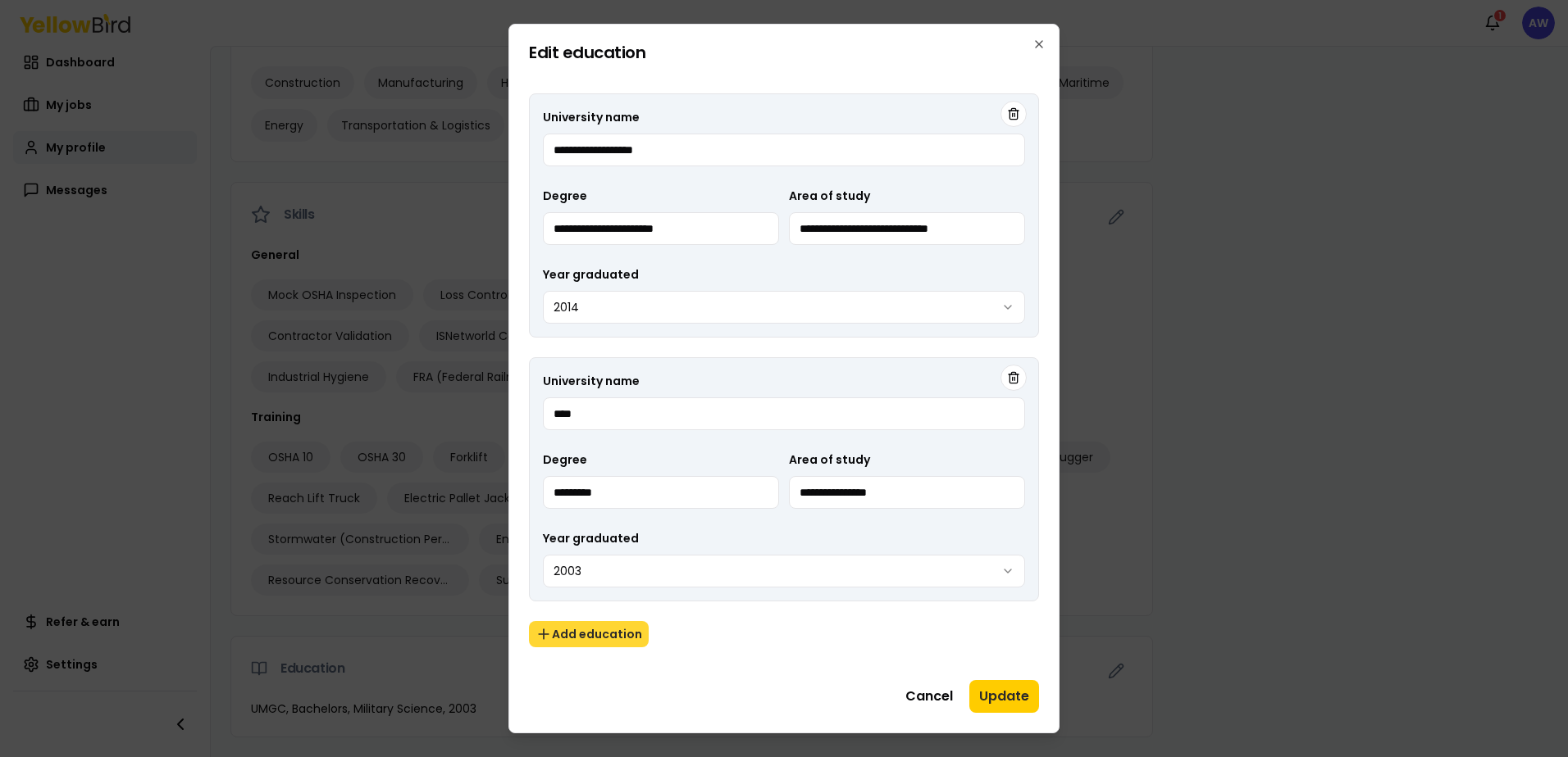
click at [582, 640] on button "Add education" at bounding box center [588, 635] width 120 height 26
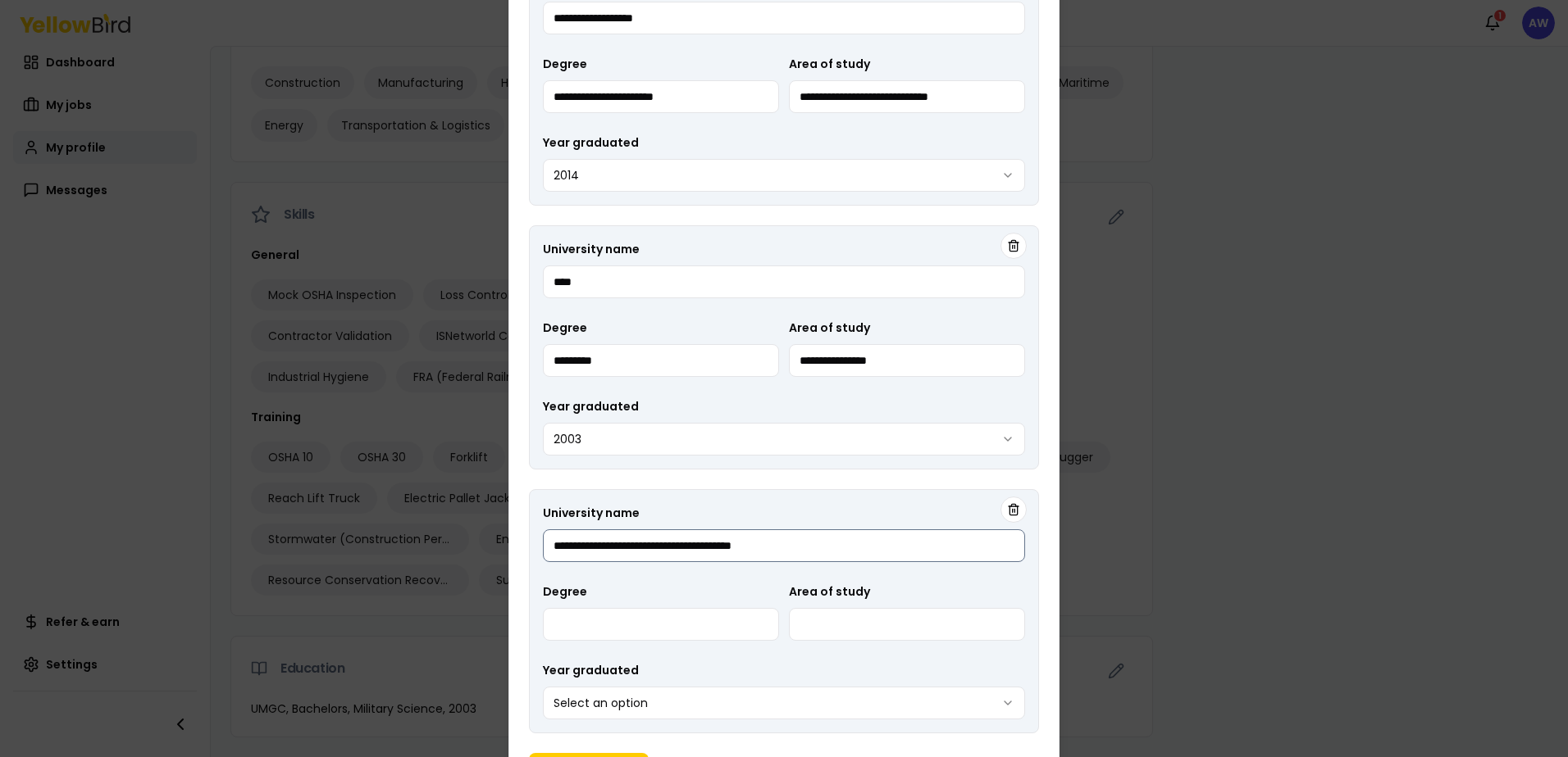
type input "**********"
type input "*******"
type input "**********"
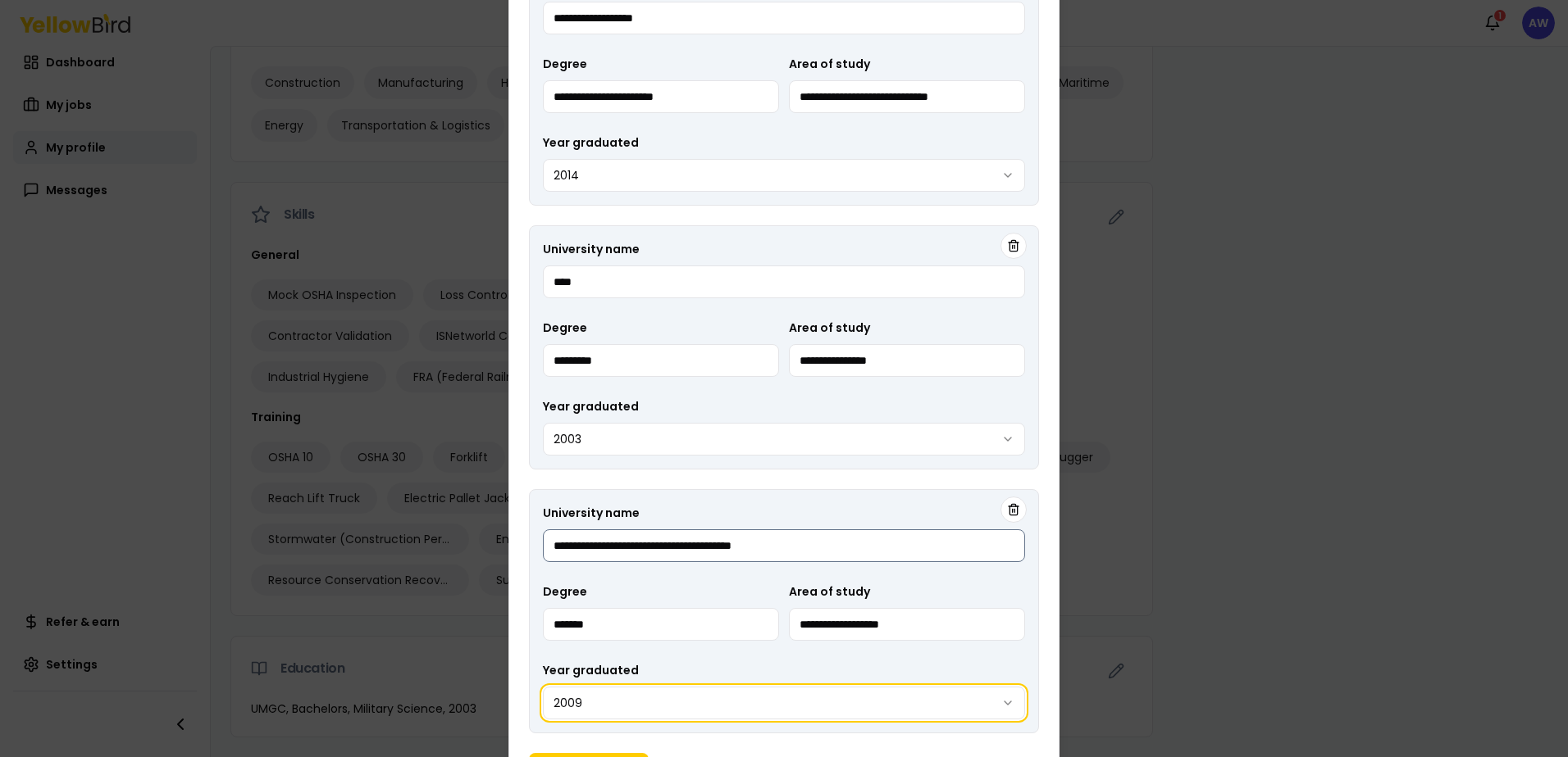
select select "****"
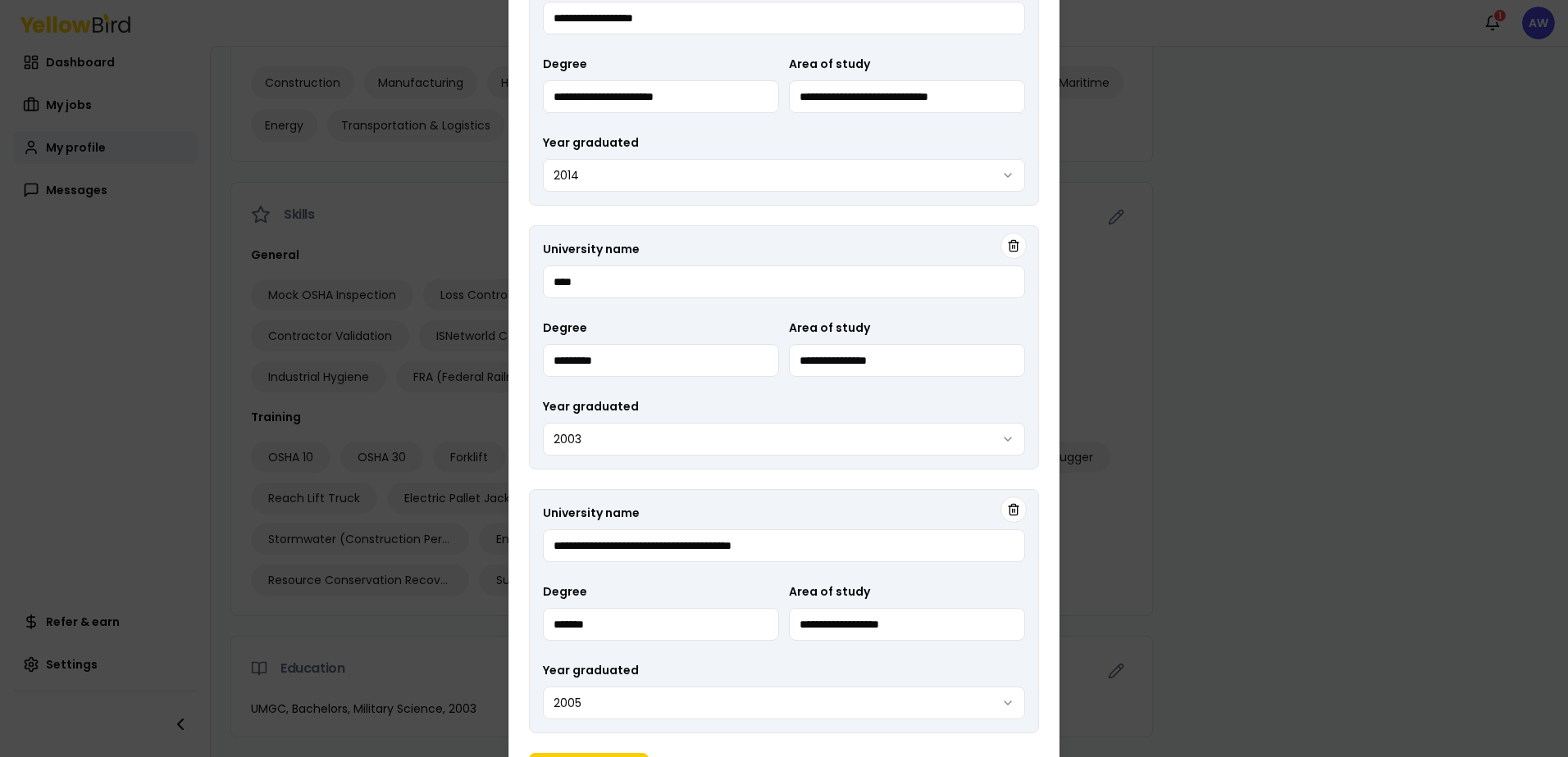
drag, startPoint x: 1046, startPoint y: 557, endPoint x: 1056, endPoint y: 505, distance: 53.0
click at [1056, 505] on div "**********" at bounding box center [784, 378] width 551 height 974
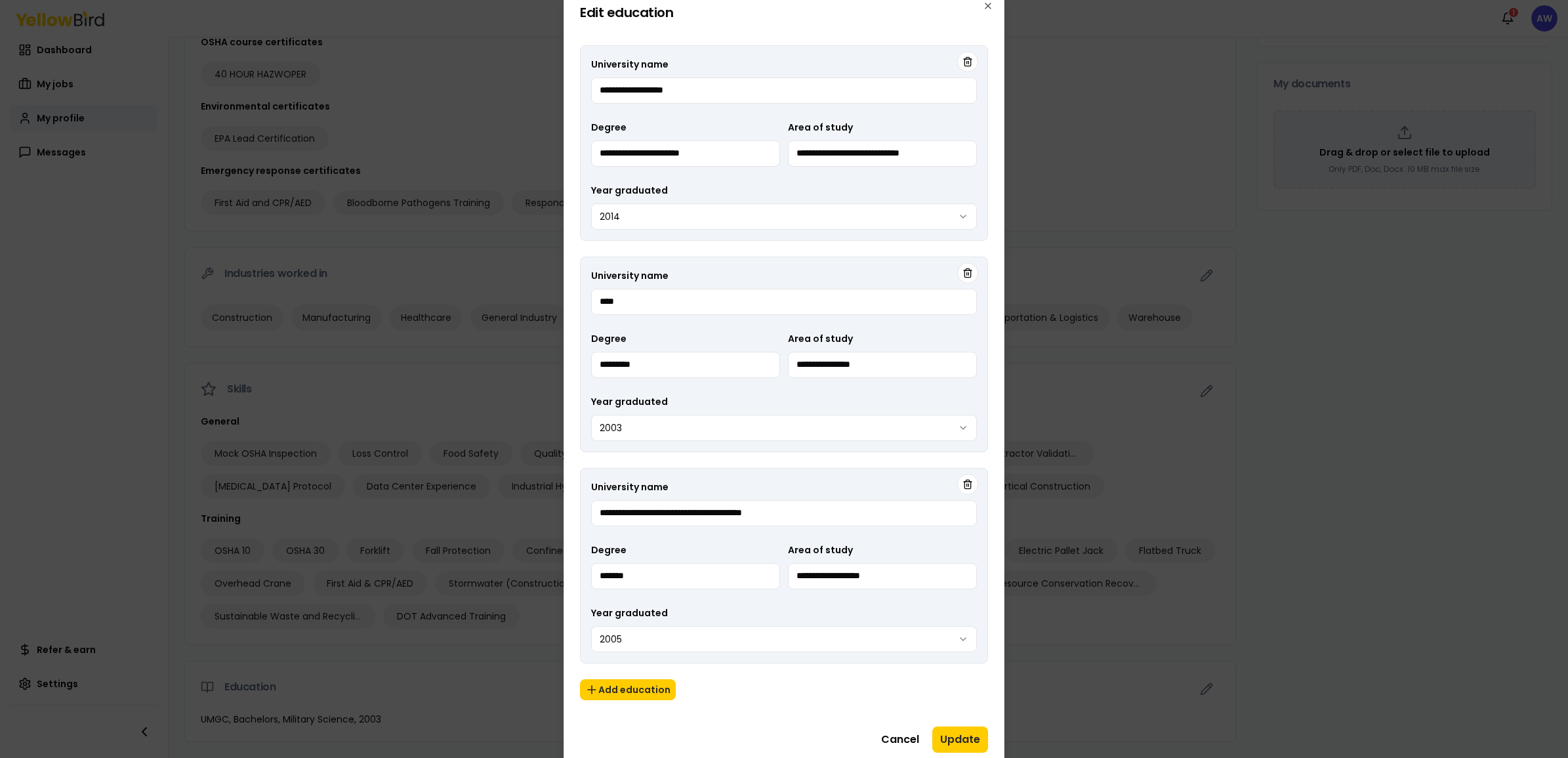
scroll to position [291, 0]
drag, startPoint x: 1254, startPoint y: 18, endPoint x: 970, endPoint y: 737, distance: 773.1
click at [970, 606] on button "Update" at bounding box center [959, 739] width 56 height 26
click at [985, 8] on icon "button" at bounding box center [988, 6] width 10 height 10
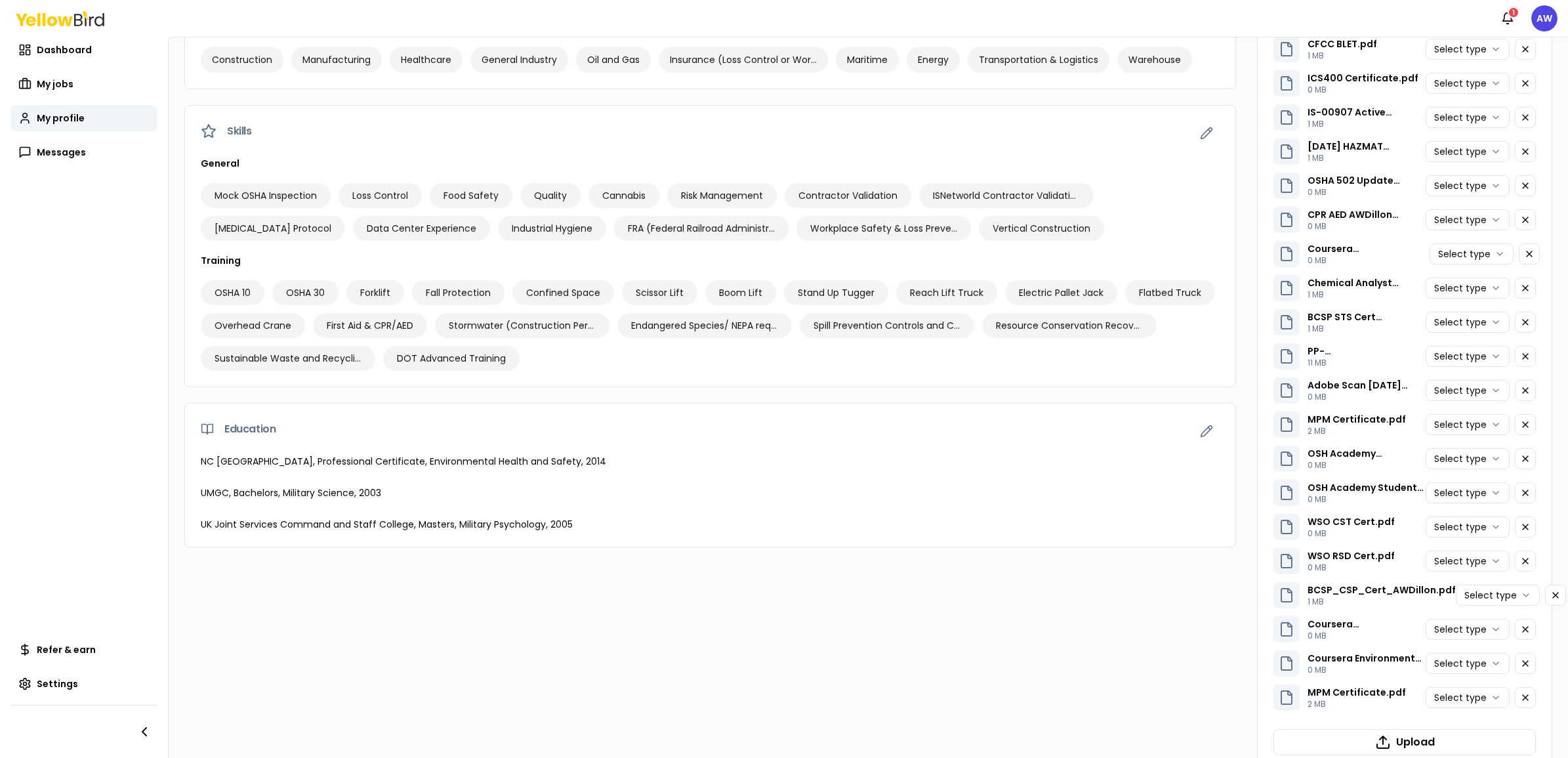
scroll to position [589, 0]
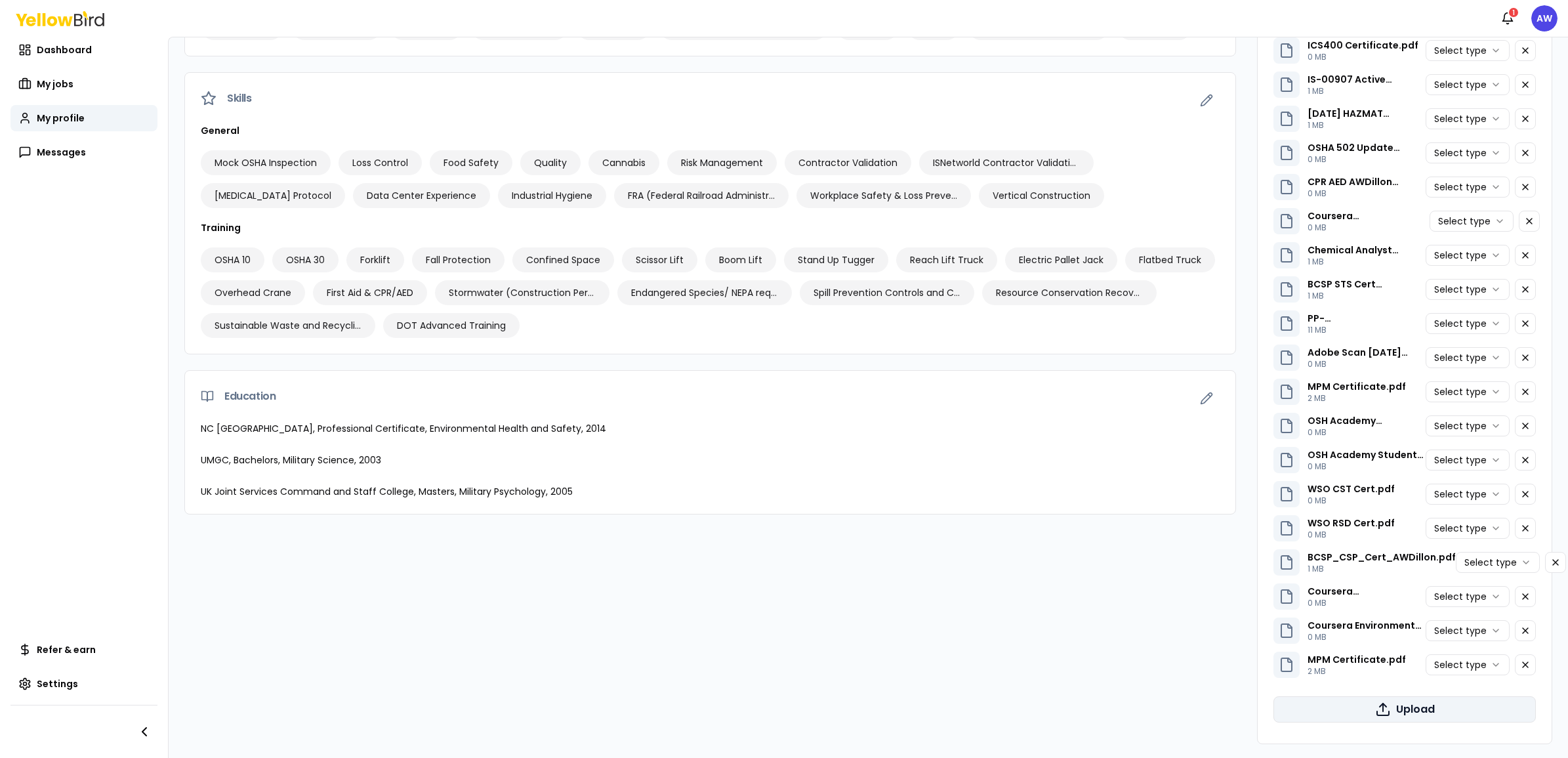
click at [1254, 606] on button "Upload" at bounding box center [1404, 709] width 262 height 26
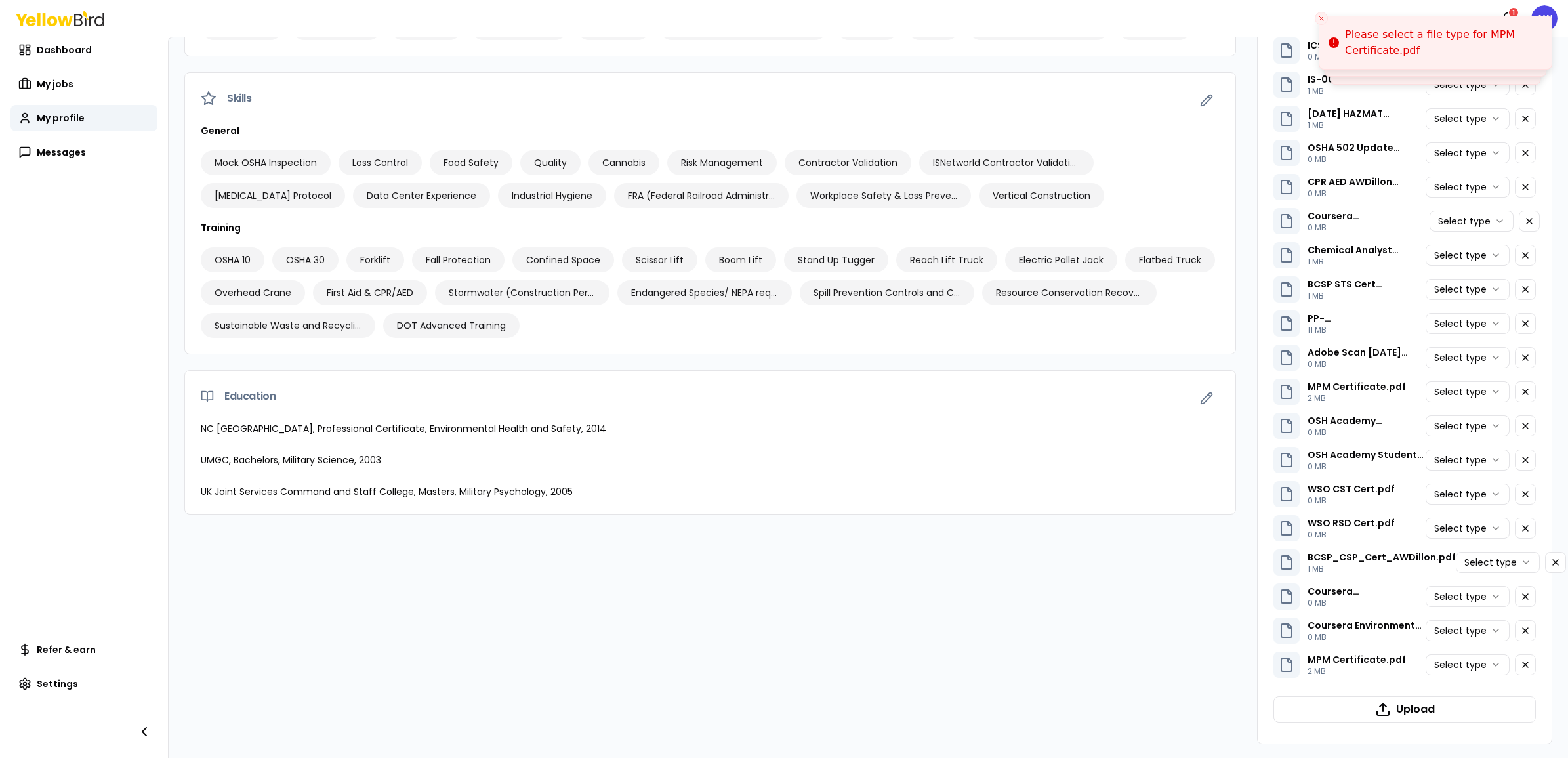
click at [1180, 606] on div "Certifications and credentials Professional certificates Certified Safety Profe…" at bounding box center [710, 151] width 1051 height 1185
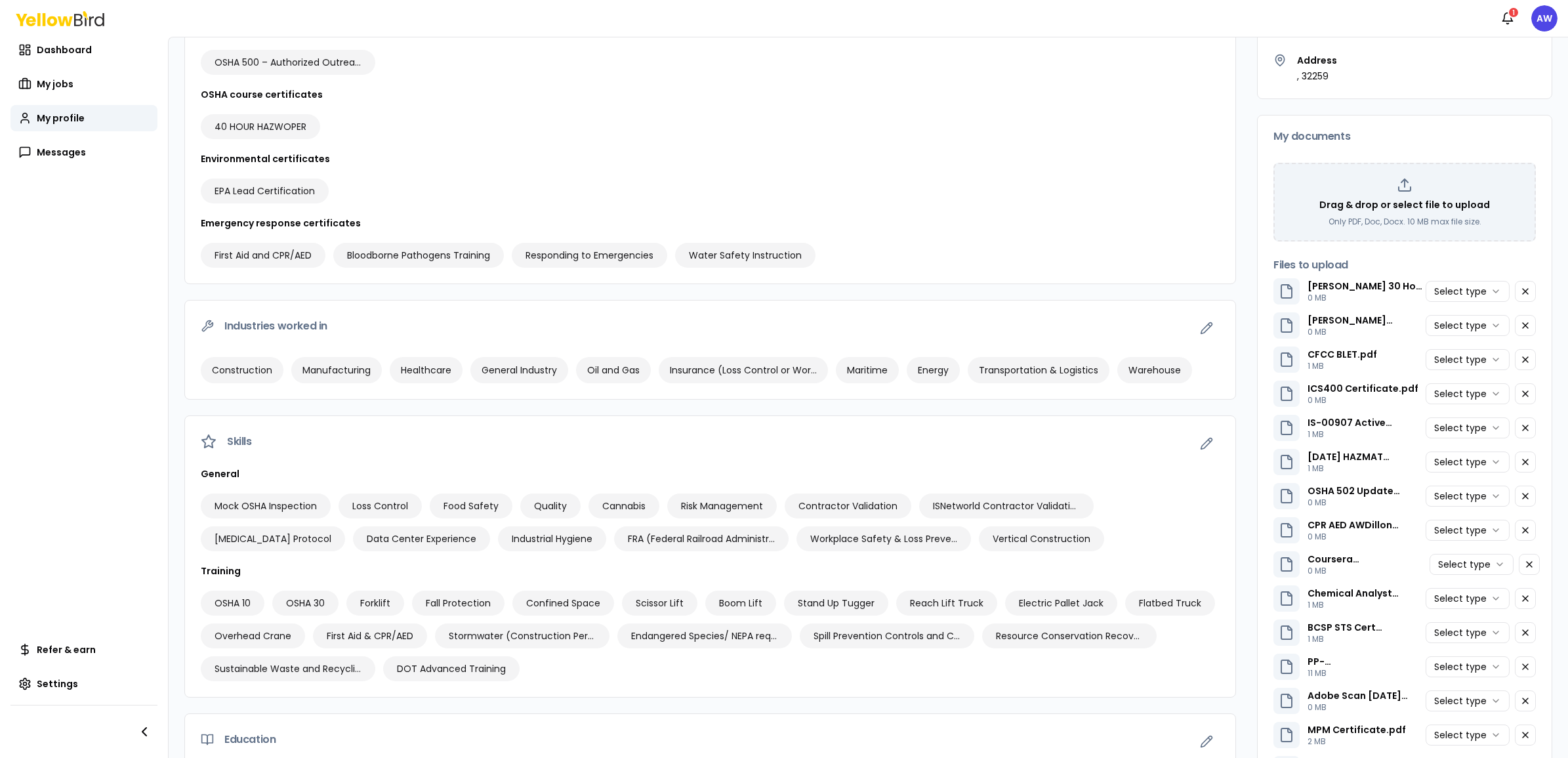
scroll to position [328, 0]
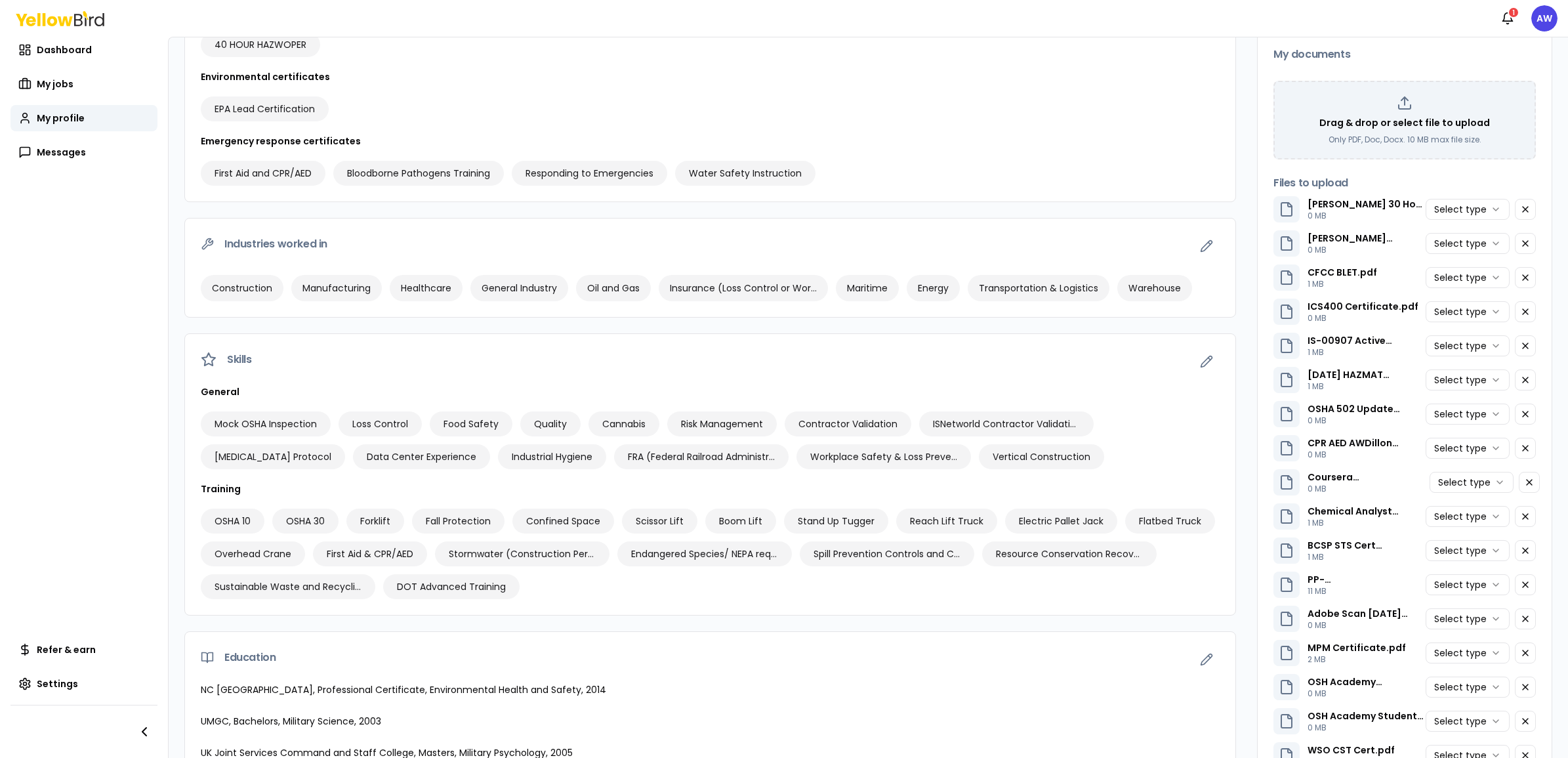
click at [1254, 208] on html "Notifications 1 AW Dashboard My jobs My profile Messages Refer & earn Settings …" at bounding box center [784, 379] width 1568 height 758
click at [1254, 251] on html "Notifications 1 AW Dashboard My jobs My profile Messages Refer & earn Settings …" at bounding box center [784, 379] width 1568 height 758
click at [1254, 273] on html "Notifications 1 AW Dashboard My jobs My profile Messages Refer & earn Settings …" at bounding box center [784, 379] width 1568 height 758
click at [1254, 313] on html "Notifications 1 AW Dashboard My jobs My profile Messages Refer & earn Settings …" at bounding box center [784, 379] width 1568 height 758
click at [1254, 346] on html "Notifications 1 AW Dashboard My jobs My profile Messages Refer & earn Settings …" at bounding box center [784, 379] width 1568 height 758
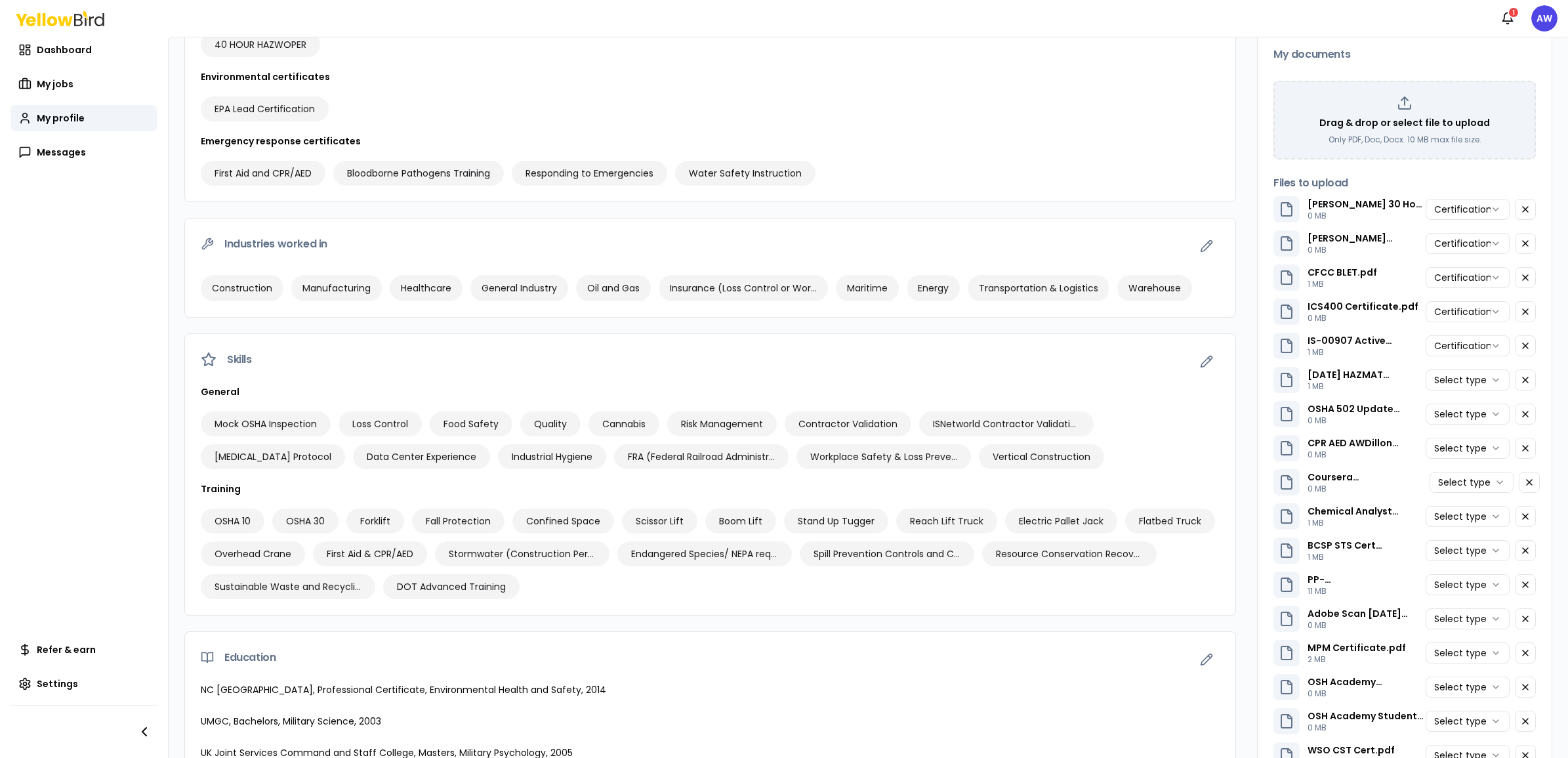
click at [1254, 352] on html "Notifications 1 AW Dashboard My jobs My profile Messages Refer & earn Settings …" at bounding box center [784, 379] width 1568 height 758
click at [1254, 373] on html "Notifications 1 AW Dashboard My jobs My profile Messages Refer & earn Settings …" at bounding box center [784, 379] width 1568 height 758
click at [1254, 418] on html "Notifications 1 AW Dashboard My jobs My profile Messages Refer & earn Settings …" at bounding box center [784, 379] width 1568 height 758
click at [1254, 448] on html "Notifications 1 AW Dashboard My jobs My profile Messages Refer & earn Settings …" at bounding box center [784, 379] width 1568 height 758
click at [1254, 485] on html "Notifications 1 AW Dashboard My jobs My profile Messages Refer & earn Settings …" at bounding box center [784, 379] width 1568 height 758
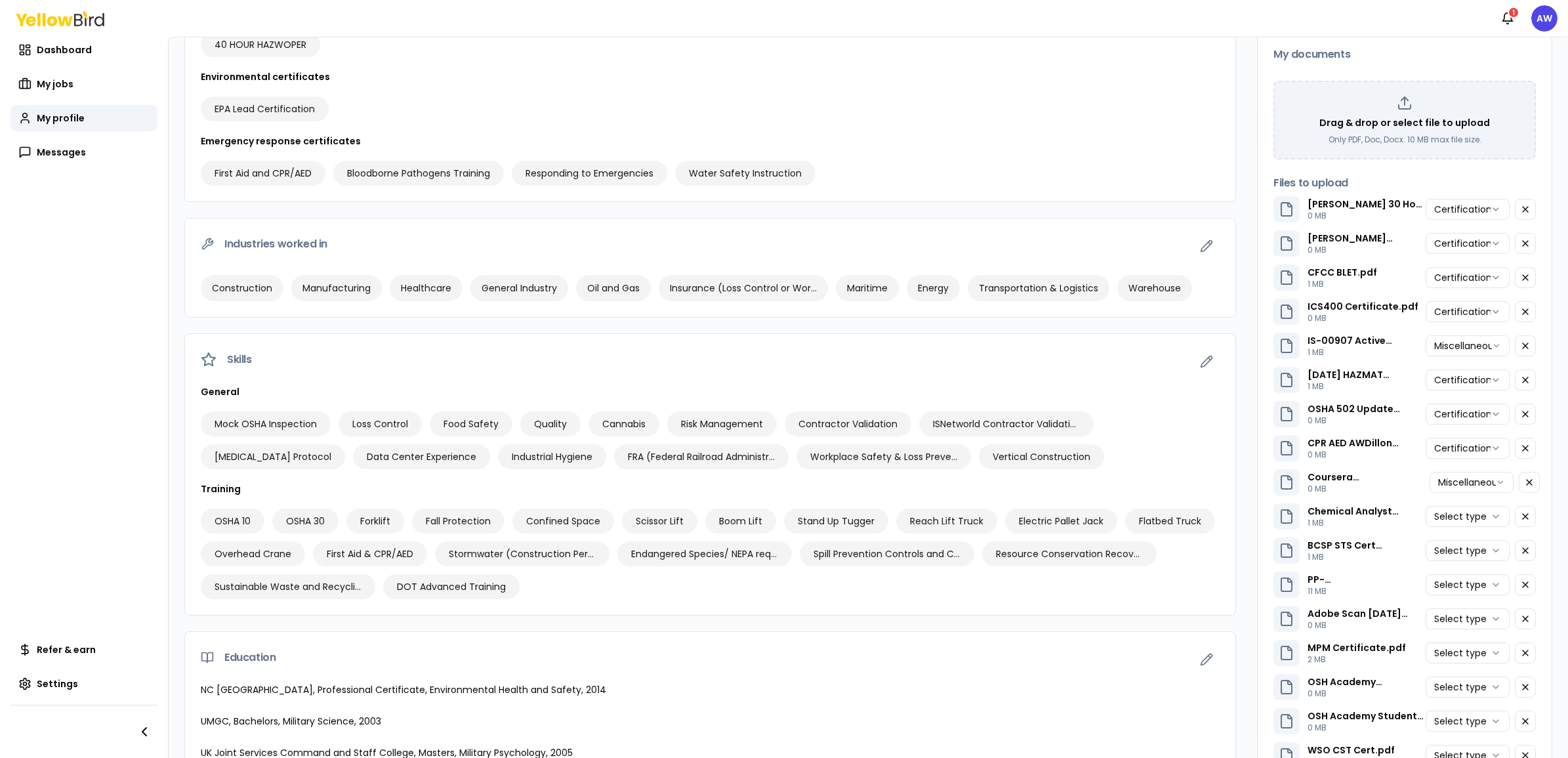
click at [1254, 515] on html "Notifications 1 AW Dashboard My jobs My profile Messages Refer & earn Settings …" at bounding box center [784, 379] width 1568 height 758
click at [1254, 541] on html "Notifications 1 AW Dashboard My jobs My profile Messages Refer & earn Settings …" at bounding box center [784, 379] width 1568 height 758
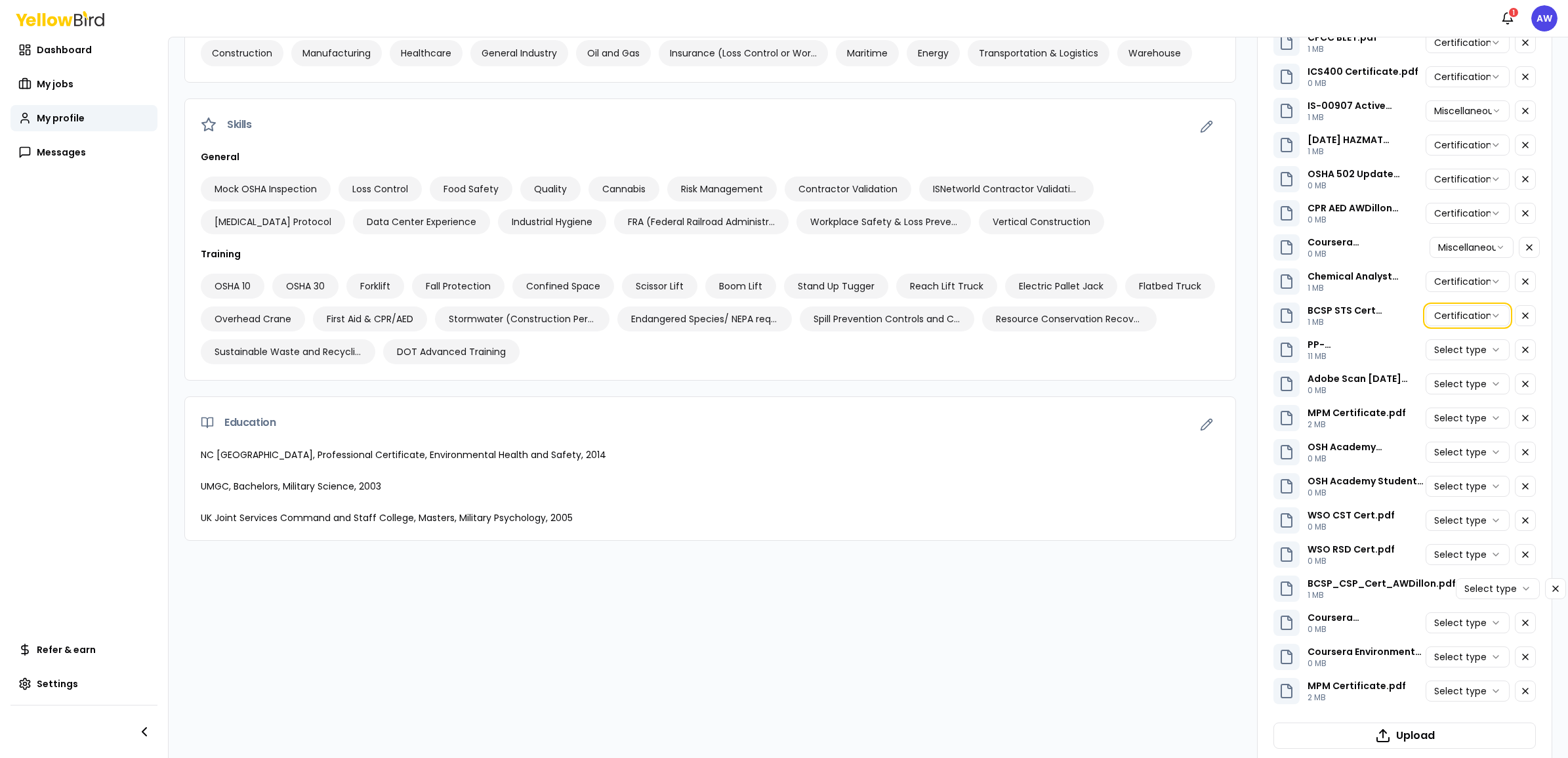
scroll to position [574, 0]
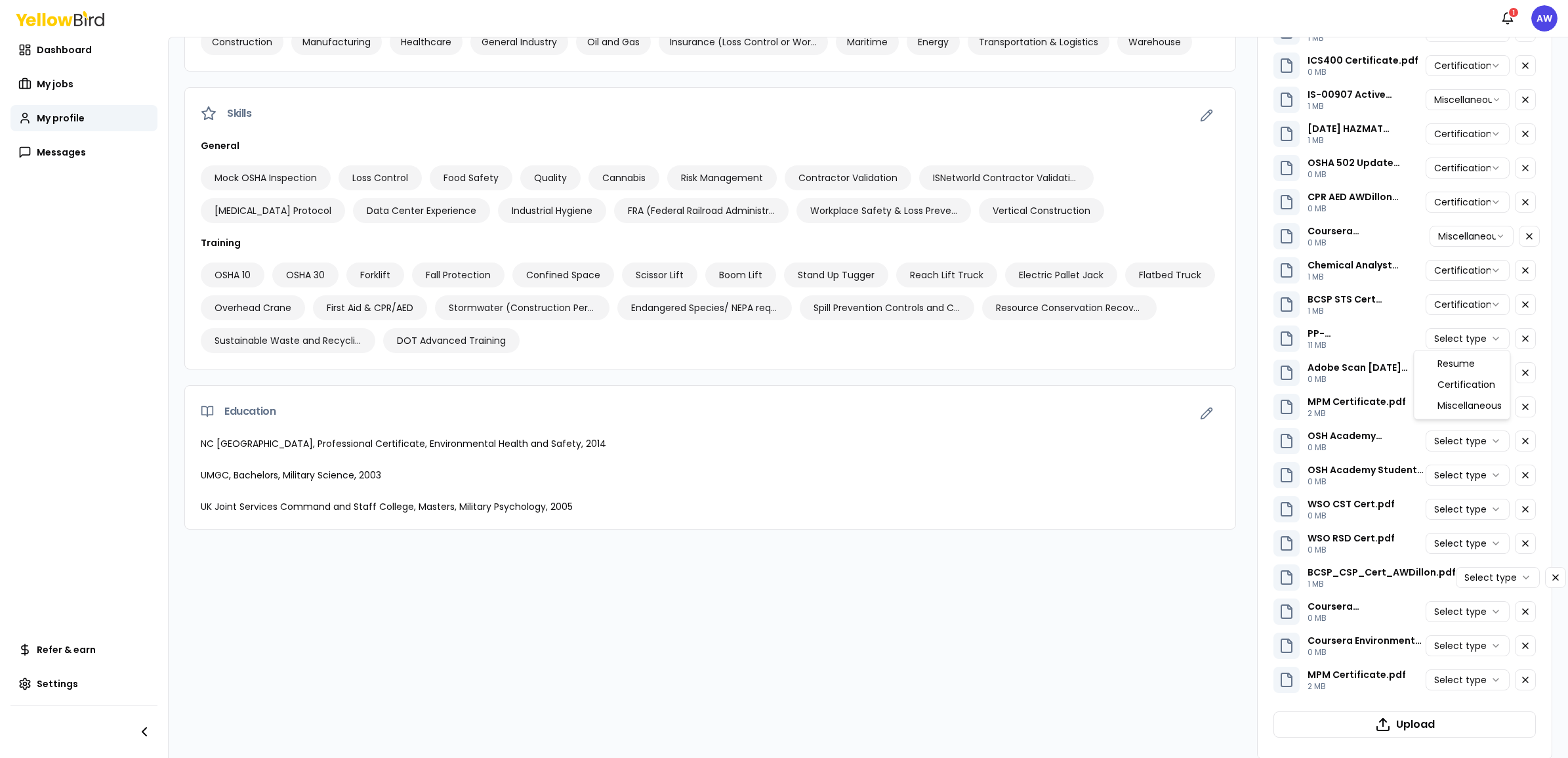
click at [1254, 341] on html "Notifications 1 AW Dashboard My jobs My profile Messages Refer & earn Settings …" at bounding box center [784, 379] width 1568 height 758
click at [1254, 406] on html "Notifications 1 AW Dashboard My jobs My profile Messages Refer & earn Settings …" at bounding box center [784, 379] width 1568 height 758
click at [1254, 373] on html "Notifications 1 AW Dashboard My jobs My profile Messages Refer & earn Settings …" at bounding box center [784, 379] width 1568 height 758
click at [1254, 406] on html "Notifications 1 AW Dashboard My jobs My profile Messages Refer & earn Settings …" at bounding box center [784, 379] width 1568 height 758
click at [1254, 448] on html "Notifications 1 AW Dashboard My jobs My profile Messages Refer & earn Settings …" at bounding box center [784, 379] width 1568 height 758
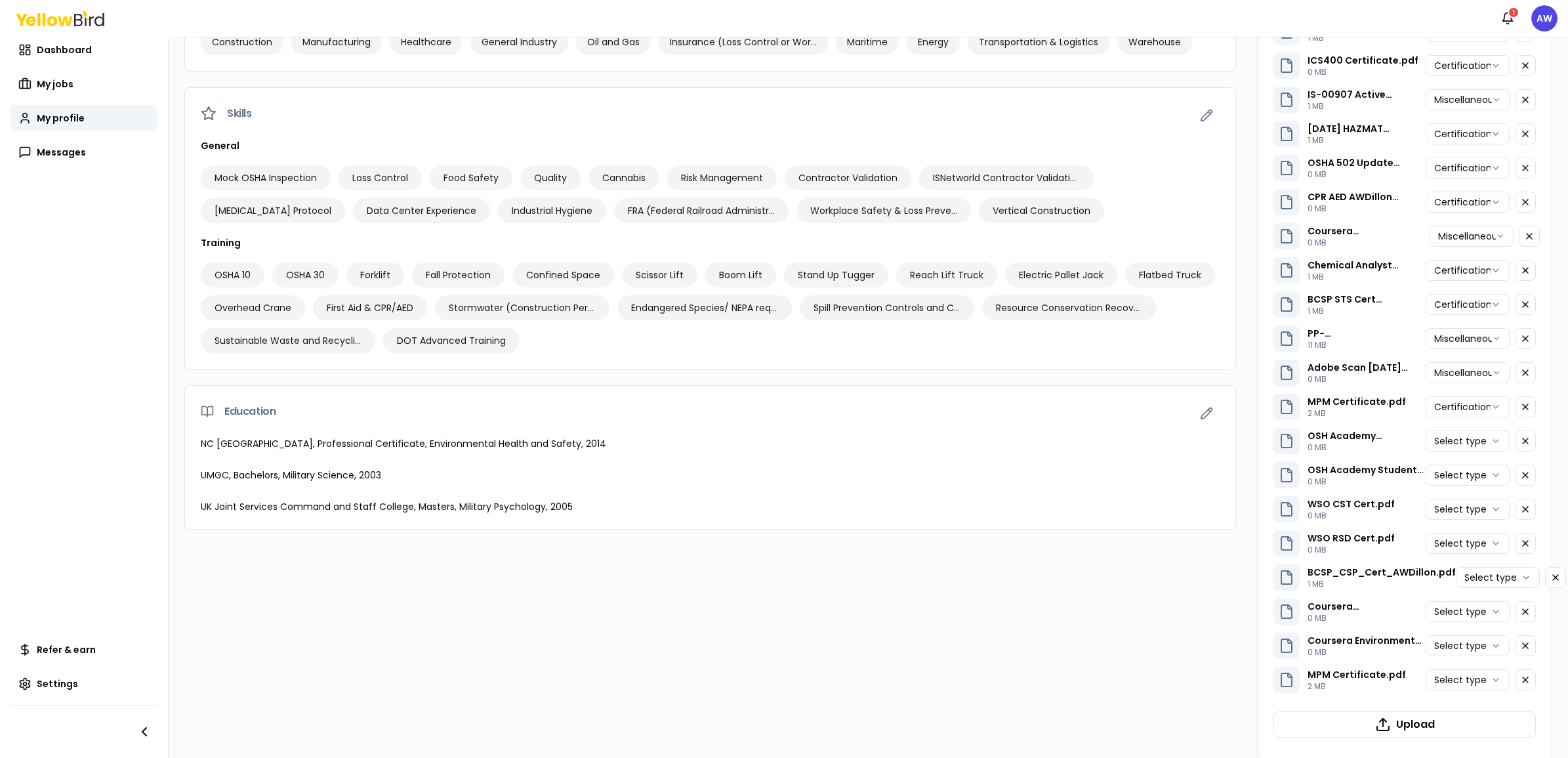
click at [1254, 441] on html "Notifications 1 AW Dashboard My jobs My profile Messages Refer & earn Settings …" at bounding box center [784, 379] width 1568 height 758
click at [1254, 478] on html "Notifications 1 AW Dashboard My jobs My profile Messages Refer & earn Settings …" at bounding box center [784, 379] width 1568 height 758
click at [1254, 503] on html "Notifications 1 AW Dashboard My jobs My profile Messages Refer & earn Settings …" at bounding box center [784, 379] width 1568 height 758
click at [1254, 530] on div "WSO RSD Cert.pdf 0 MB Select type" at bounding box center [1404, 543] width 262 height 26
click at [1254, 535] on html "Notifications 1 AW Dashboard My jobs My profile Messages Refer & earn Settings …" at bounding box center [784, 379] width 1568 height 758
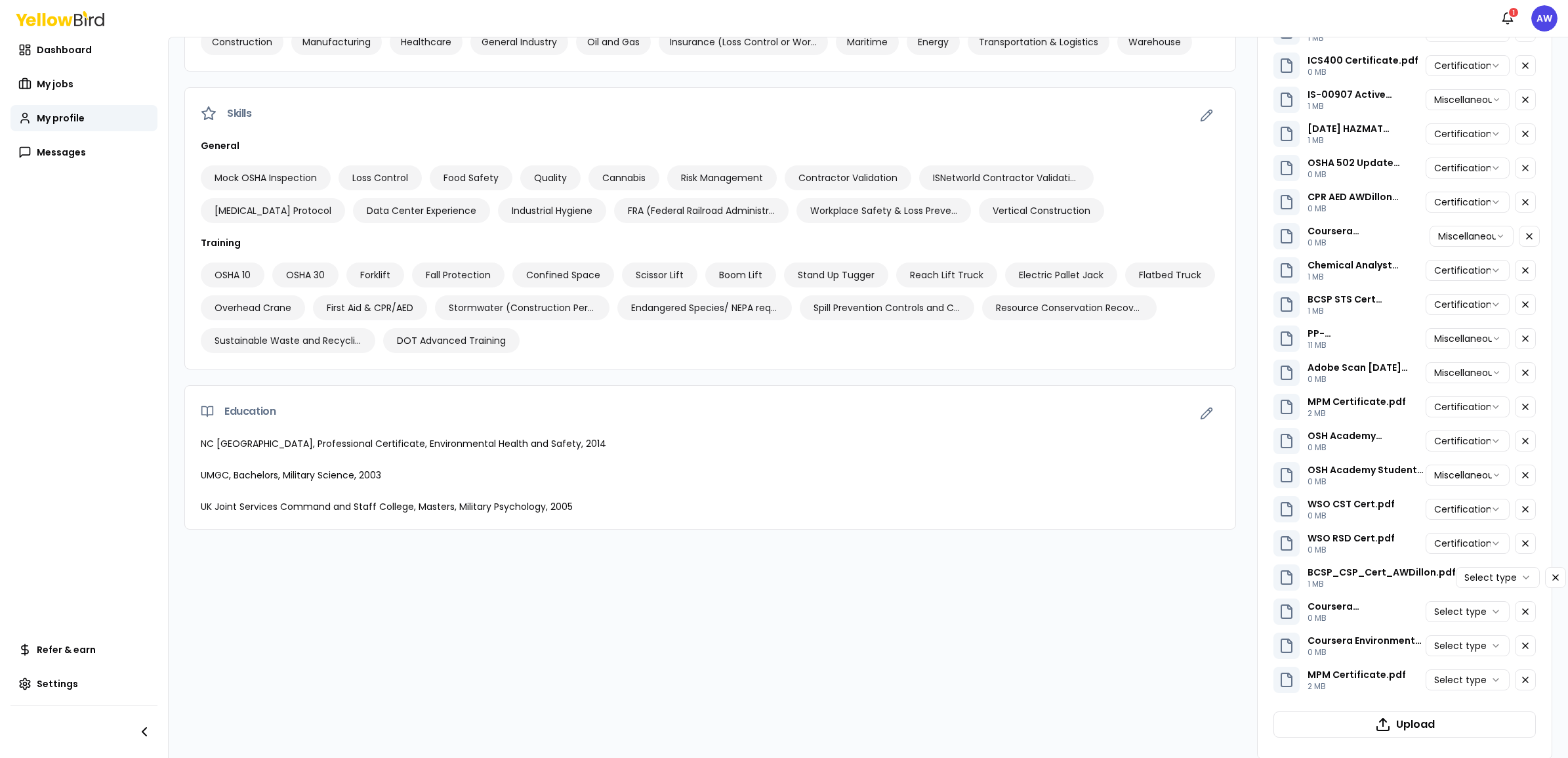
click at [1254, 579] on p "1 MB" at bounding box center [1381, 584] width 148 height 10
click at [1254, 579] on html "Notifications 1 AW Dashboard My jobs My profile Messages Refer & earn Settings …" at bounding box center [784, 379] width 1568 height 758
click at [1254, 606] on html "Notifications 1 AW Dashboard My jobs My profile Messages Refer & earn Settings …" at bounding box center [784, 379] width 1568 height 758
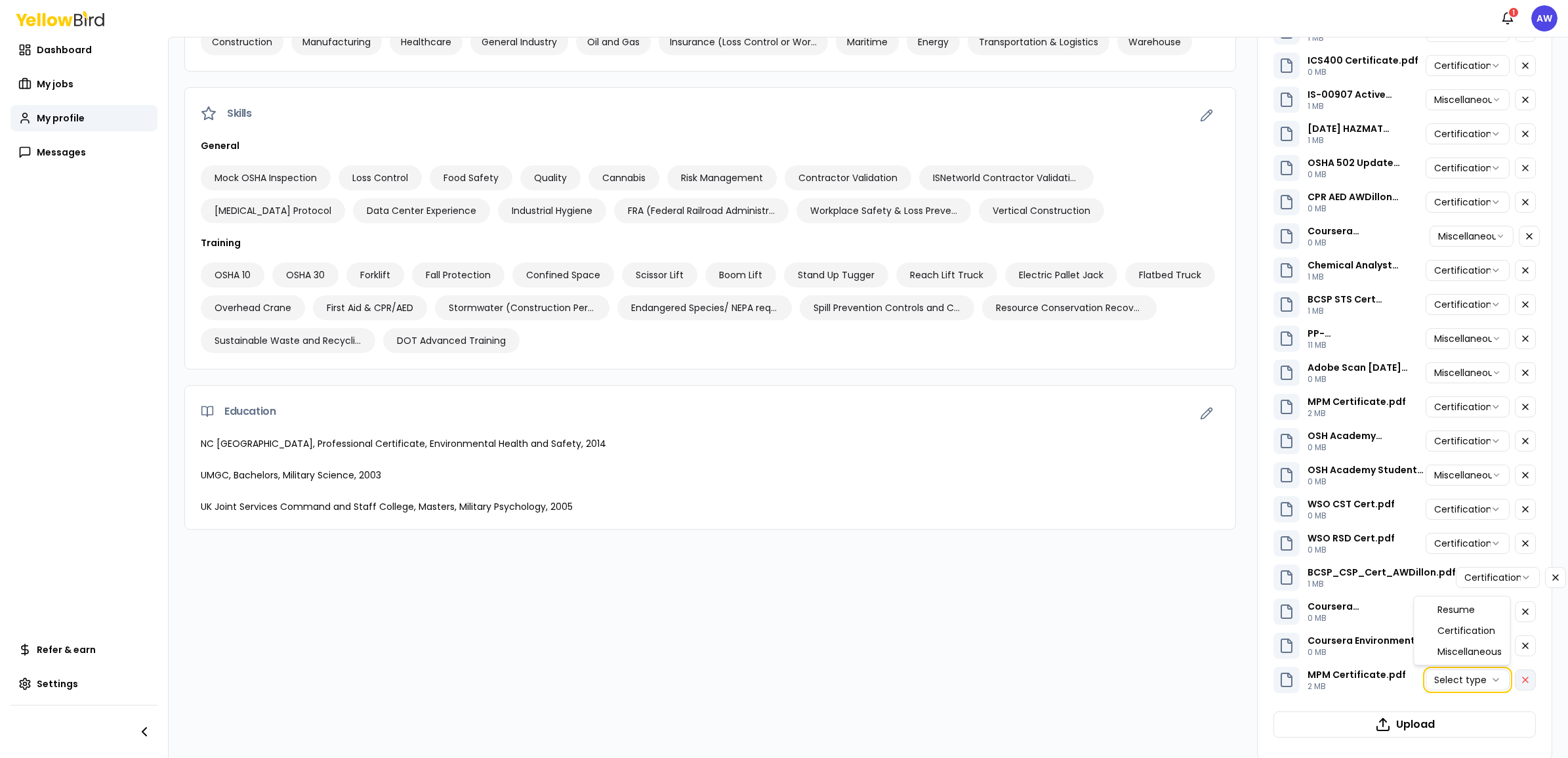
click at [1254, 606] on html "Notifications 1 AW Dashboard My jobs My profile Messages Refer & earn Settings …" at bounding box center [784, 379] width 1568 height 758
click at [1254, 606] on icon "button" at bounding box center [1525, 680] width 10 height 10
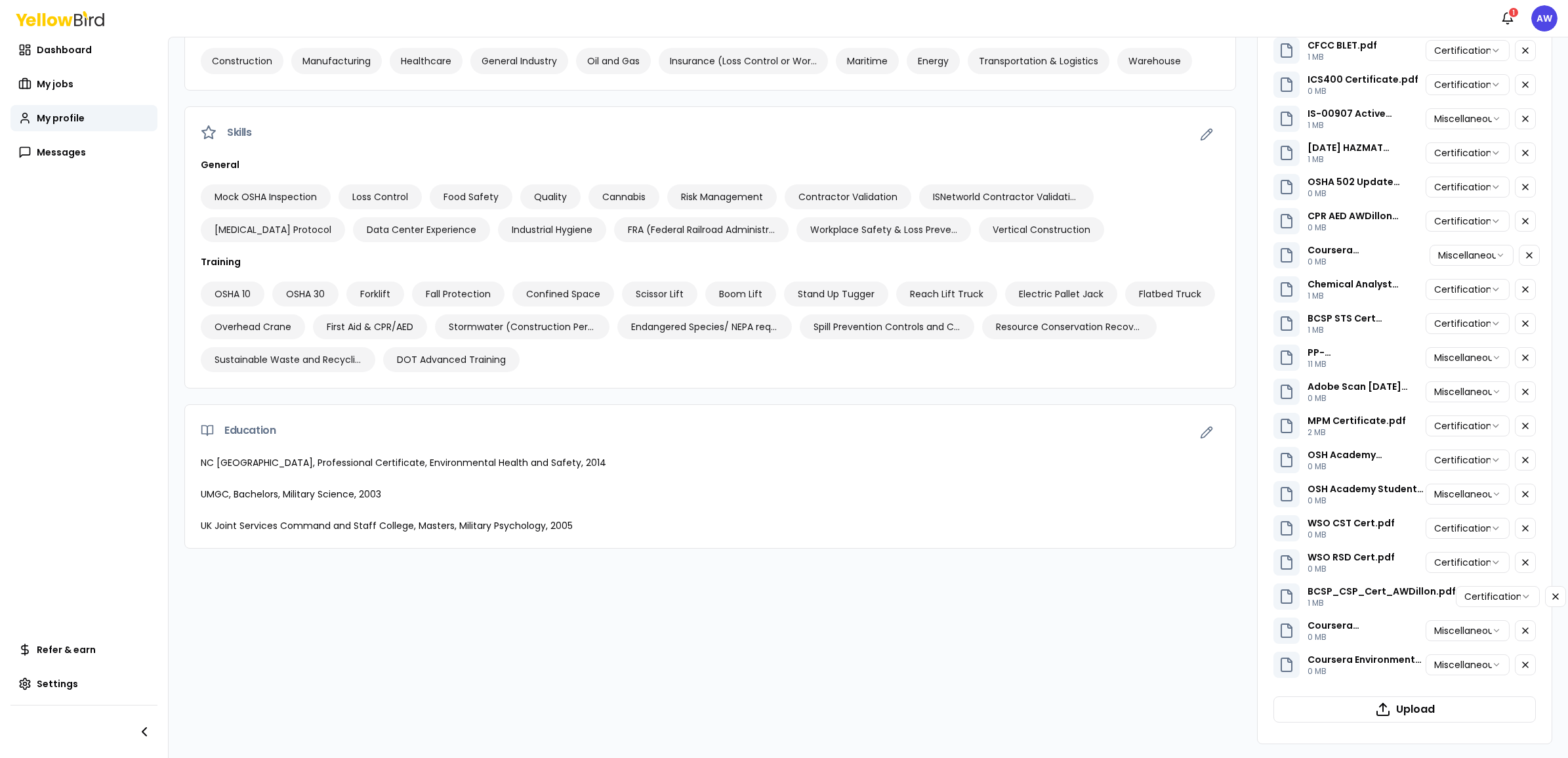
click at [1254, 606] on button "Upload" at bounding box center [1404, 709] width 262 height 26
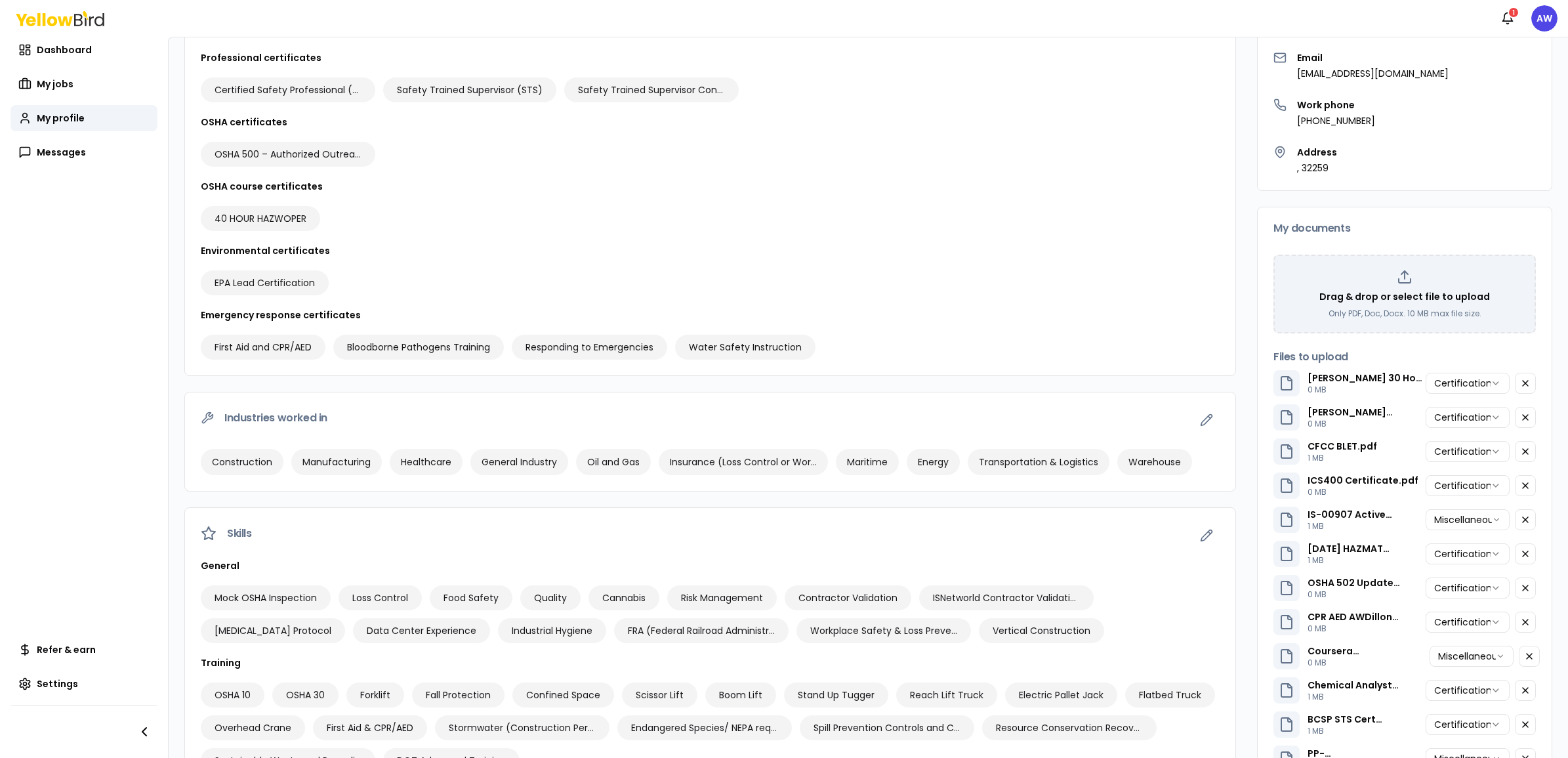
scroll to position [328, 0]
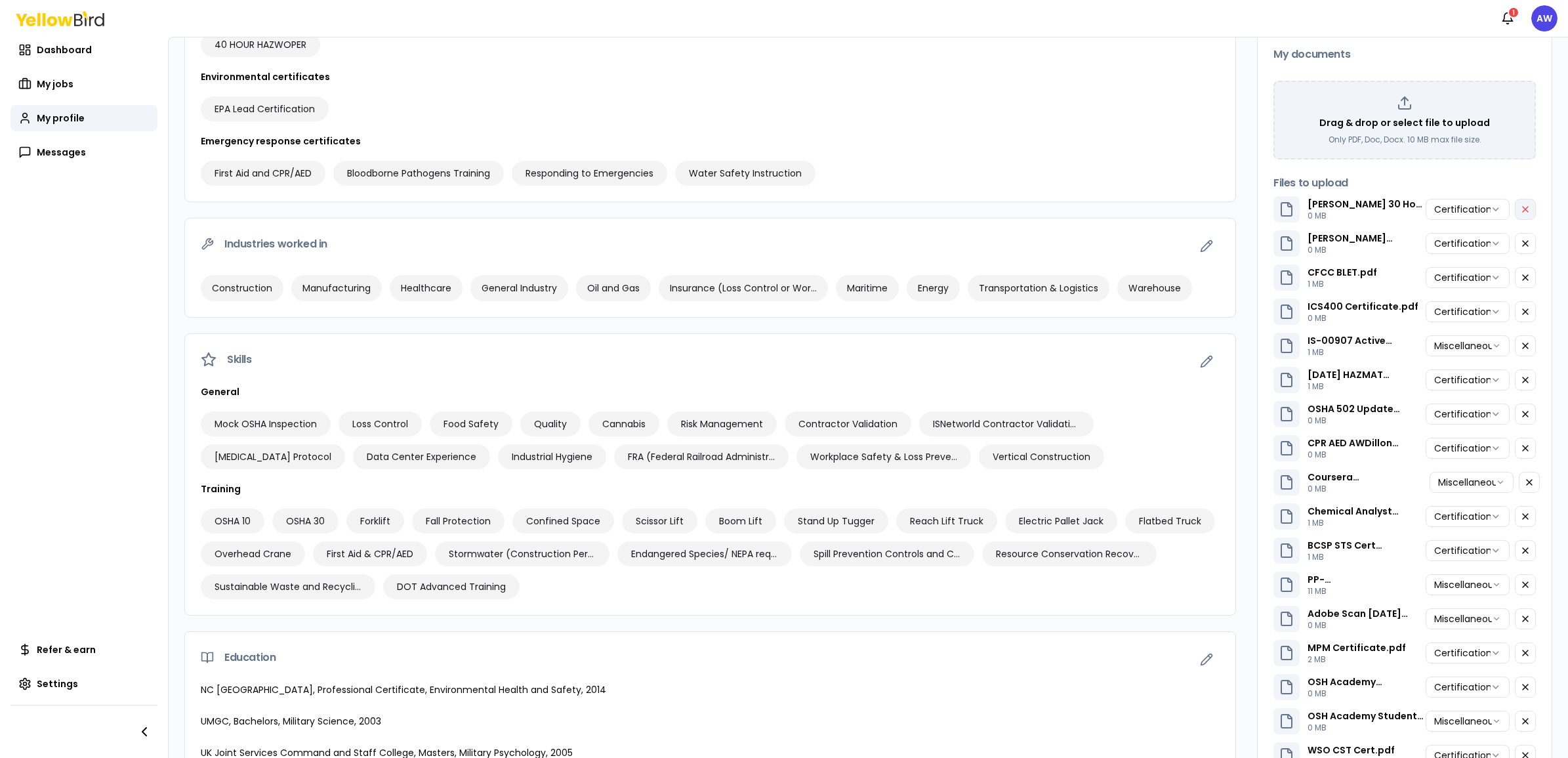
click at [1254, 208] on button "button" at bounding box center [1525, 209] width 21 height 21
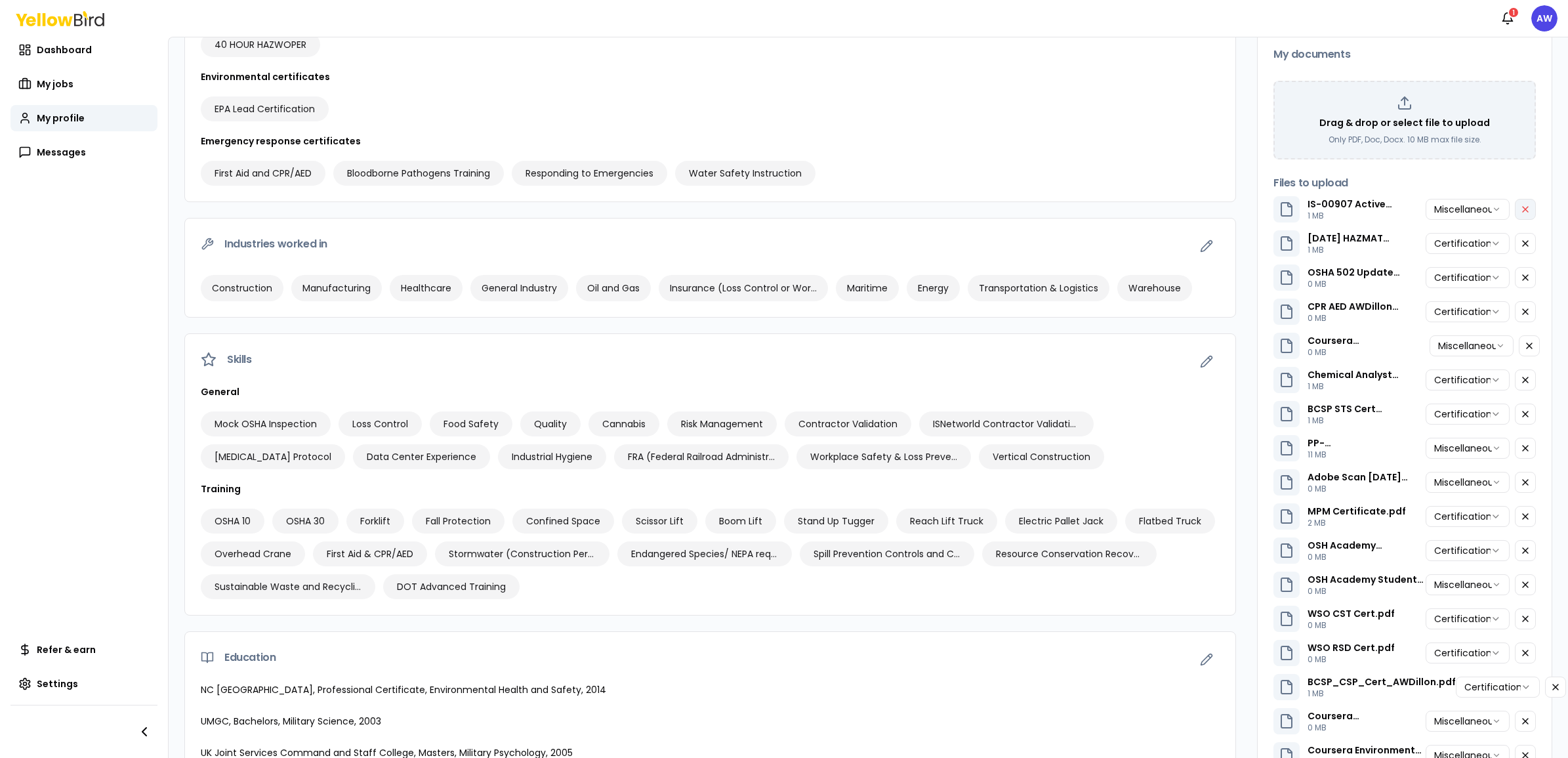
click at [1254, 208] on button "button" at bounding box center [1525, 209] width 21 height 21
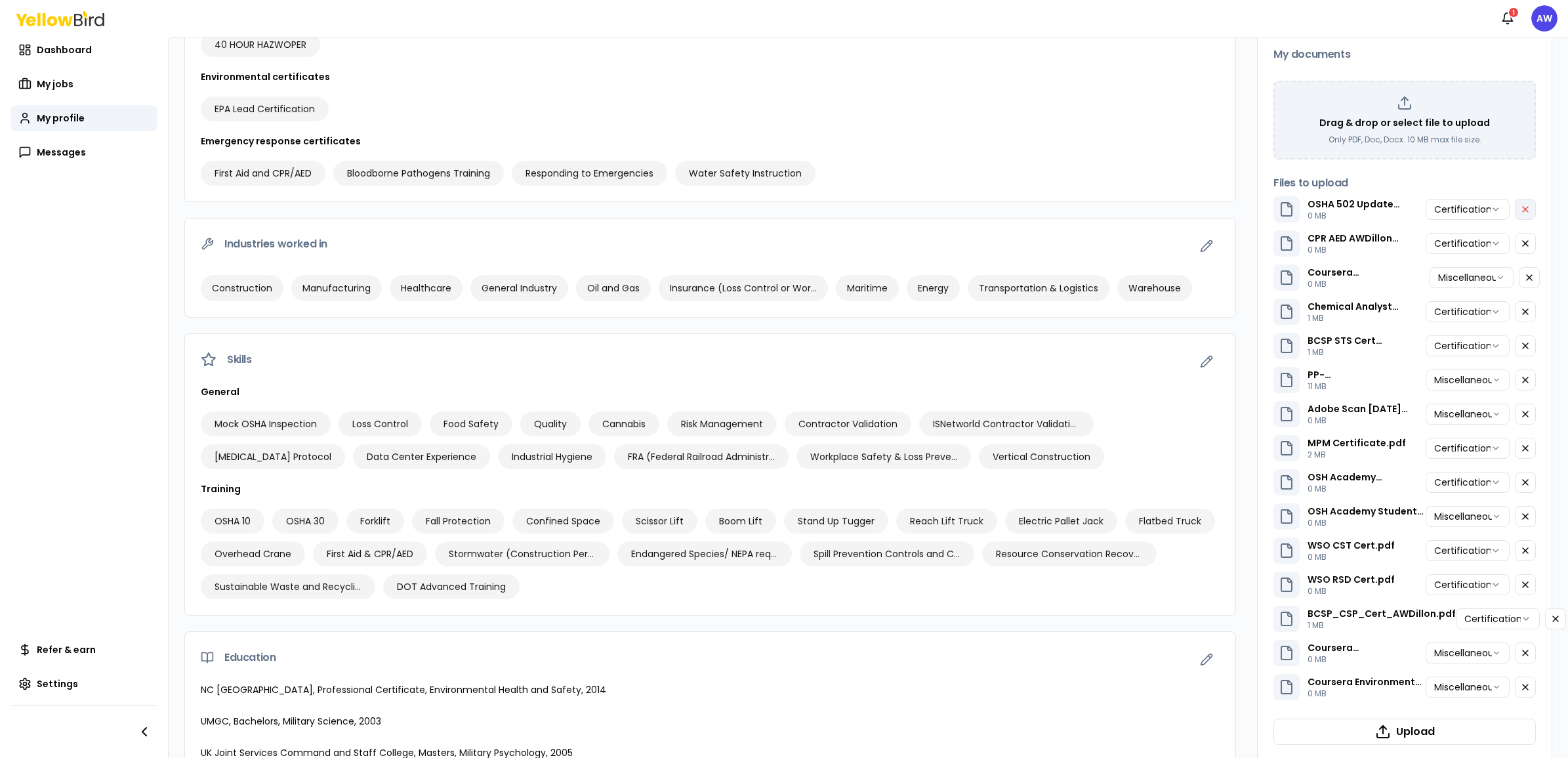
click at [1254, 208] on button "button" at bounding box center [1525, 209] width 21 height 21
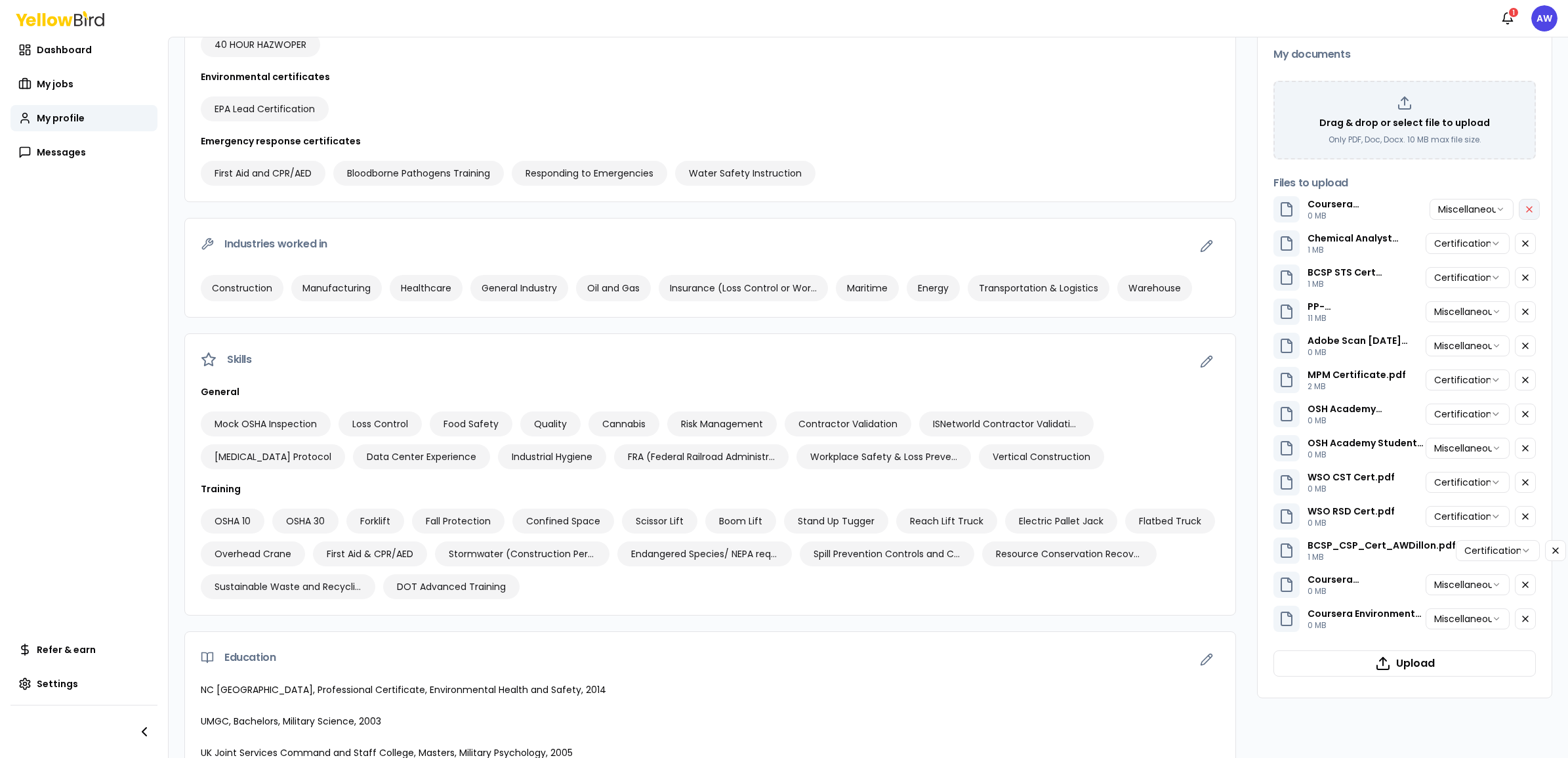
click at [1254, 208] on button "button" at bounding box center [1529, 209] width 21 height 21
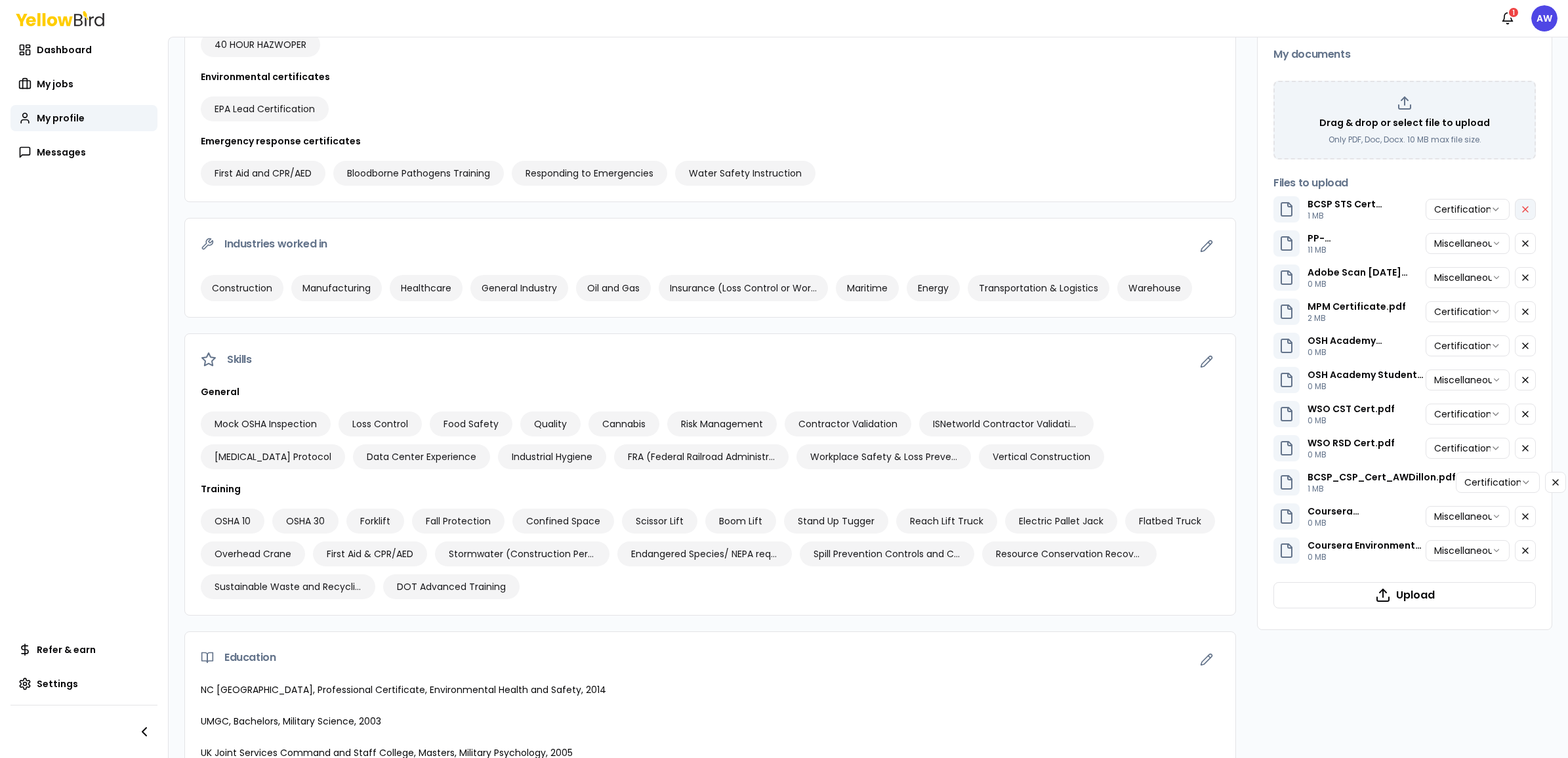
click at [1254, 208] on button "button" at bounding box center [1525, 209] width 21 height 21
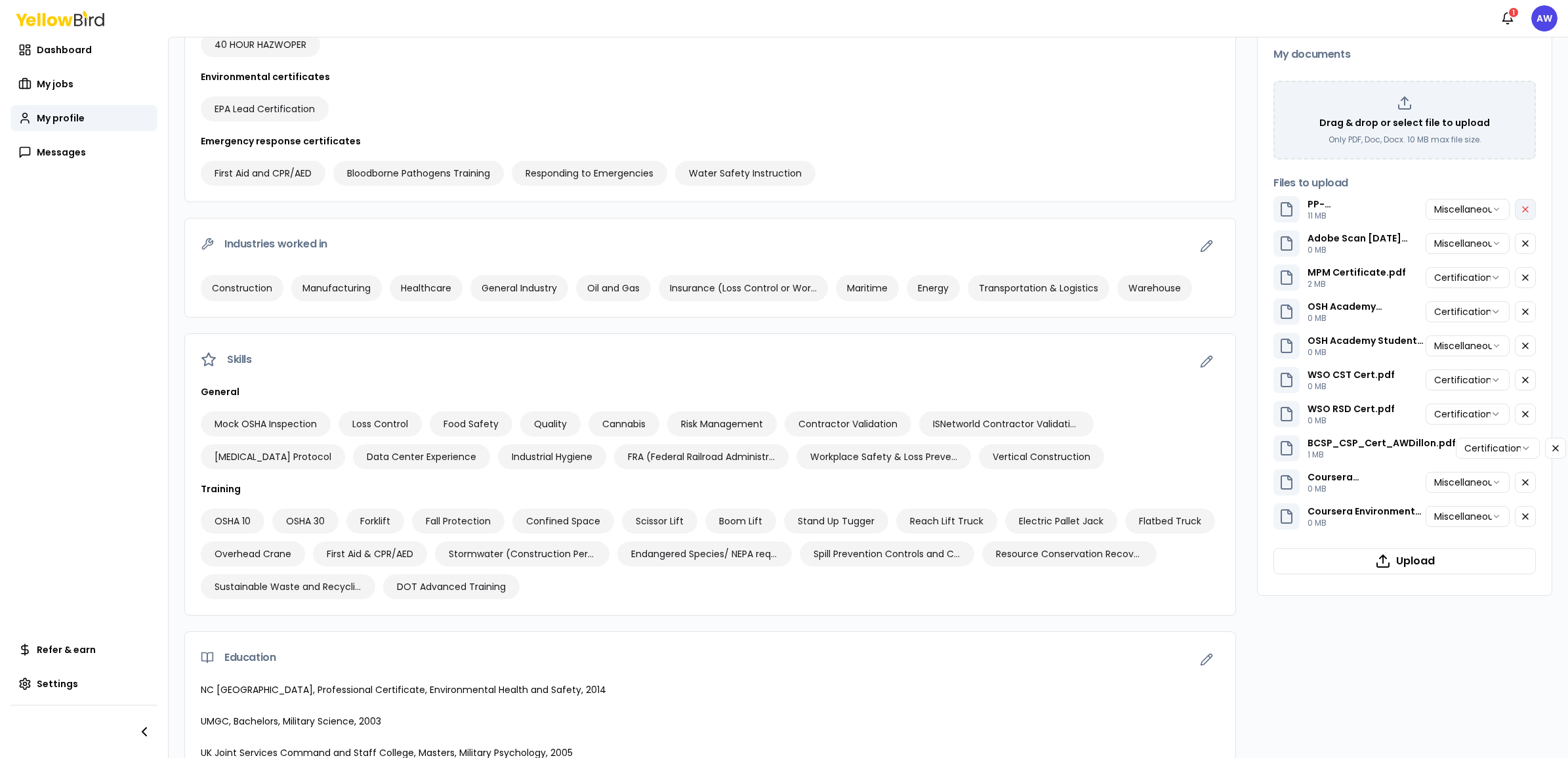
click at [1254, 208] on button "button" at bounding box center [1525, 209] width 21 height 21
click at [1254, 208] on icon "button" at bounding box center [1525, 209] width 10 height 10
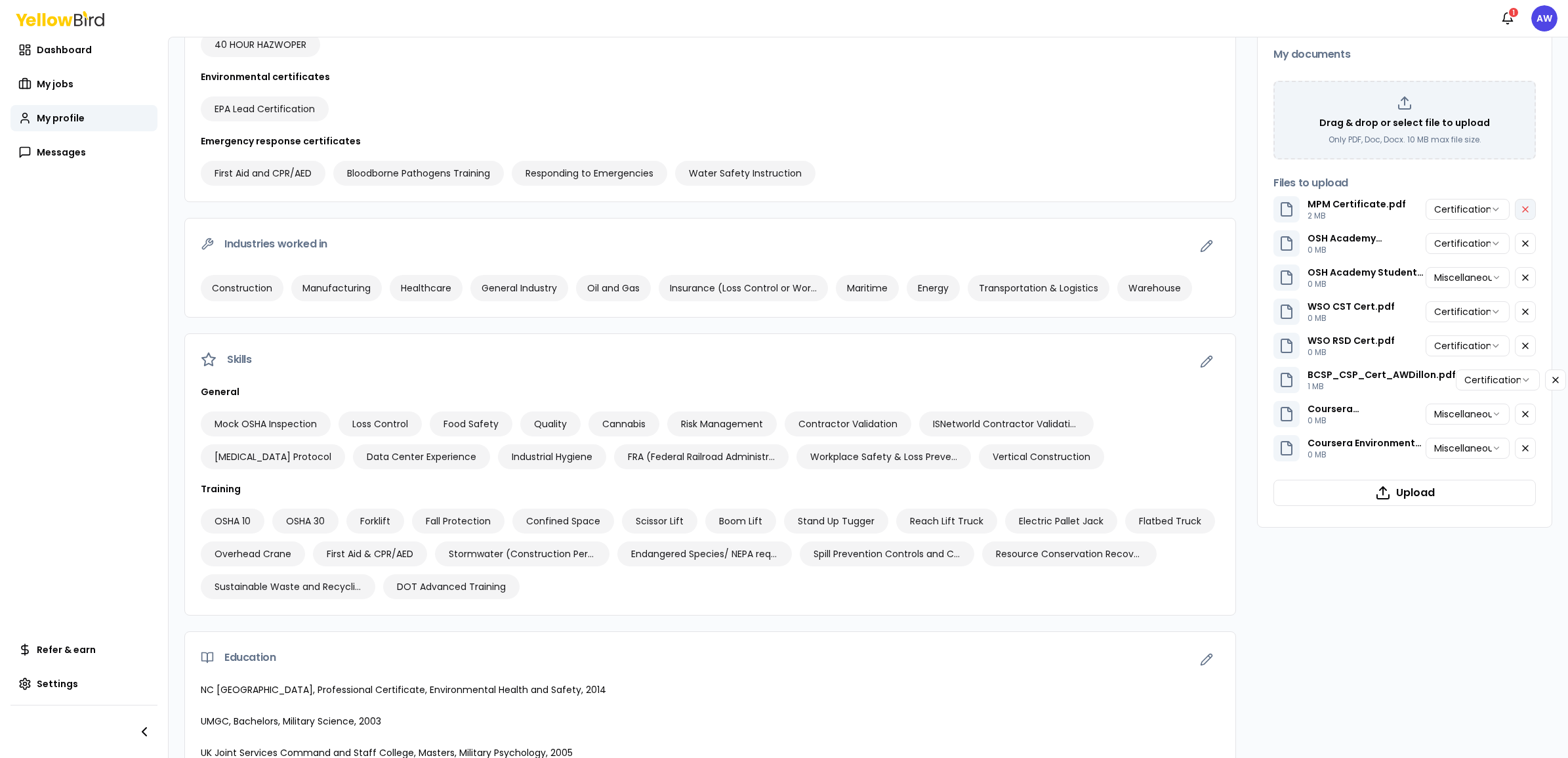
click at [1254, 208] on icon "button" at bounding box center [1525, 209] width 10 height 10
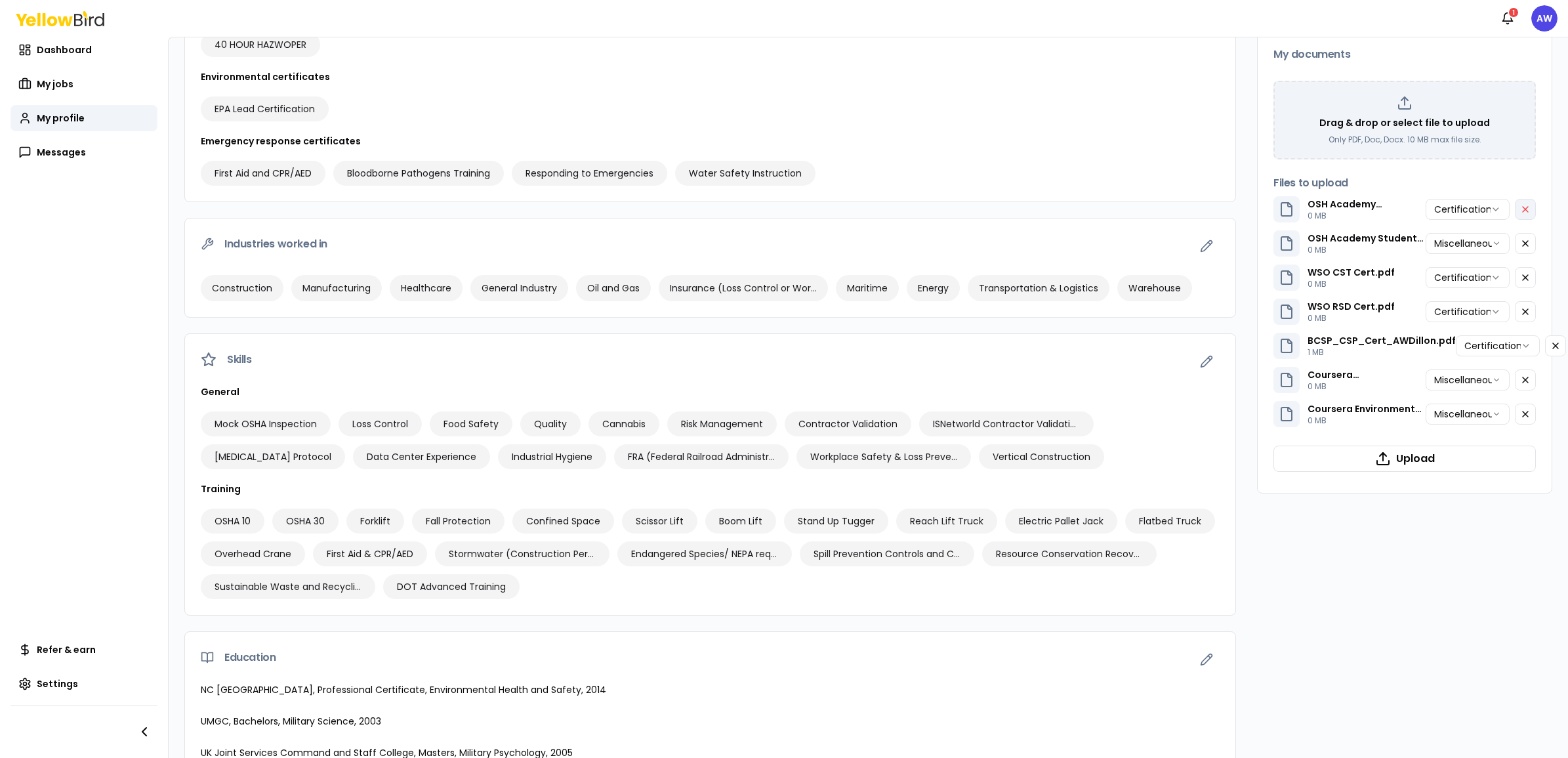
click at [1254, 208] on icon "button" at bounding box center [1525, 209] width 10 height 10
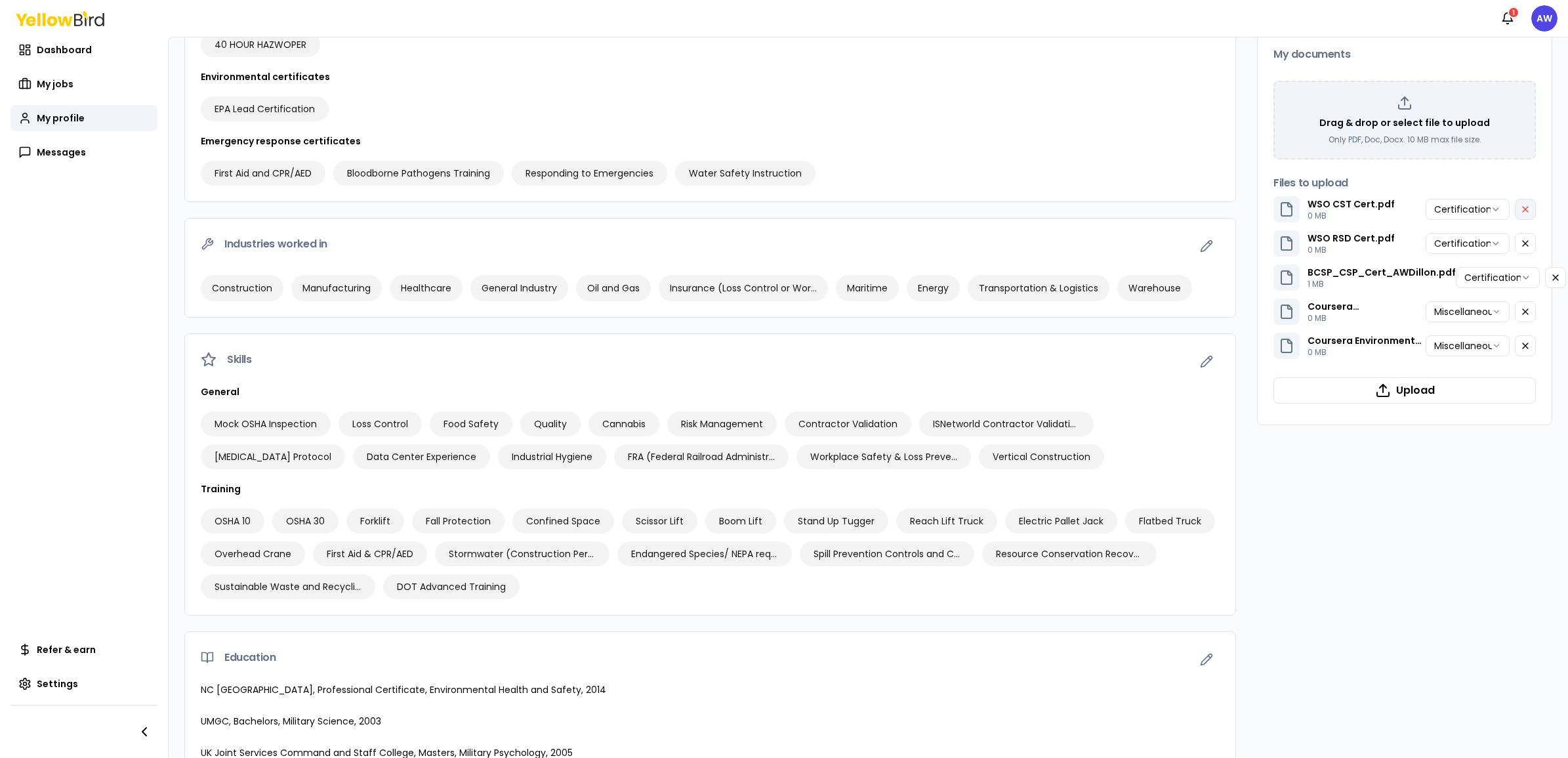
click at [1254, 208] on icon "button" at bounding box center [1525, 209] width 10 height 10
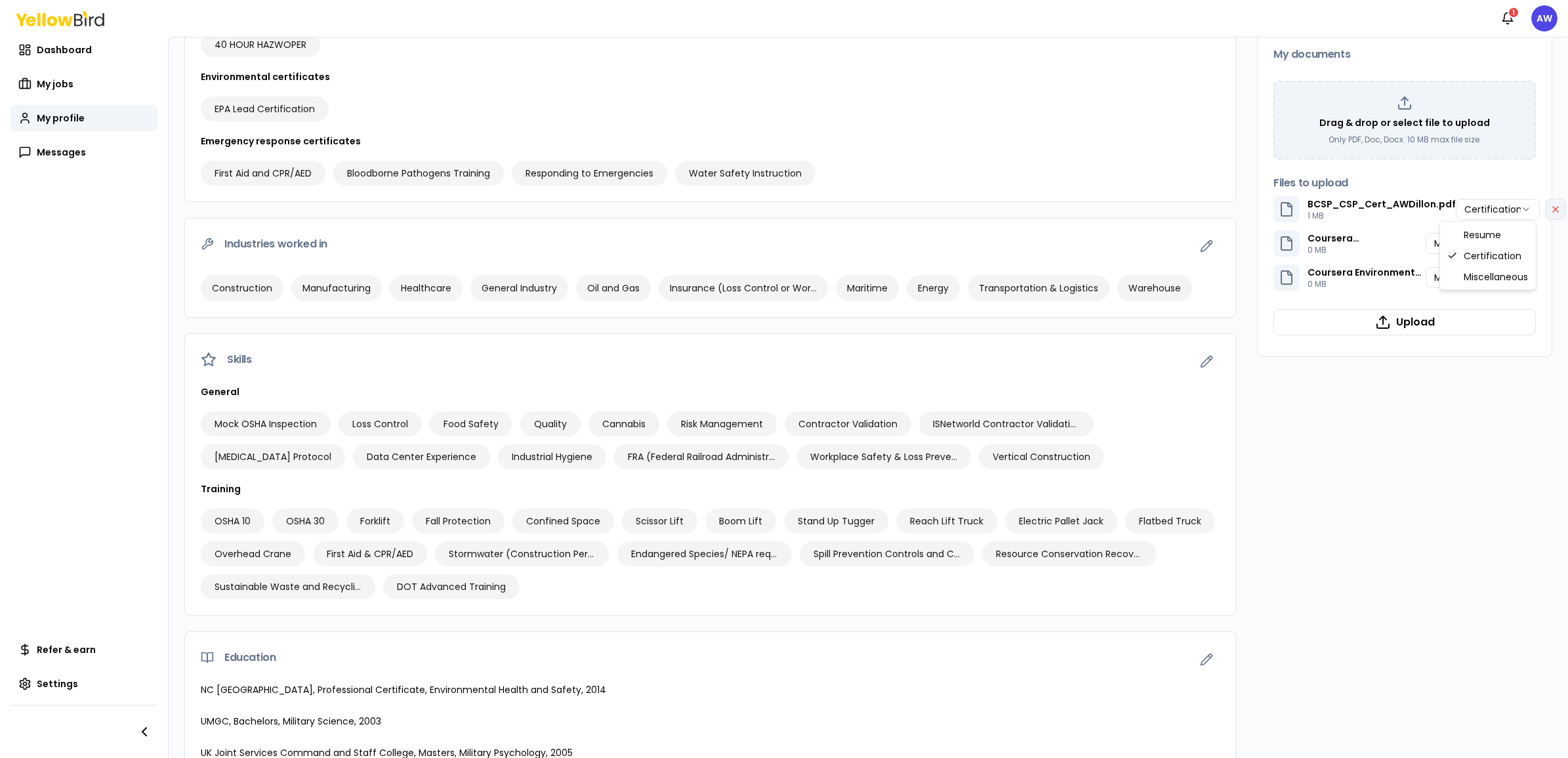
click at [1254, 208] on html "Notifications 1 AW Dashboard My jobs My profile Messages Refer & earn Settings …" at bounding box center [784, 379] width 1568 height 758
click at [1254, 205] on html "Notifications 1 AW Dashboard My jobs My profile Messages Refer & earn Settings …" at bounding box center [784, 379] width 1568 height 758
click at [1254, 208] on icon "button" at bounding box center [1555, 209] width 10 height 10
click at [1254, 208] on button "button" at bounding box center [1525, 209] width 21 height 21
click at [1254, 217] on button "button" at bounding box center [1525, 209] width 21 height 21
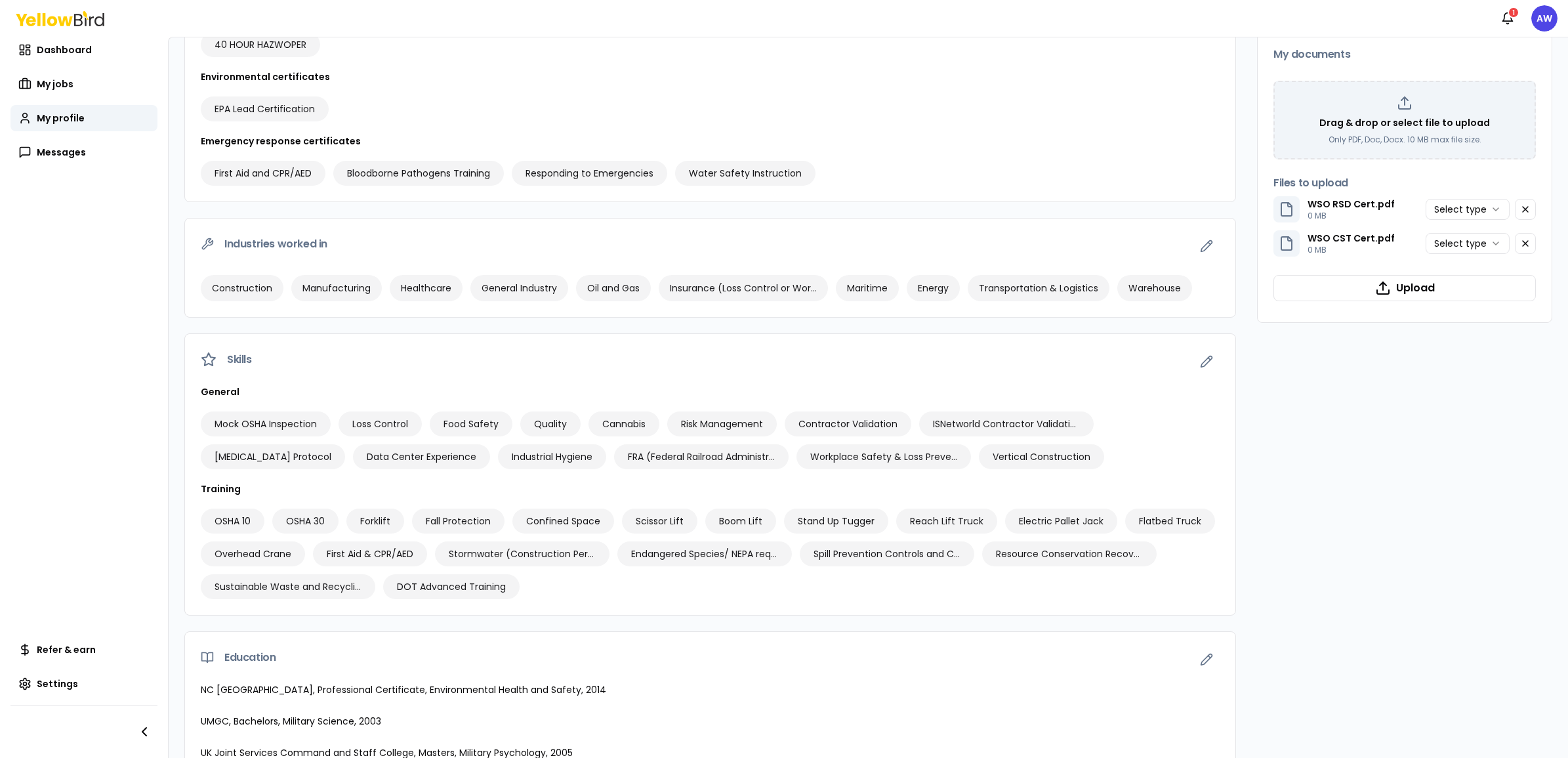
click at [1254, 201] on html "Notifications 1 AW Dashboard My jobs My profile Messages Refer & earn Settings …" at bounding box center [784, 379] width 1568 height 758
click at [1254, 243] on html "Notifications 1 AW Dashboard My jobs My profile Messages Refer & earn Settings …" at bounding box center [784, 379] width 1568 height 758
click at [1254, 292] on button "Upload" at bounding box center [1404, 288] width 262 height 26
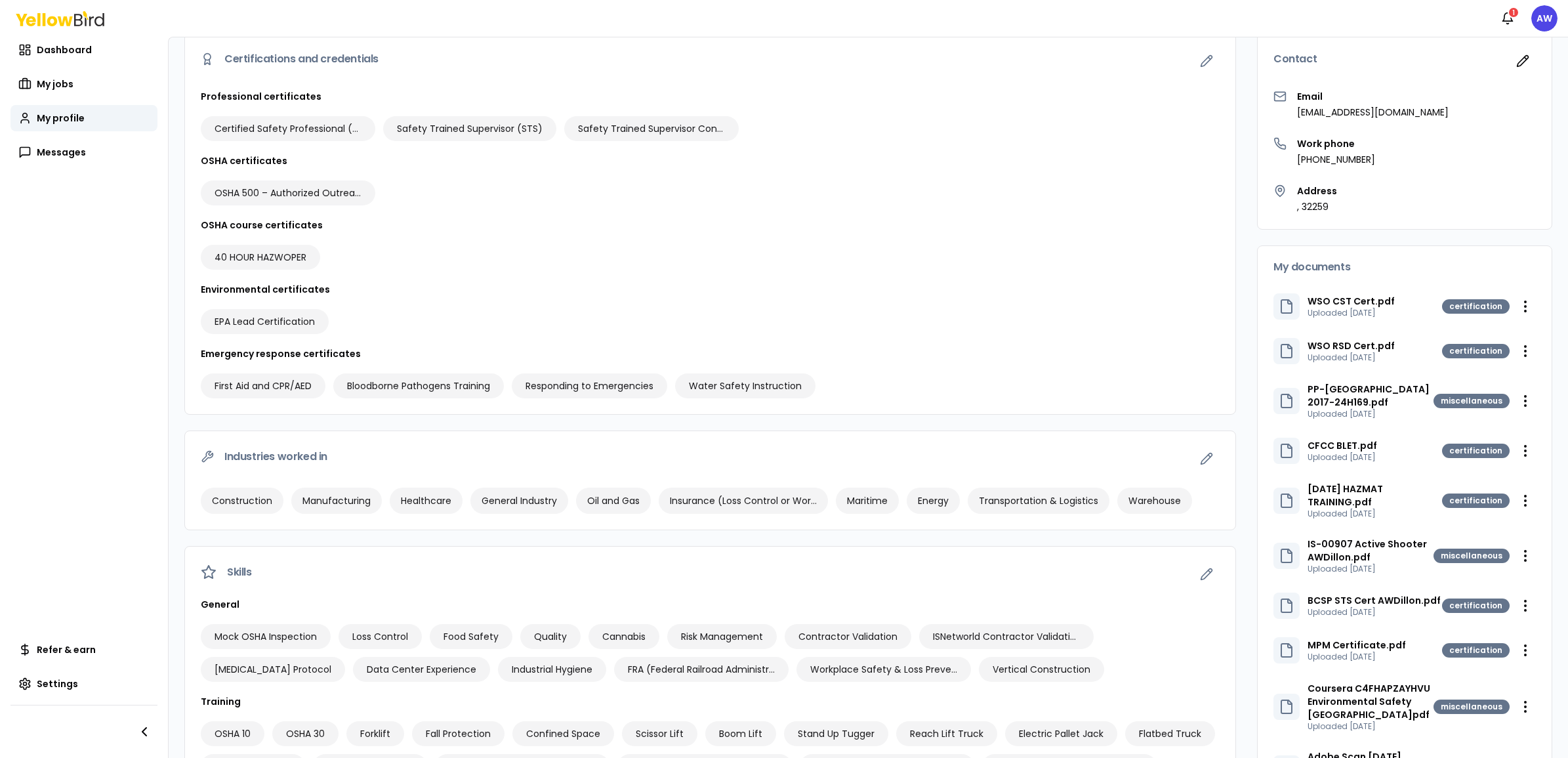
scroll to position [0, 0]
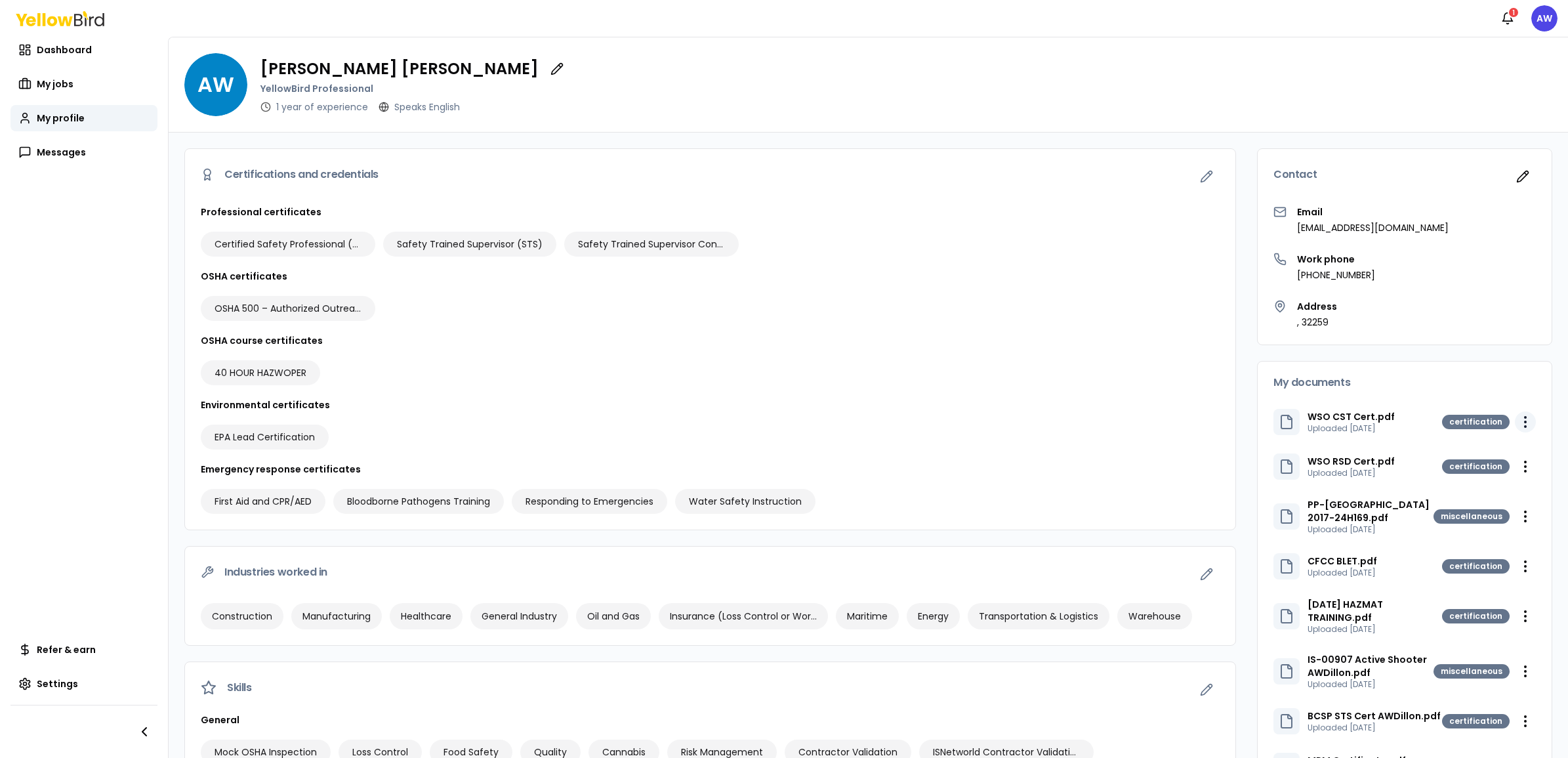
click at [1254, 420] on html "Notifications 1 AW Dashboard My jobs My profile Messages Refer & earn Settings …" at bounding box center [784, 379] width 1568 height 758
click at [1254, 478] on div "Delete" at bounding box center [1481, 469] width 77 height 21
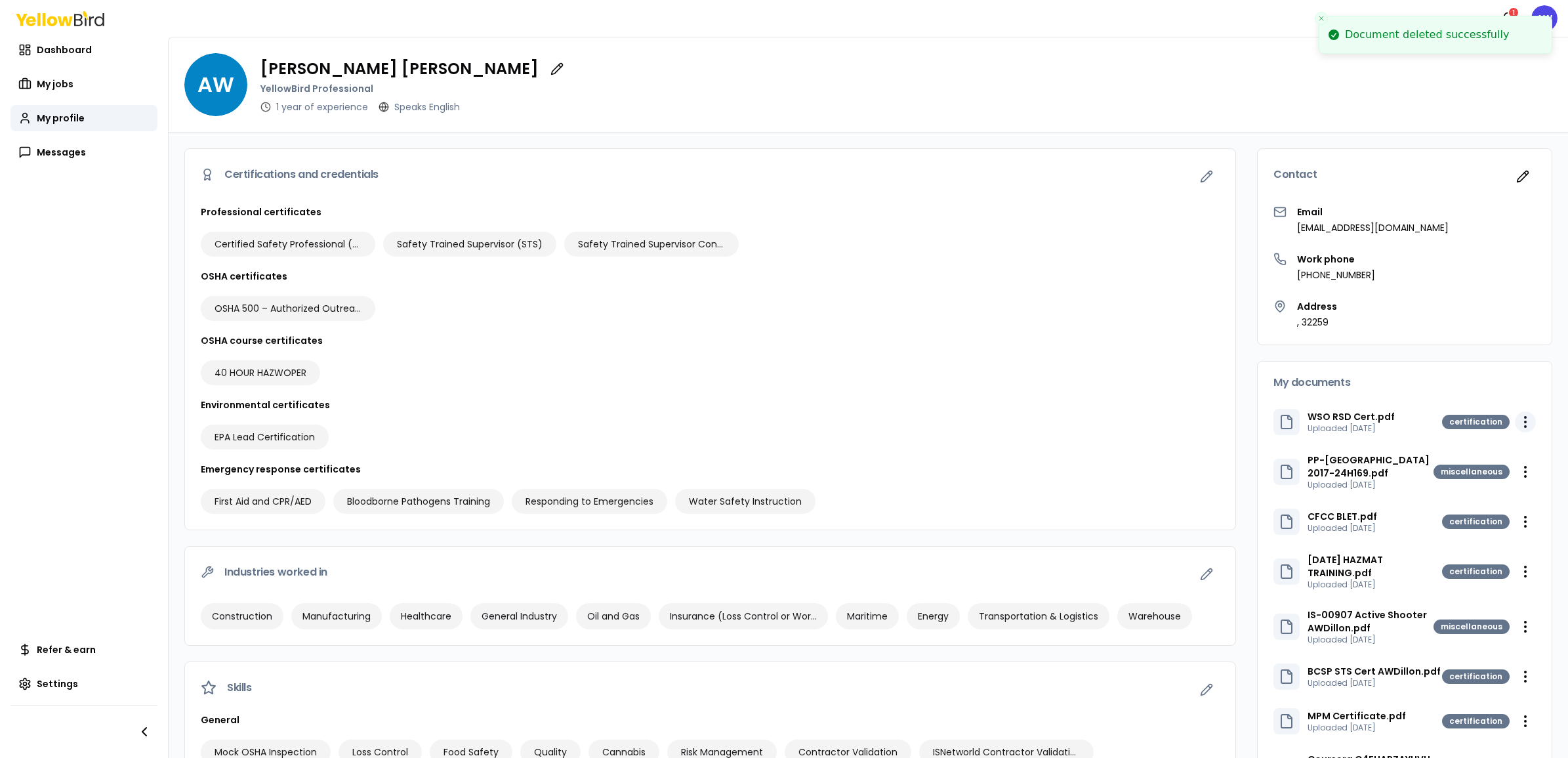
click at [1254, 426] on html "Document deleted successfully Notifications 1 AW Dashboard My jobs My profile M…" at bounding box center [784, 379] width 1568 height 758
click at [1254, 466] on div "Delete" at bounding box center [1481, 469] width 77 height 21
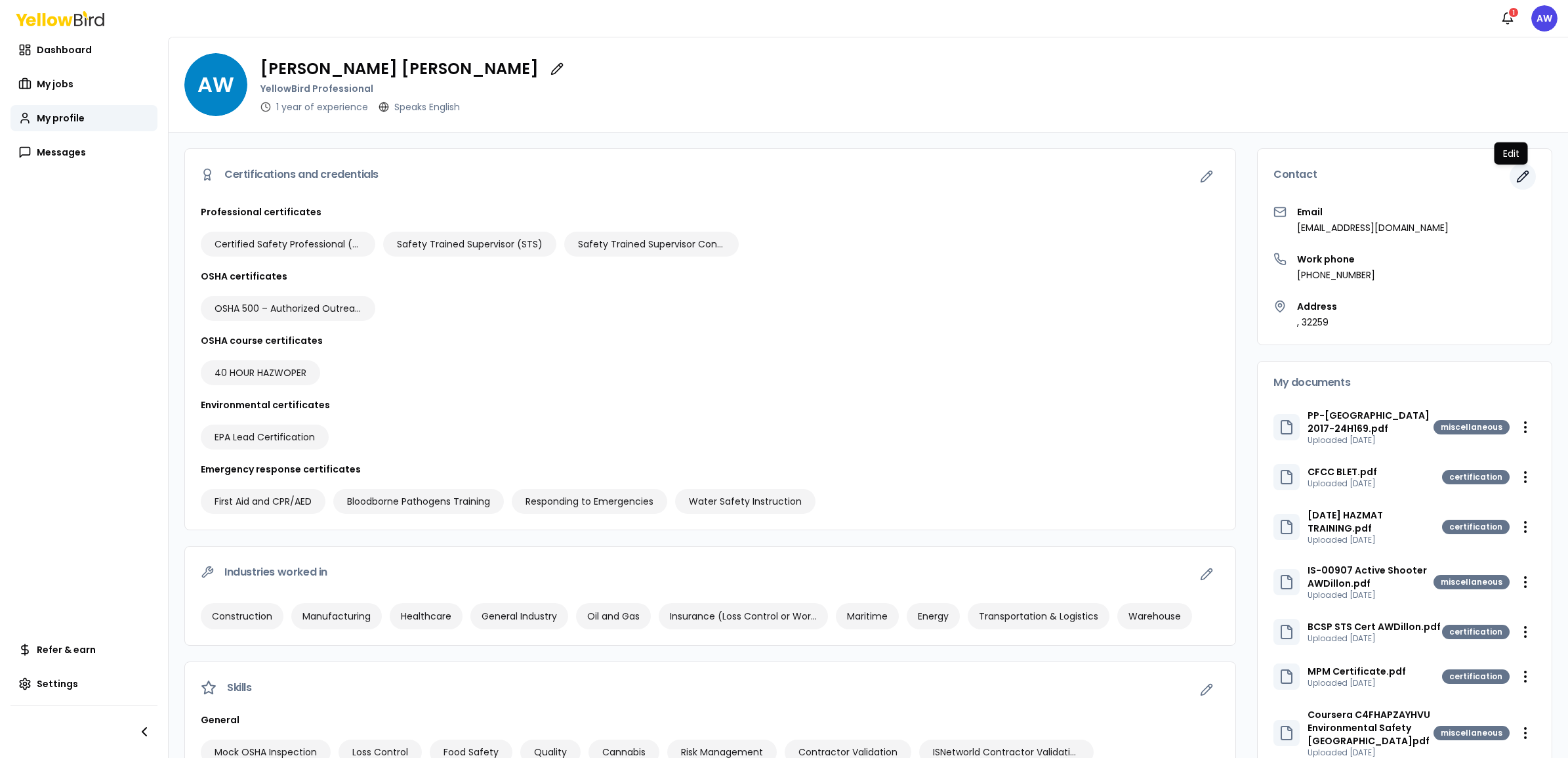
click at [1254, 183] on button "button" at bounding box center [1522, 176] width 26 height 26
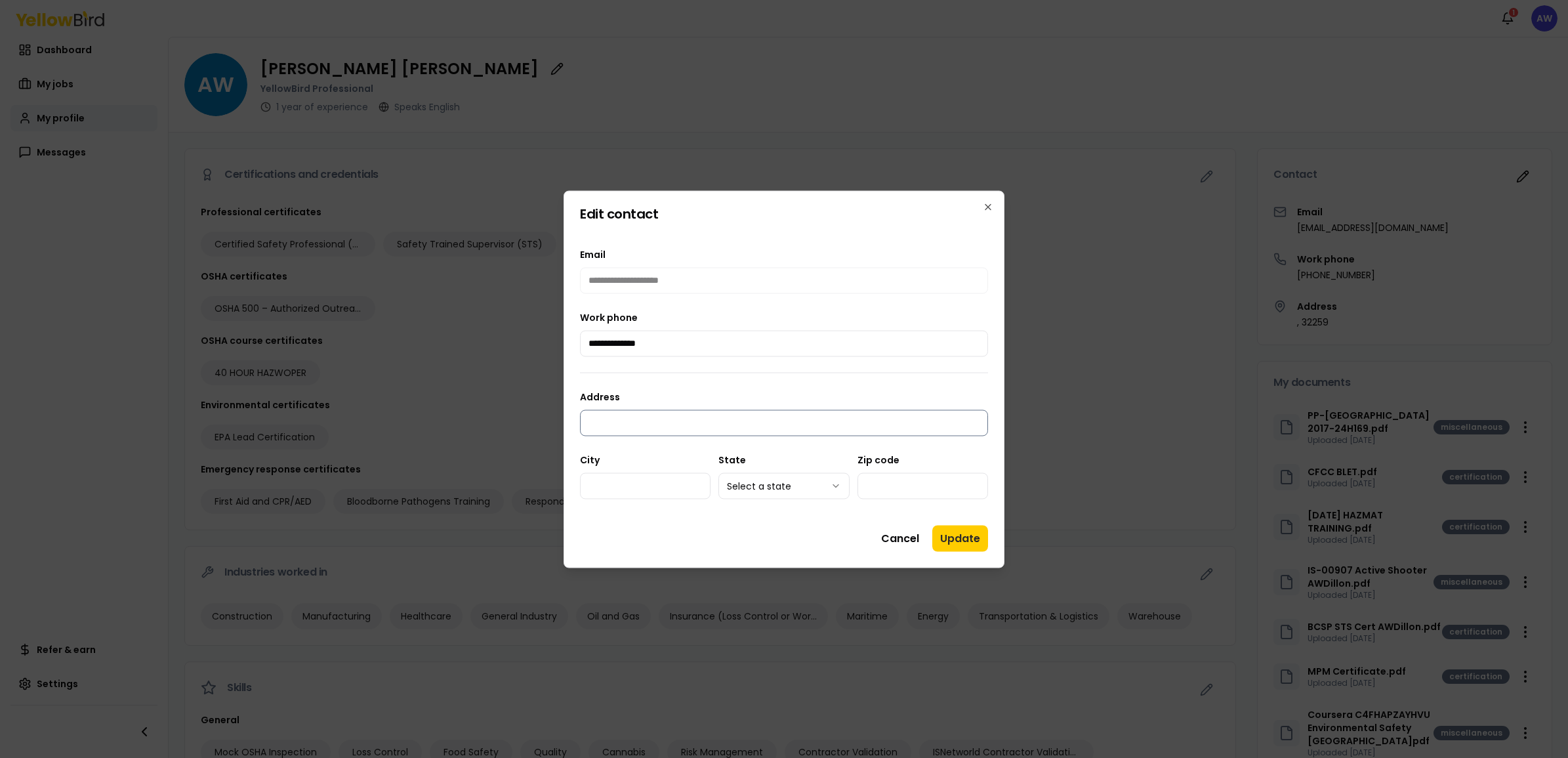
click at [731, 416] on input "Address" at bounding box center [784, 422] width 408 height 26
type input "**********"
type input "********"
select select "**"
click at [967, 540] on button "Update" at bounding box center [959, 538] width 56 height 26
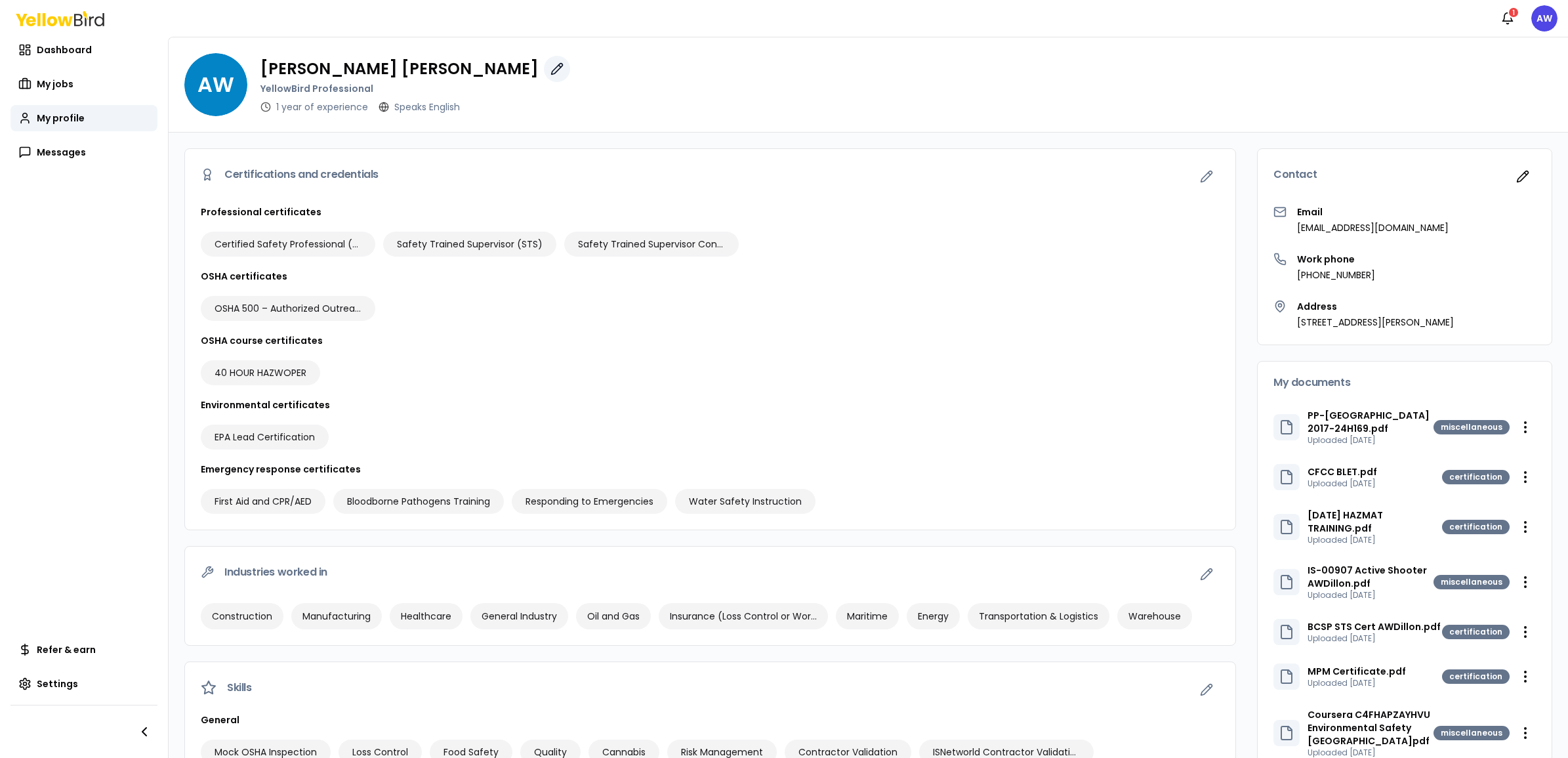
click at [550, 71] on icon "button" at bounding box center [557, 69] width 13 height 13
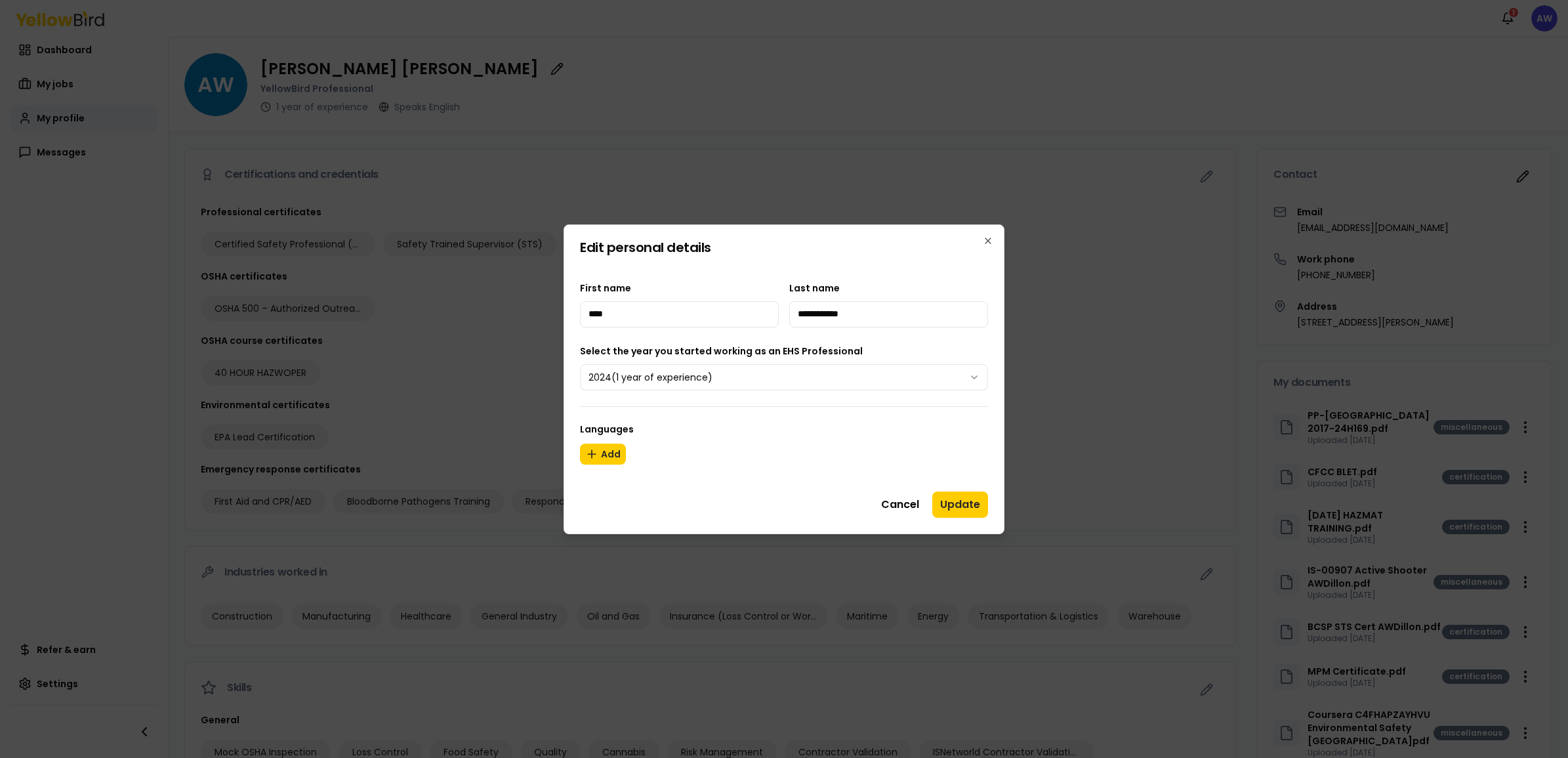
click at [781, 373] on body "Notifications 1 AW Dashboard My jobs My profile Messages Refer & earn Settings …" at bounding box center [784, 379] width 1568 height 758
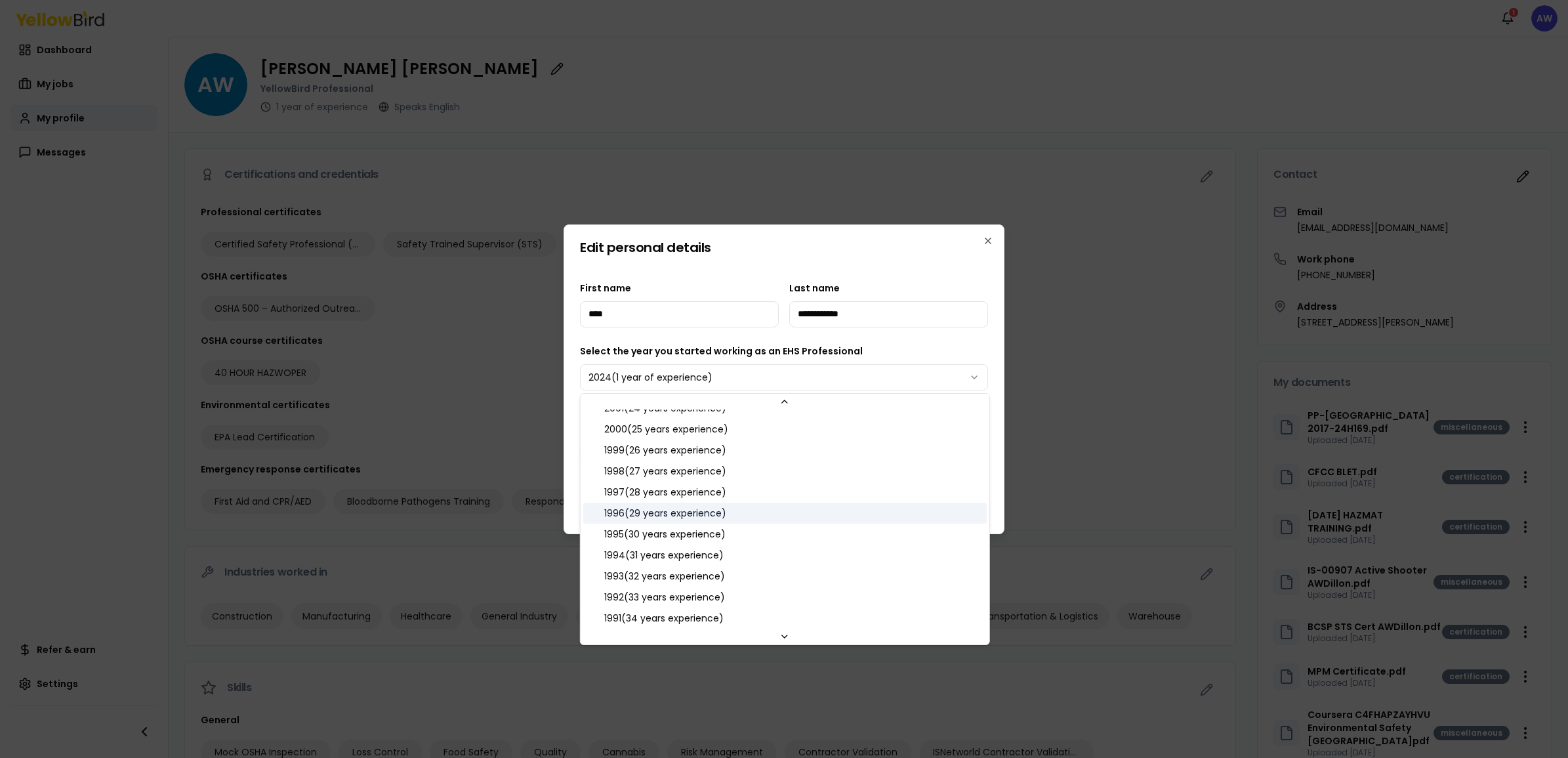
scroll to position [492, 0]
select select "****"
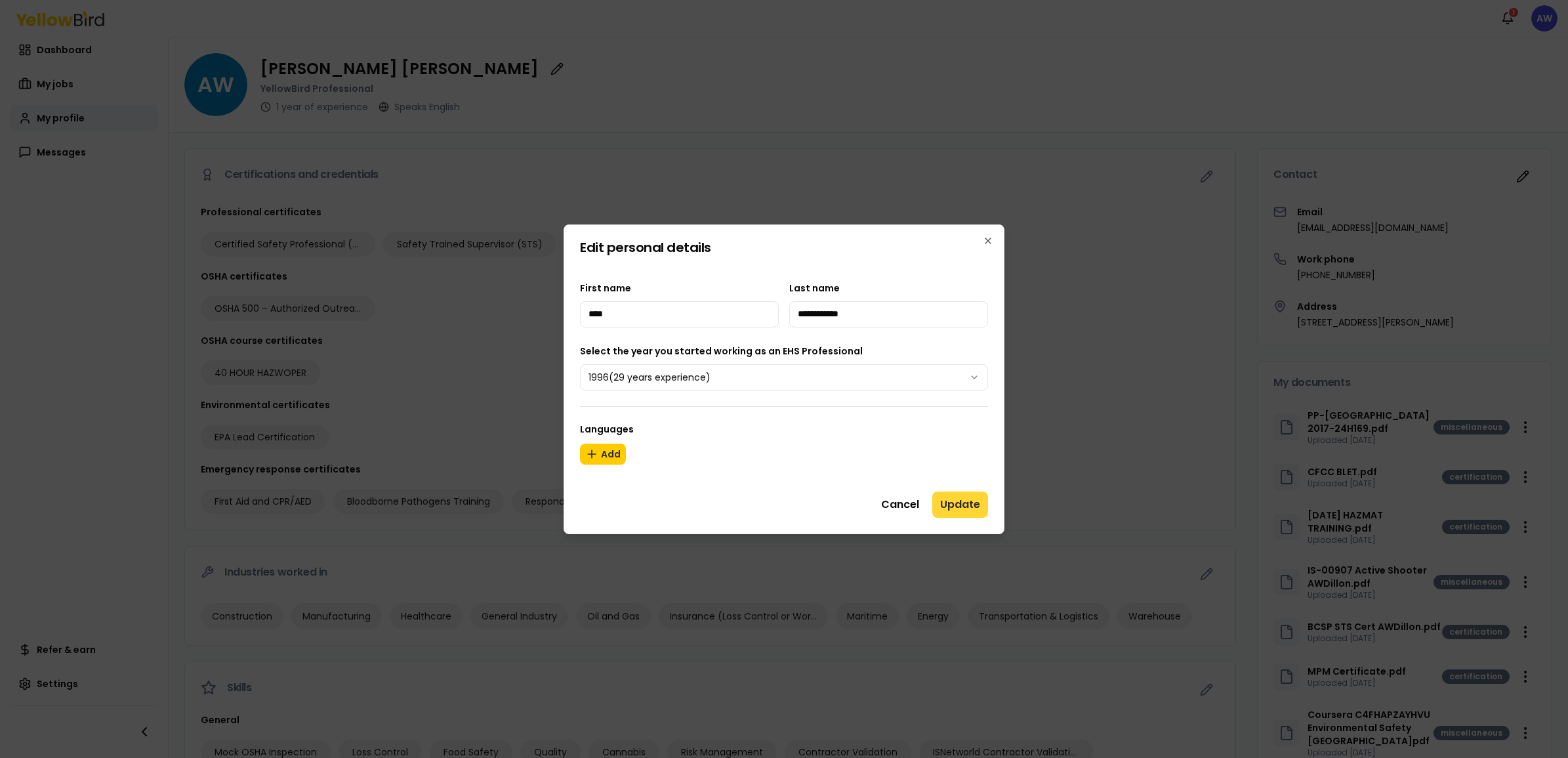
click at [963, 510] on button "Update" at bounding box center [959, 504] width 56 height 26
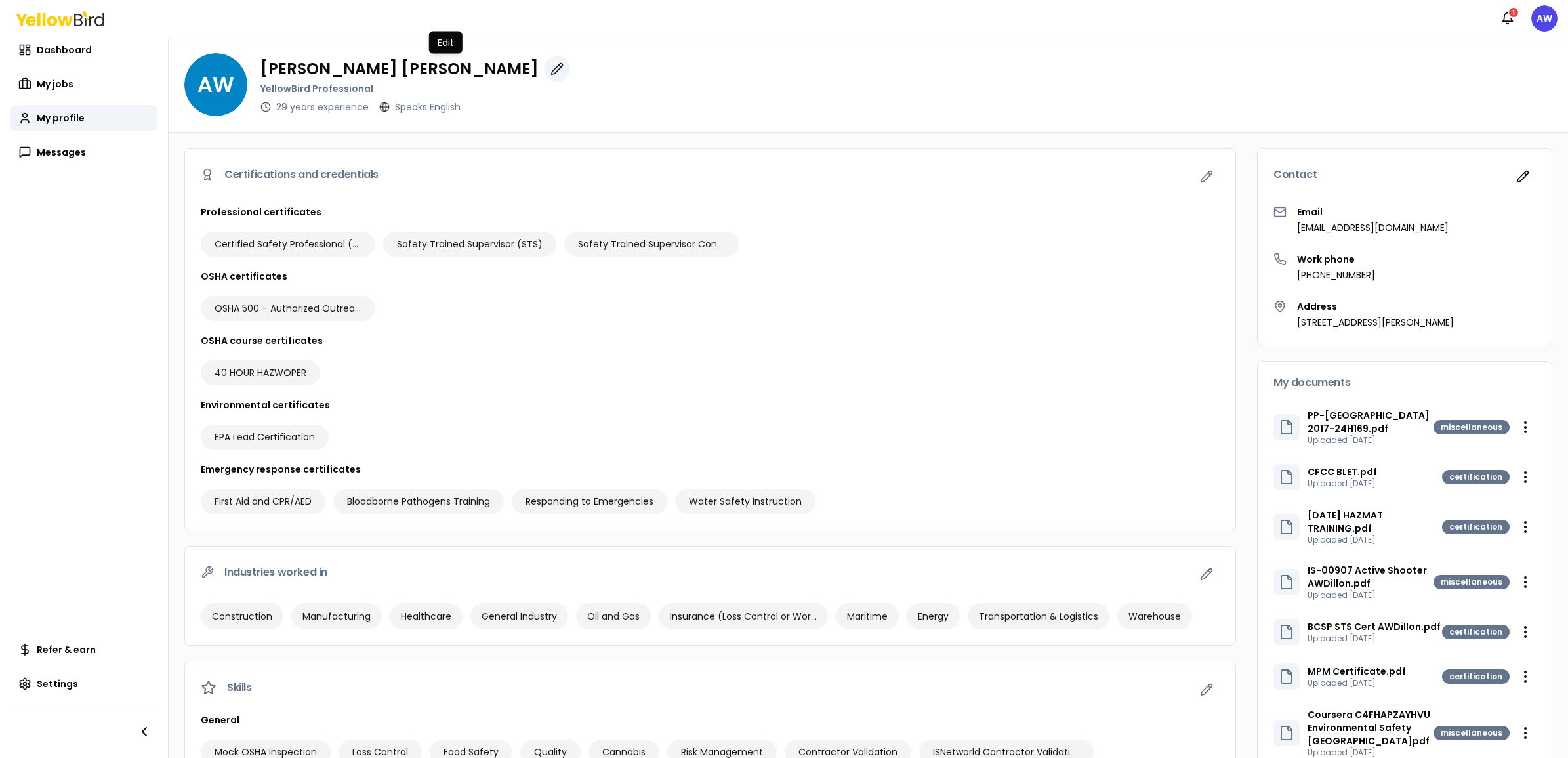
click at [550, 69] on icon "button" at bounding box center [557, 69] width 13 height 13
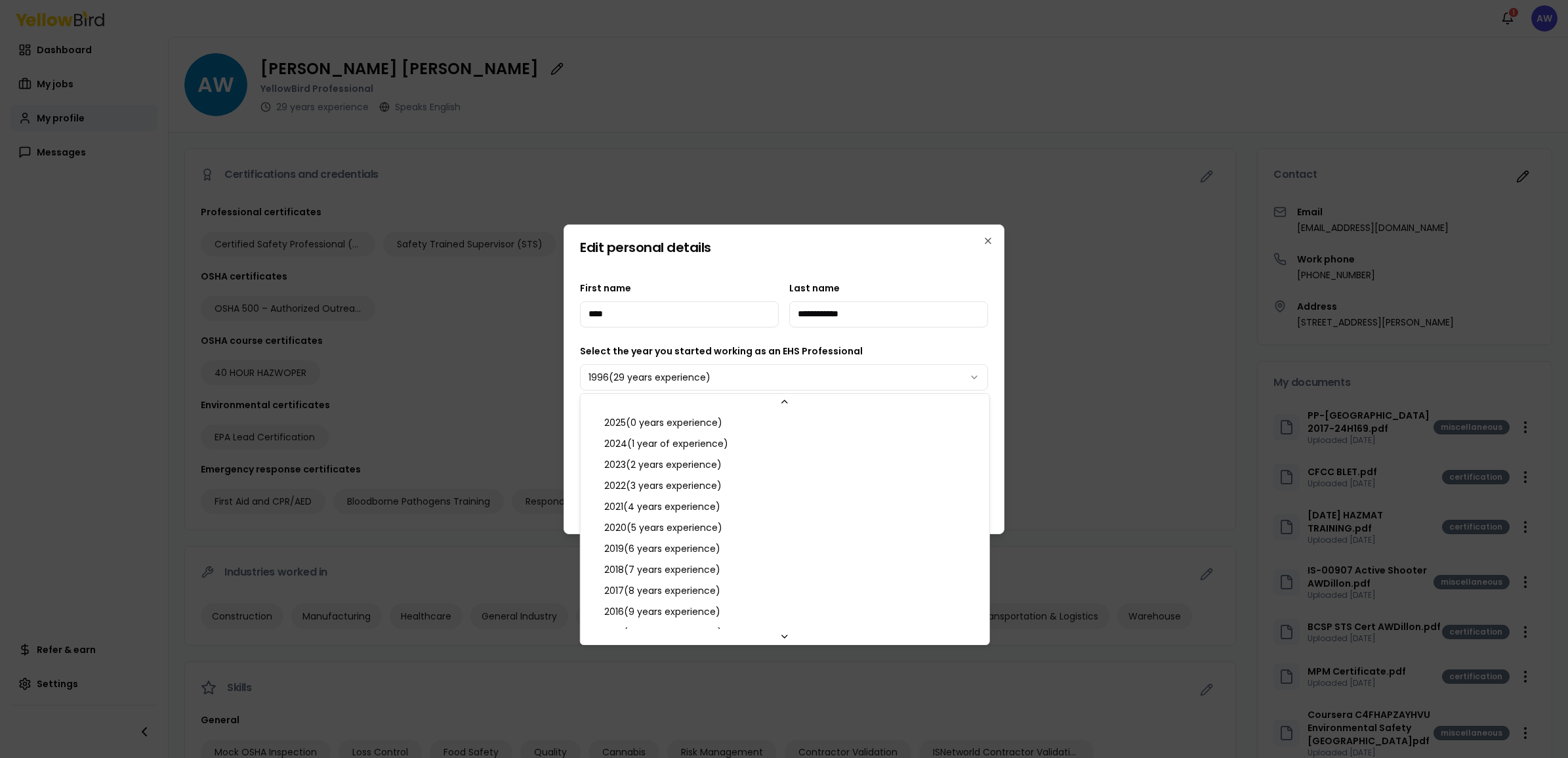
click at [978, 369] on body "Notifications 1 AW Dashboard My jobs My profile Messages Refer & earn Settings …" at bounding box center [784, 379] width 1568 height 758
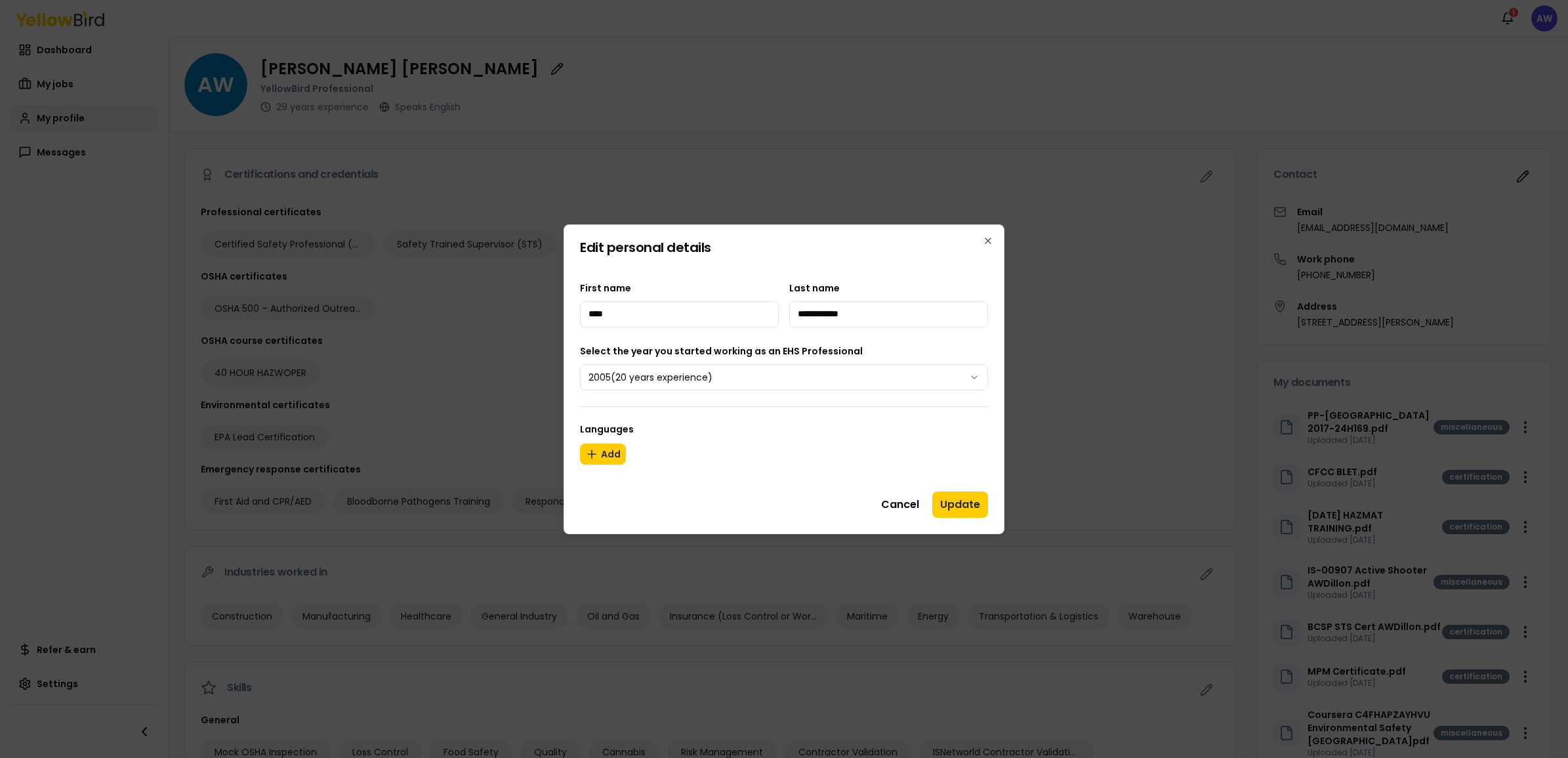
click at [924, 373] on body "Notifications 1 AW Dashboard My jobs My profile Messages Refer & earn Settings …" at bounding box center [784, 379] width 1568 height 758
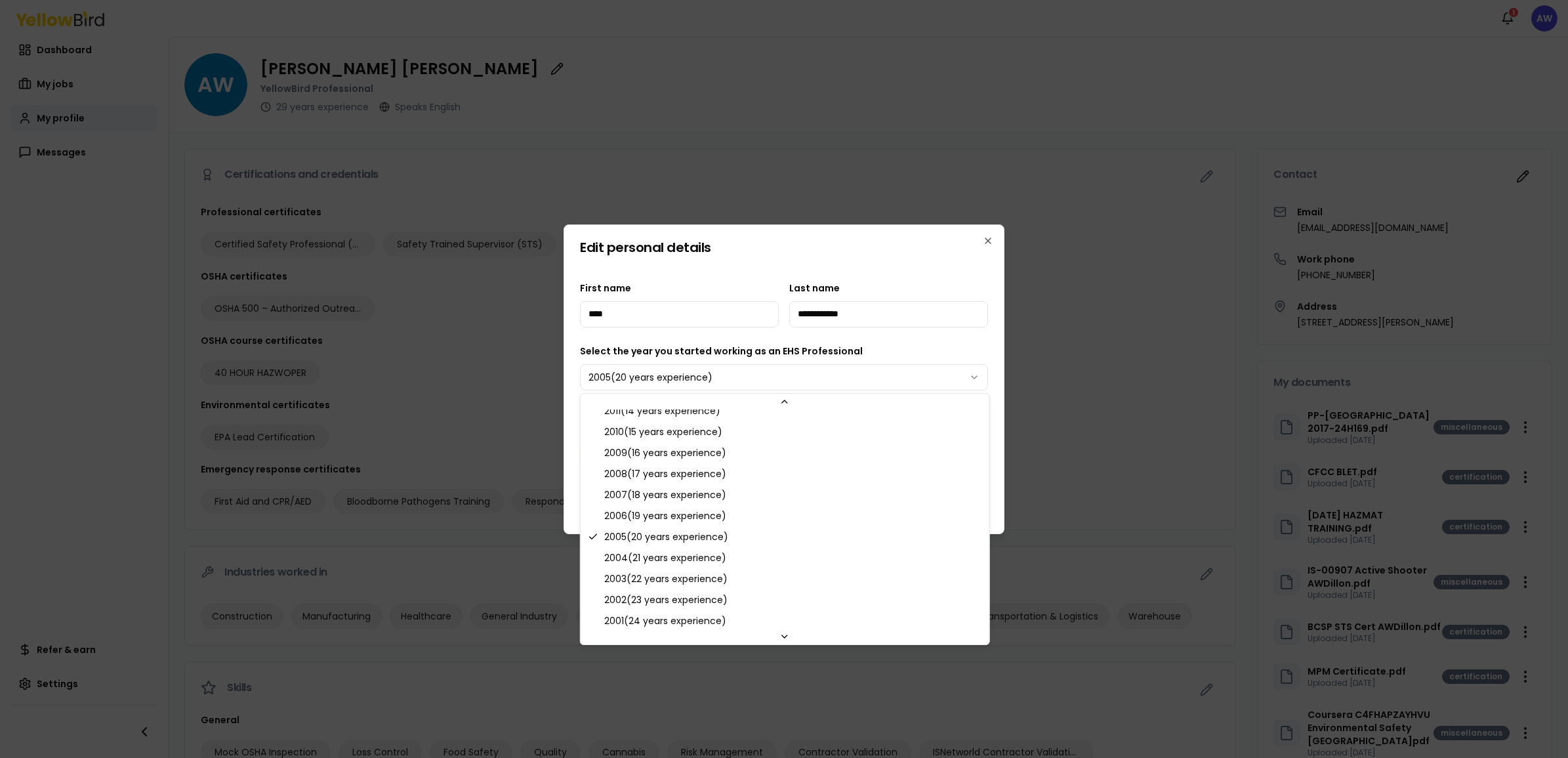
scroll to position [388, 0]
select select "****"
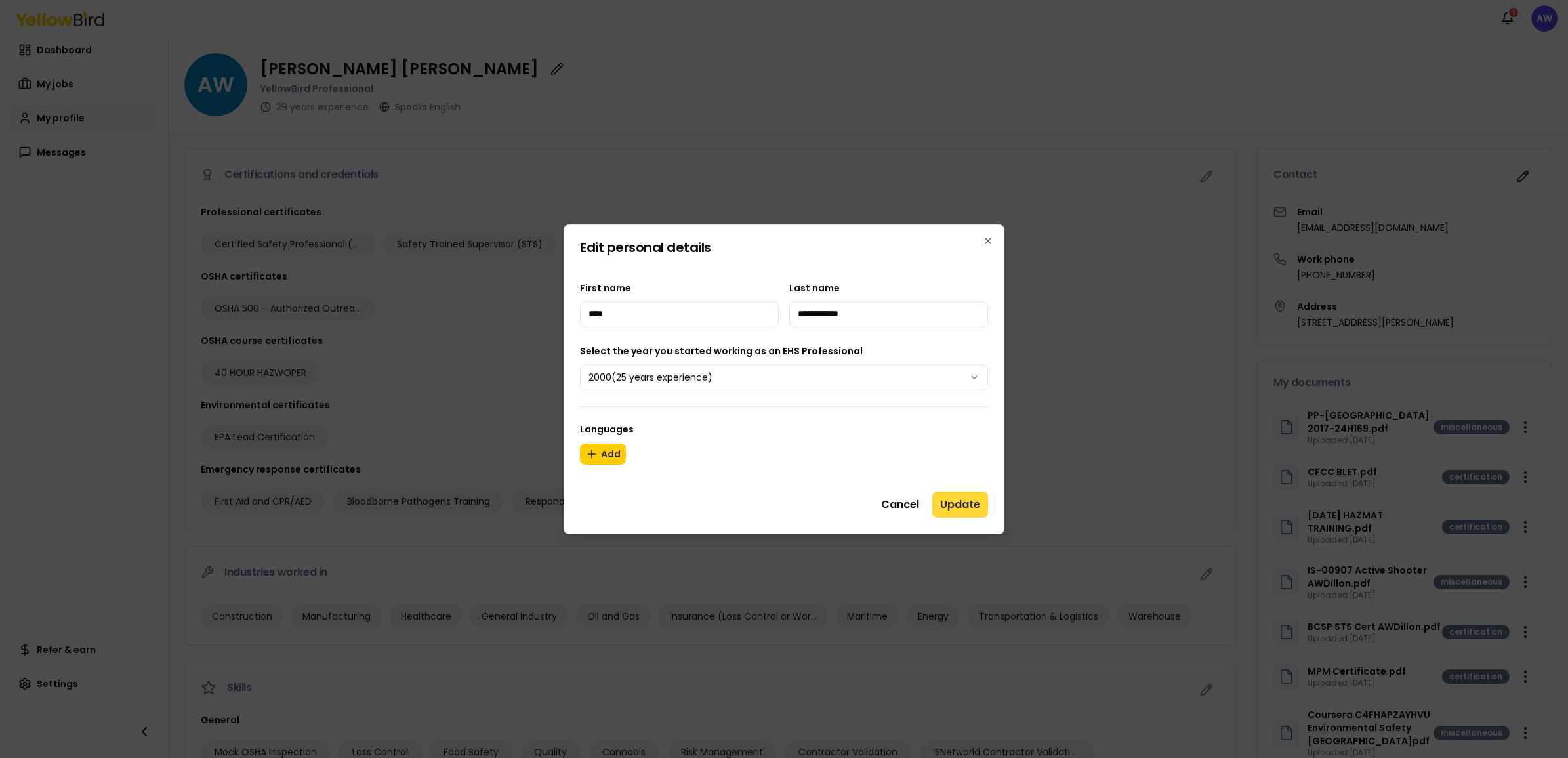
click at [968, 504] on button "Update" at bounding box center [959, 504] width 56 height 26
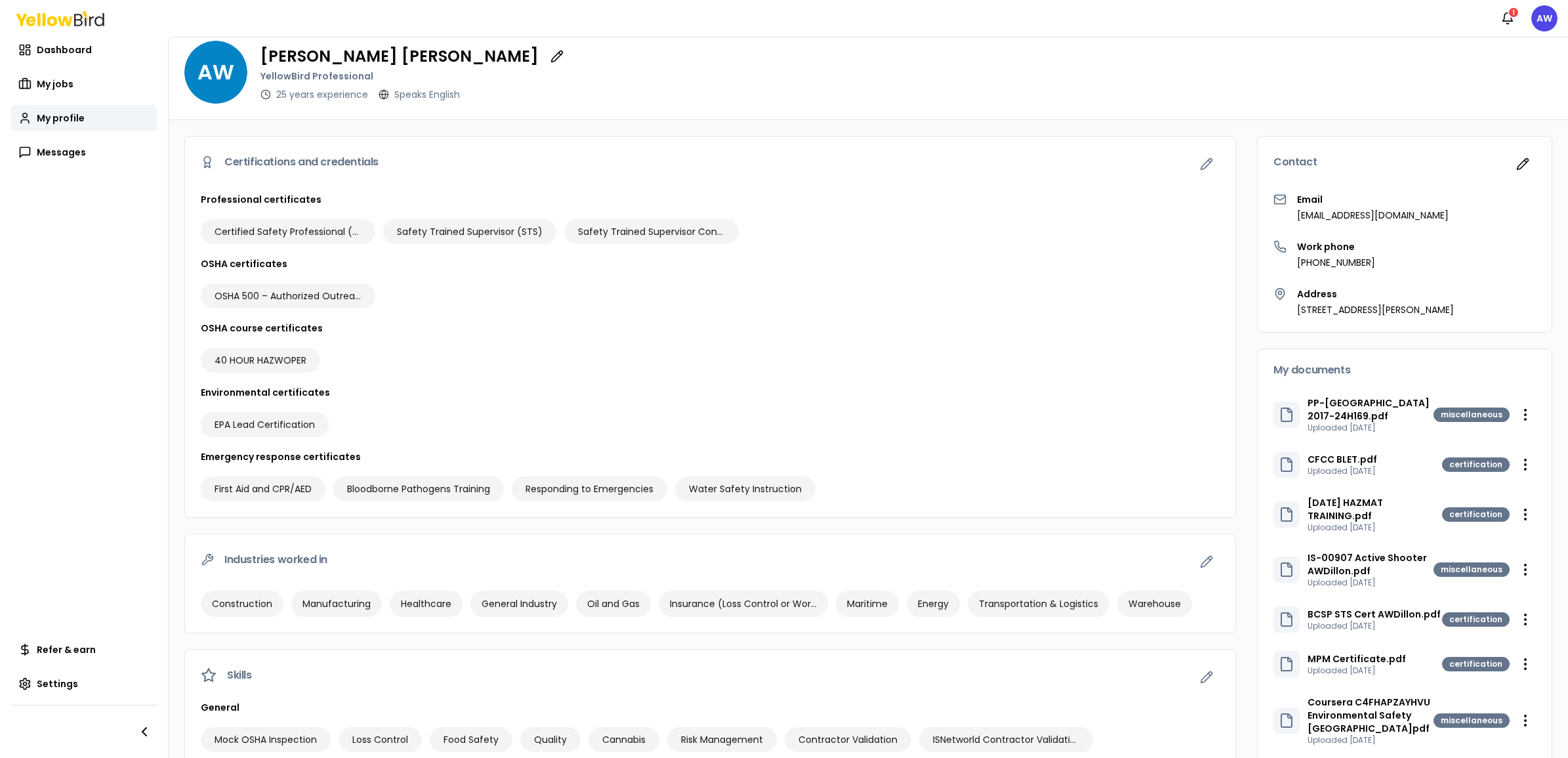
scroll to position [0, 0]
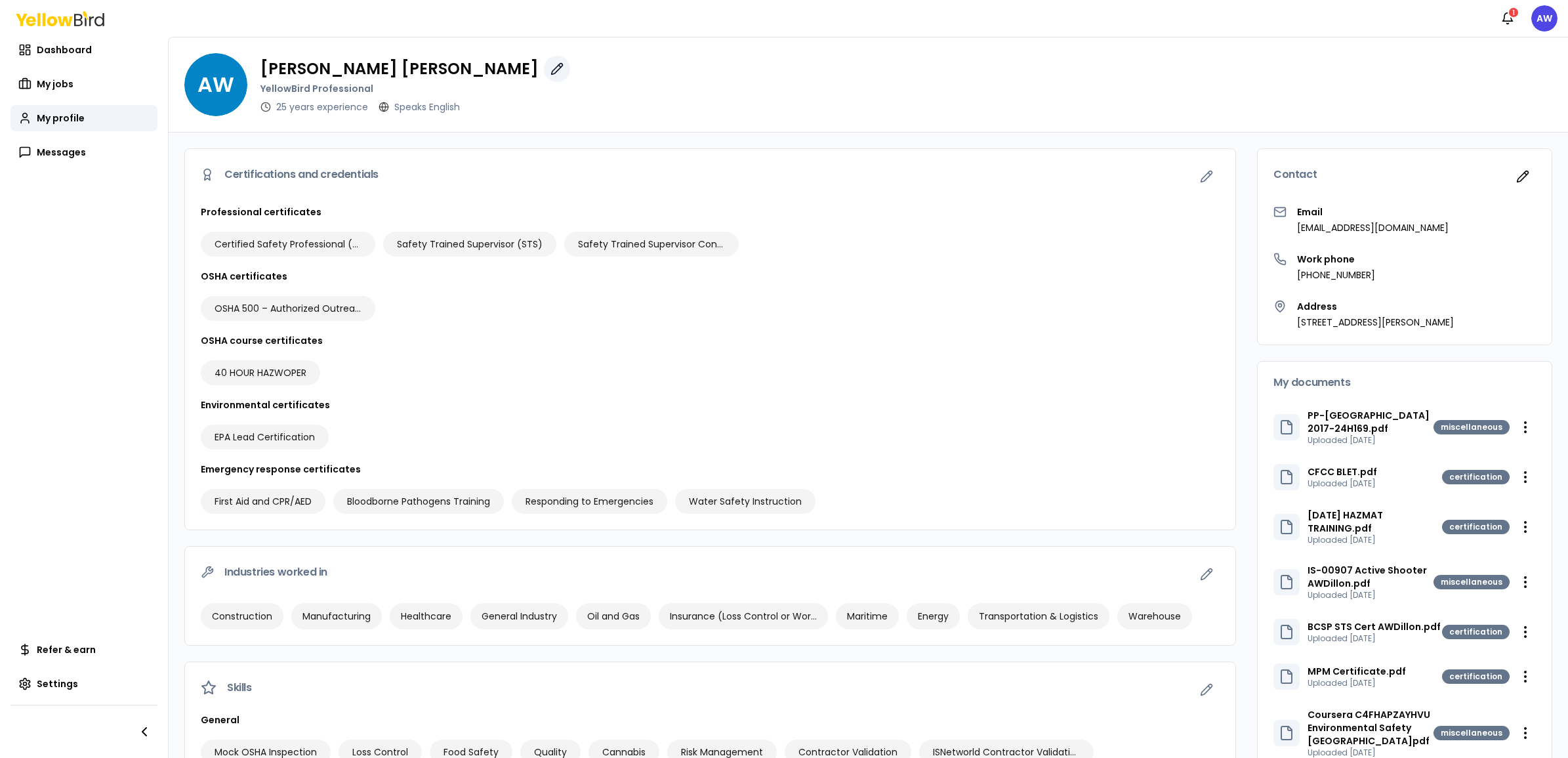
click at [550, 65] on icon "button" at bounding box center [557, 69] width 13 height 13
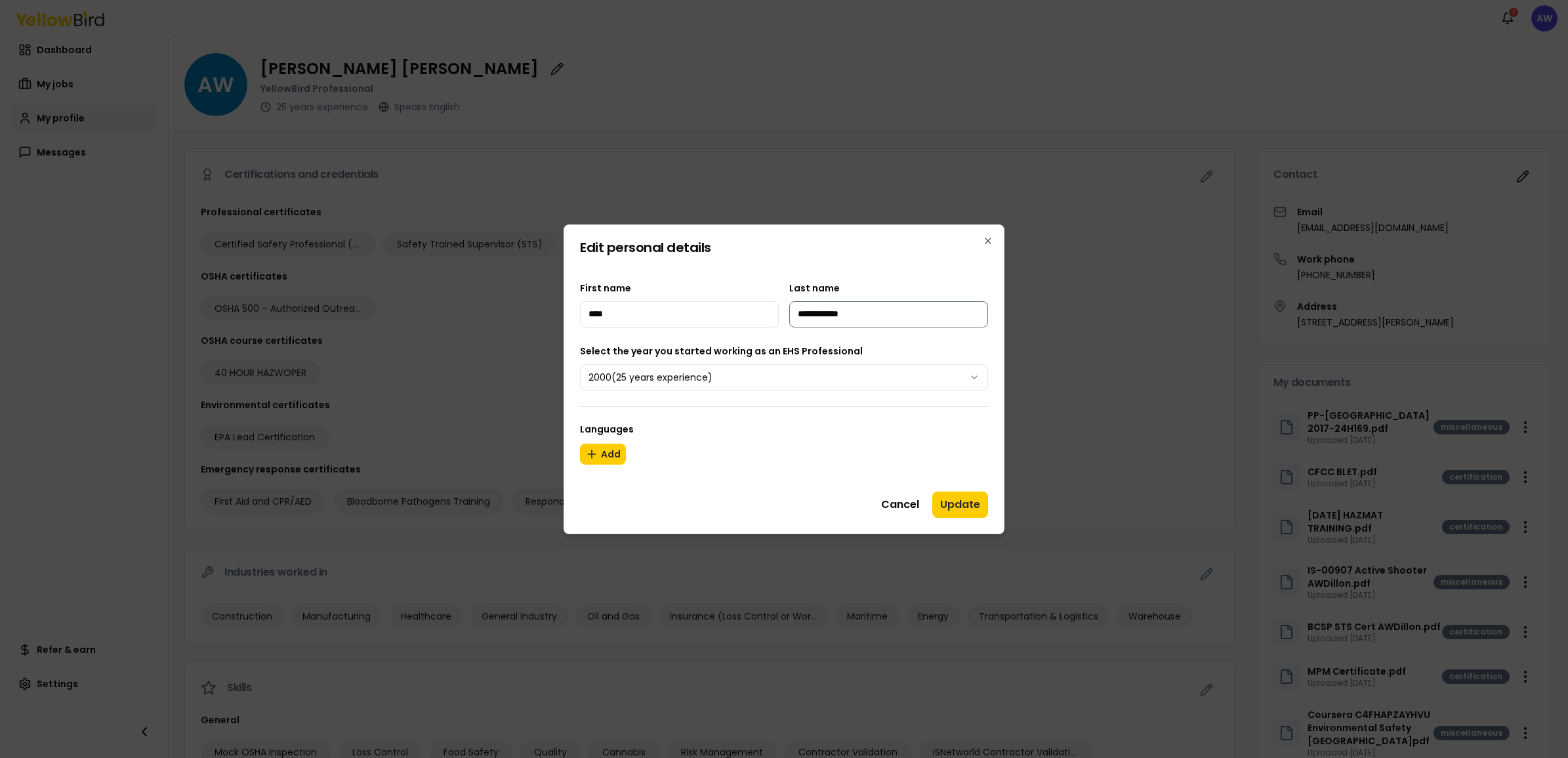
click at [886, 313] on input "**********" at bounding box center [888, 314] width 199 height 26
type input "******"
click at [730, 307] on input "****" at bounding box center [679, 314] width 199 height 26
type input "*******"
click at [963, 504] on button "Update" at bounding box center [959, 504] width 56 height 26
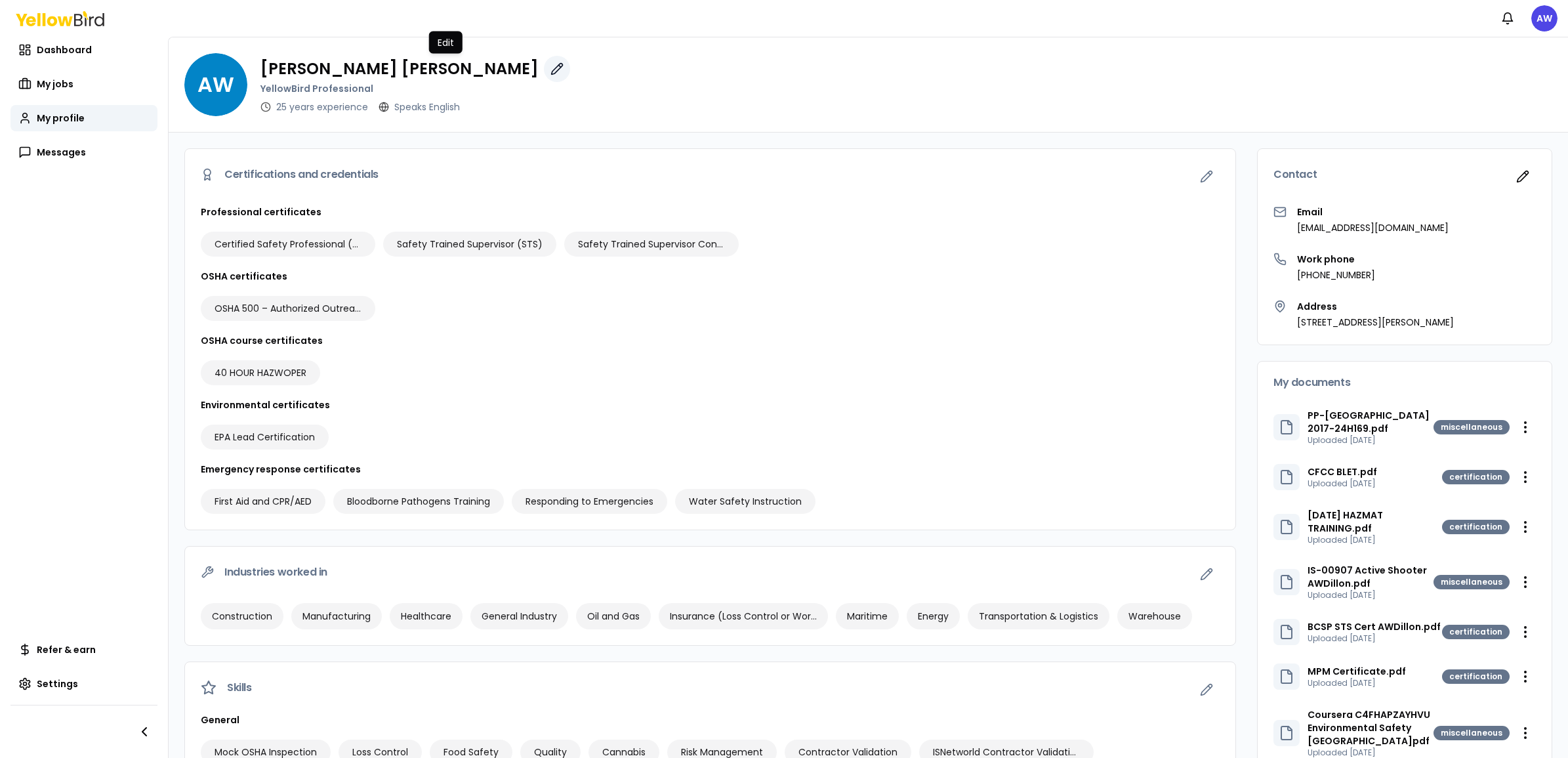
click at [550, 66] on icon "button" at bounding box center [557, 69] width 13 height 13
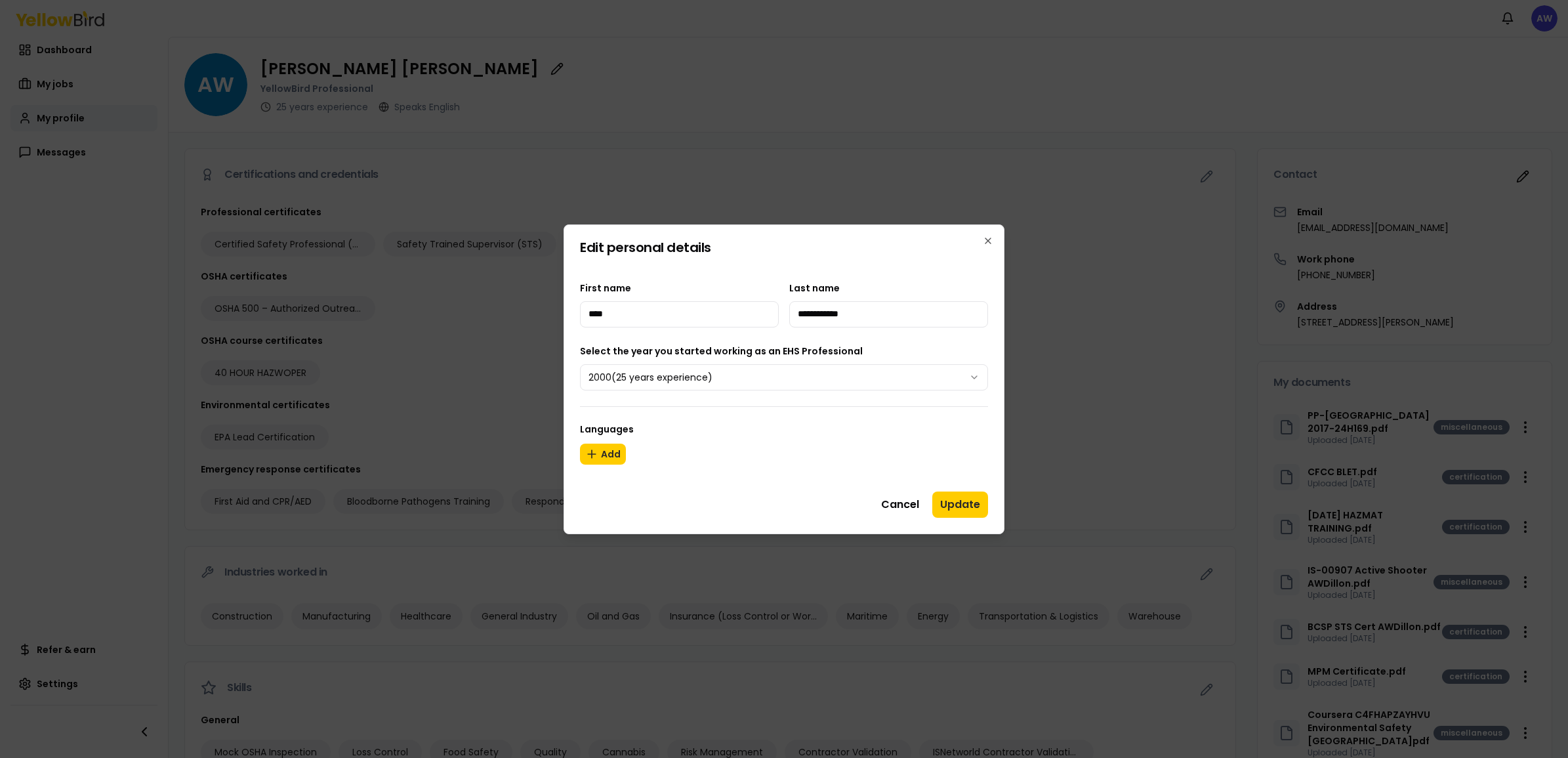
click at [935, 254] on div "**********" at bounding box center [784, 380] width 441 height 310
click at [986, 243] on icon "button" at bounding box center [988, 240] width 5 height 5
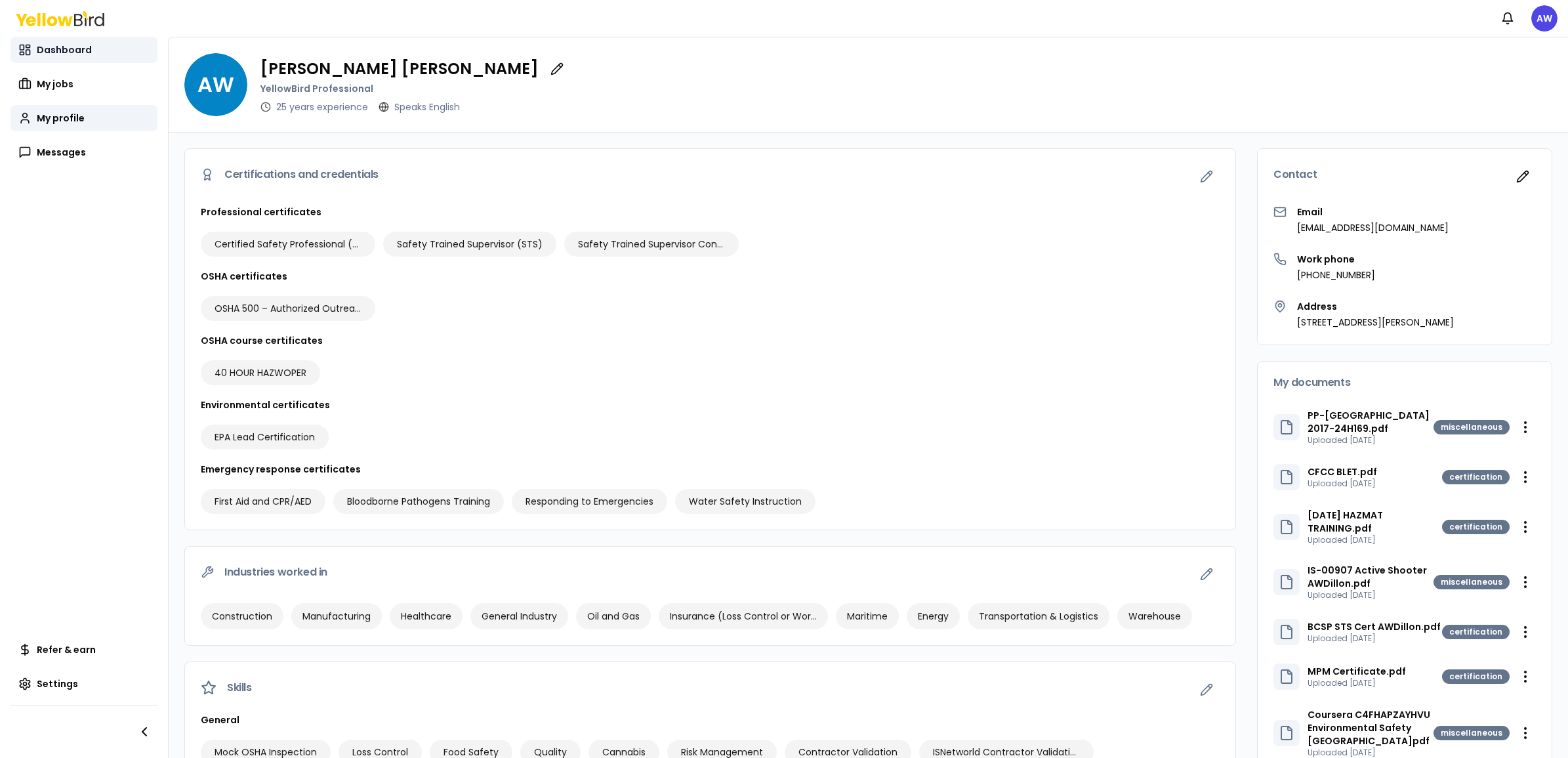
click at [43, 59] on link "Dashboard" at bounding box center [84, 50] width 147 height 26
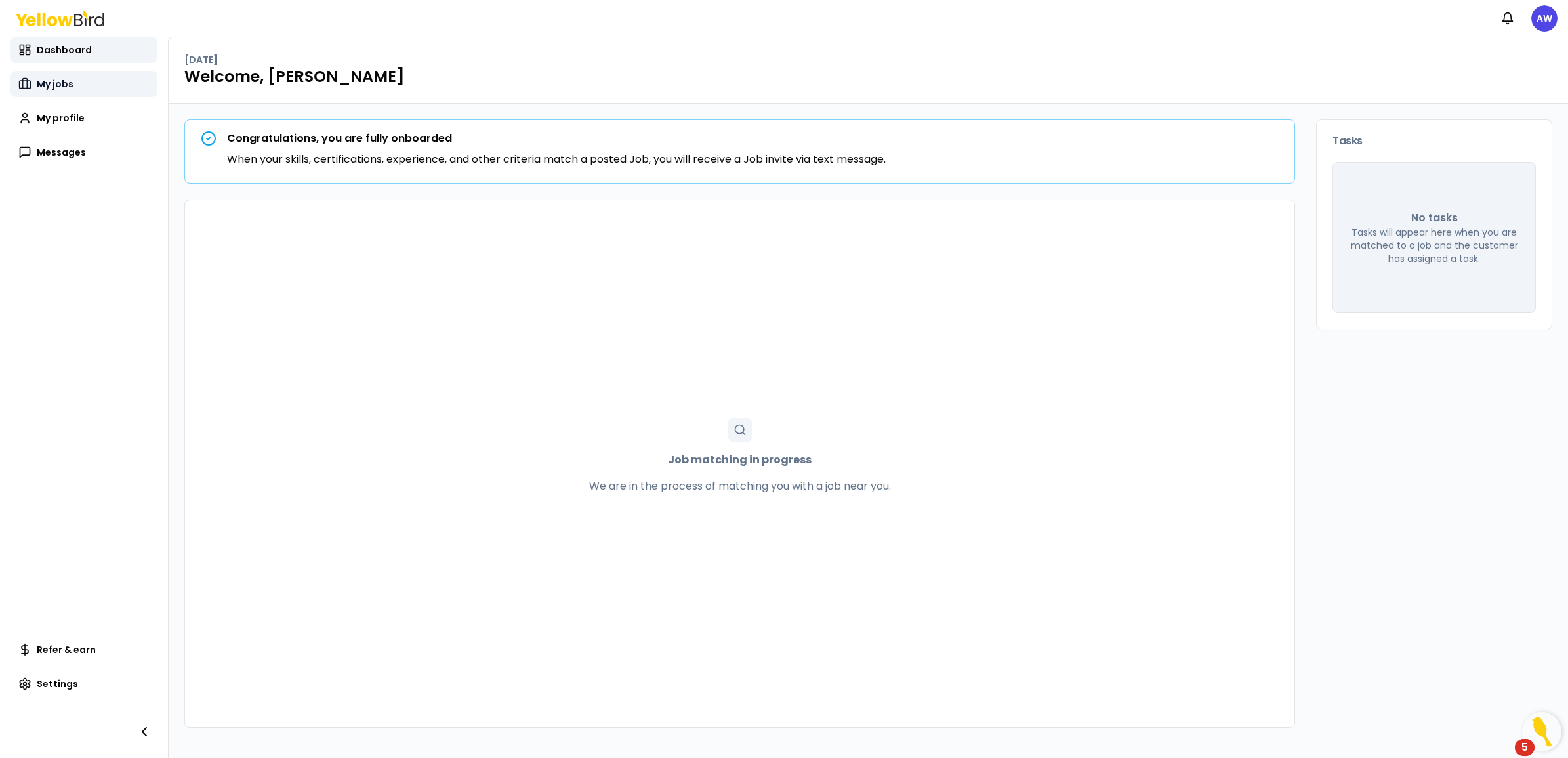
click at [67, 89] on span "My jobs" at bounding box center [56, 84] width 37 height 13
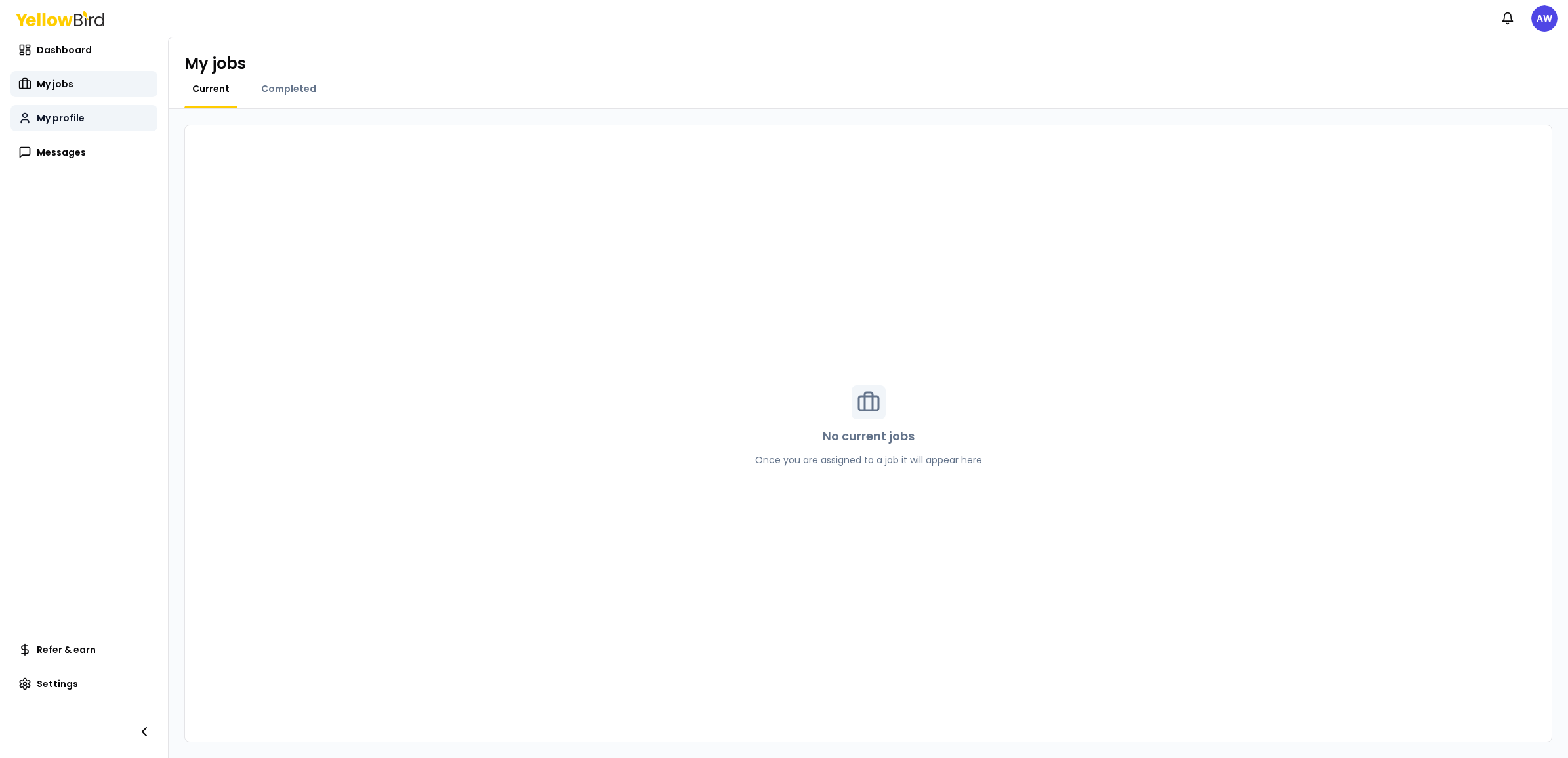
click at [73, 123] on span "My profile" at bounding box center [61, 118] width 48 height 13
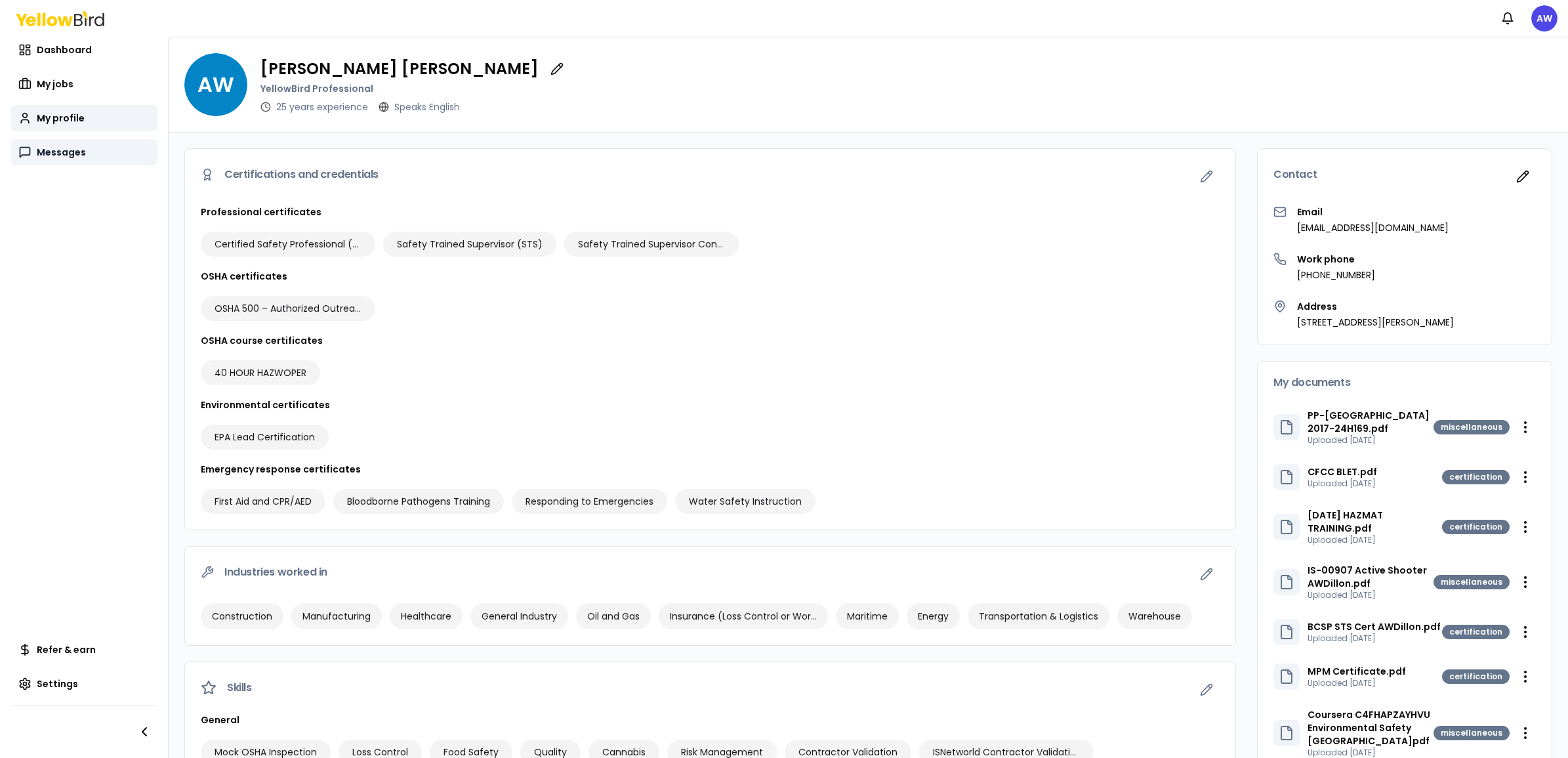
click at [76, 145] on span "Messages" at bounding box center [62, 152] width 49 height 13
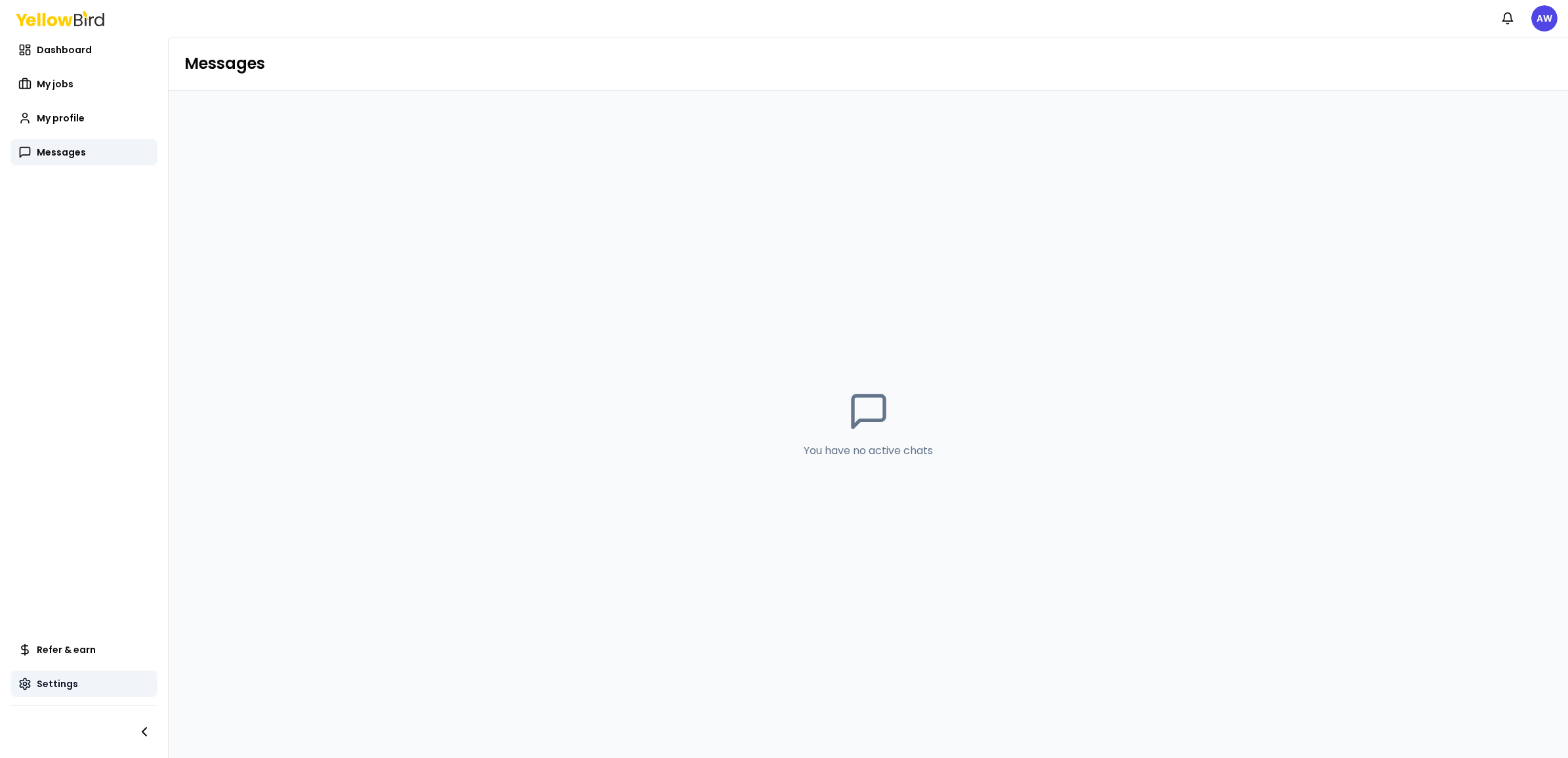
click at [81, 689] on link "Settings" at bounding box center [84, 683] width 147 height 26
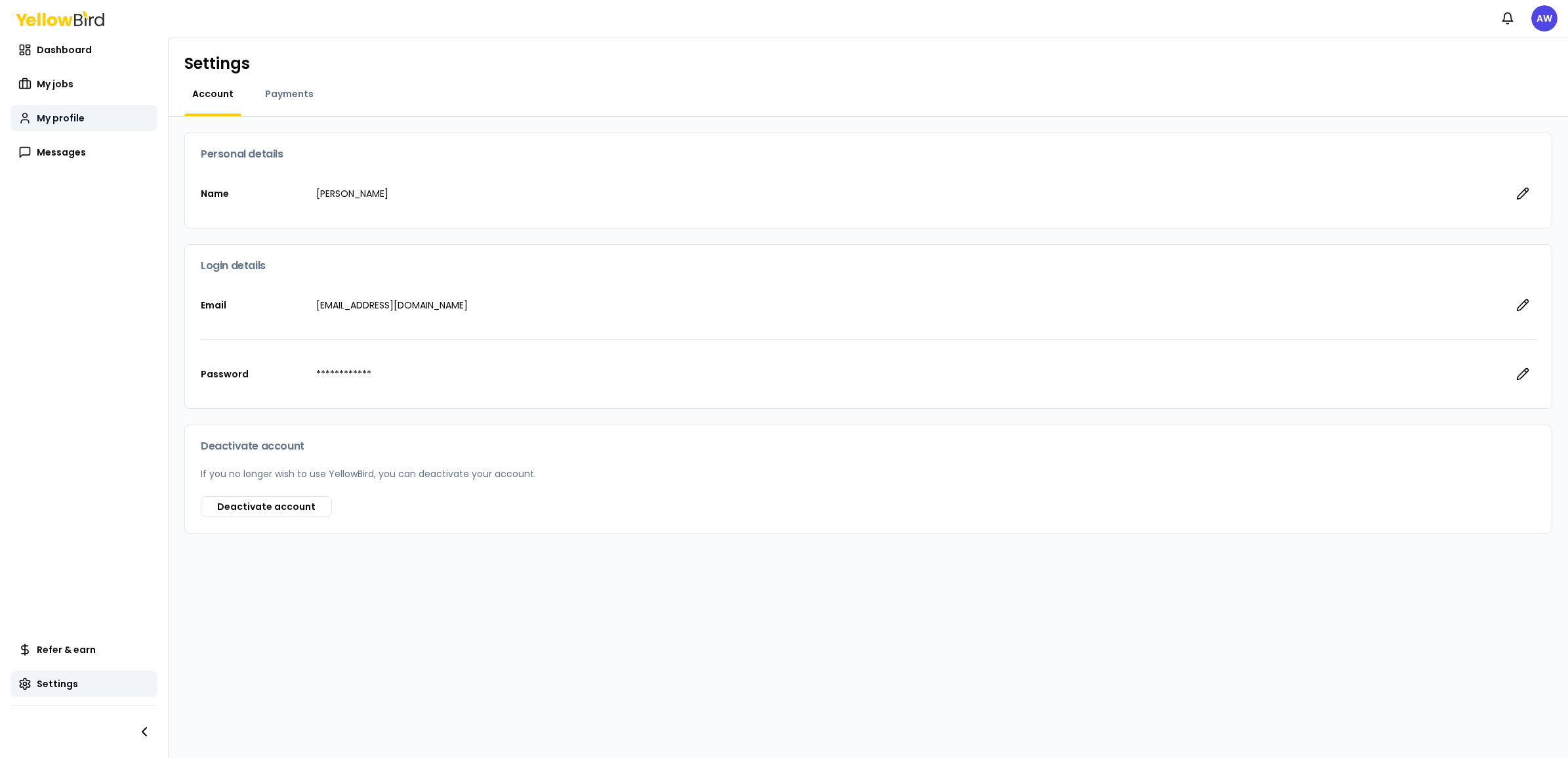
click at [79, 110] on link "My profile" at bounding box center [84, 118] width 147 height 26
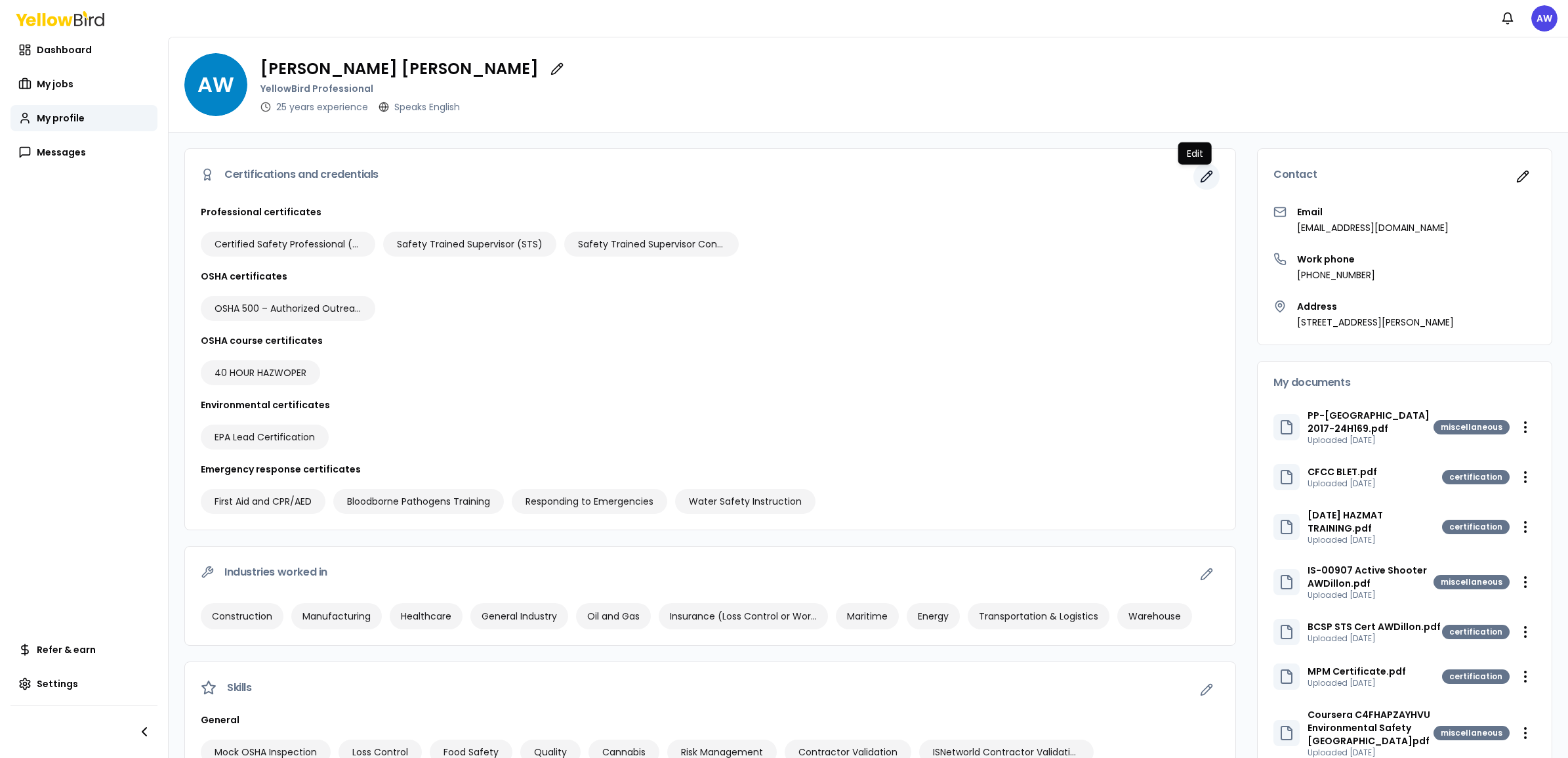
click at [1193, 184] on button "button" at bounding box center [1205, 176] width 26 height 26
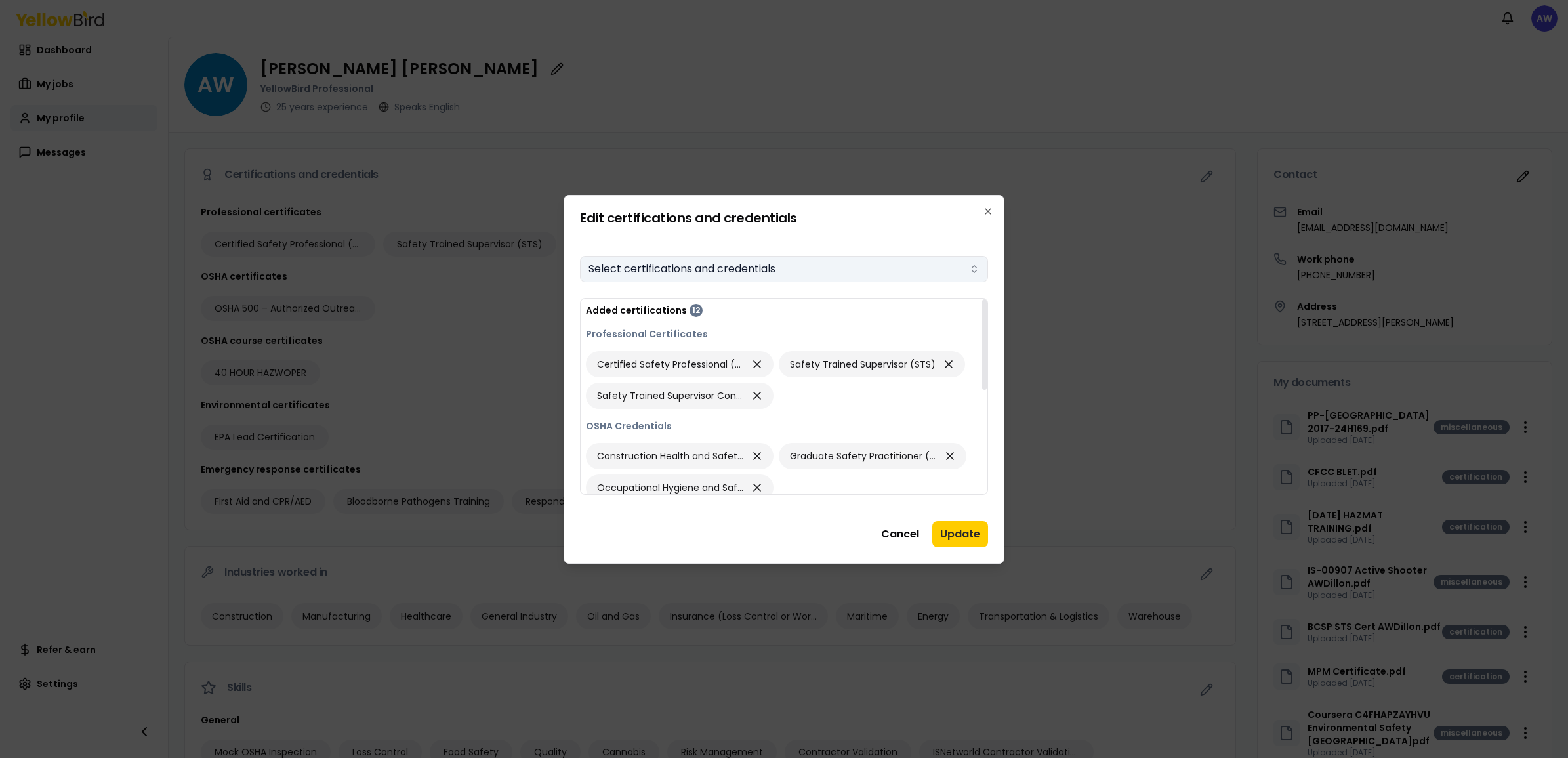
click at [958, 258] on button "Select certifications and credentials" at bounding box center [784, 268] width 408 height 26
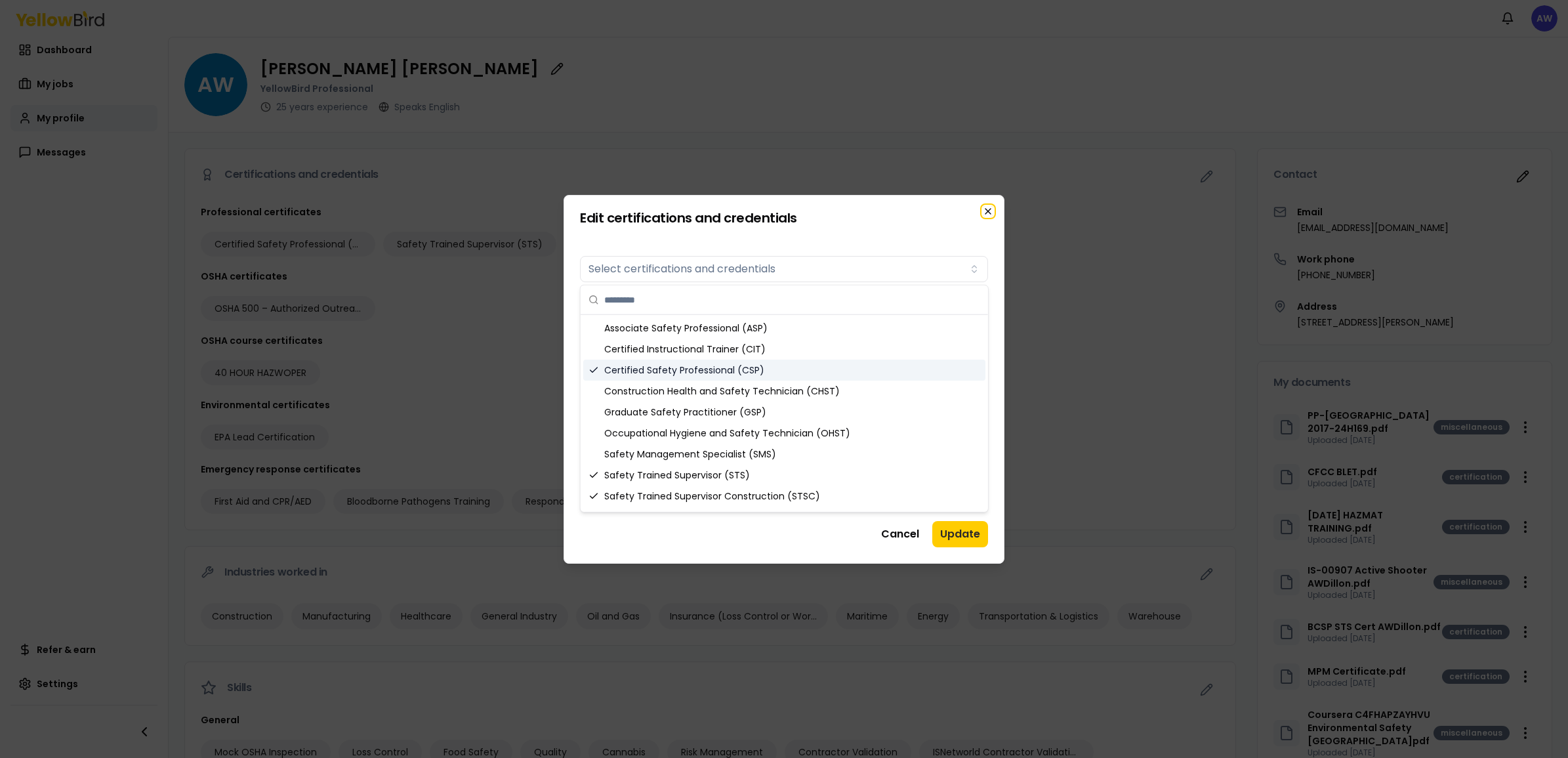
click at [987, 214] on icon "button" at bounding box center [988, 211] width 10 height 10
